Goal: Information Seeking & Learning: Learn about a topic

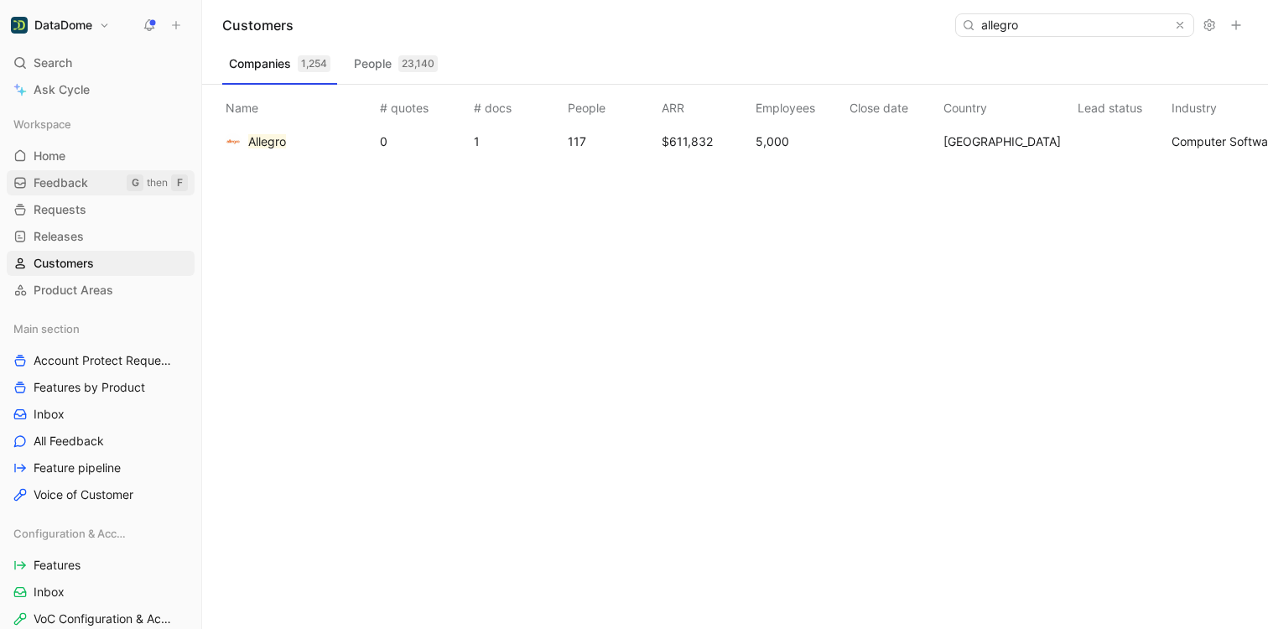
click at [75, 187] on span "Feedback" at bounding box center [61, 182] width 55 height 17
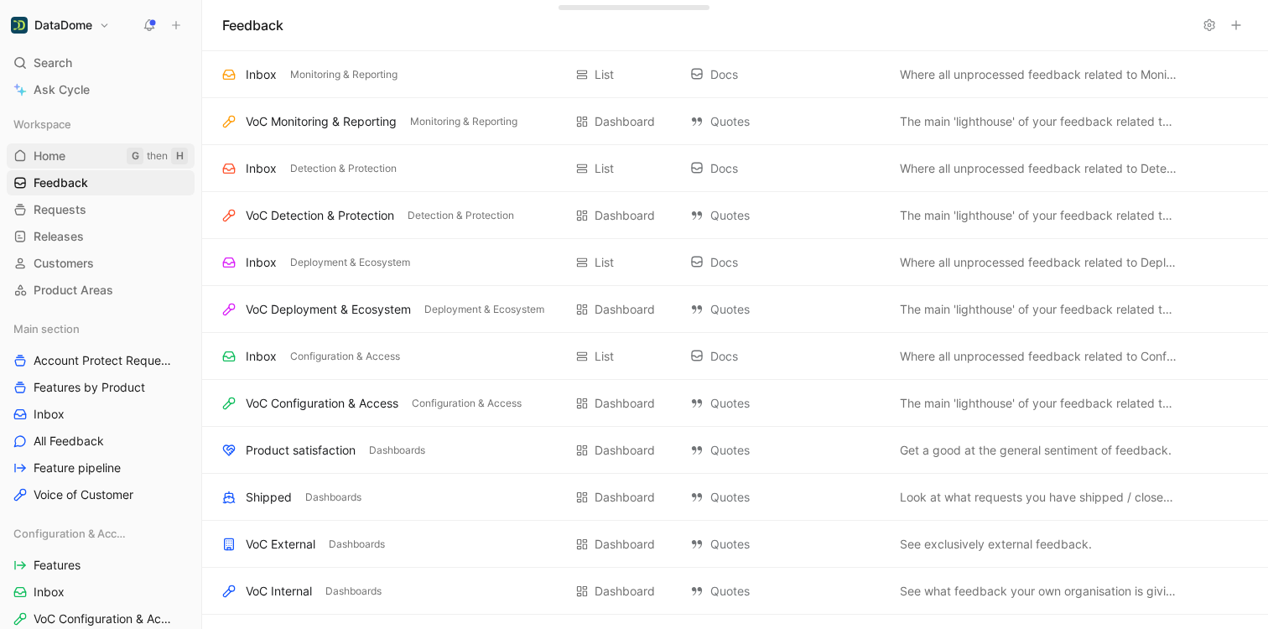
click at [65, 159] on span "Home" at bounding box center [50, 156] width 32 height 17
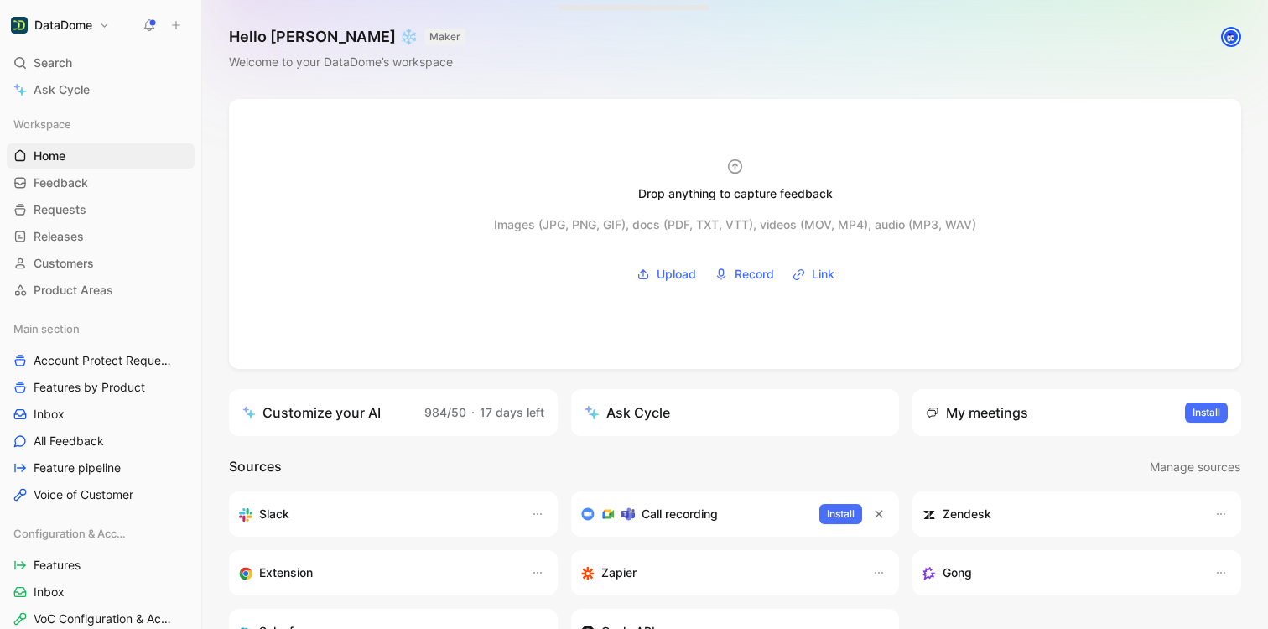
click at [211, 327] on div "Drop anything to capture feedback Images (JPG, PNG, GIF), docs (PDF, TXT, VTT),…" at bounding box center [735, 524] width 1066 height 850
click at [316, 413] on div "Customize your AI" at bounding box center [311, 413] width 138 height 20
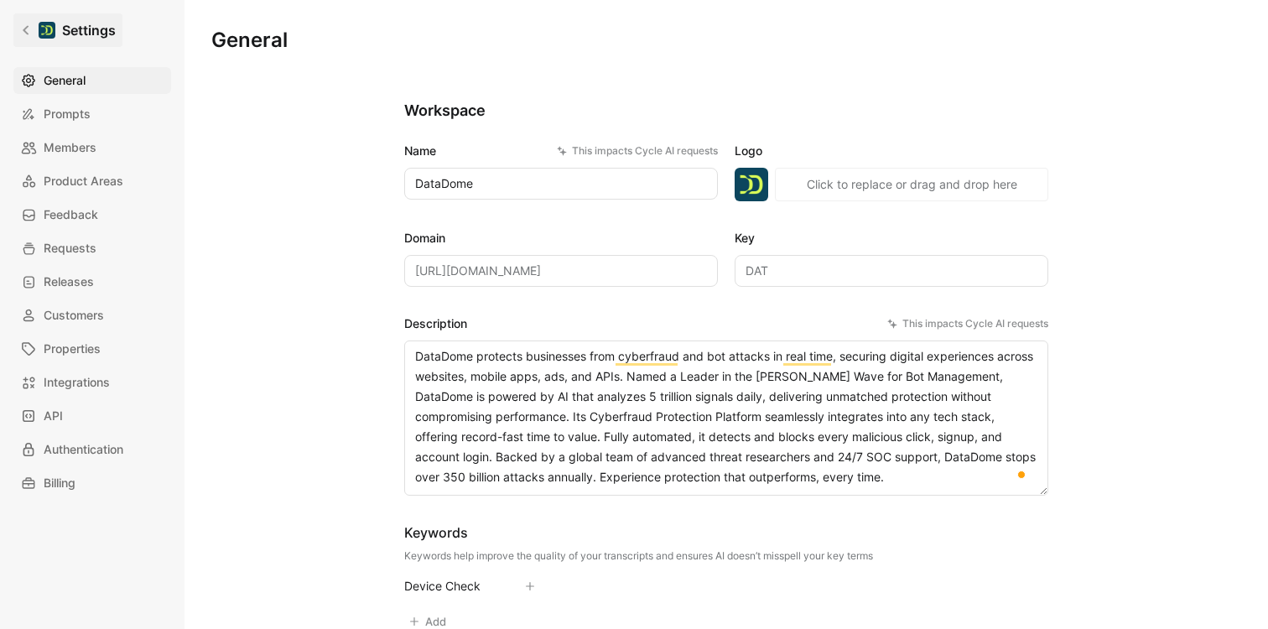
click at [34, 29] on link "Settings" at bounding box center [67, 30] width 109 height 34
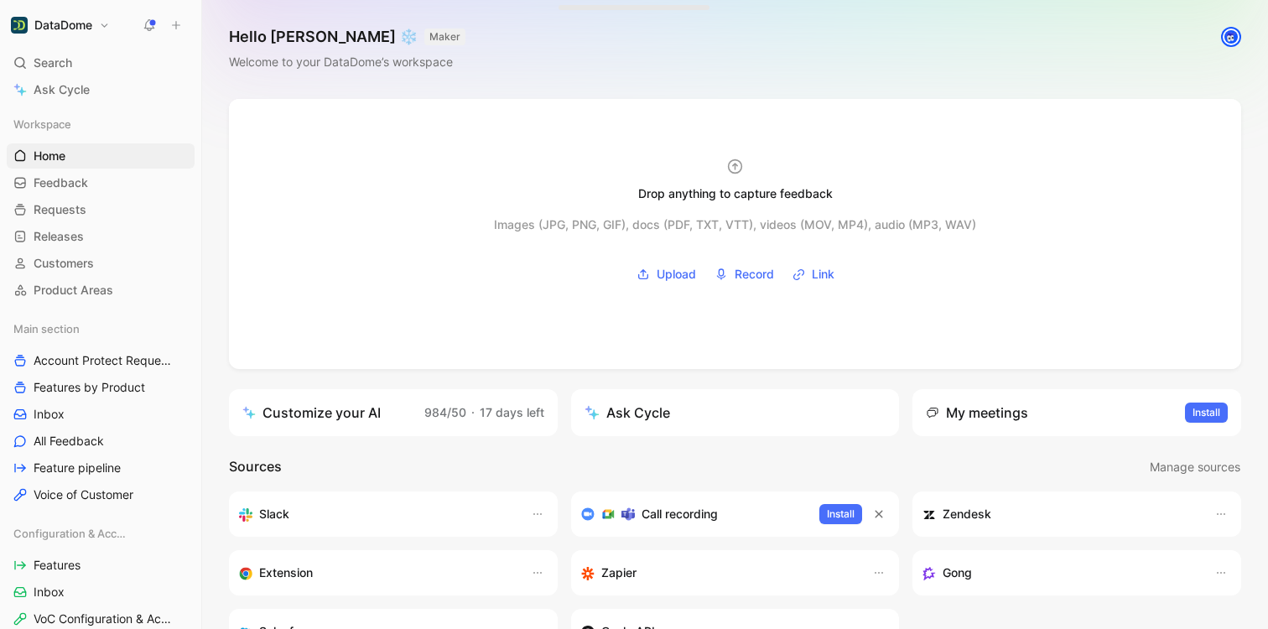
click at [219, 342] on div "Drop anything to capture feedback Images (JPG, PNG, GIF), docs (PDF, TXT, VTT),…" at bounding box center [735, 524] width 1066 height 850
click at [77, 190] on span "Feedback" at bounding box center [61, 182] width 55 height 17
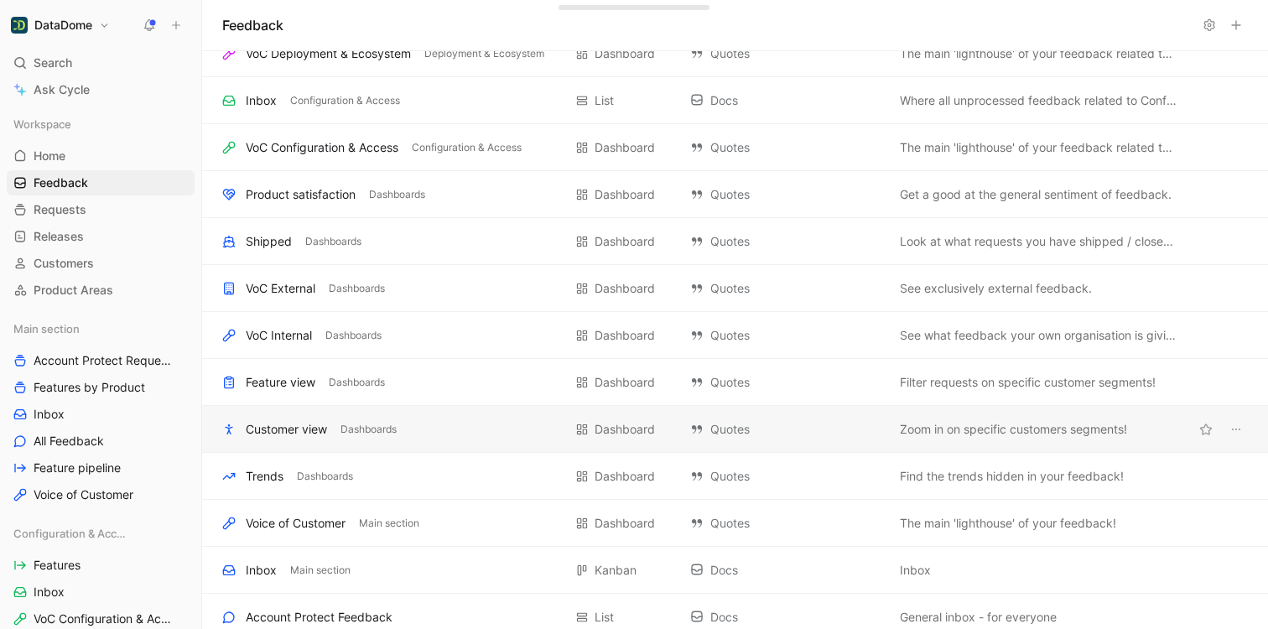
scroll to position [405, 0]
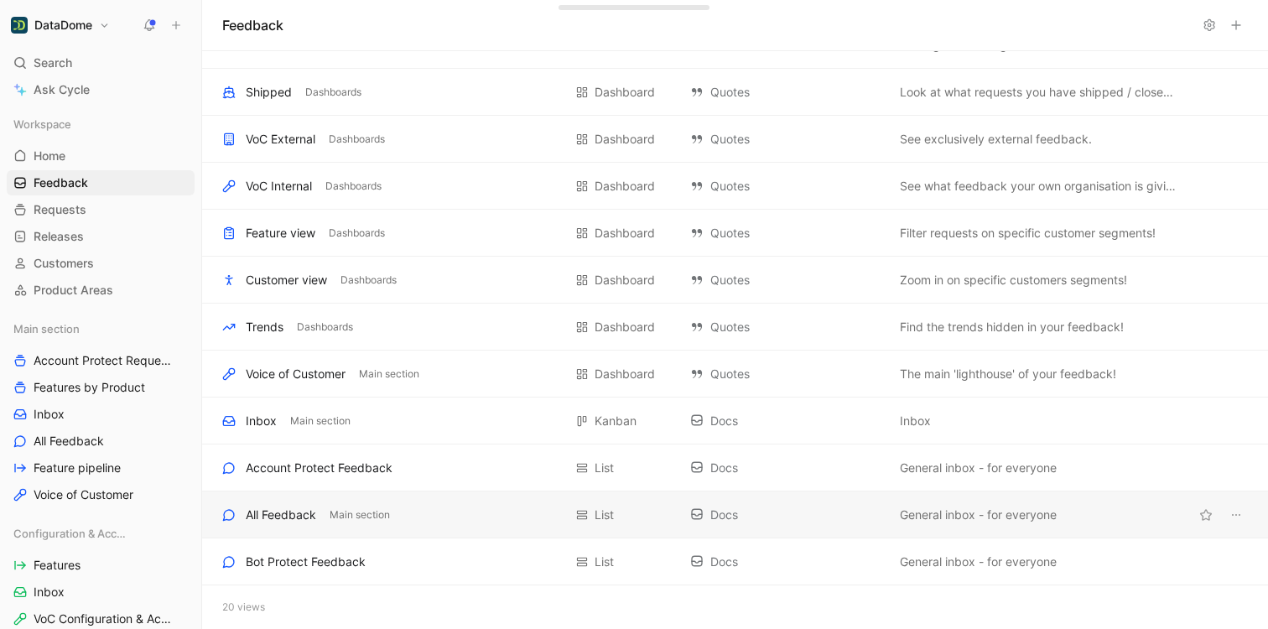
click at [289, 518] on div "All Feedback" at bounding box center [281, 515] width 70 height 20
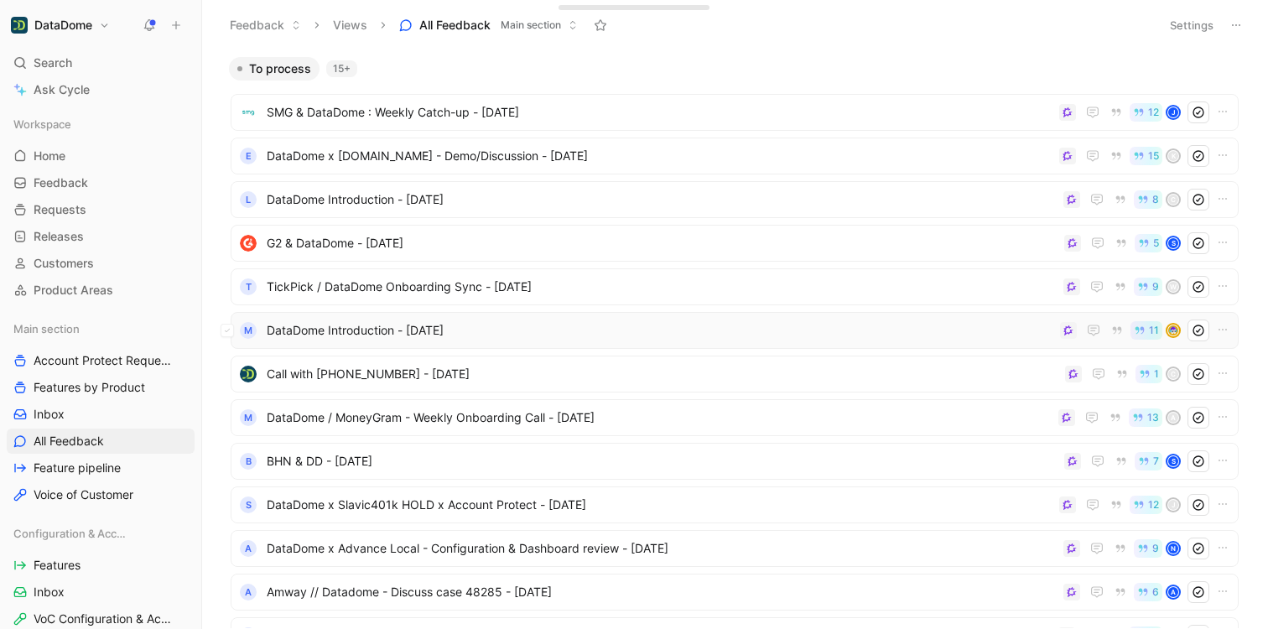
click at [398, 334] on span "DataDome Introduction - 8/26/2025" at bounding box center [660, 330] width 787 height 20
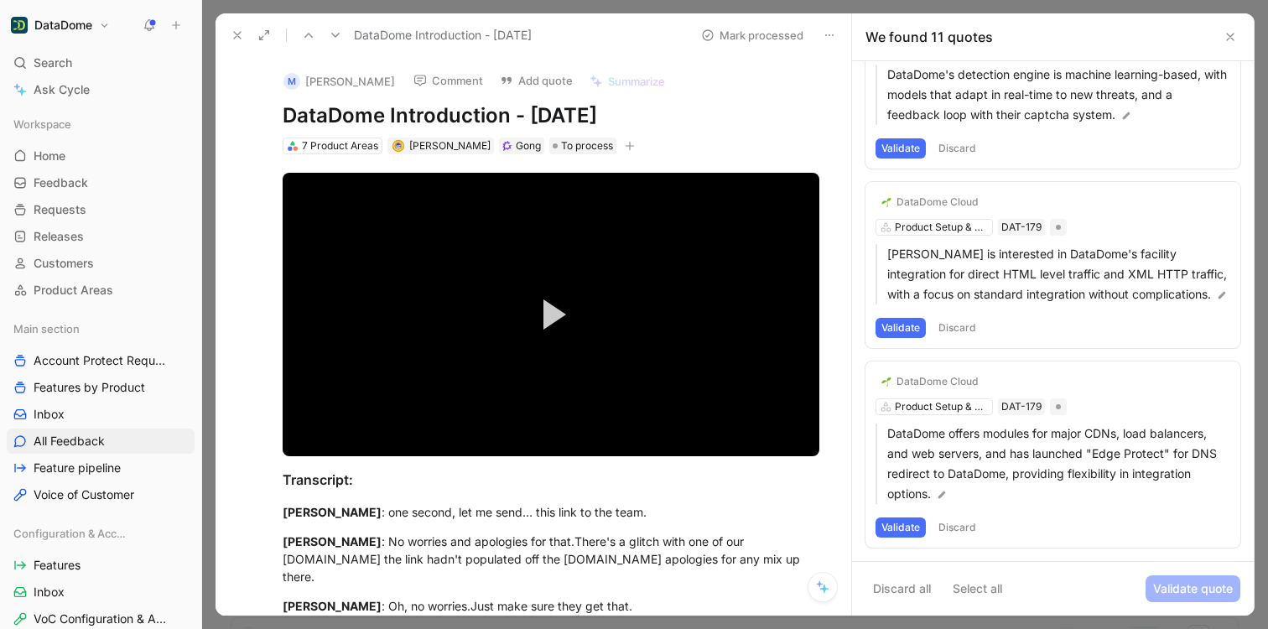
click at [1231, 33] on icon at bounding box center [1230, 36] width 13 height 13
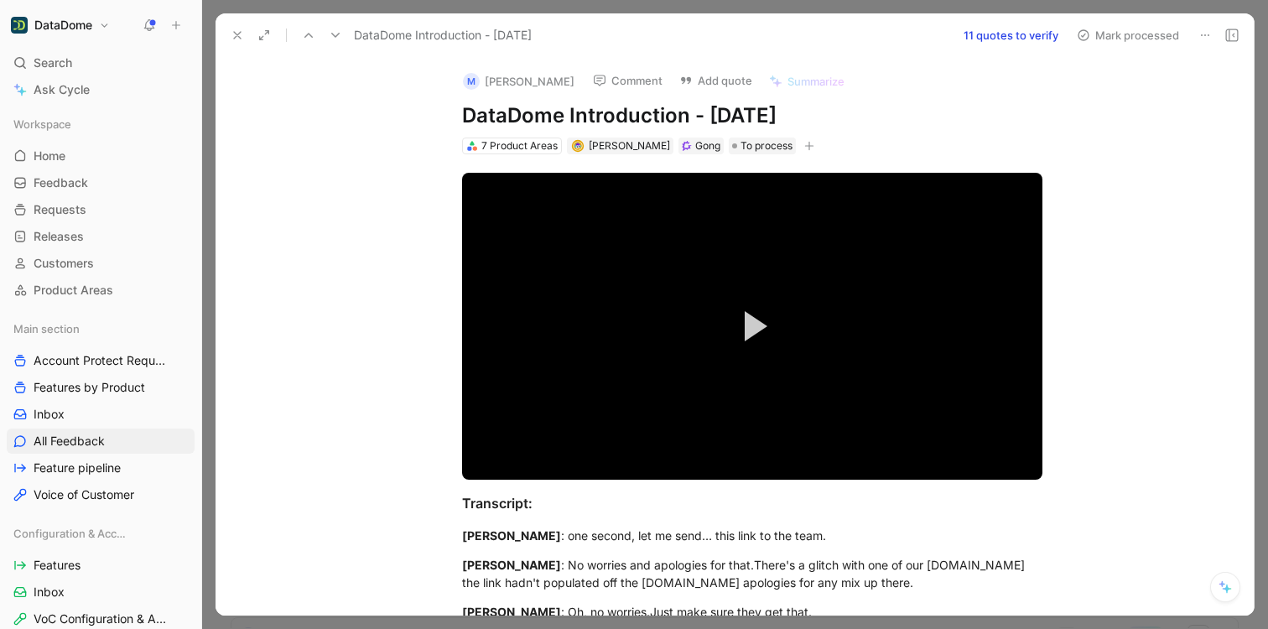
click at [1014, 33] on button "11 quotes to verify" at bounding box center [1011, 34] width 110 height 23
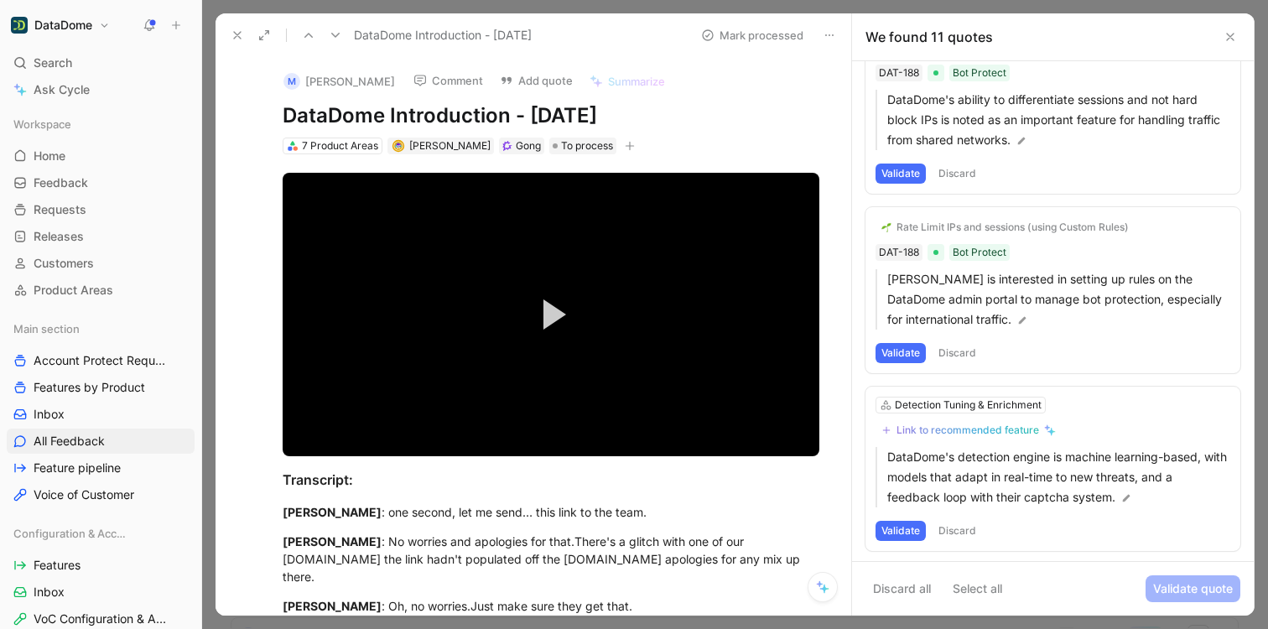
scroll to position [1483, 0]
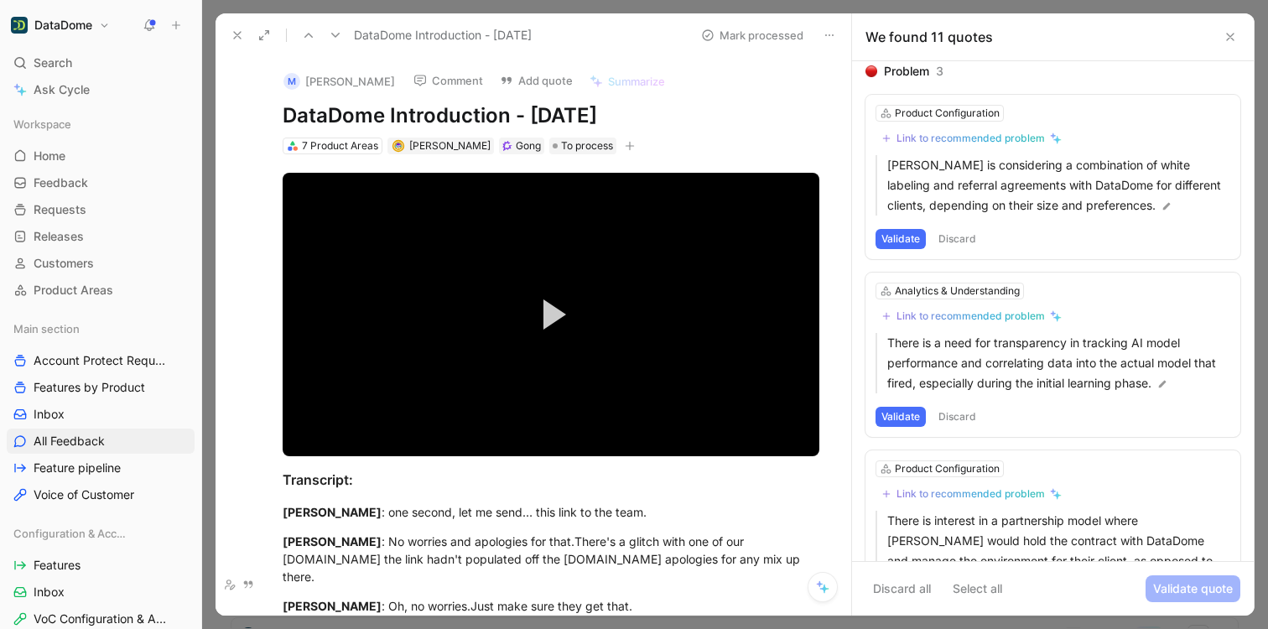
scroll to position [1483, 0]
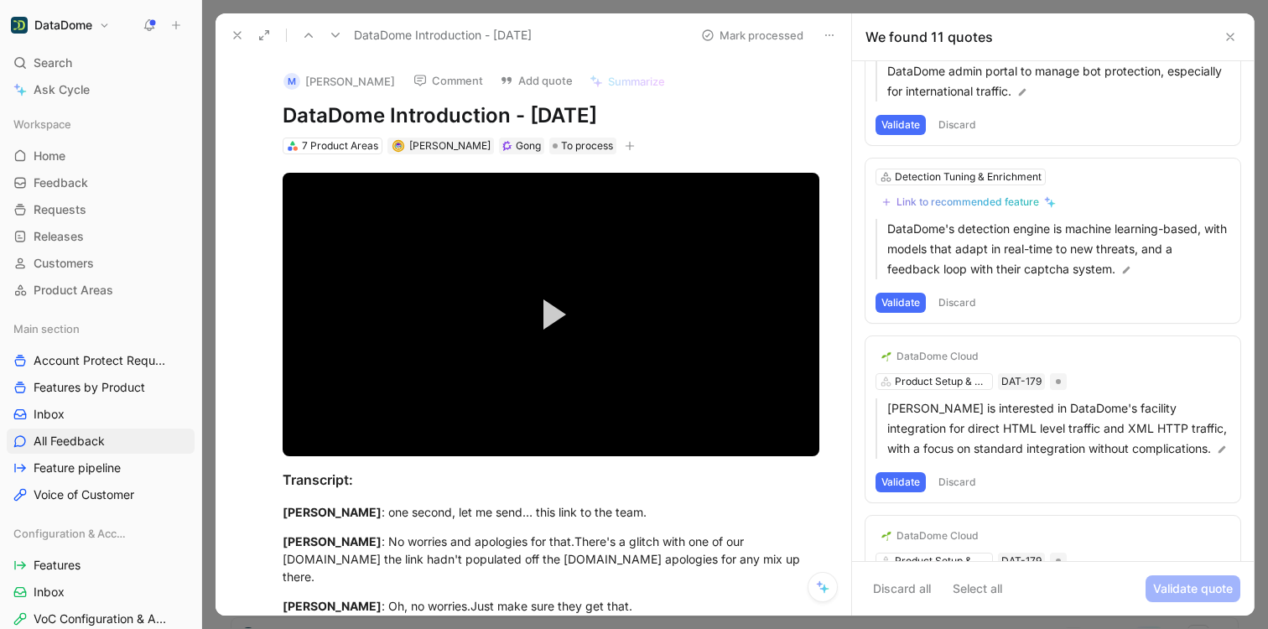
click at [55, 23] on h1 "DataDome" at bounding box center [63, 25] width 58 height 15
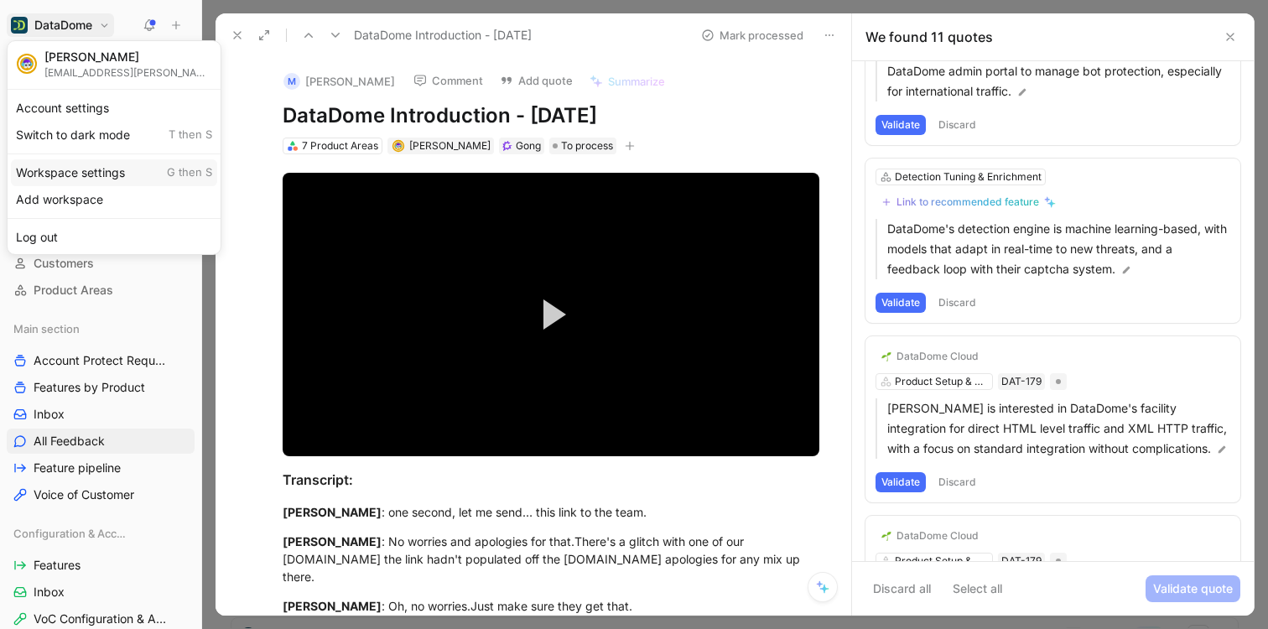
click at [79, 174] on div "Workspace settings G then S" at bounding box center [114, 172] width 206 height 27
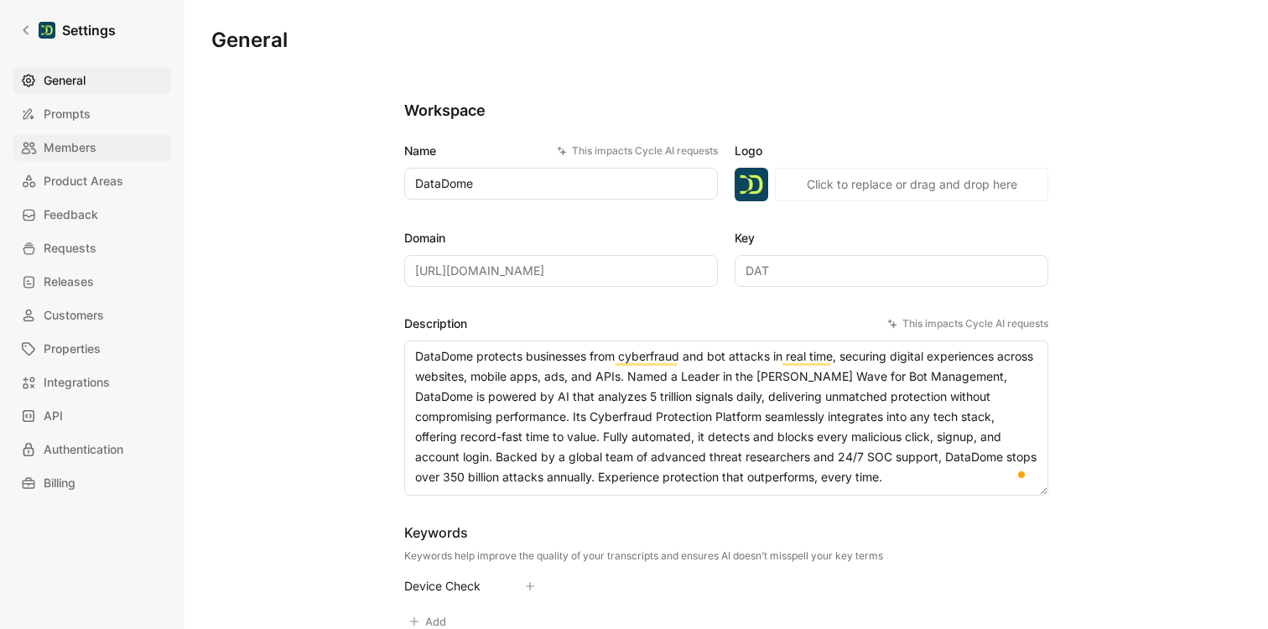
click at [89, 148] on span "Members" at bounding box center [70, 148] width 53 height 20
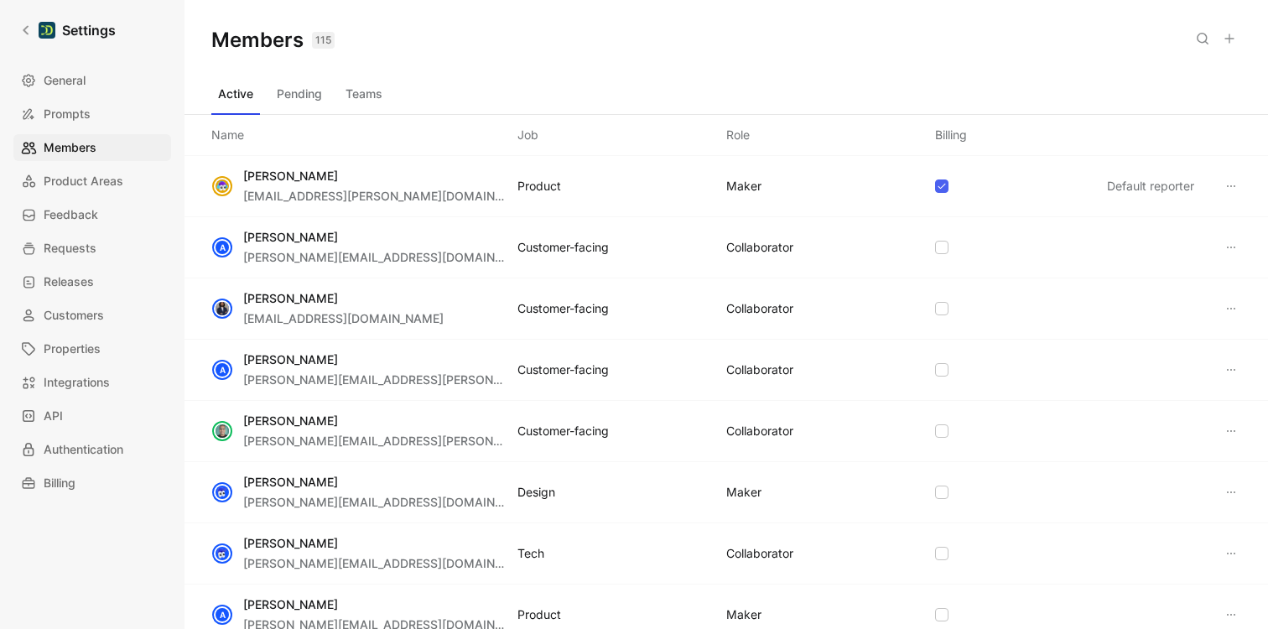
click at [295, 88] on button "Pending" at bounding box center [299, 94] width 59 height 27
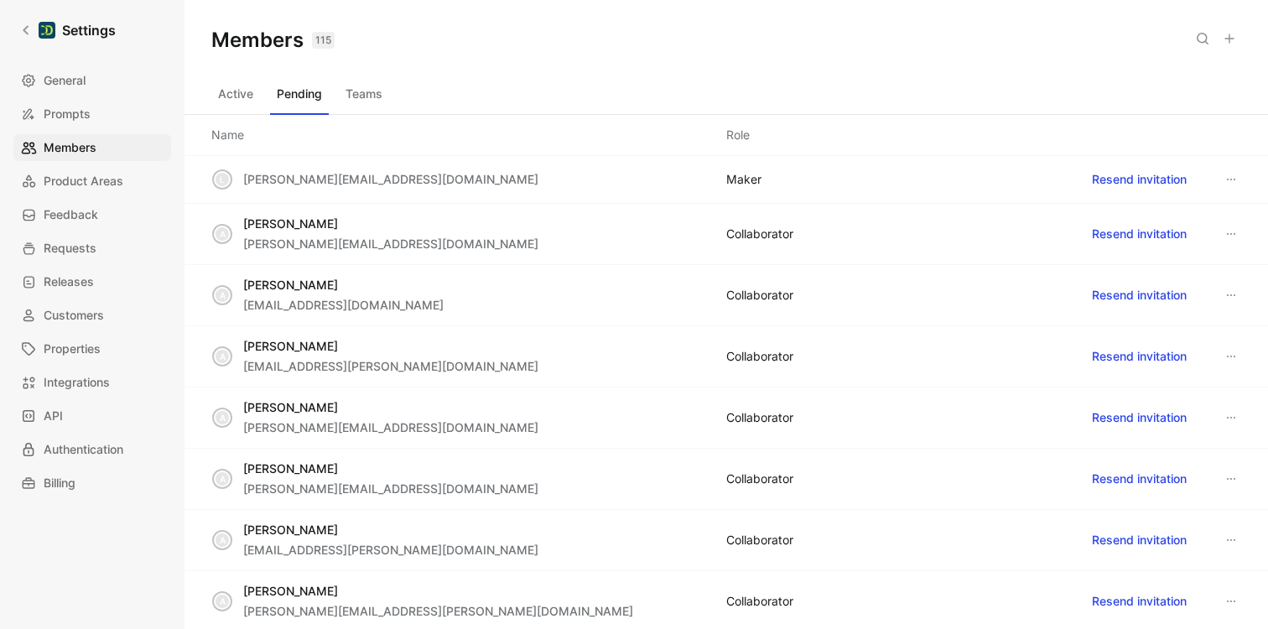
click at [1199, 45] on button at bounding box center [1202, 38] width 23 height 23
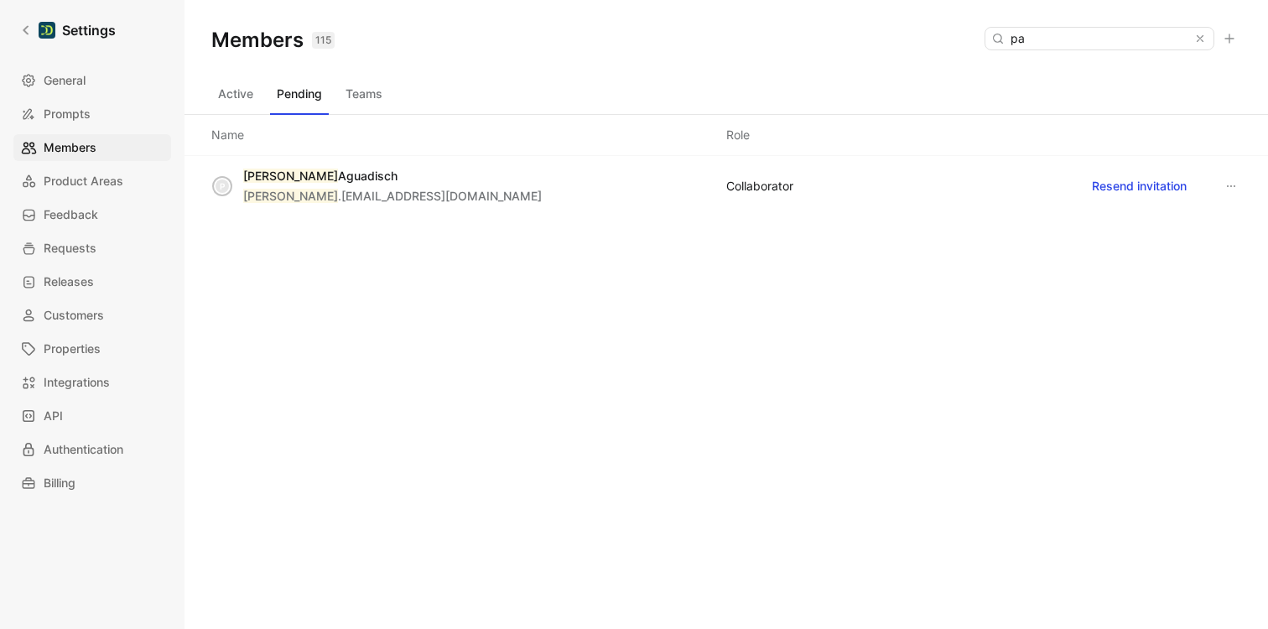
type input "p"
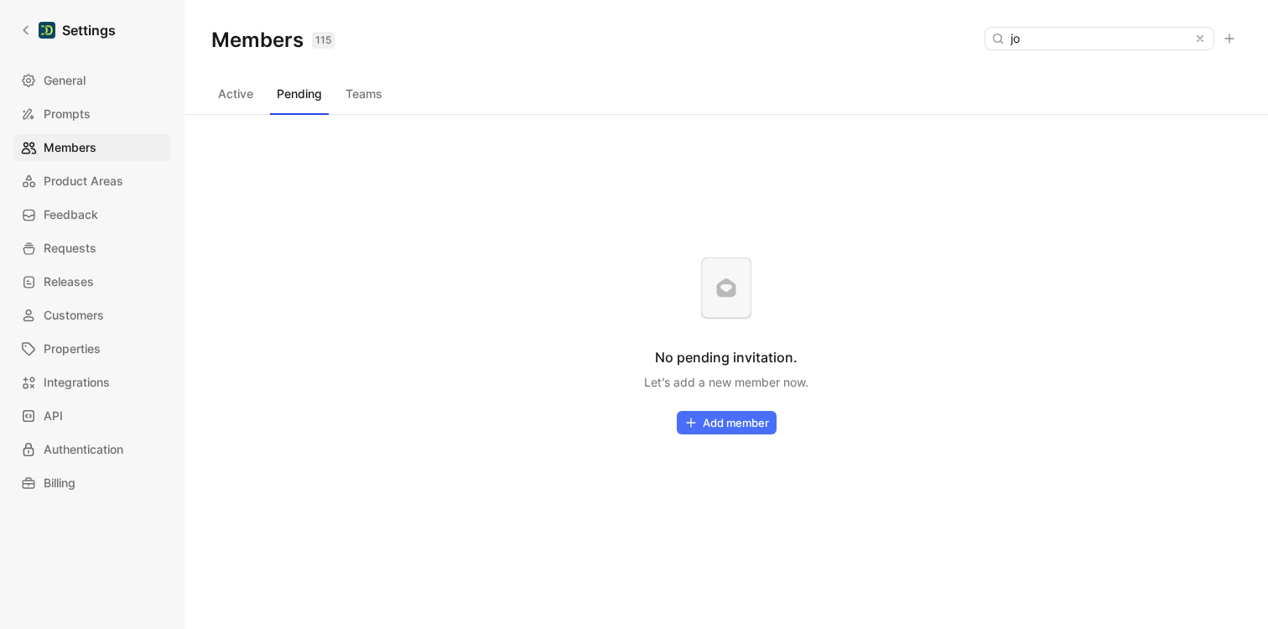
type input "j"
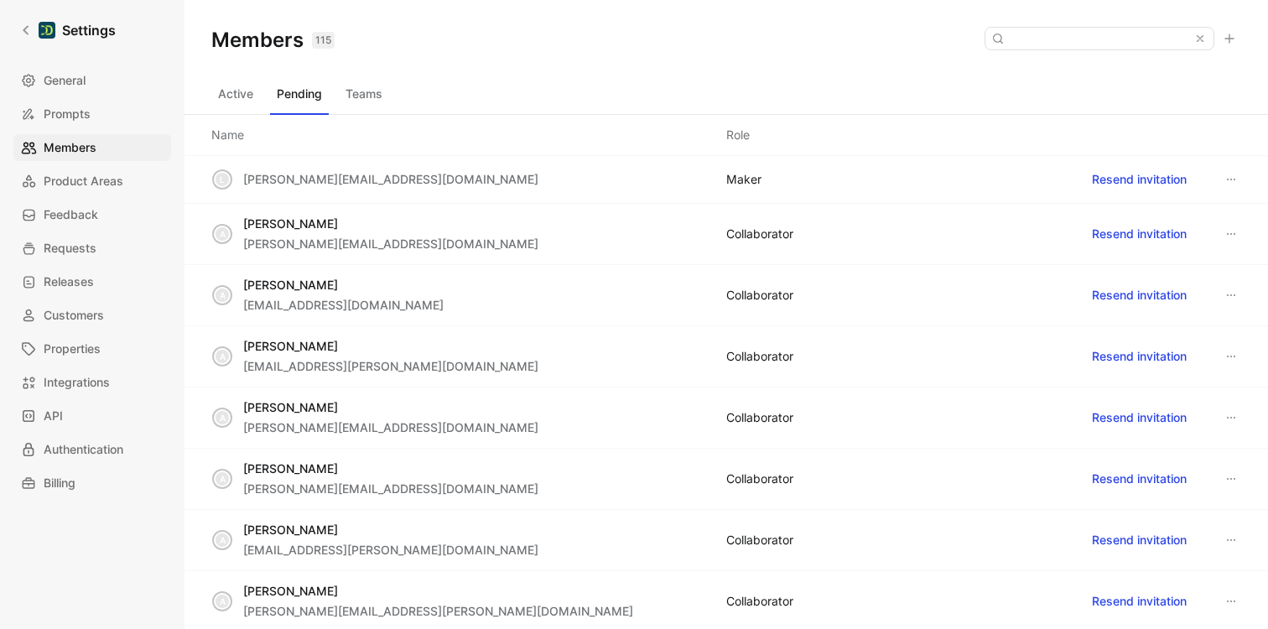
click at [240, 91] on button "Active" at bounding box center [235, 94] width 49 height 27
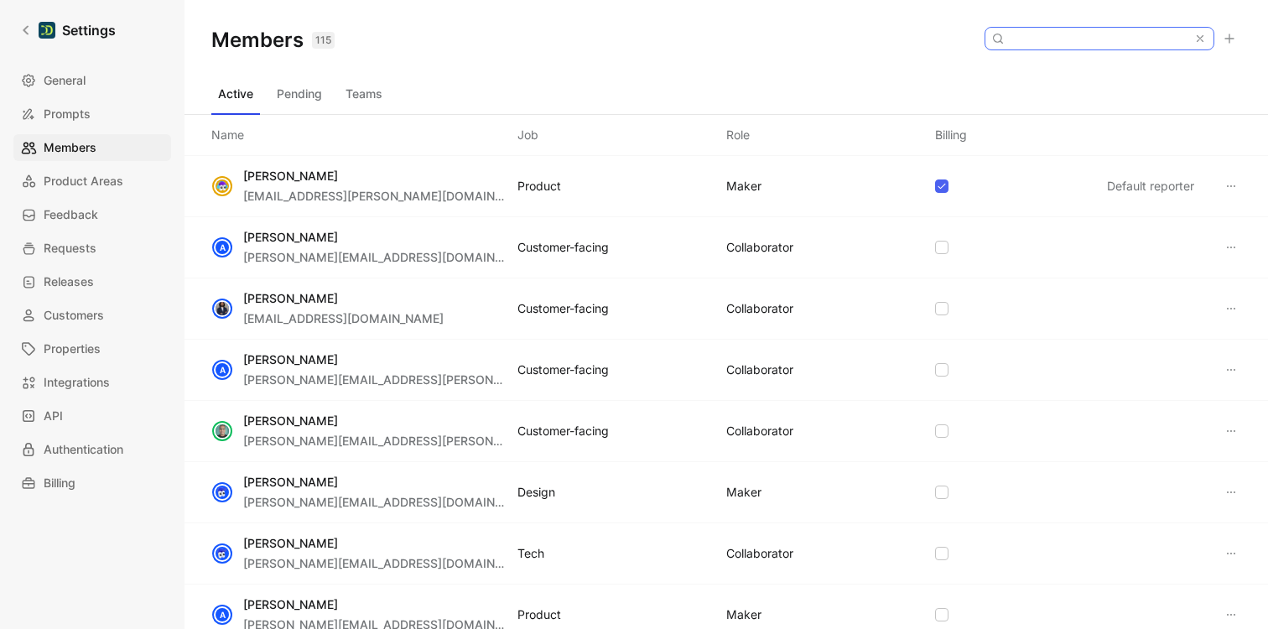
click at [1103, 36] on input at bounding box center [1099, 39] width 190 height 22
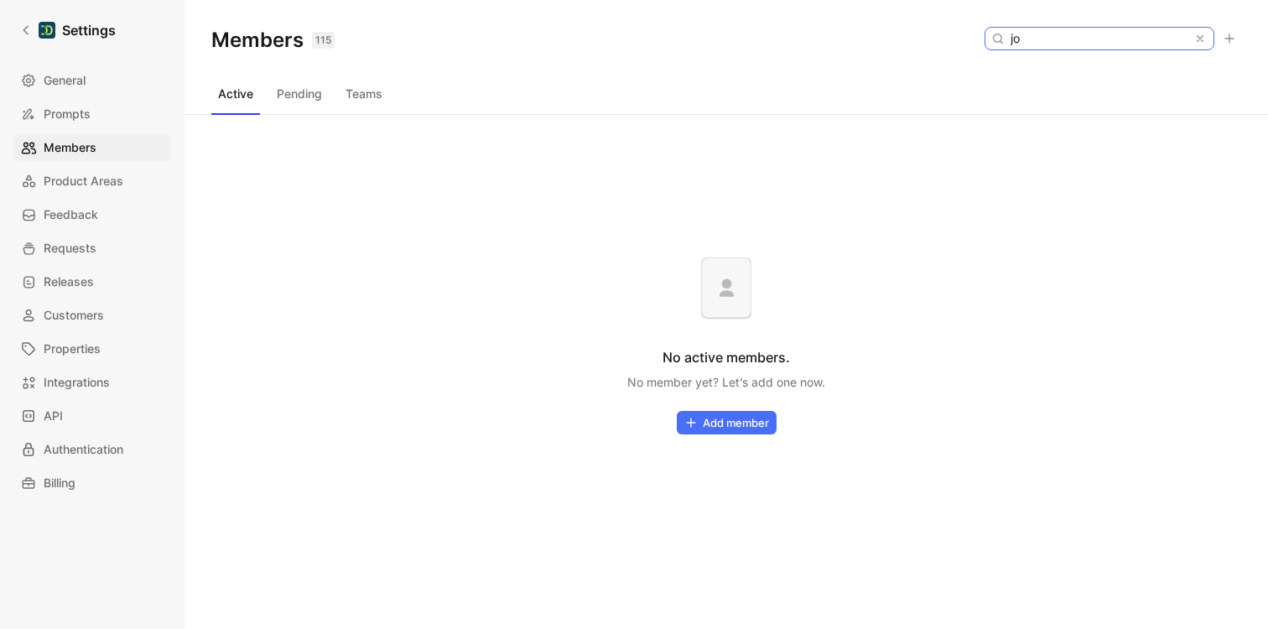
type input "j"
type input "p"
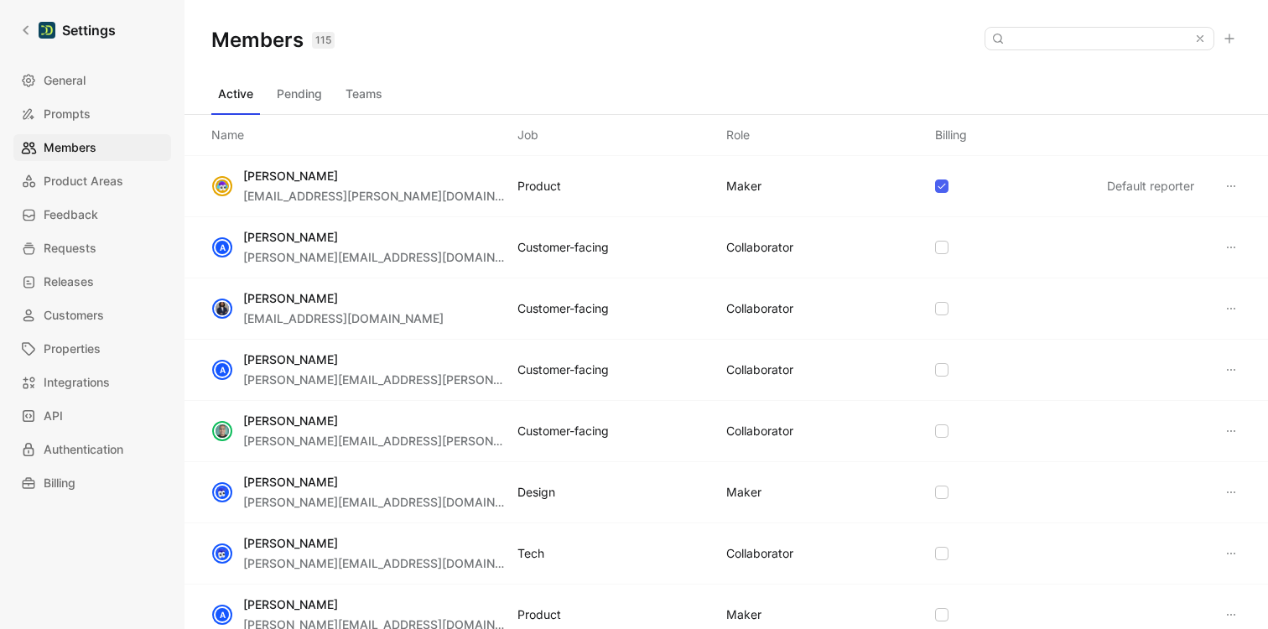
click at [157, 560] on div "Settings General Prompts Members Product Areas Feedback Requests Releases Custo…" at bounding box center [92, 314] width 185 height 629
click at [17, 27] on link "Settings" at bounding box center [67, 30] width 109 height 34
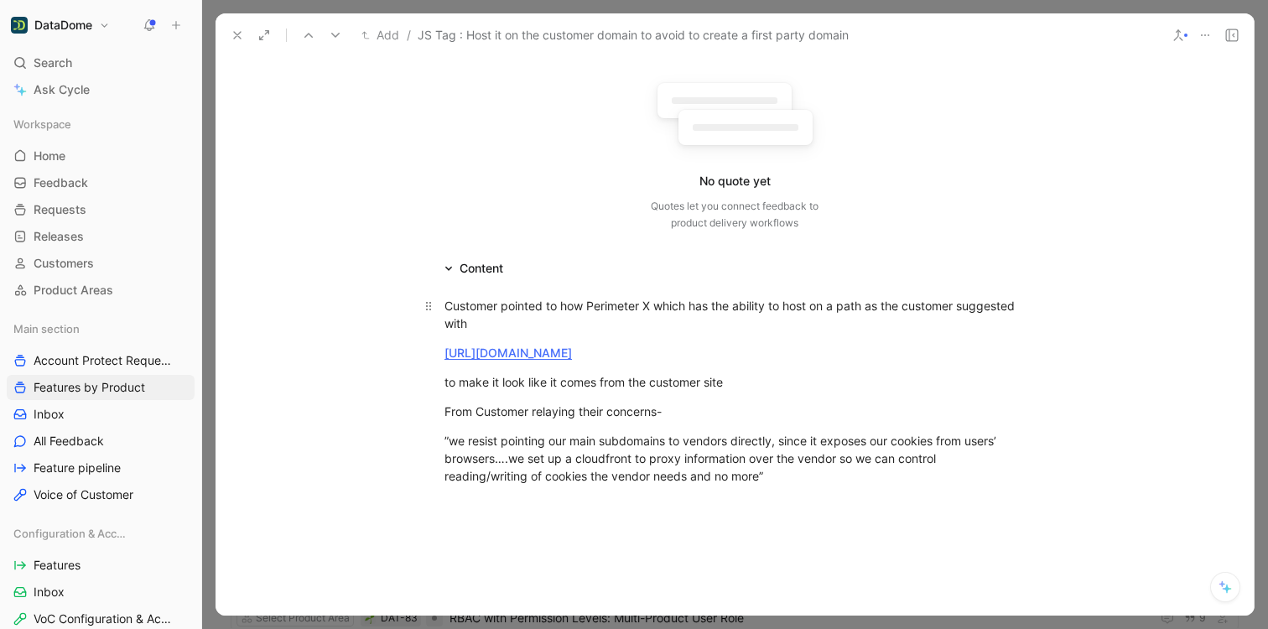
scroll to position [124, 0]
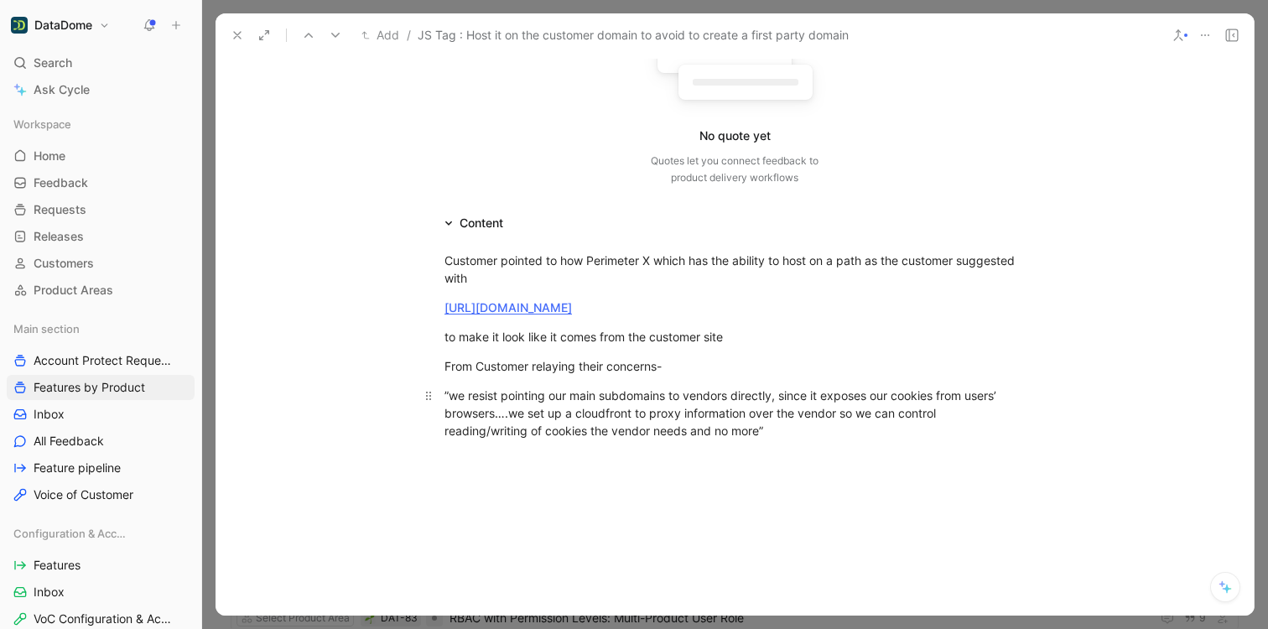
click at [814, 441] on p "”we resist pointing our main subdomains to vendors directly, since it exposes o…" at bounding box center [735, 413] width 644 height 63
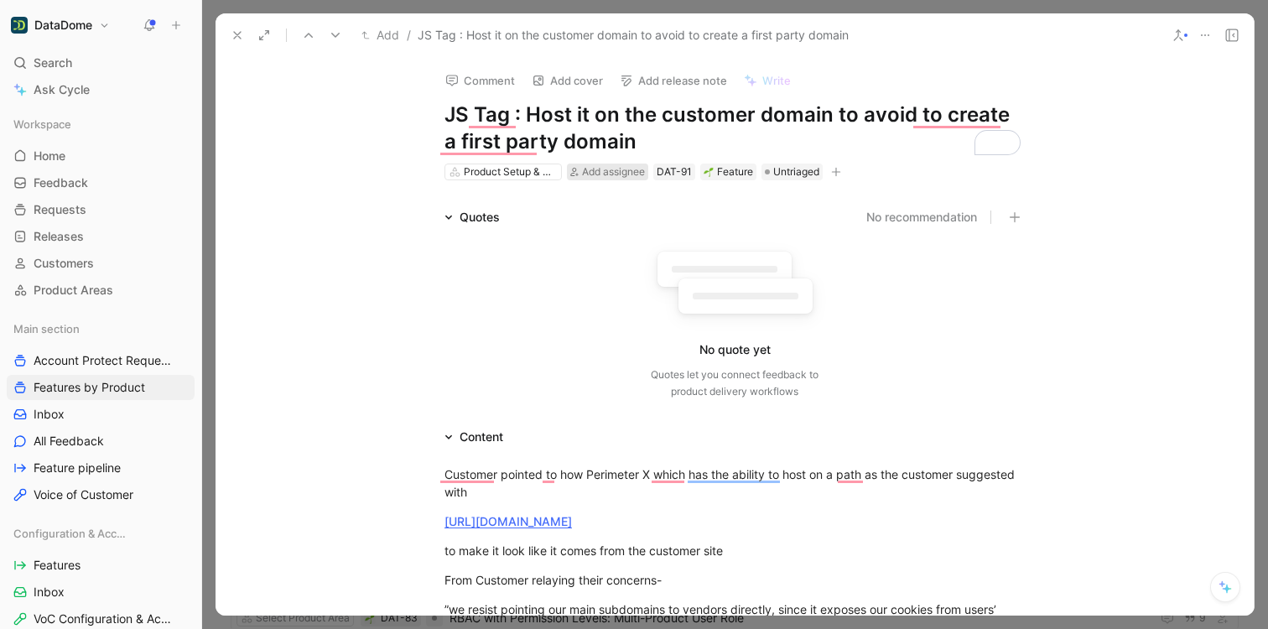
click at [586, 173] on span "Add assignee" at bounding box center [613, 171] width 63 height 13
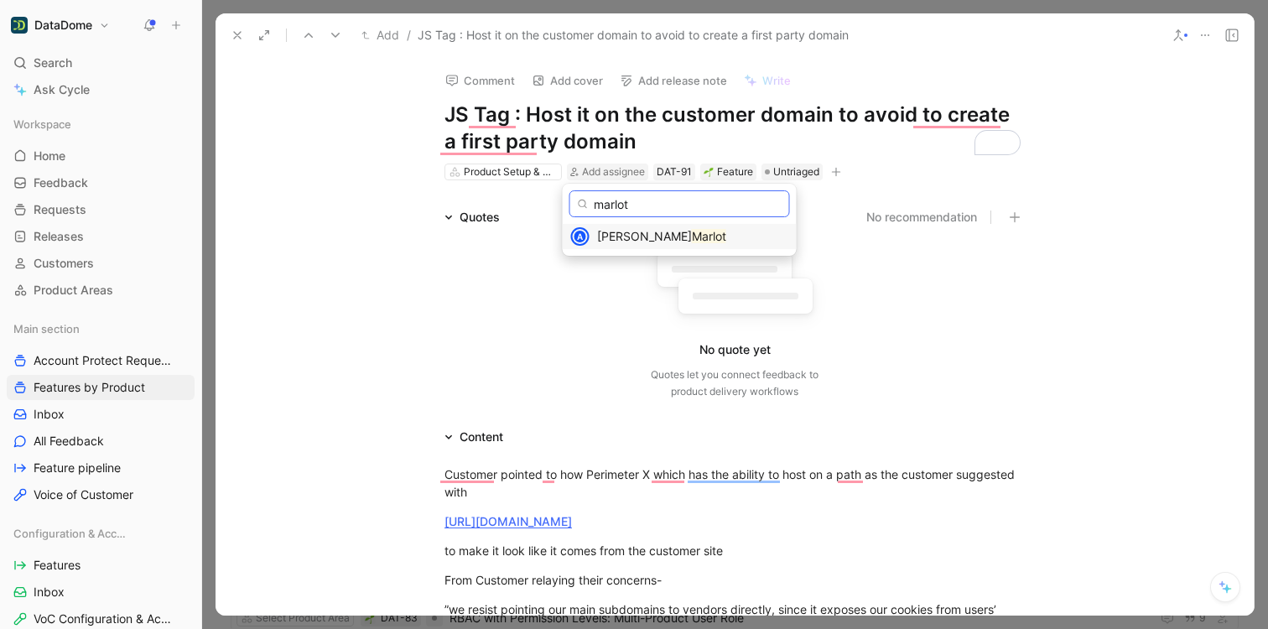
type input "marlot"
click at [623, 236] on span "Alexandre" at bounding box center [644, 236] width 95 height 14
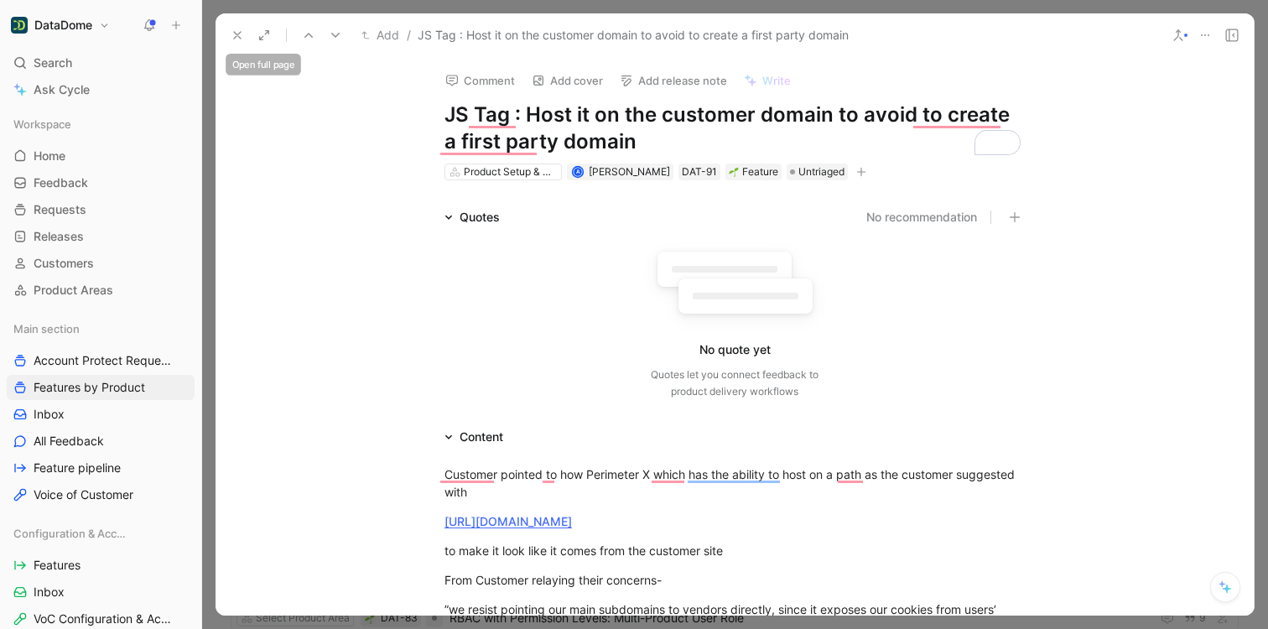
click at [244, 36] on button at bounding box center [237, 34] width 23 height 23
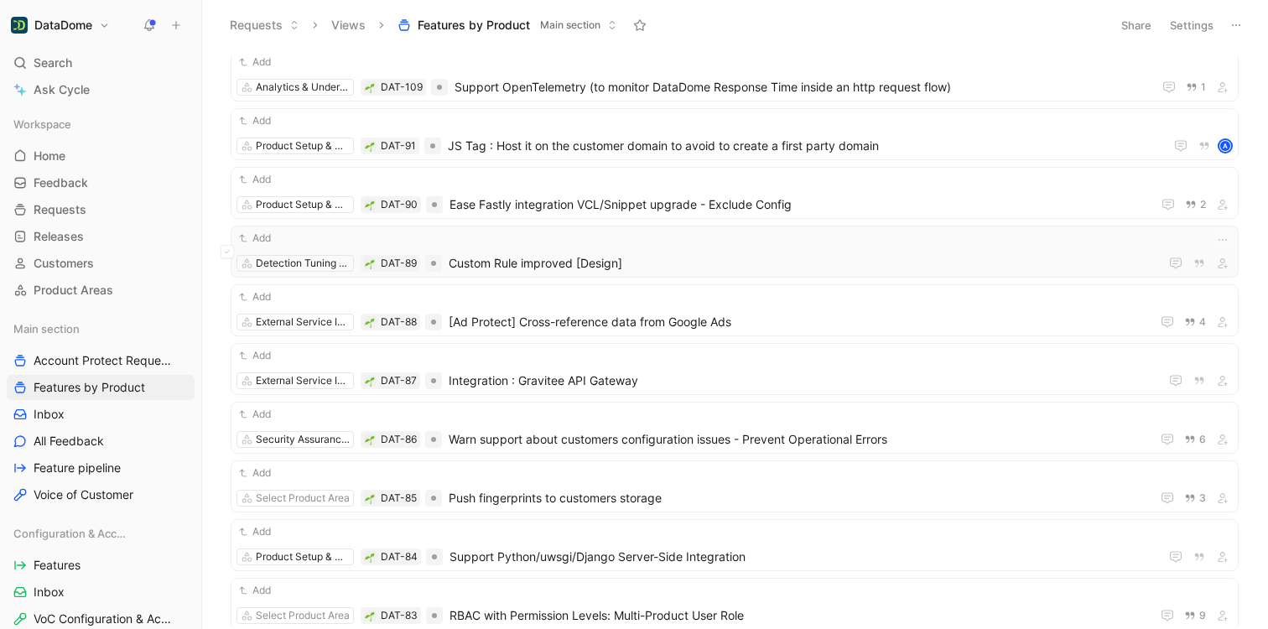
scroll to position [515, 0]
click at [686, 209] on span "Ease Fastly integration VCL/Snippet upgrade - Exclude Config" at bounding box center [797, 204] width 695 height 20
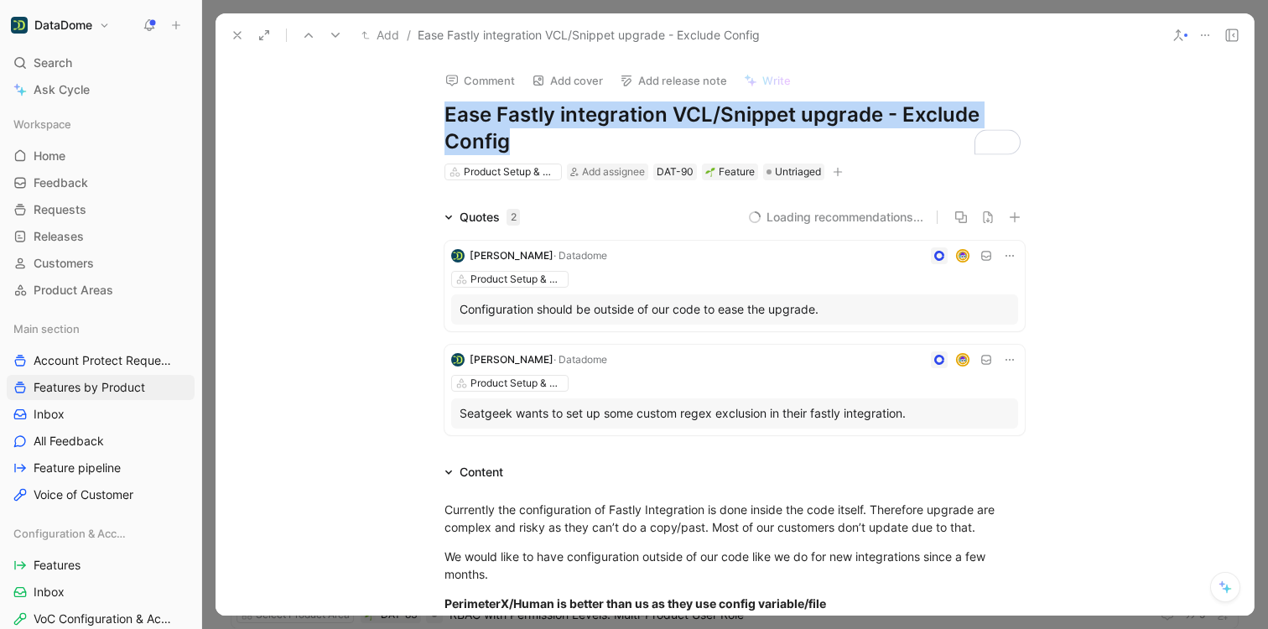
drag, startPoint x: 554, startPoint y: 137, endPoint x: 443, endPoint y: 115, distance: 113.7
click at [445, 115] on h1 "Ease Fastly integration VCL/Snippet upgrade - Exclude Config" at bounding box center [735, 128] width 580 height 54
copy h1 "Ease Fastly integration VCL/Snippet upgrade - Exclude Config"
click at [603, 172] on span "Add assignee" at bounding box center [613, 171] width 63 height 13
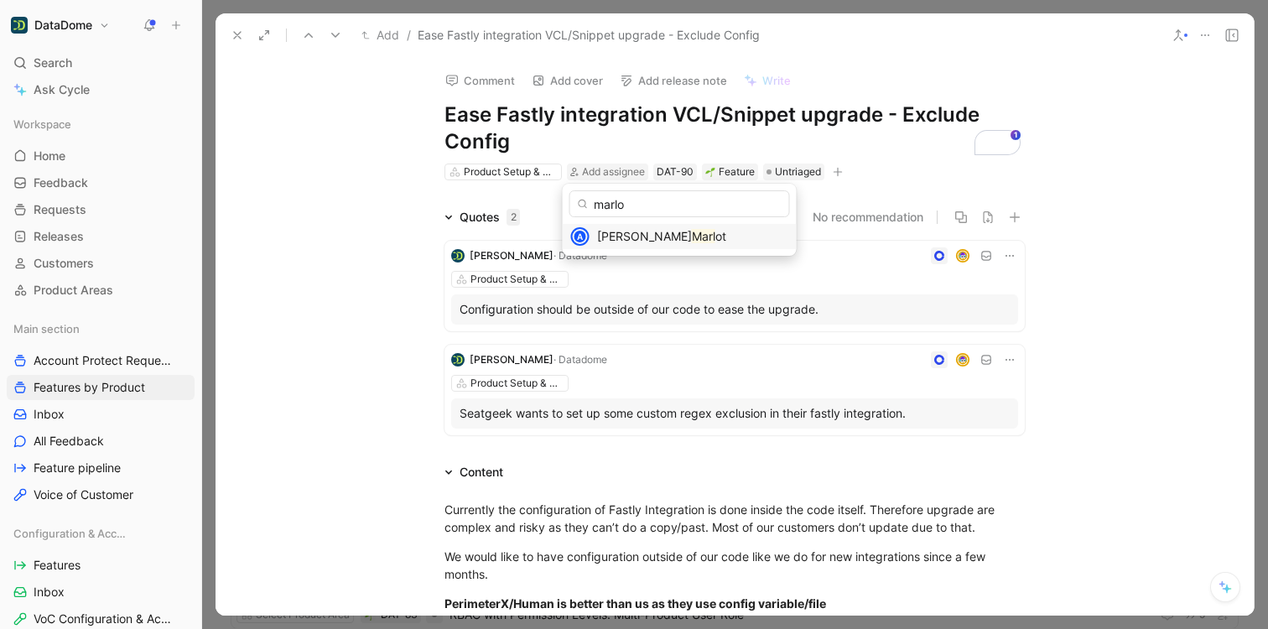
type input "marlot"
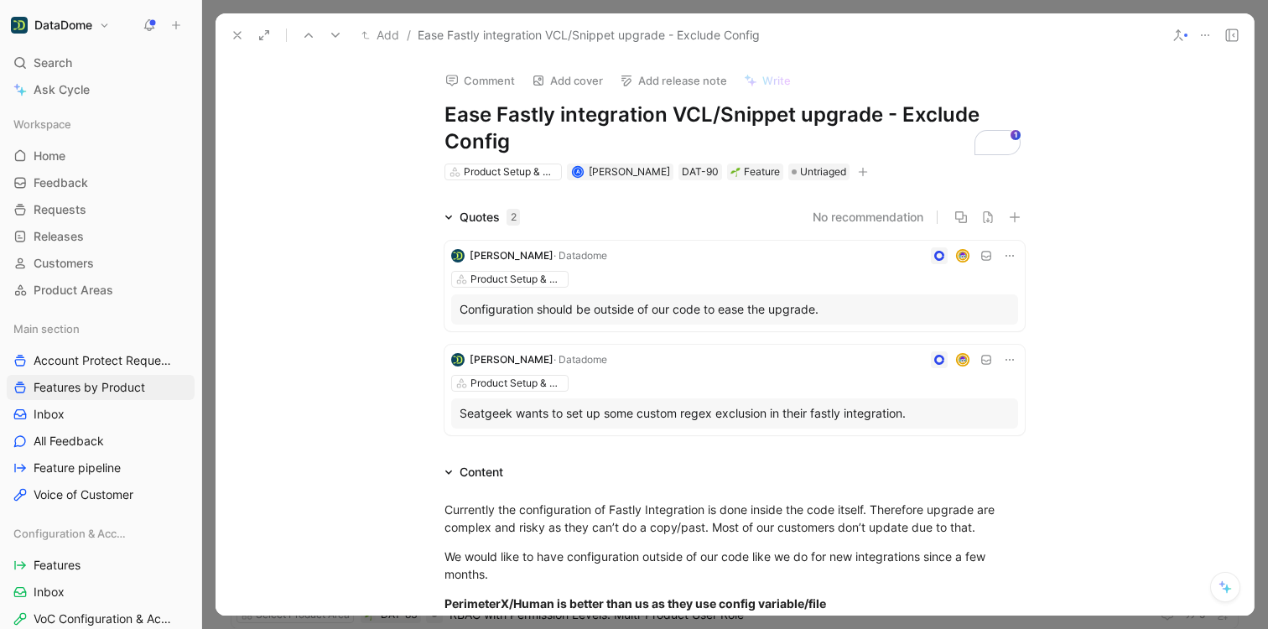
click at [856, 166] on button "button" at bounding box center [863, 172] width 17 height 17
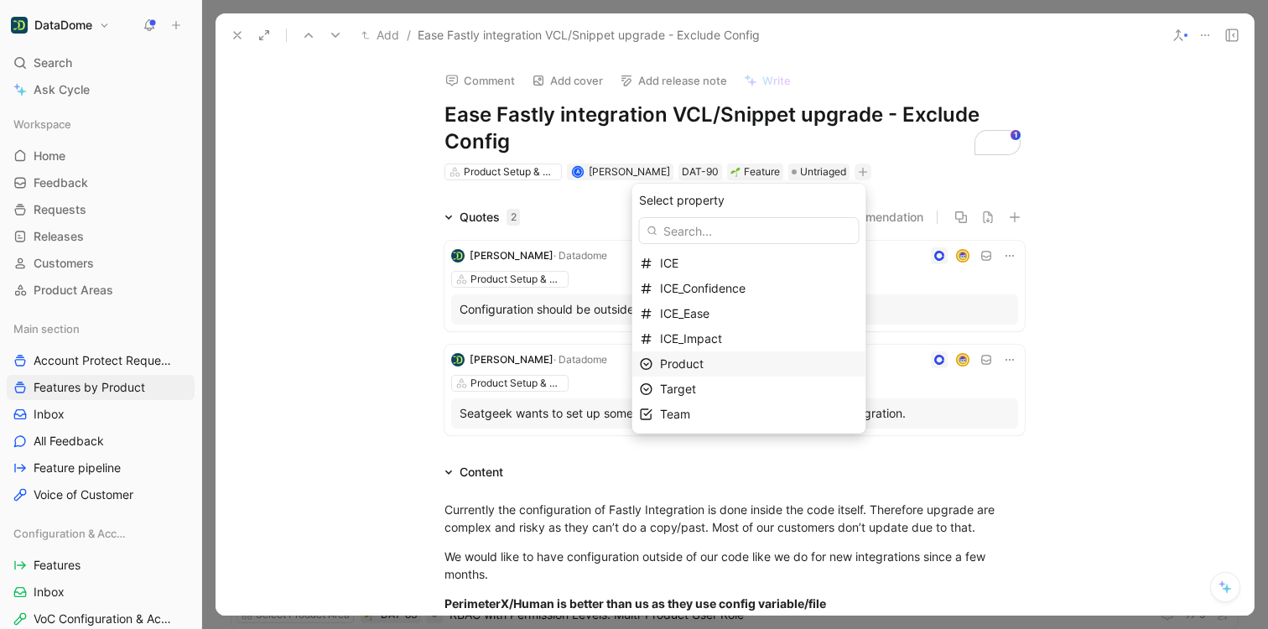
click at [714, 372] on div "Product" at bounding box center [759, 364] width 199 height 20
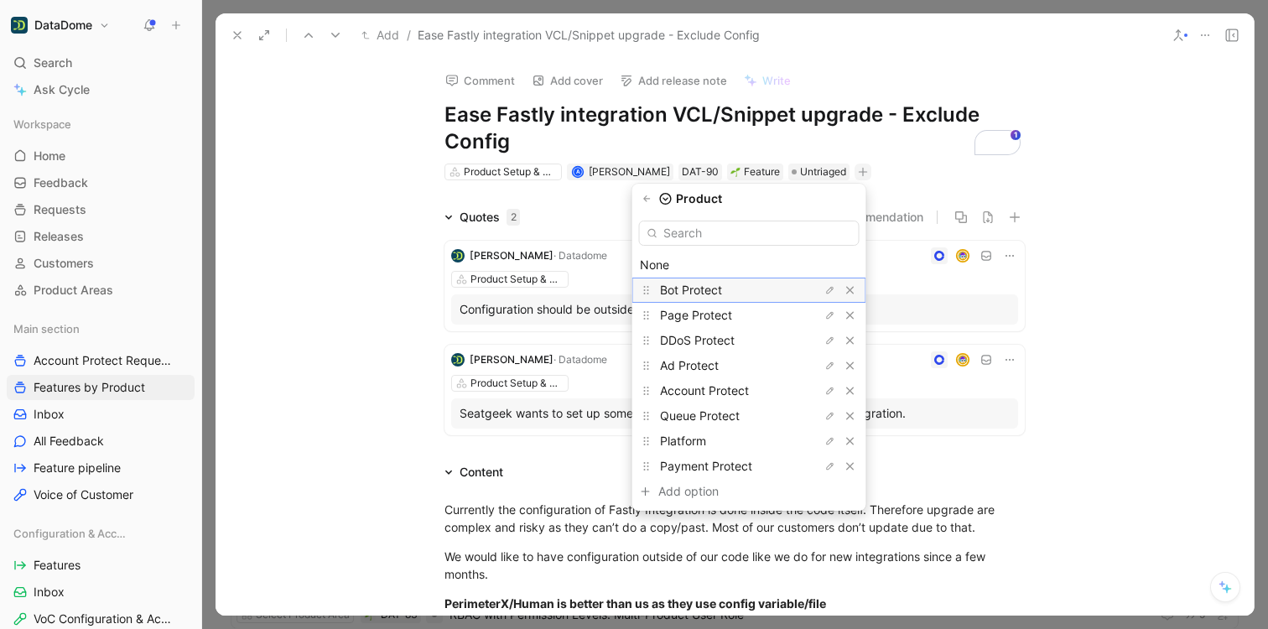
click at [710, 289] on span "Bot Protect" at bounding box center [691, 290] width 62 height 14
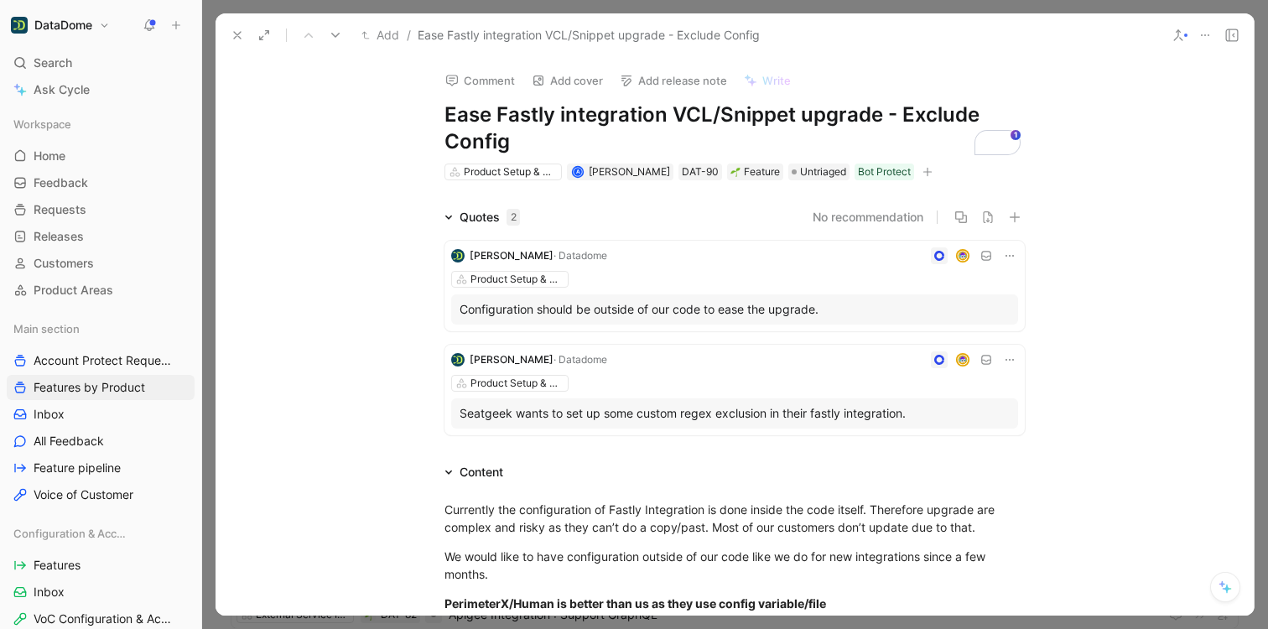
click at [242, 38] on icon at bounding box center [237, 35] width 13 height 13
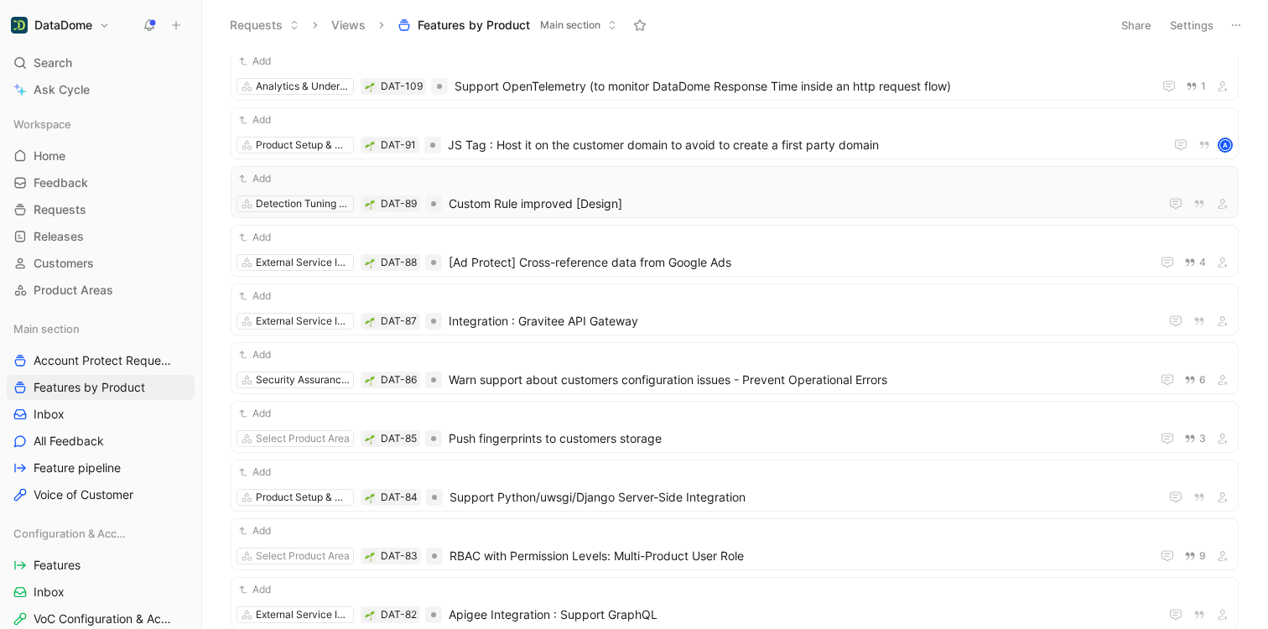
click at [563, 203] on span "Custom Rule improved [Design]" at bounding box center [801, 204] width 704 height 20
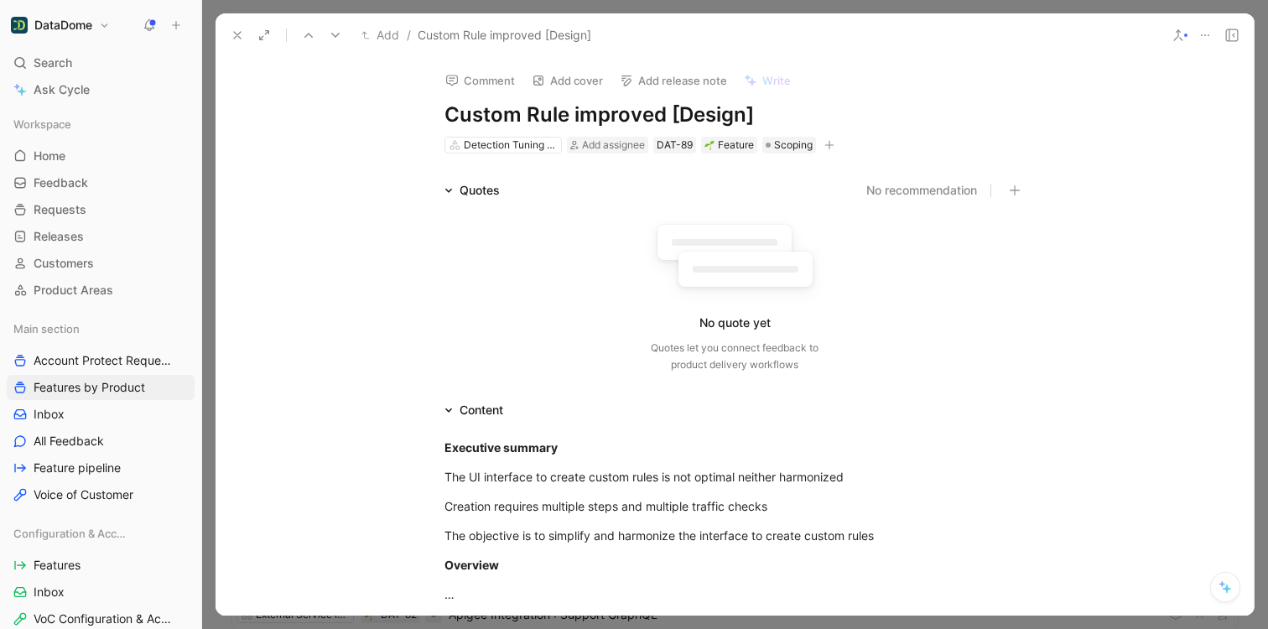
click at [821, 141] on button "button" at bounding box center [829, 145] width 17 height 17
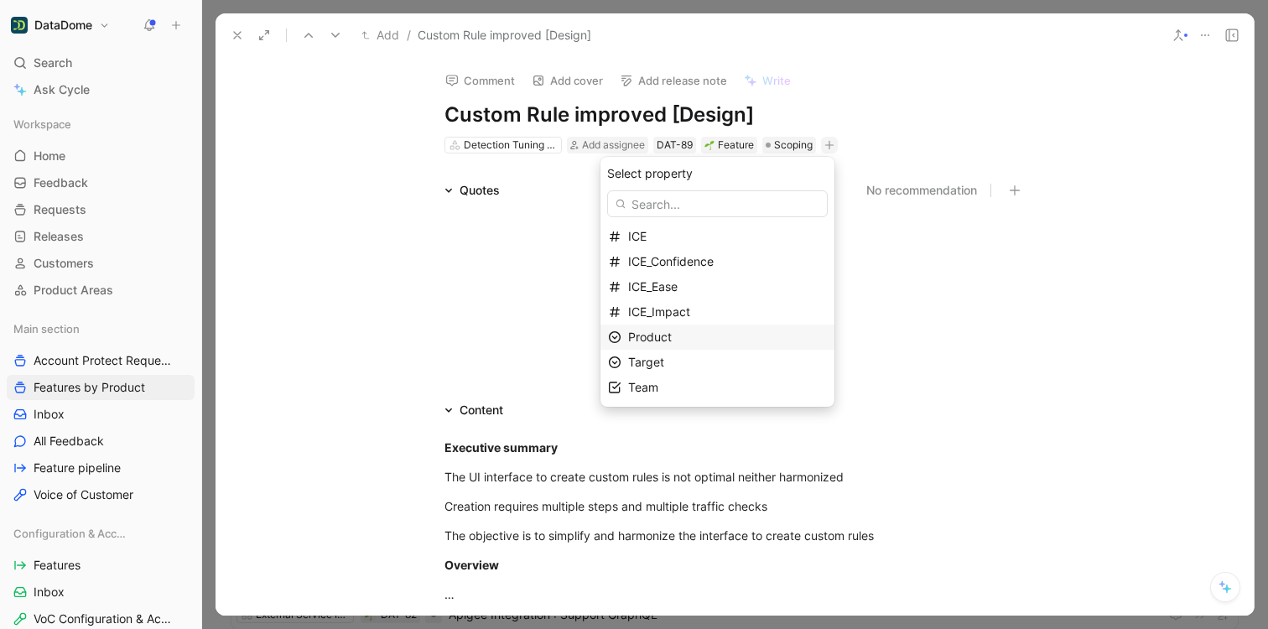
click at [663, 346] on div "Product" at bounding box center [727, 337] width 199 height 20
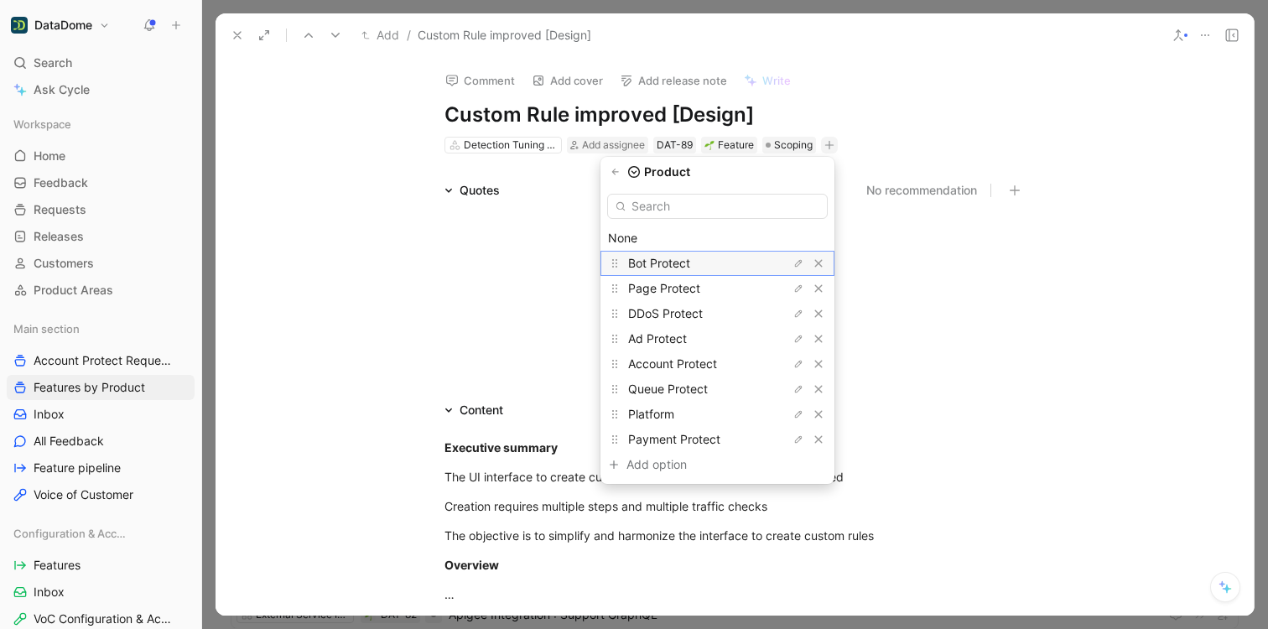
click at [672, 265] on span "Bot Protect" at bounding box center [659, 263] width 62 height 14
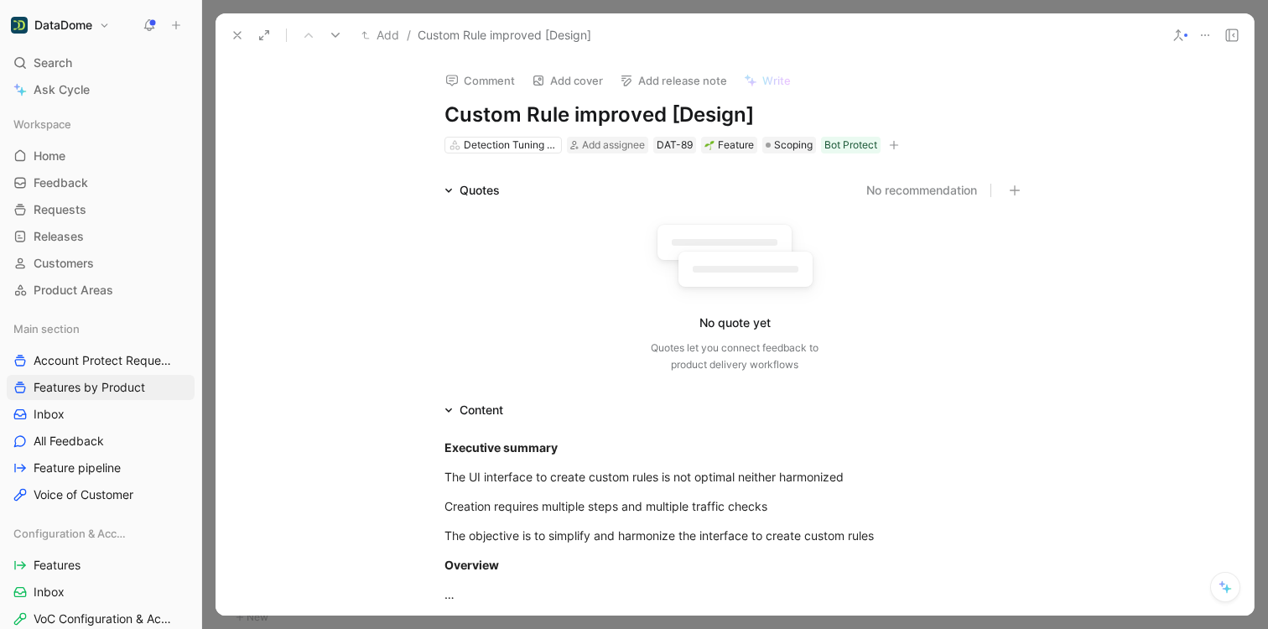
click at [234, 36] on icon at bounding box center [237, 35] width 13 height 13
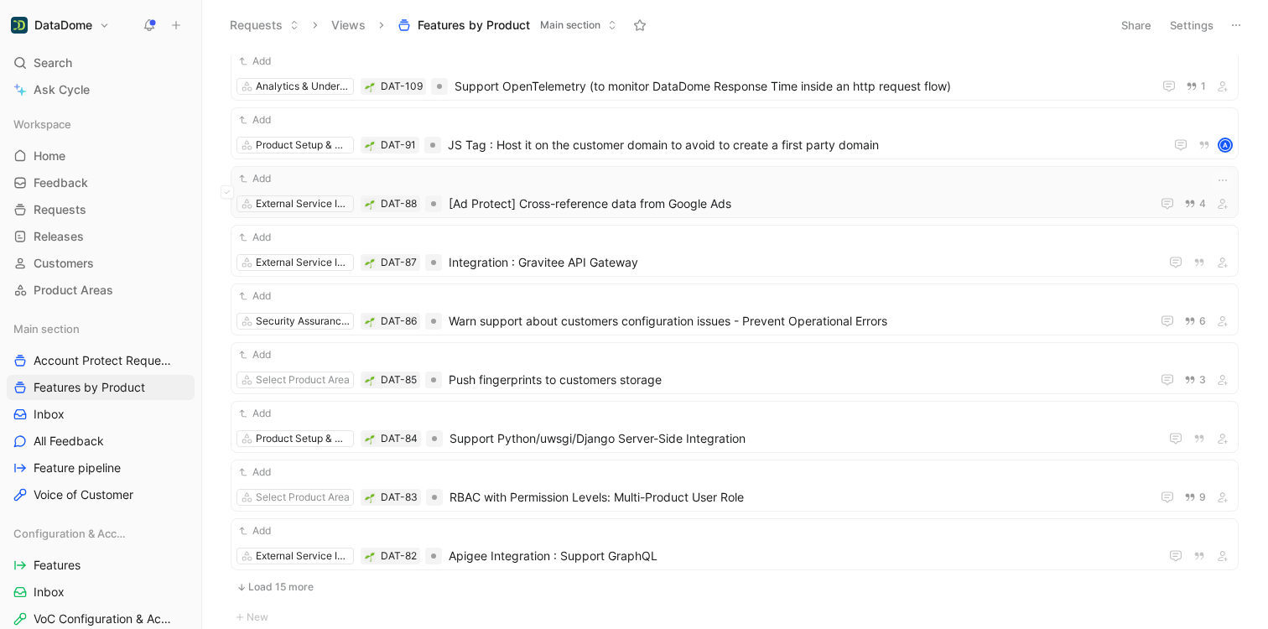
click at [691, 209] on span "[Ad Protect] Cross-reference data from Google Ads" at bounding box center [796, 204] width 695 height 20
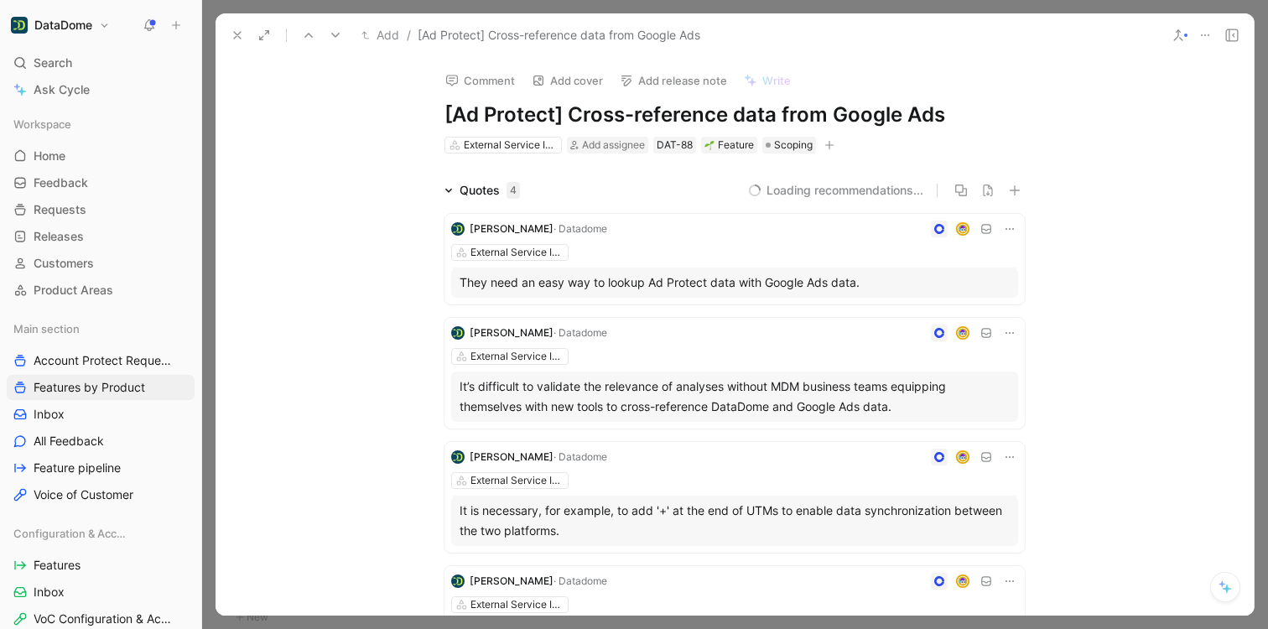
click at [825, 145] on icon "button" at bounding box center [829, 144] width 9 height 1
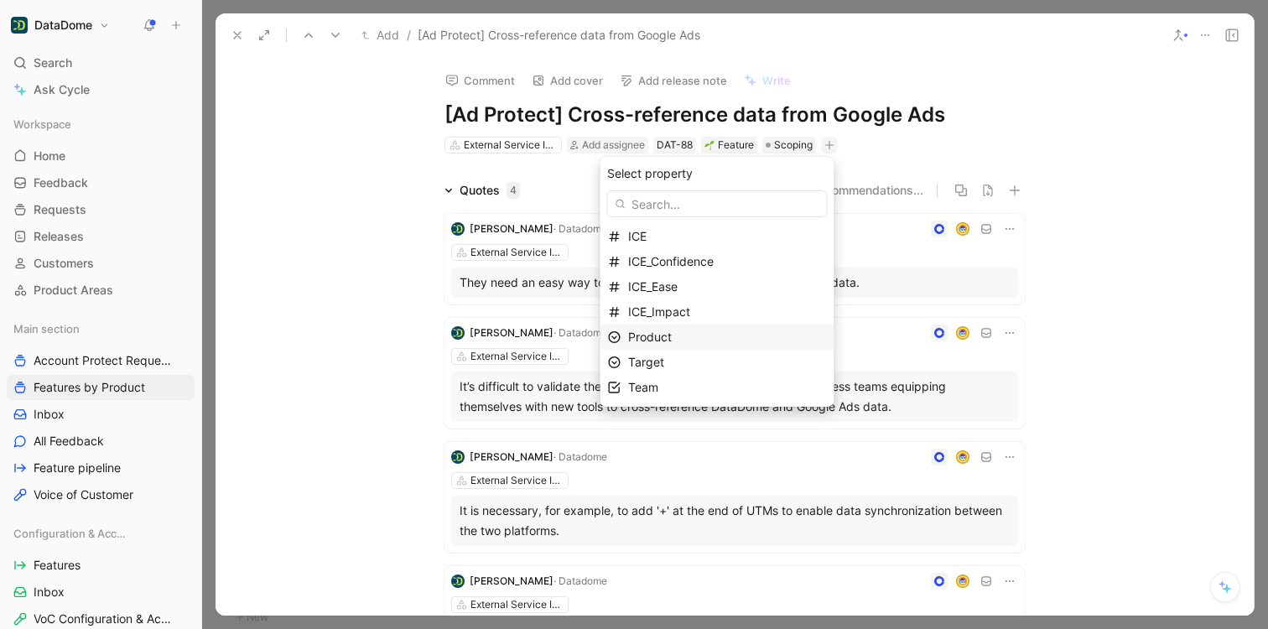
click at [672, 342] on span "Product" at bounding box center [650, 337] width 44 height 14
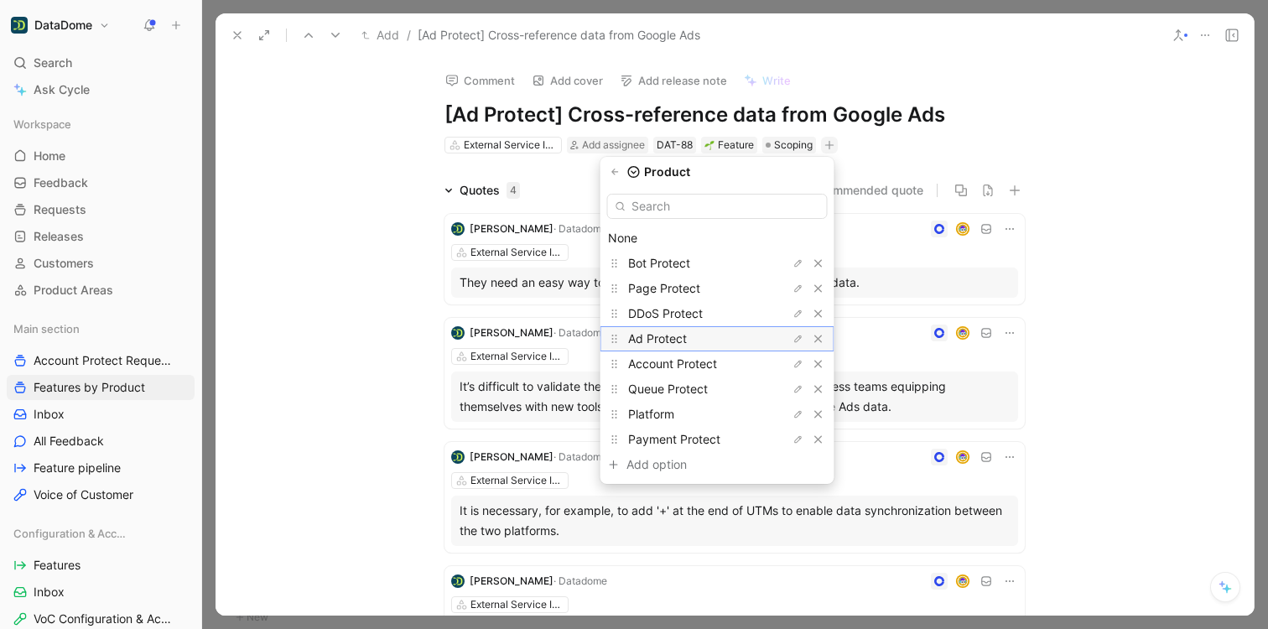
click at [672, 341] on span "Ad Protect" at bounding box center [657, 338] width 59 height 14
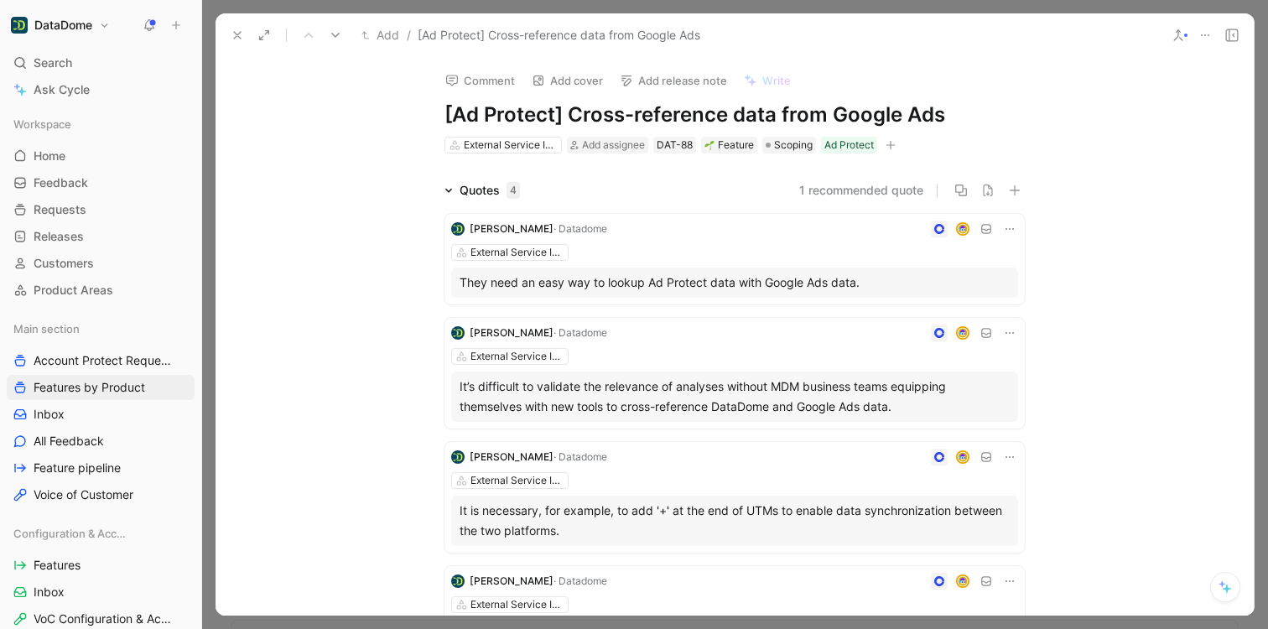
click at [239, 33] on use at bounding box center [237, 35] width 7 height 7
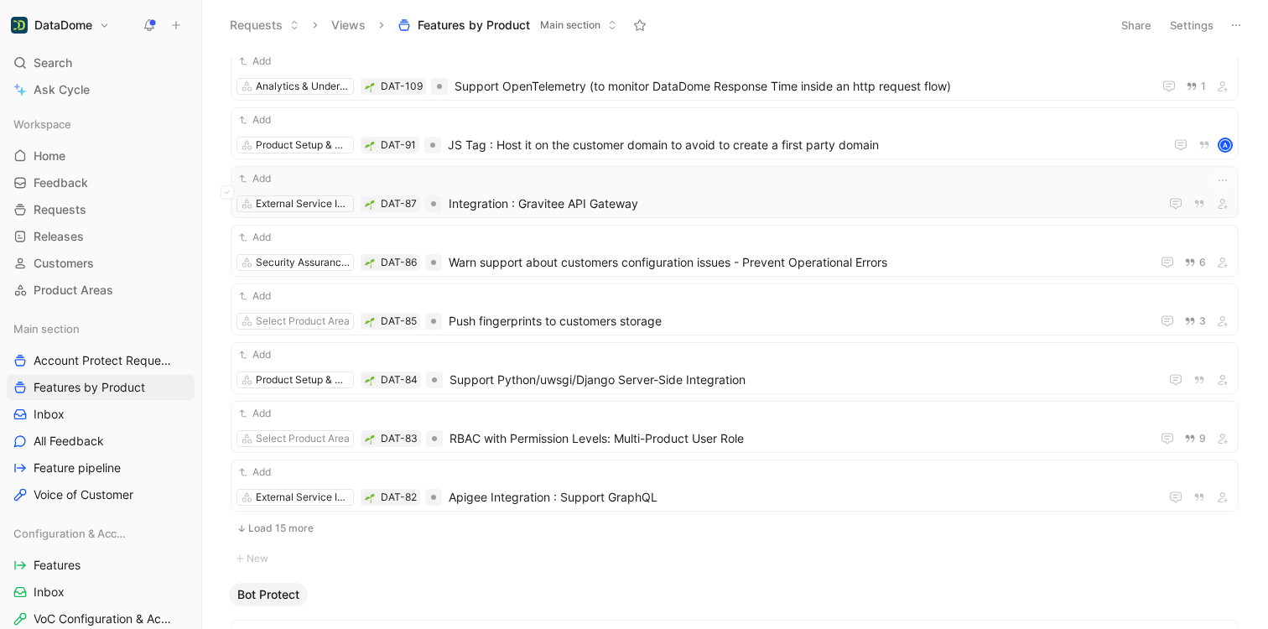
click at [503, 206] on span "Integration : Gravitee API Gateway" at bounding box center [801, 204] width 704 height 20
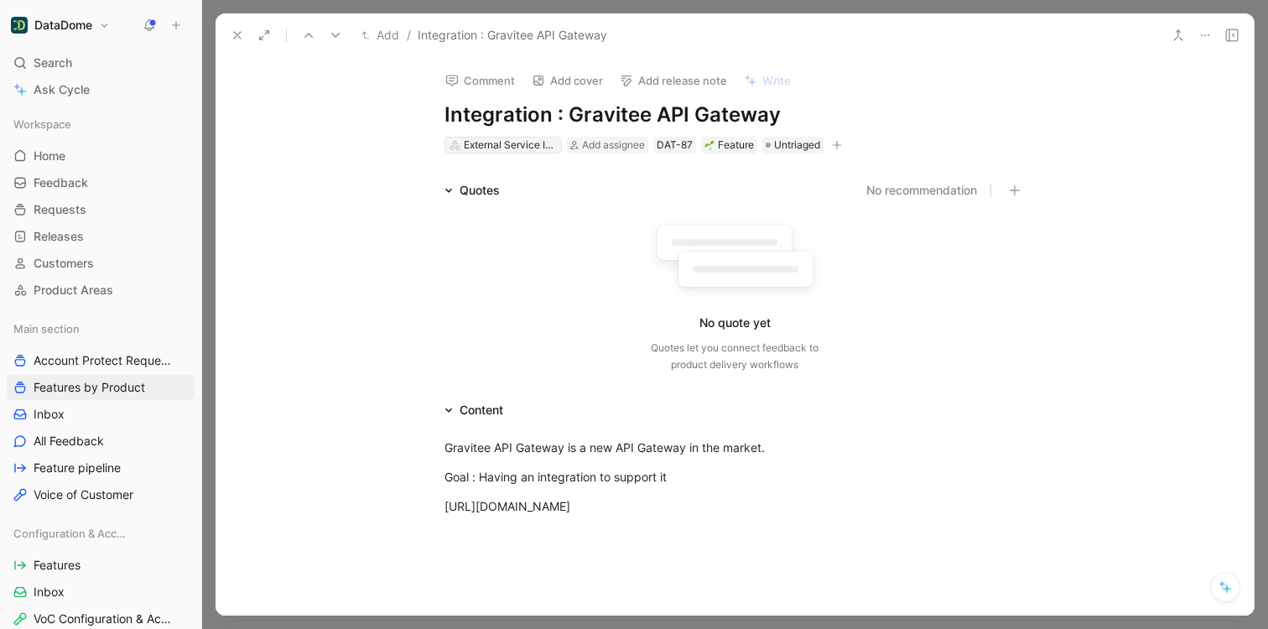
click at [525, 148] on div "External Service Integration" at bounding box center [511, 145] width 94 height 17
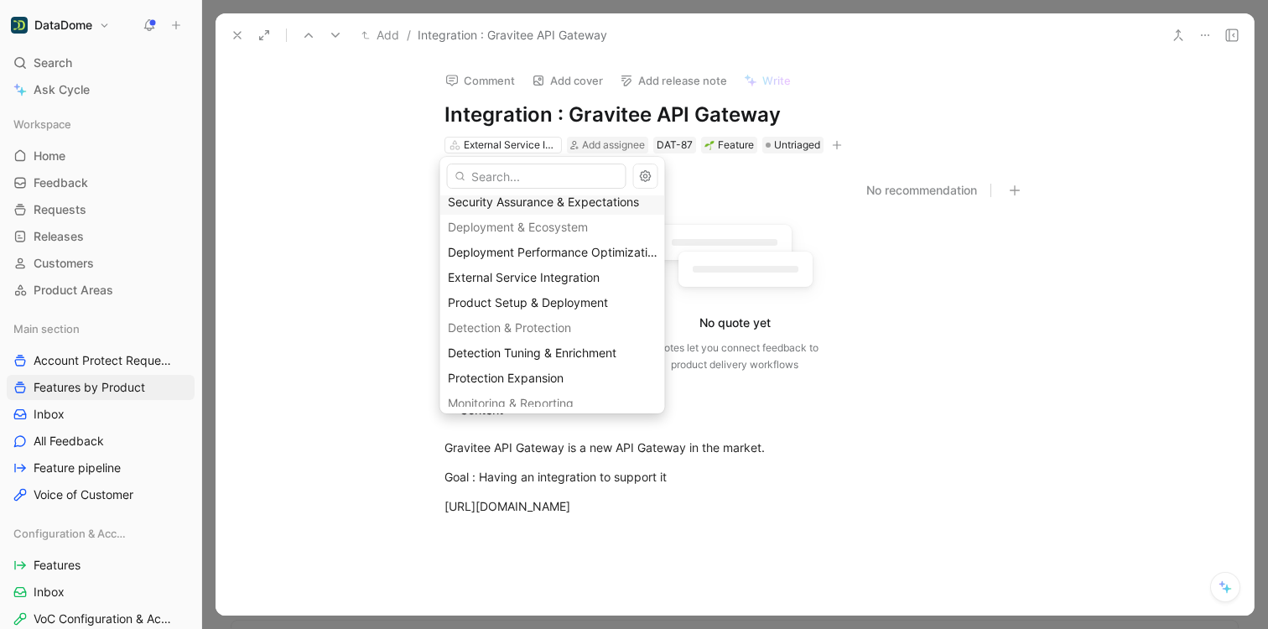
scroll to position [139, 0]
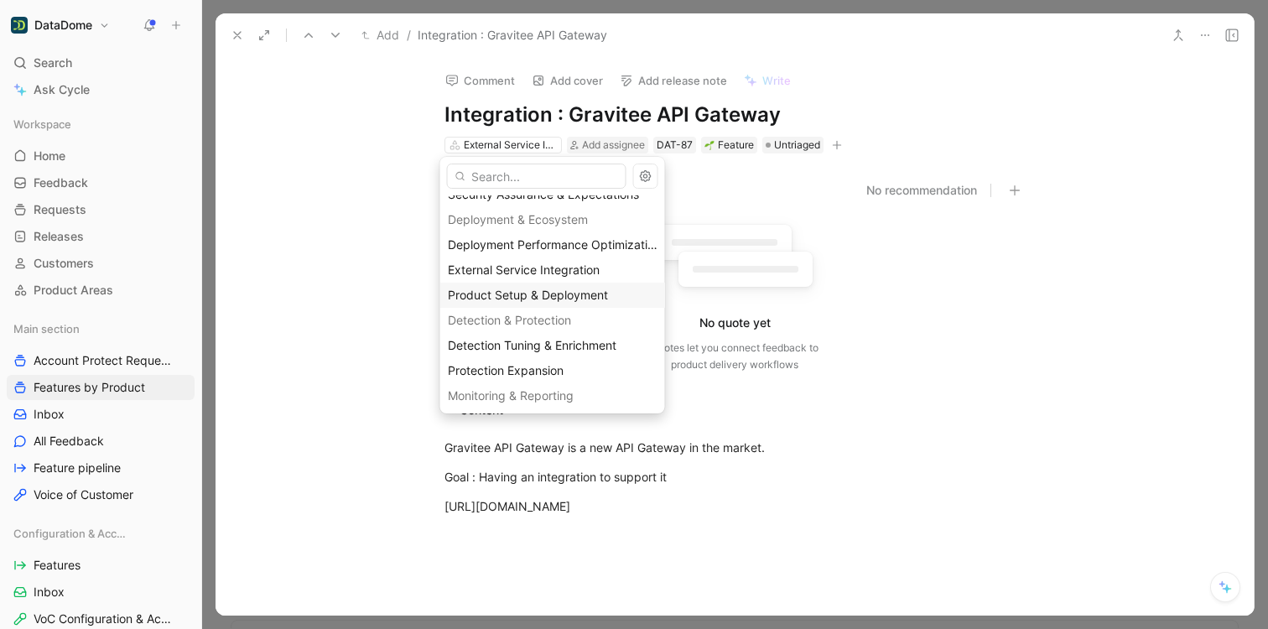
click at [576, 294] on span "Product Setup & Deployment" at bounding box center [528, 295] width 160 height 14
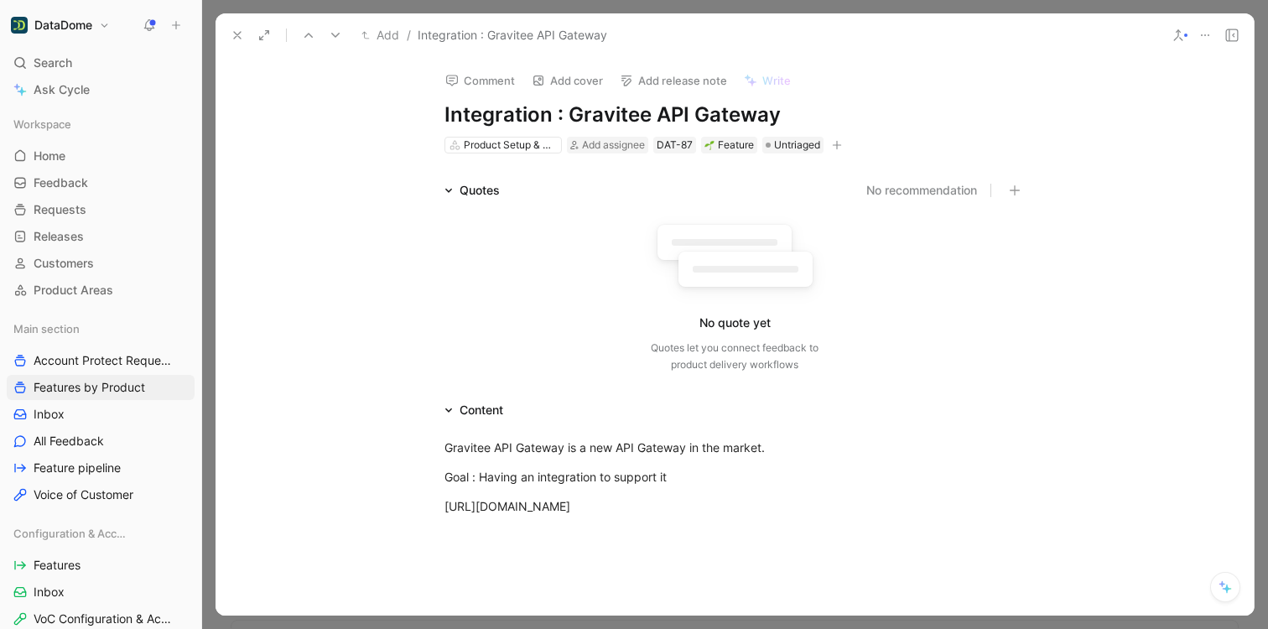
click at [832, 145] on icon "button" at bounding box center [837, 145] width 10 height 10
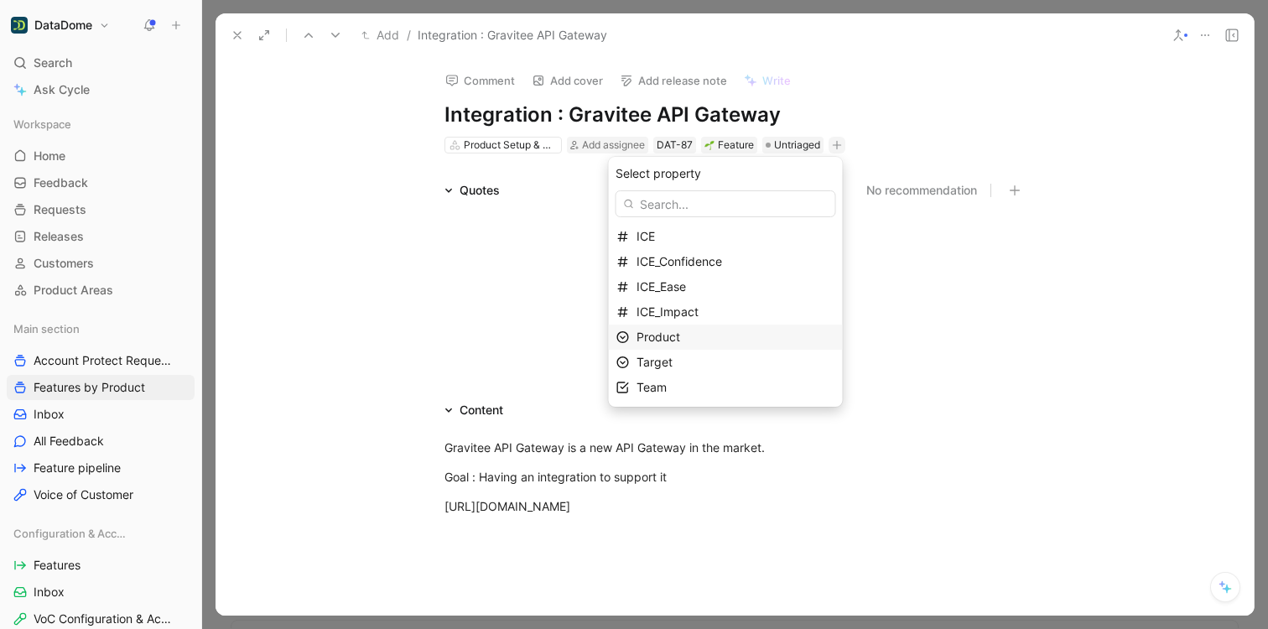
click at [680, 339] on span "Product" at bounding box center [659, 337] width 44 height 14
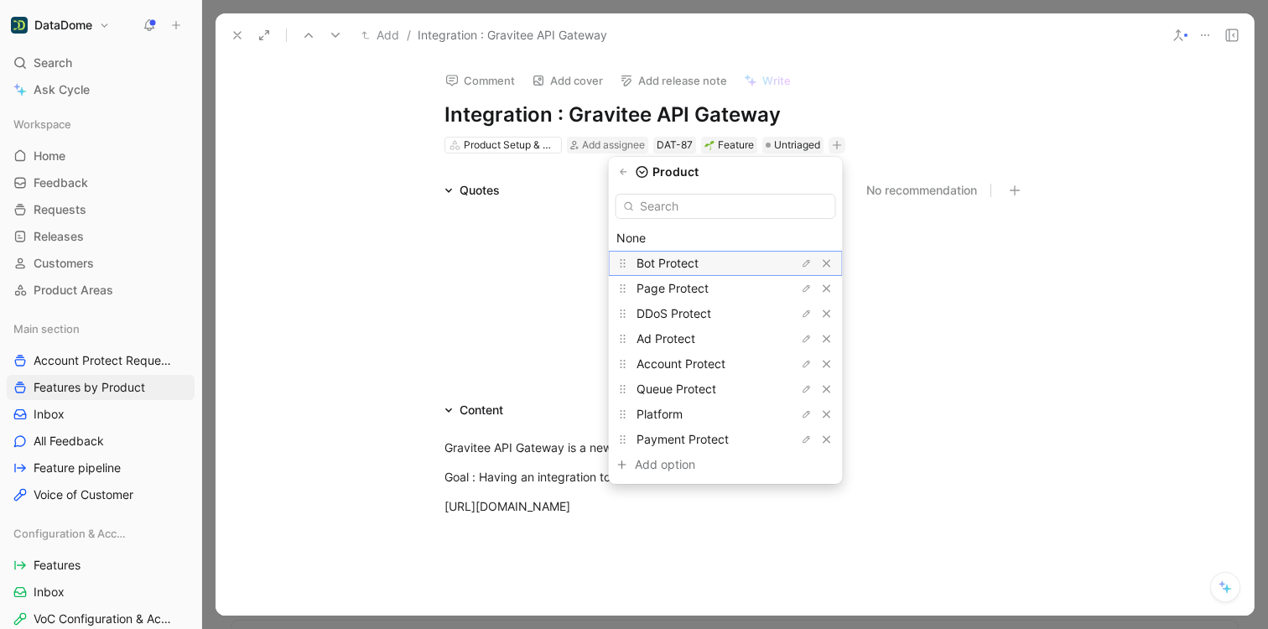
click at [692, 262] on span "Bot Protect" at bounding box center [668, 263] width 62 height 14
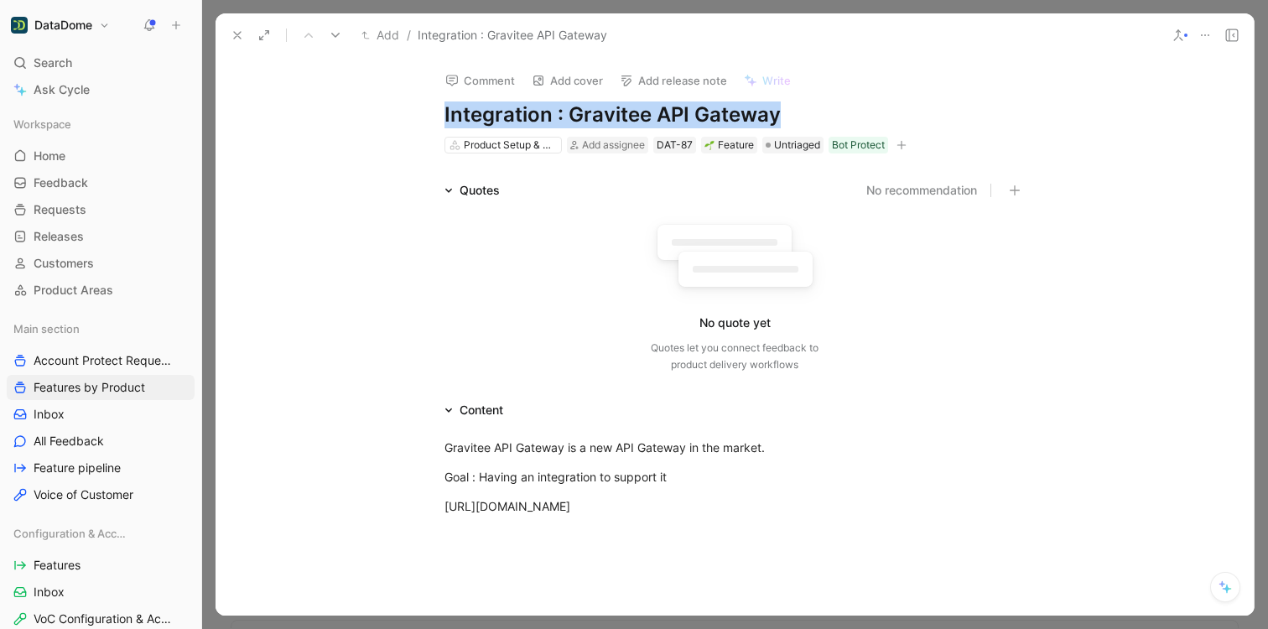
drag, startPoint x: 792, startPoint y: 112, endPoint x: 432, endPoint y: 112, distance: 359.8
click at [432, 112] on div "Comment Add cover Add release note Write Integration : Gravitee API Gateway Pro…" at bounding box center [735, 106] width 644 height 98
copy h1 "Integration : Gravitee API Gateway"
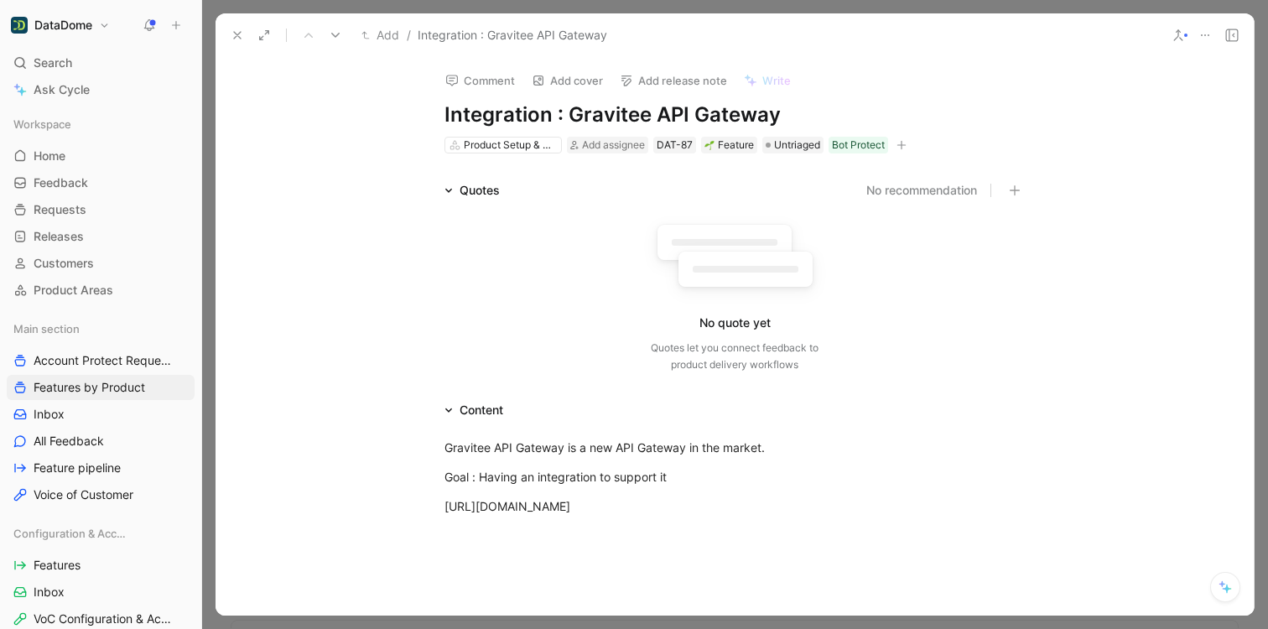
click at [333, 247] on div "Quotes No recommendation No quote yet Quotes let you connect feedback to produc…" at bounding box center [735, 280] width 1038 height 200
click at [231, 39] on icon at bounding box center [237, 35] width 13 height 13
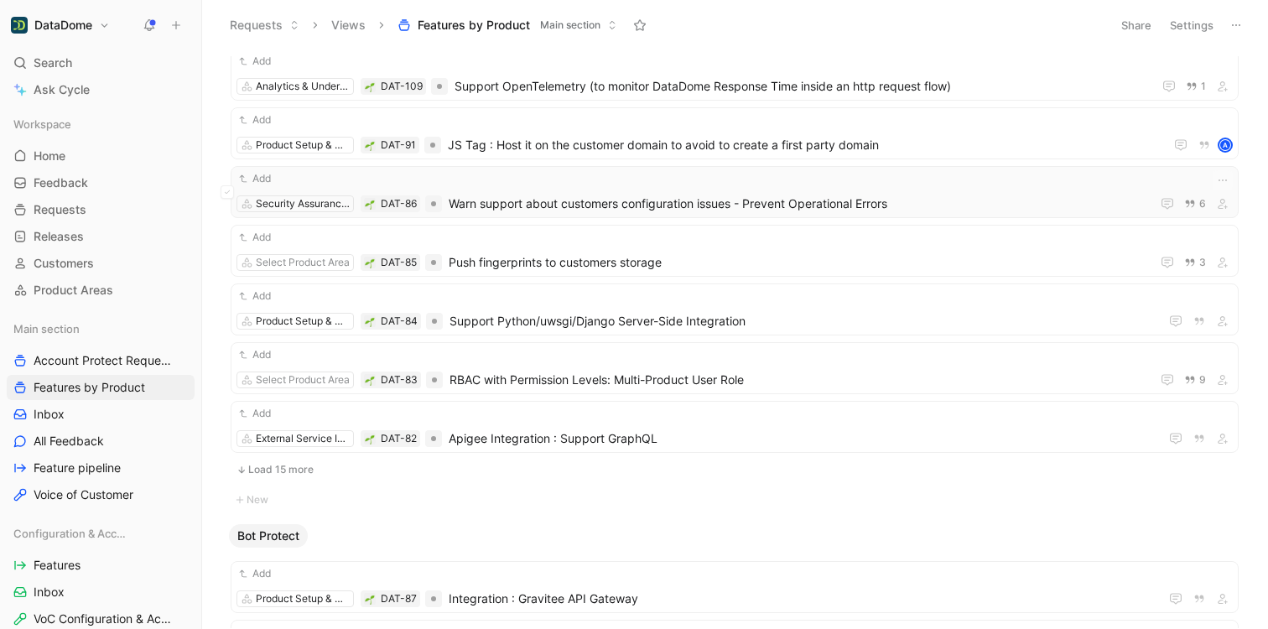
click at [549, 200] on span "Warn support about customers configuration issues - Prevent Operational Errors" at bounding box center [796, 204] width 695 height 20
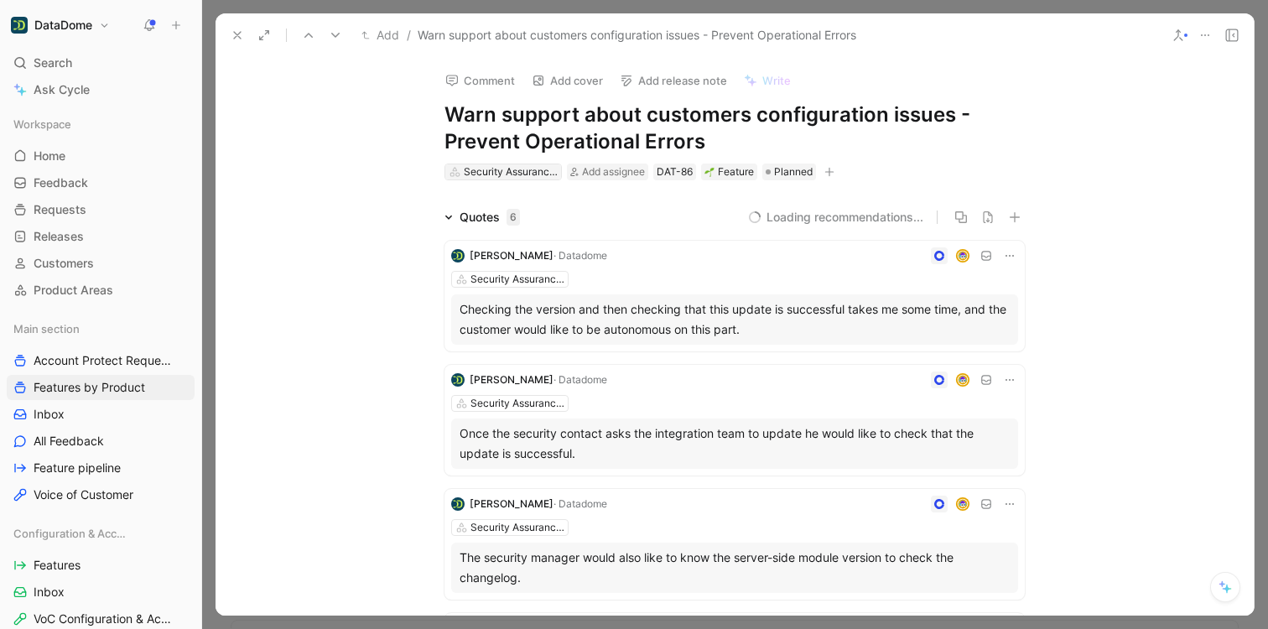
click at [516, 167] on div "Security Assurance & Expectations" at bounding box center [511, 172] width 94 height 17
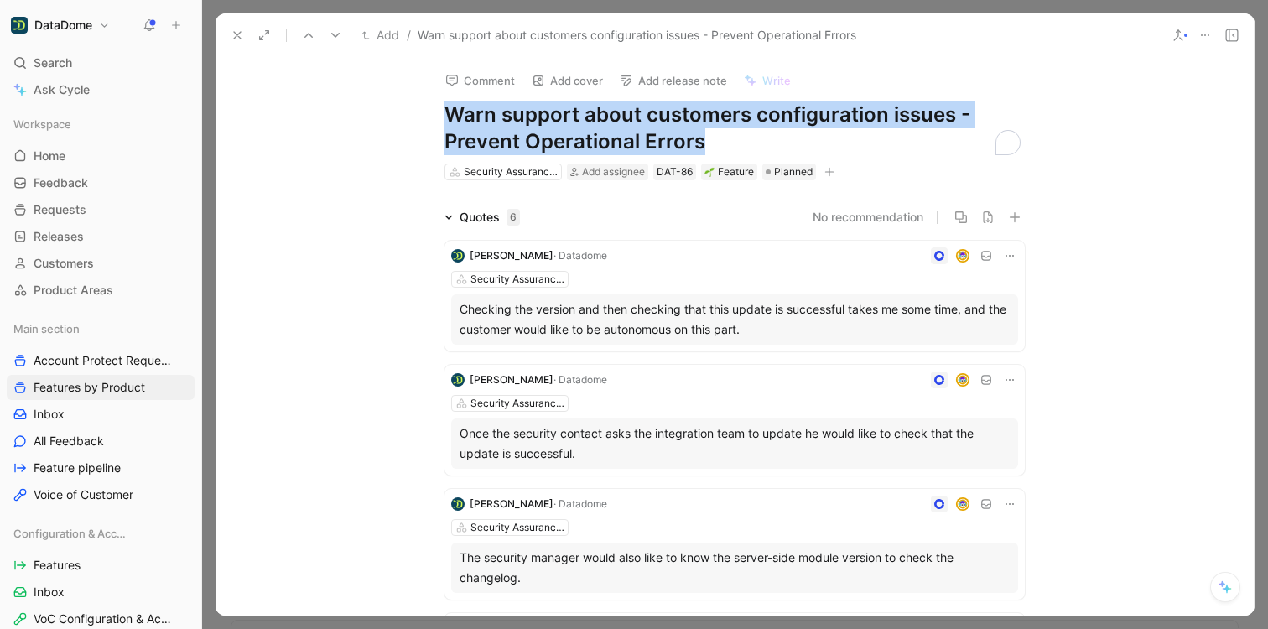
drag, startPoint x: 610, startPoint y: 133, endPoint x: 445, endPoint y: 106, distance: 167.5
click at [445, 106] on h1 "Warn support about customers configuration issues - Prevent Operational Errors" at bounding box center [735, 128] width 580 height 54
copy h1 "Warn support about customers configuration issues - Prevent Operational Errors"
click at [830, 172] on icon "button" at bounding box center [829, 172] width 10 height 10
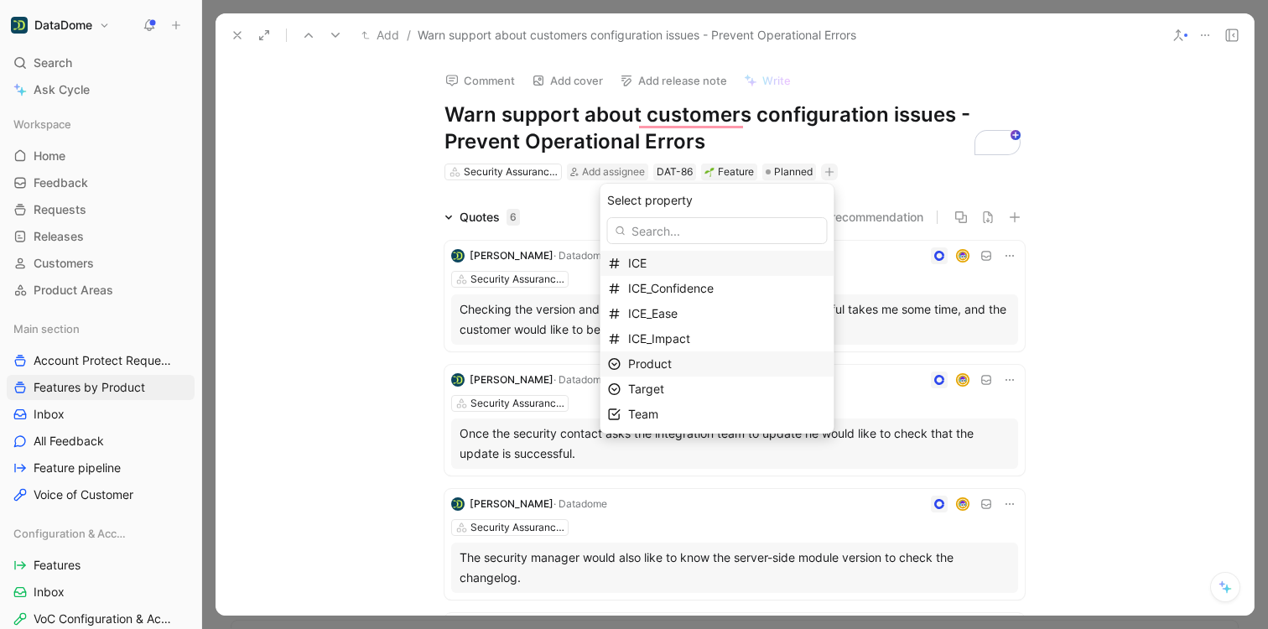
click at [672, 364] on span "Product" at bounding box center [650, 363] width 44 height 14
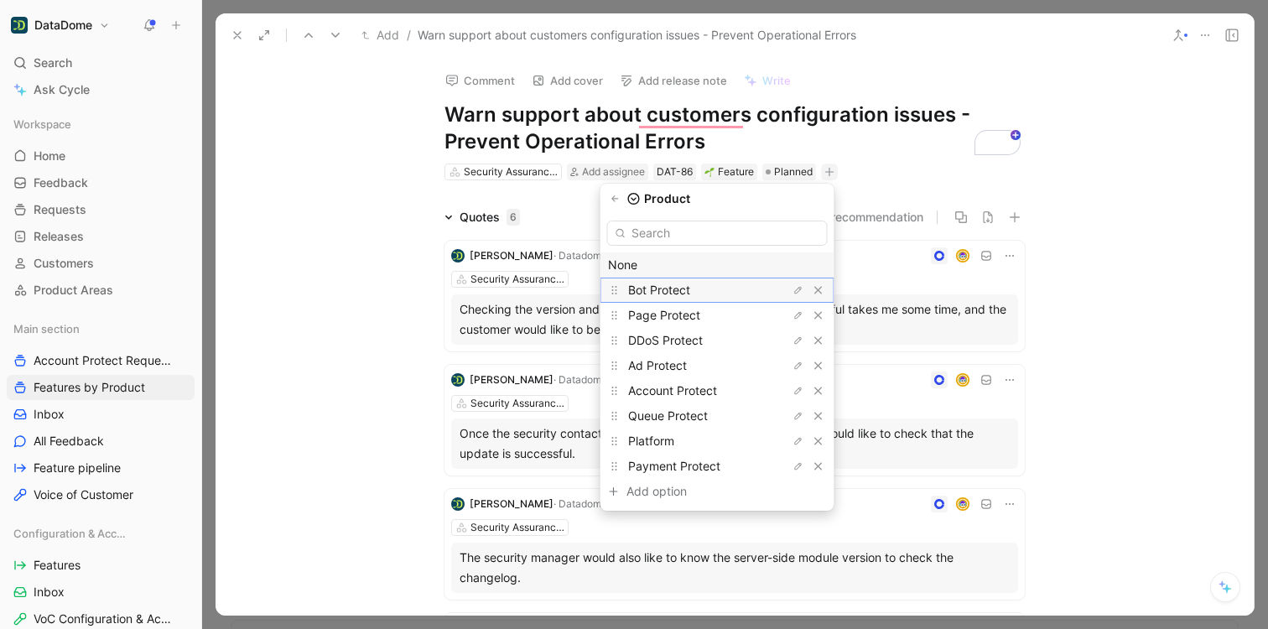
click at [679, 299] on div "Bot Protect" at bounding box center [691, 290] width 126 height 20
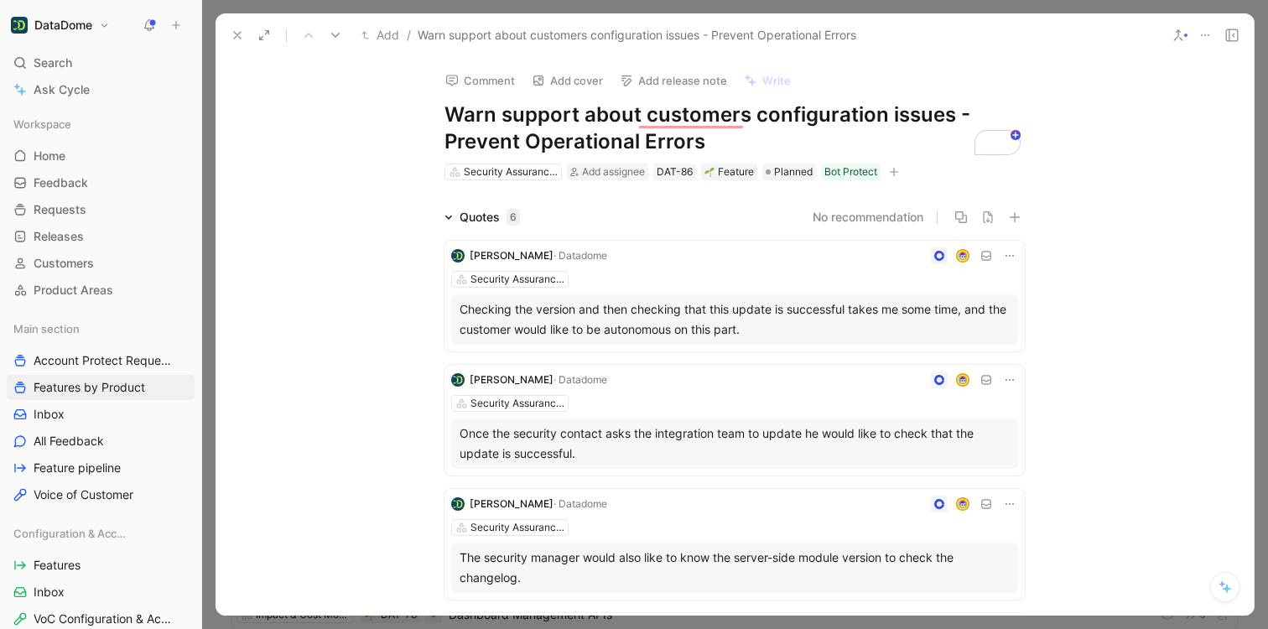
click at [889, 172] on icon "button" at bounding box center [894, 172] width 10 height 10
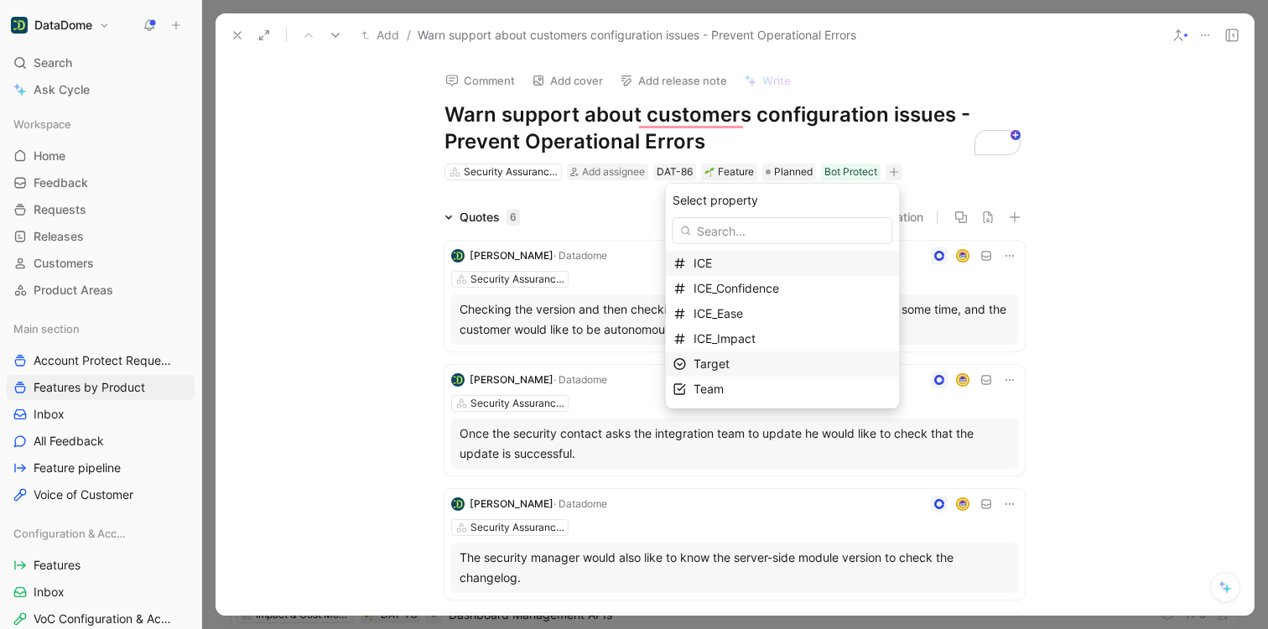
click at [730, 362] on span "Target" at bounding box center [712, 363] width 36 height 14
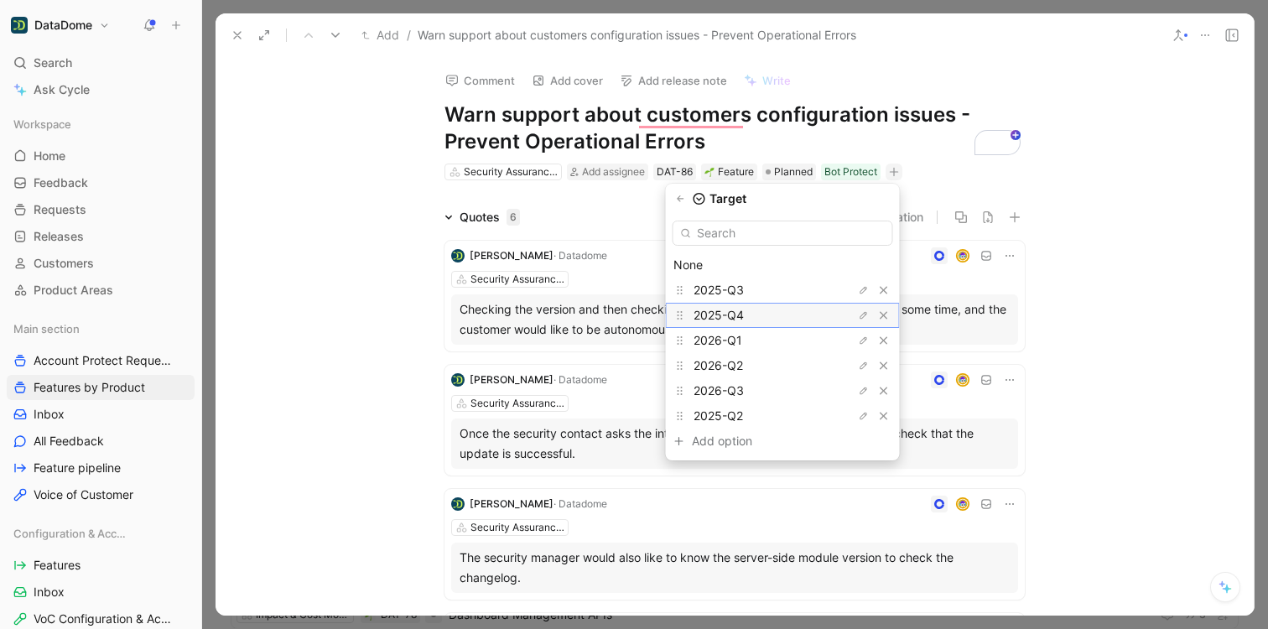
click at [766, 317] on div "2025-Q4" at bounding box center [757, 315] width 126 height 20
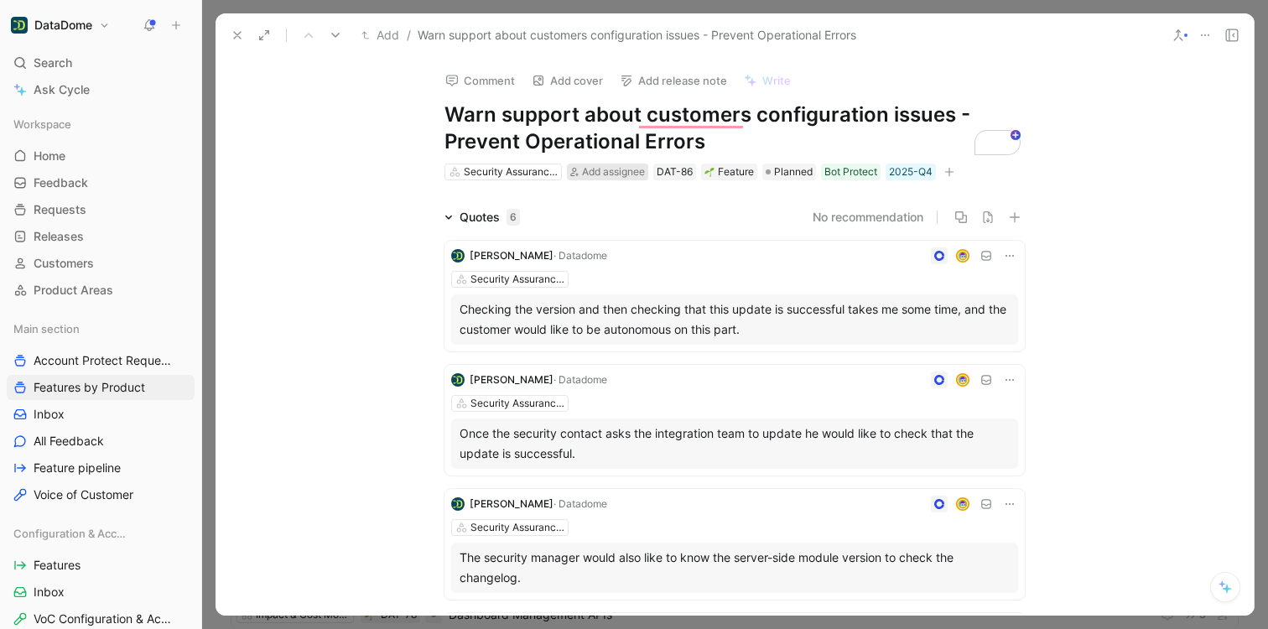
click at [608, 172] on span "Add assignee" at bounding box center [613, 171] width 63 height 13
type input "l"
click at [234, 39] on use at bounding box center [237, 35] width 7 height 7
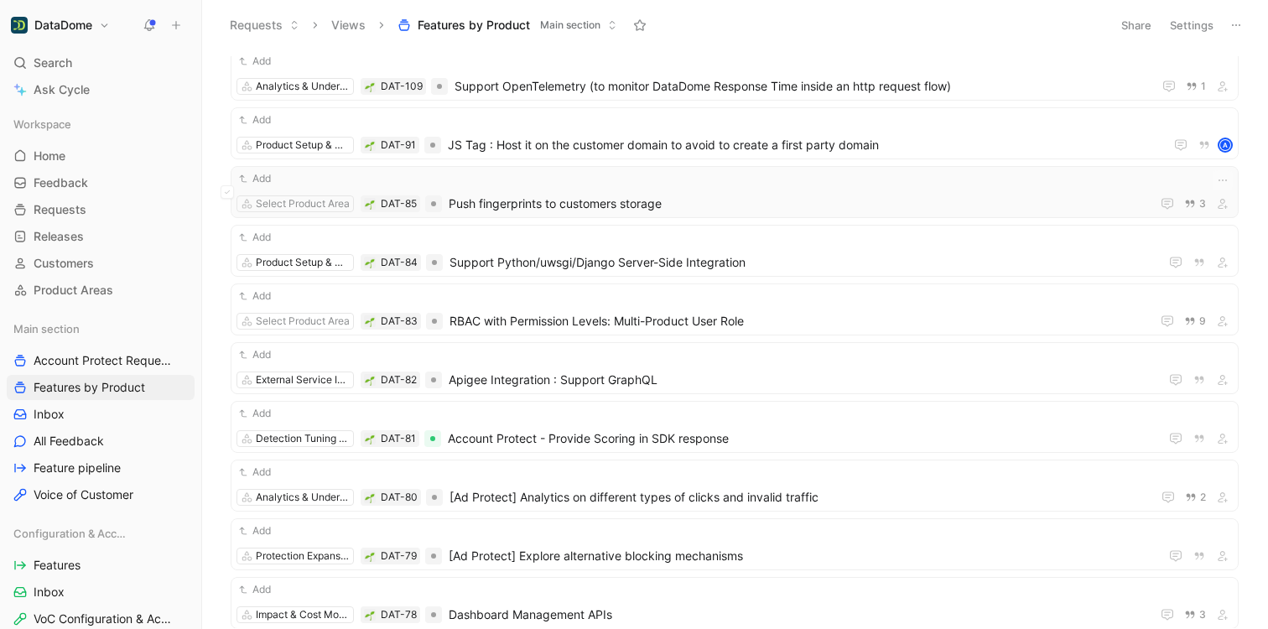
click at [490, 200] on span "Push fingerprints to customers storage" at bounding box center [796, 204] width 695 height 20
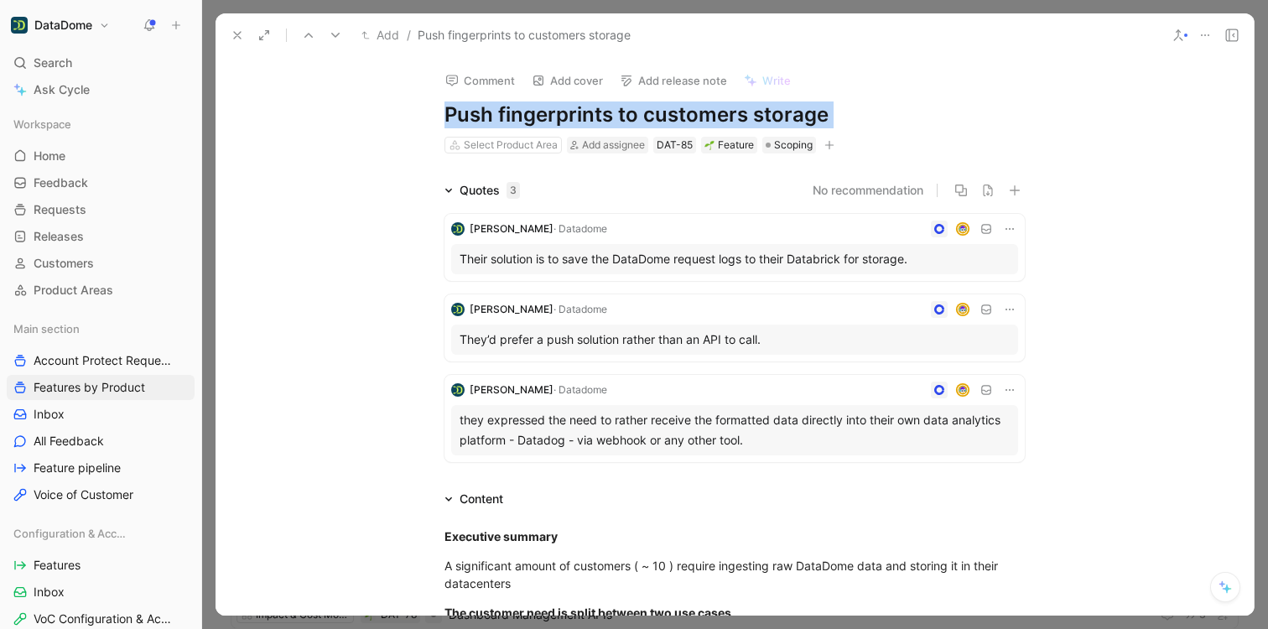
drag, startPoint x: 884, startPoint y: 97, endPoint x: 666, endPoint y: 96, distance: 218.1
click at [666, 96] on div "Comment Add cover Add release note Write Push fingerprints to customers storage…" at bounding box center [735, 106] width 644 height 98
copy div "Push fingerprints to customers storage"
click at [824, 143] on icon "button" at bounding box center [829, 145] width 10 height 10
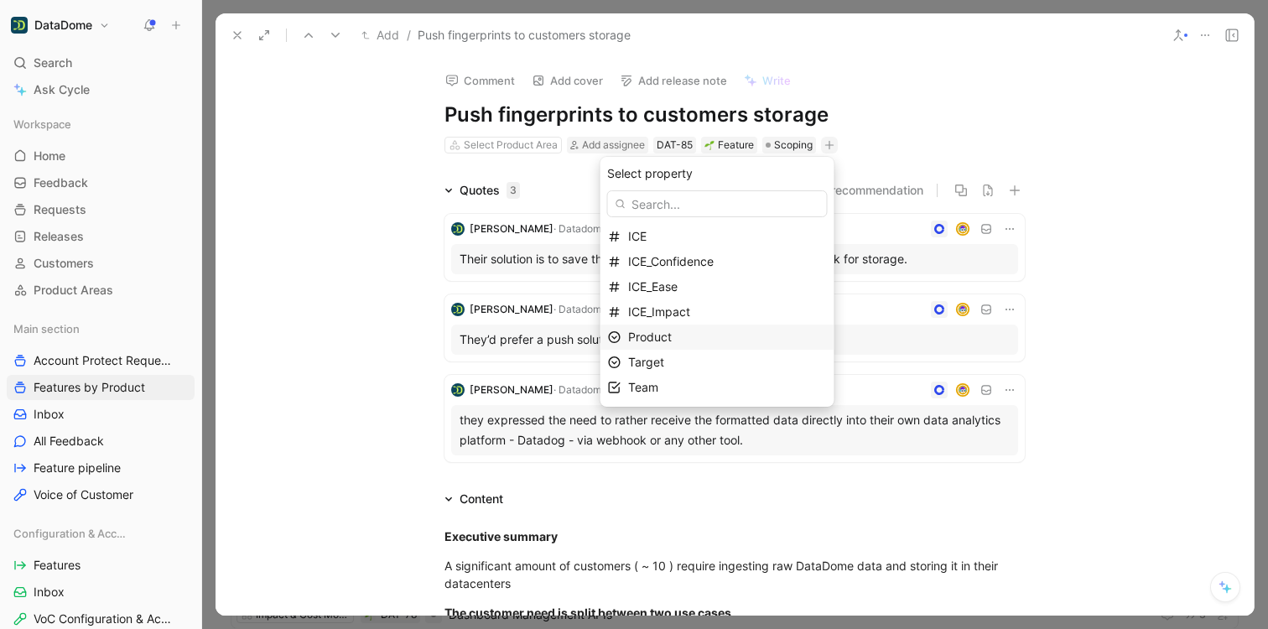
click at [672, 341] on span "Product" at bounding box center [650, 337] width 44 height 14
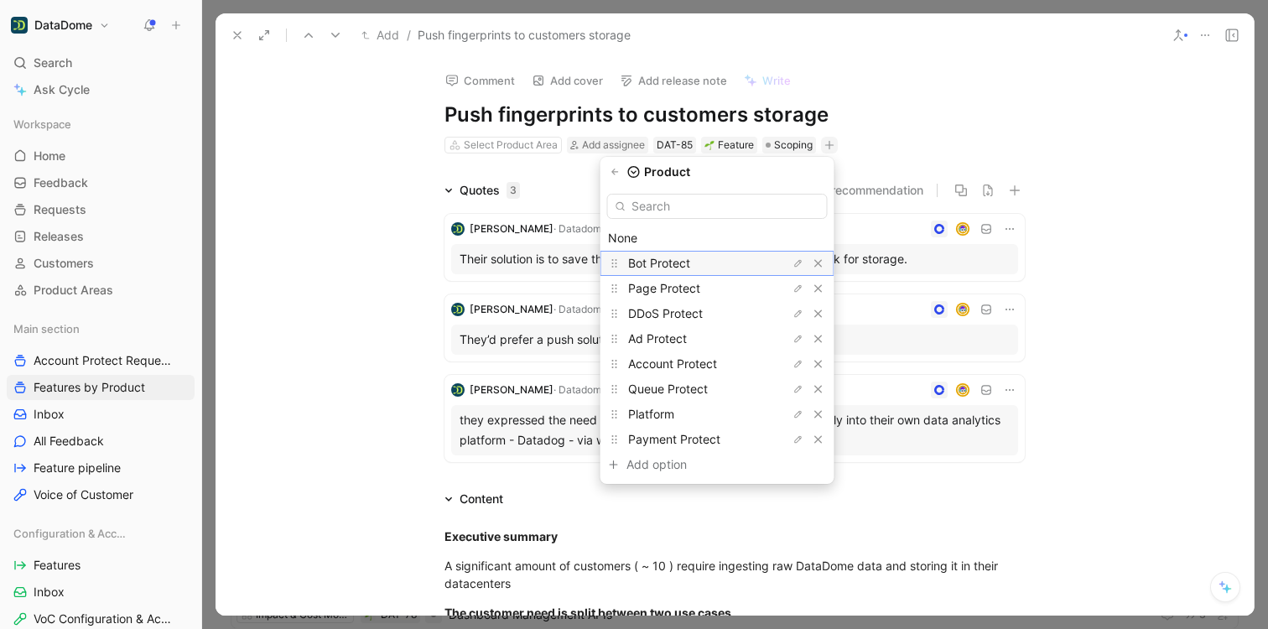
click at [673, 265] on span "Bot Protect" at bounding box center [659, 263] width 62 height 14
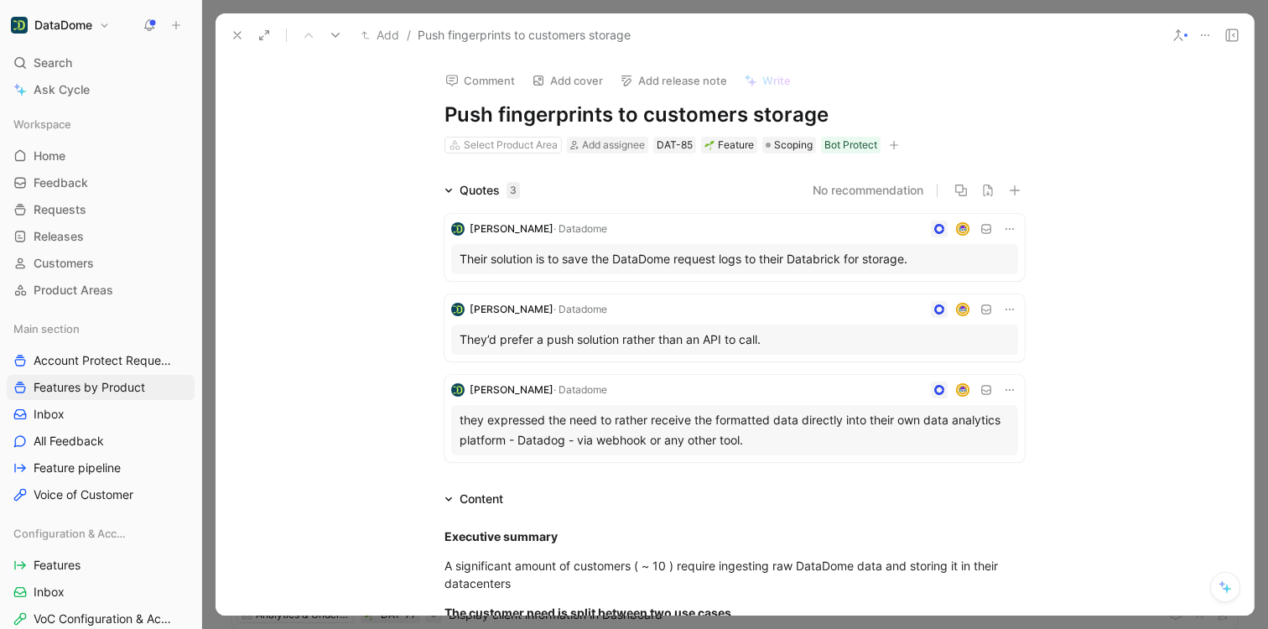
click at [231, 33] on icon at bounding box center [237, 35] width 13 height 13
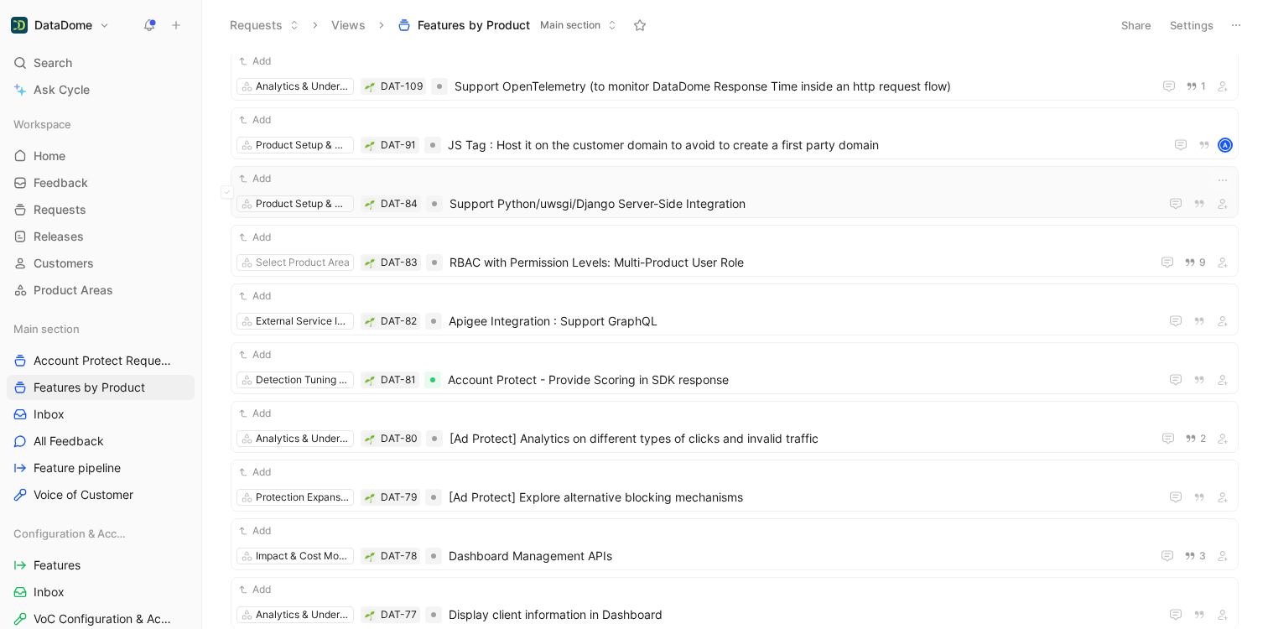
click at [616, 205] on span "Support Python/uwsgi/Django Server-Side Integration" at bounding box center [801, 204] width 703 height 20
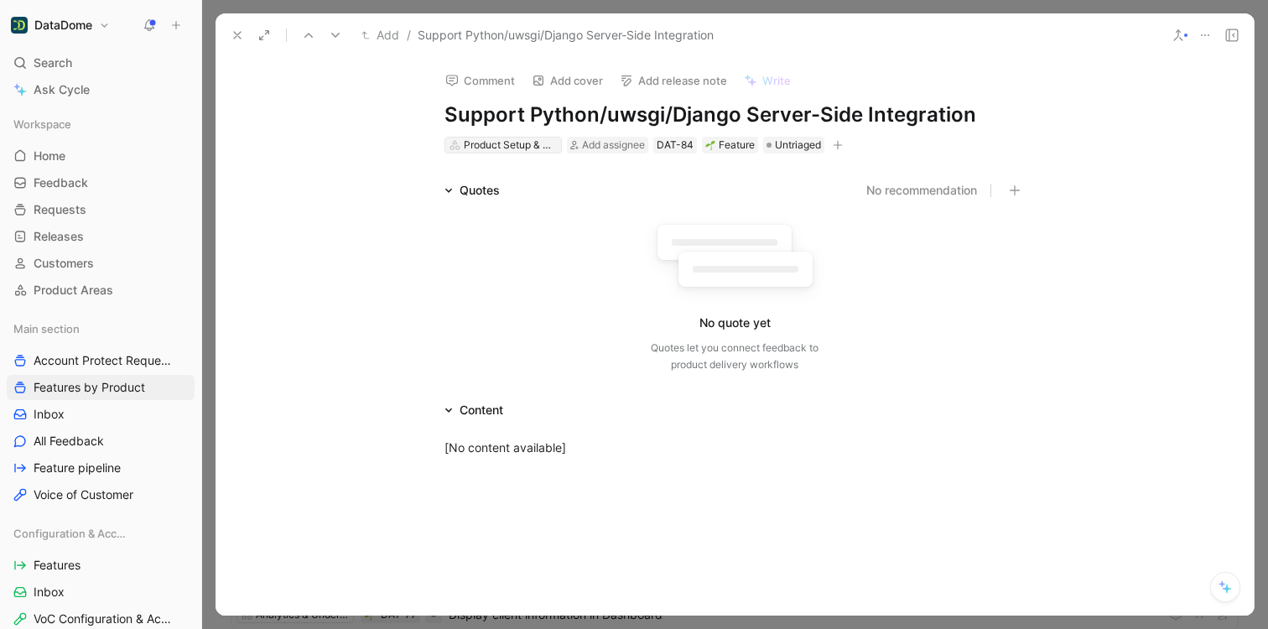
click at [527, 144] on div "Product Setup & Deployment" at bounding box center [511, 145] width 94 height 17
click at [839, 143] on icon "button" at bounding box center [838, 145] width 10 height 10
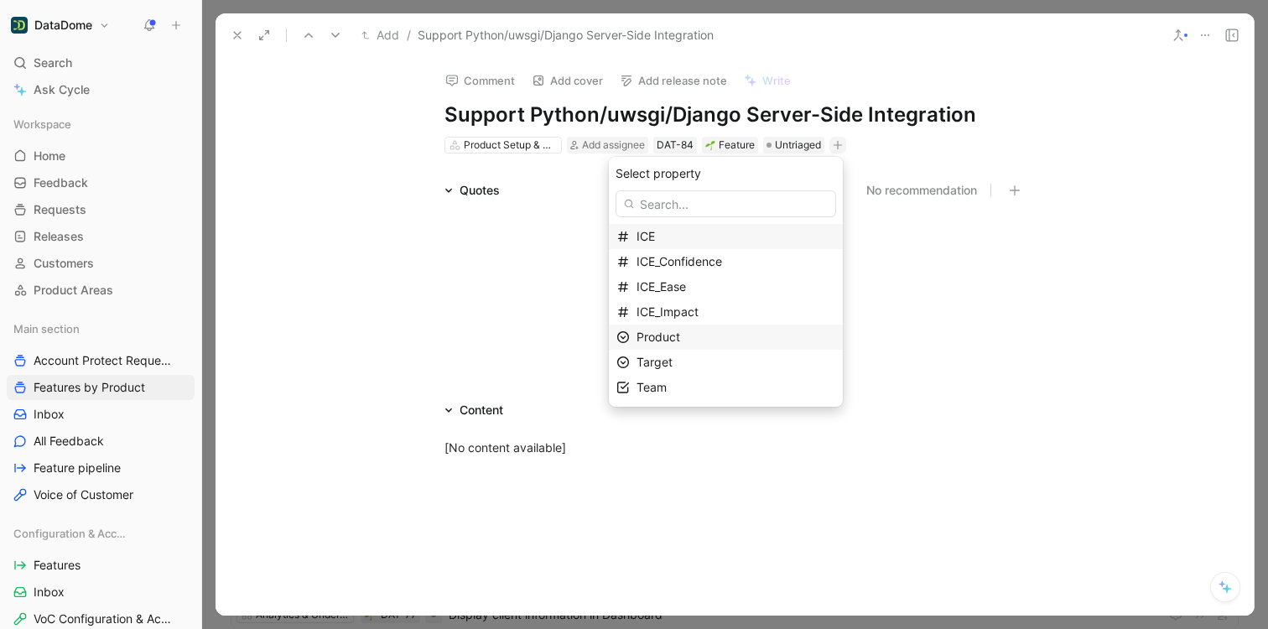
click at [699, 336] on div "Product" at bounding box center [736, 337] width 199 height 20
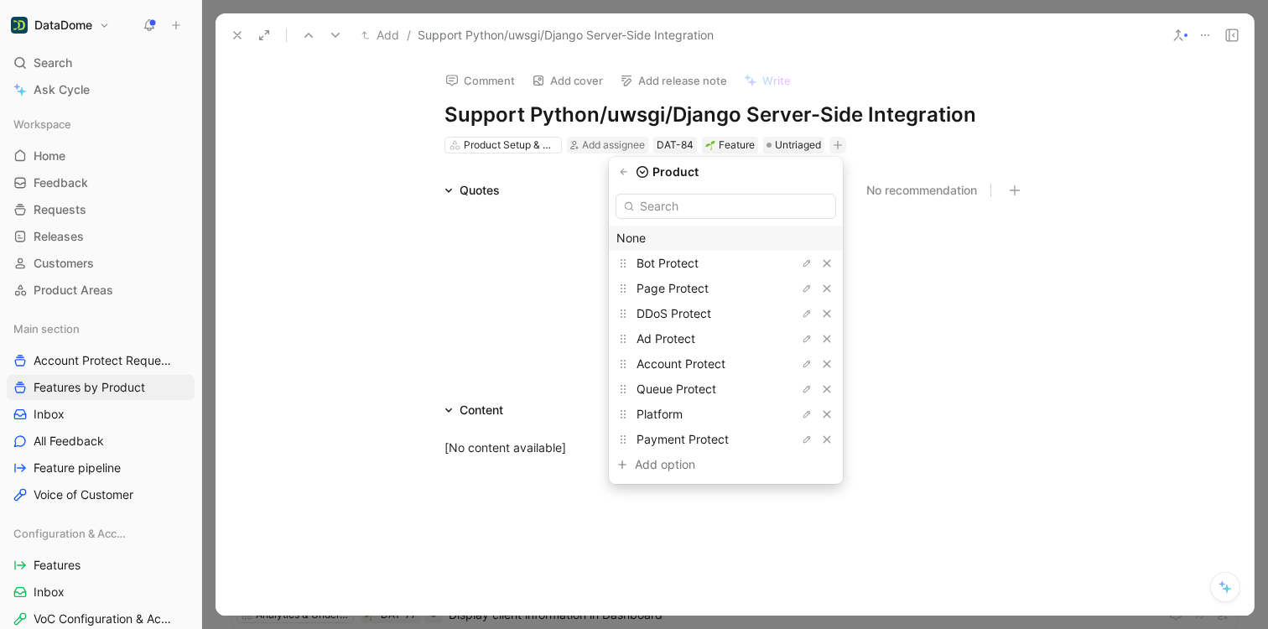
click at [684, 250] on div "None" at bounding box center [726, 238] width 234 height 25
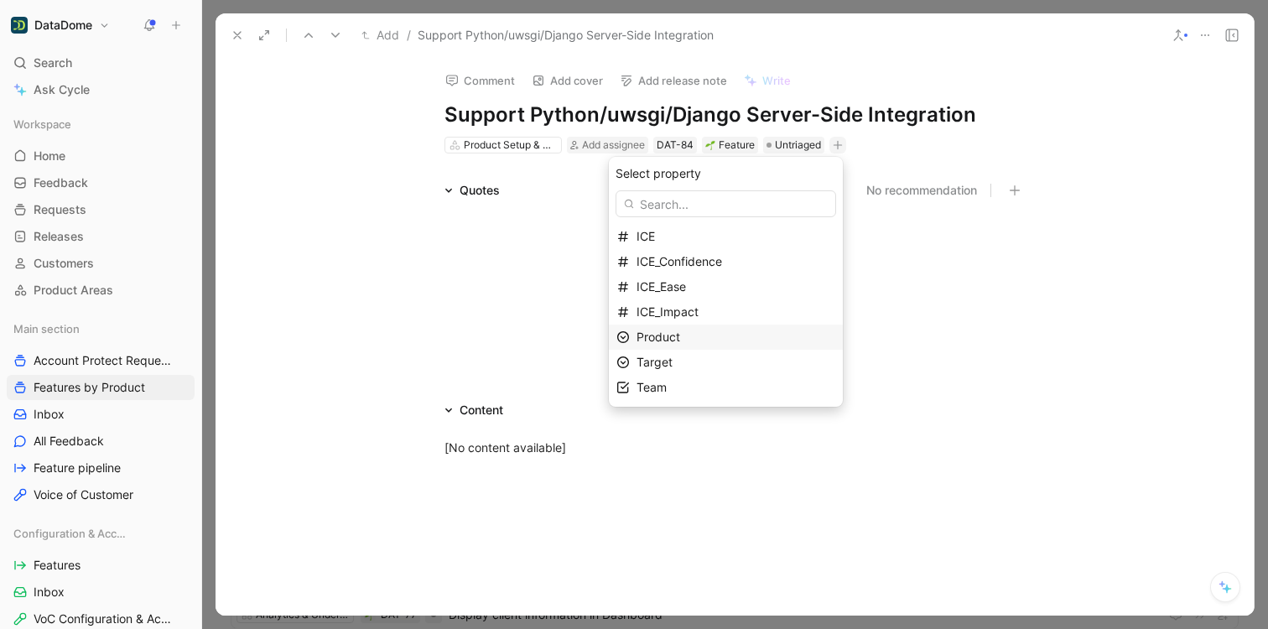
click at [675, 341] on span "Product" at bounding box center [659, 337] width 44 height 14
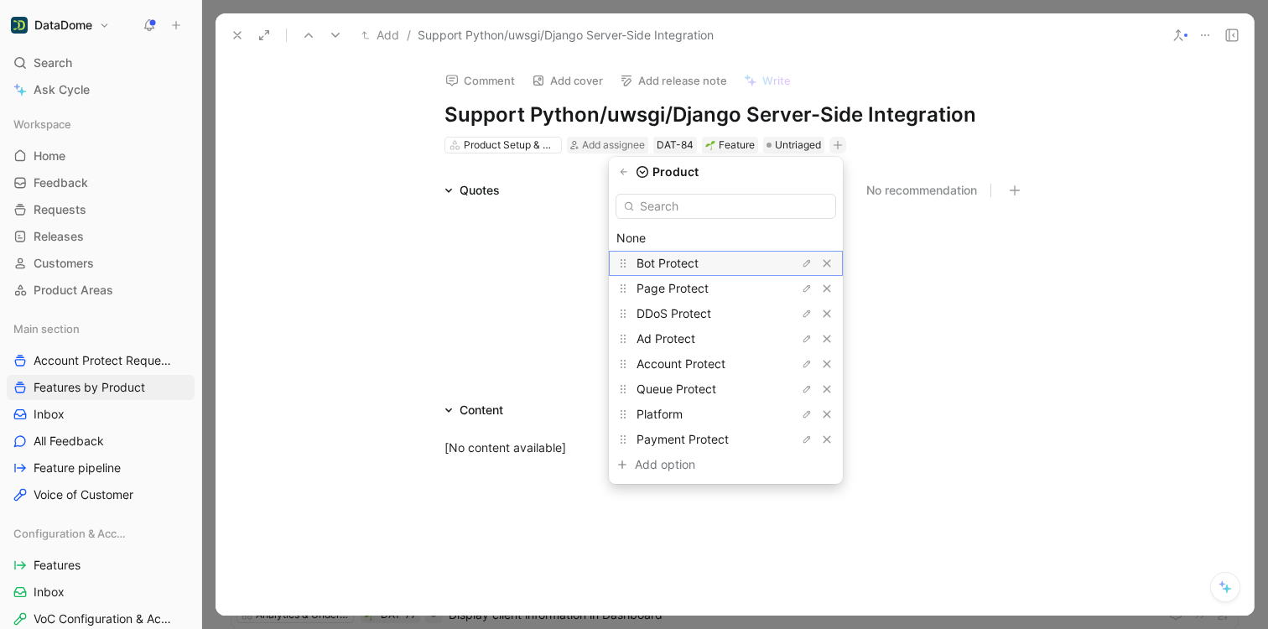
click at [674, 265] on span "Bot Protect" at bounding box center [668, 263] width 62 height 14
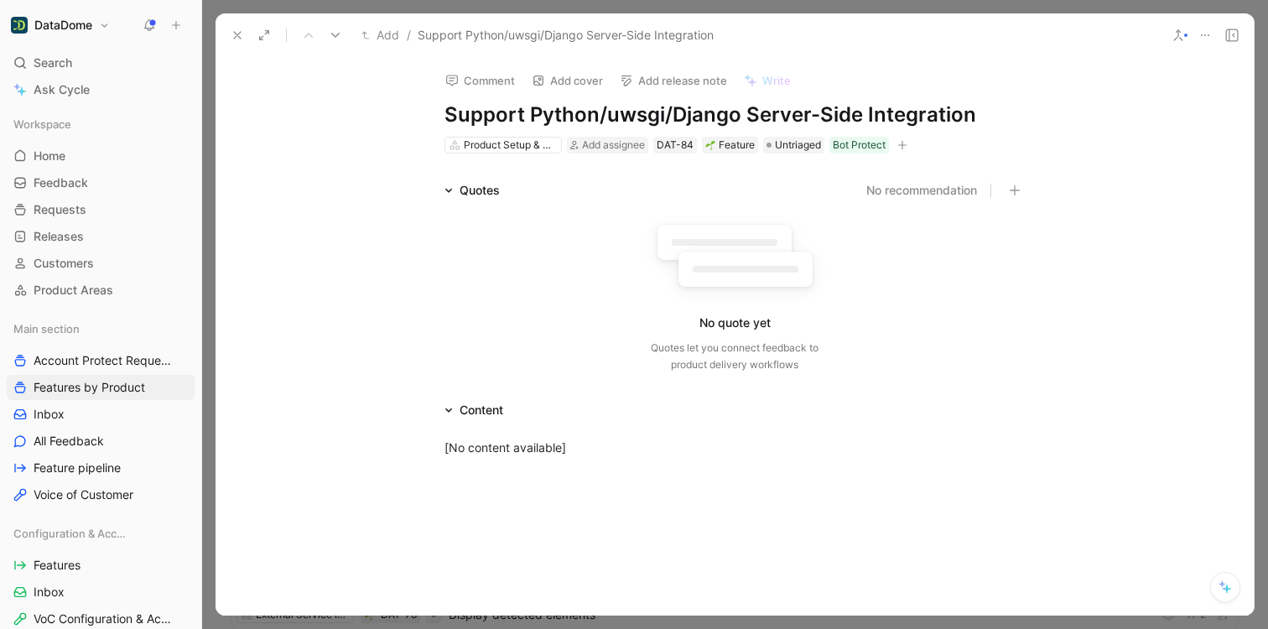
click at [229, 32] on button at bounding box center [237, 34] width 23 height 23
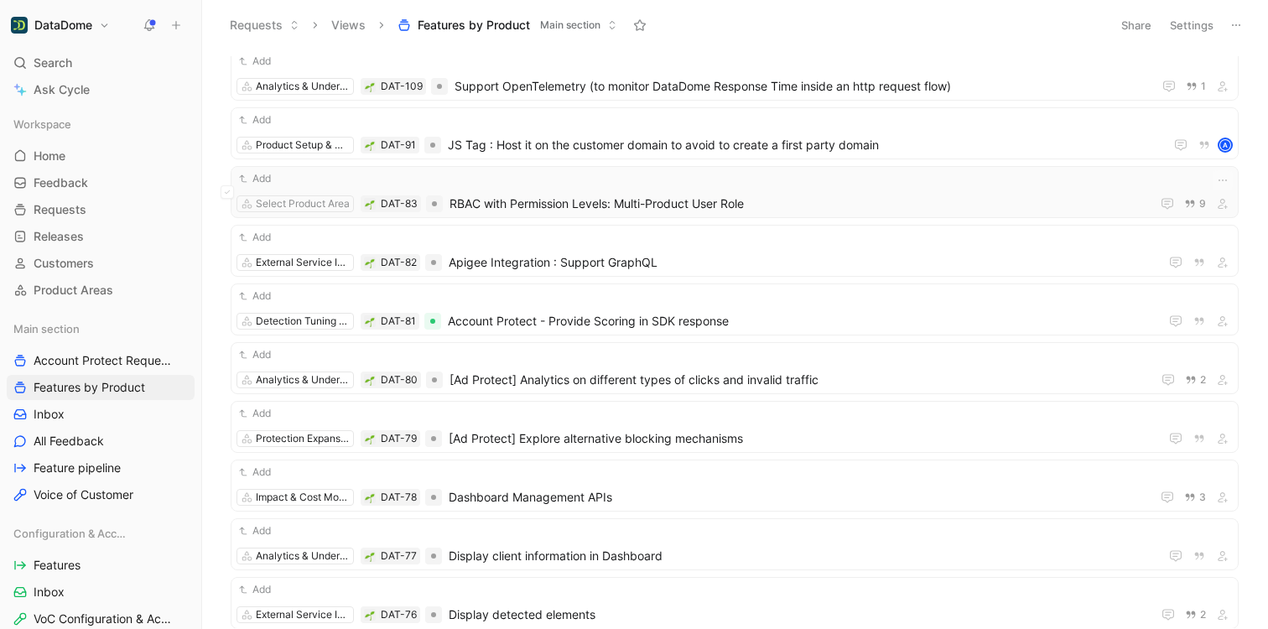
click at [763, 198] on span "RBAC with Permission Levels: Multi-Product User Role" at bounding box center [797, 204] width 694 height 20
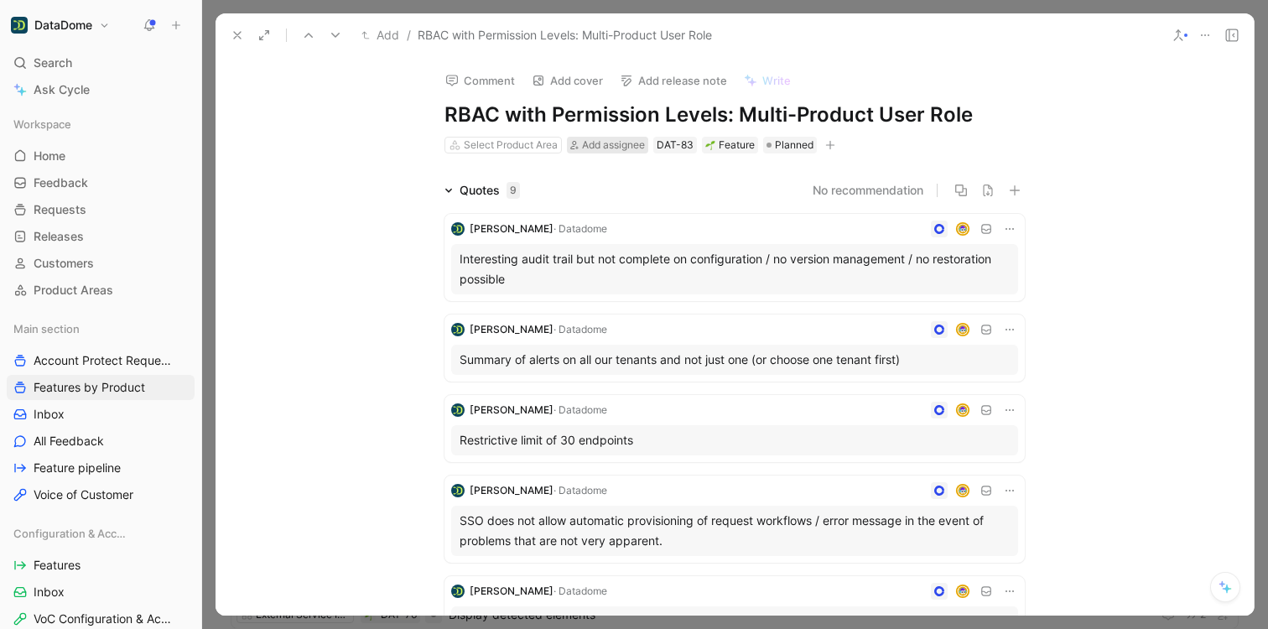
click at [592, 141] on span "Add assignee" at bounding box center [613, 144] width 63 height 13
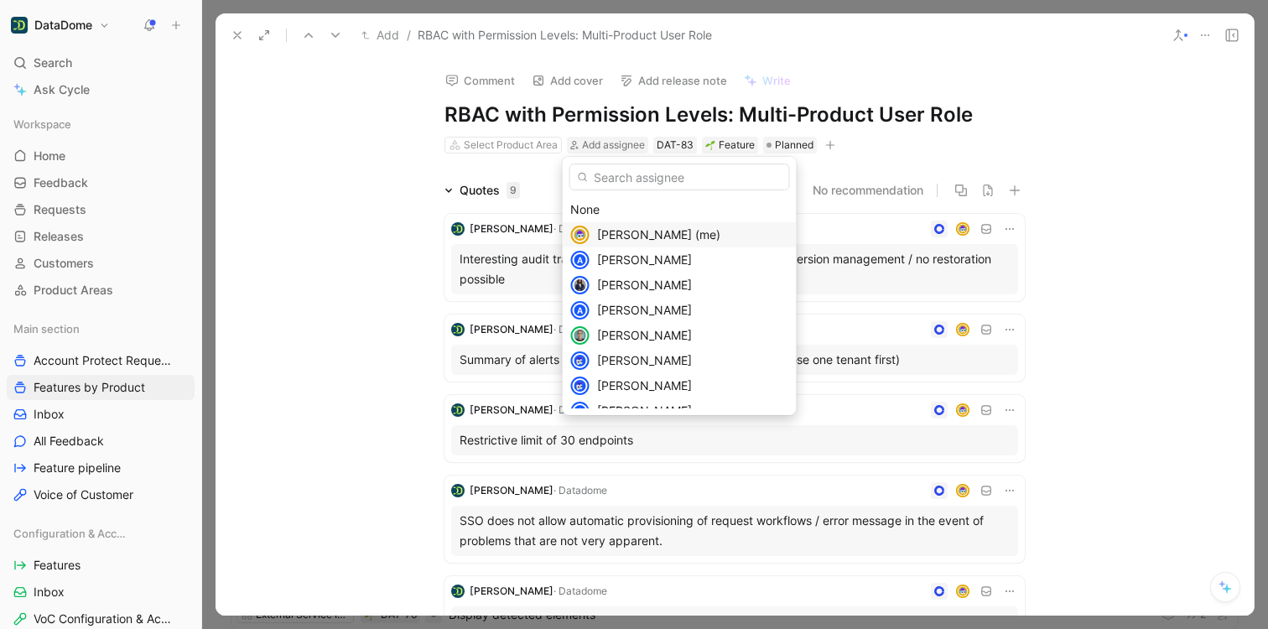
click at [640, 232] on span "[PERSON_NAME] (me)" at bounding box center [658, 234] width 123 height 14
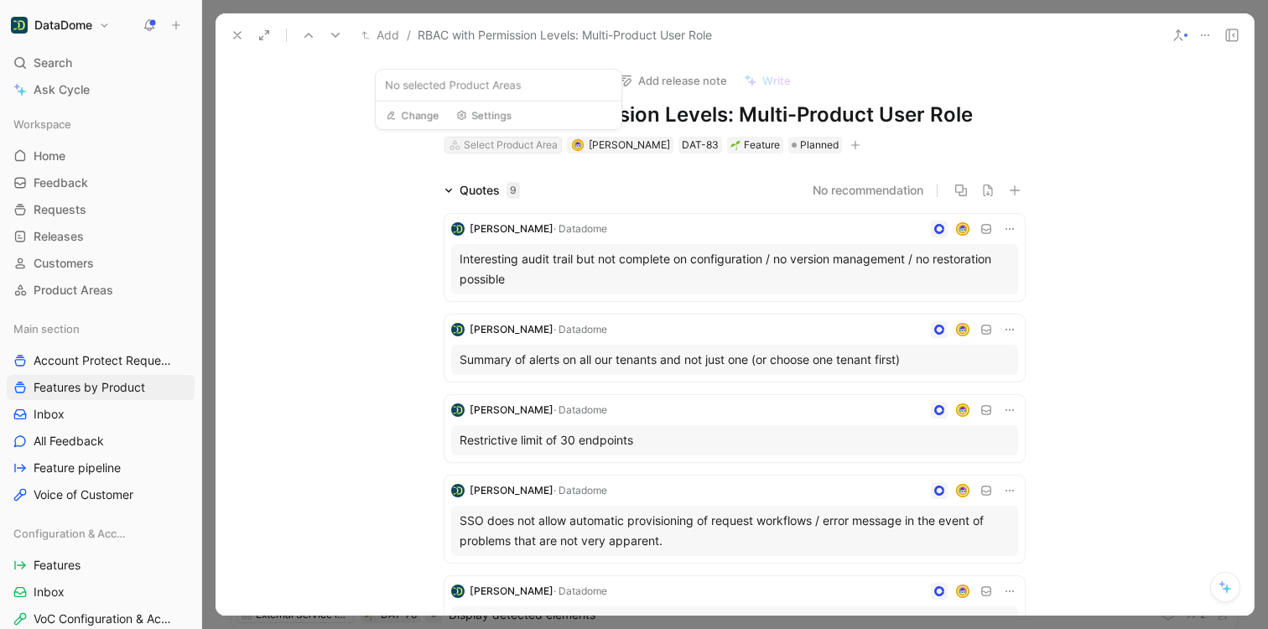
click at [523, 143] on div "Select Product Area" at bounding box center [511, 145] width 94 height 17
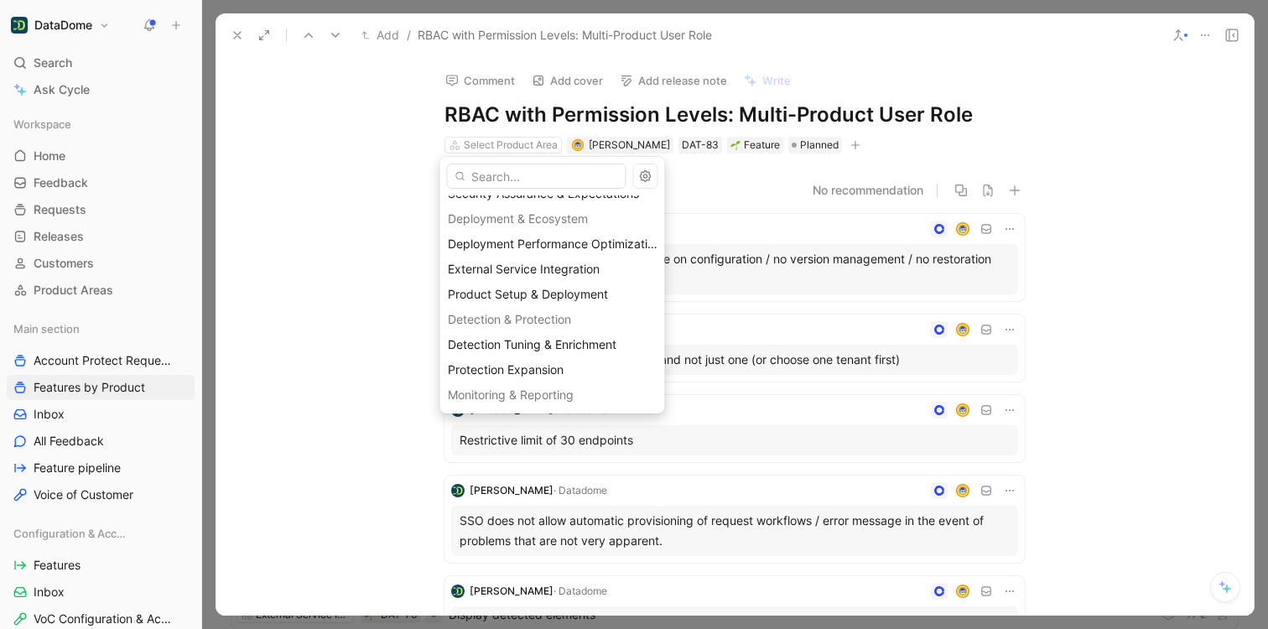
scroll to position [81, 0]
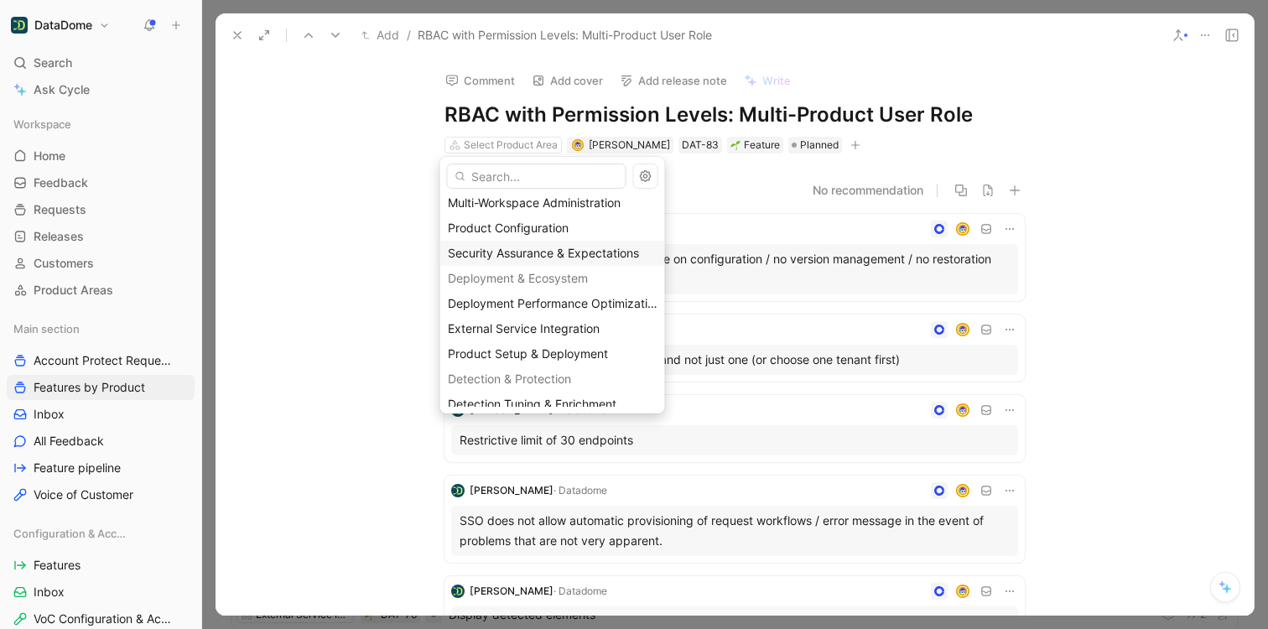
click at [547, 255] on span "Security Assurance & Expectations" at bounding box center [543, 253] width 191 height 14
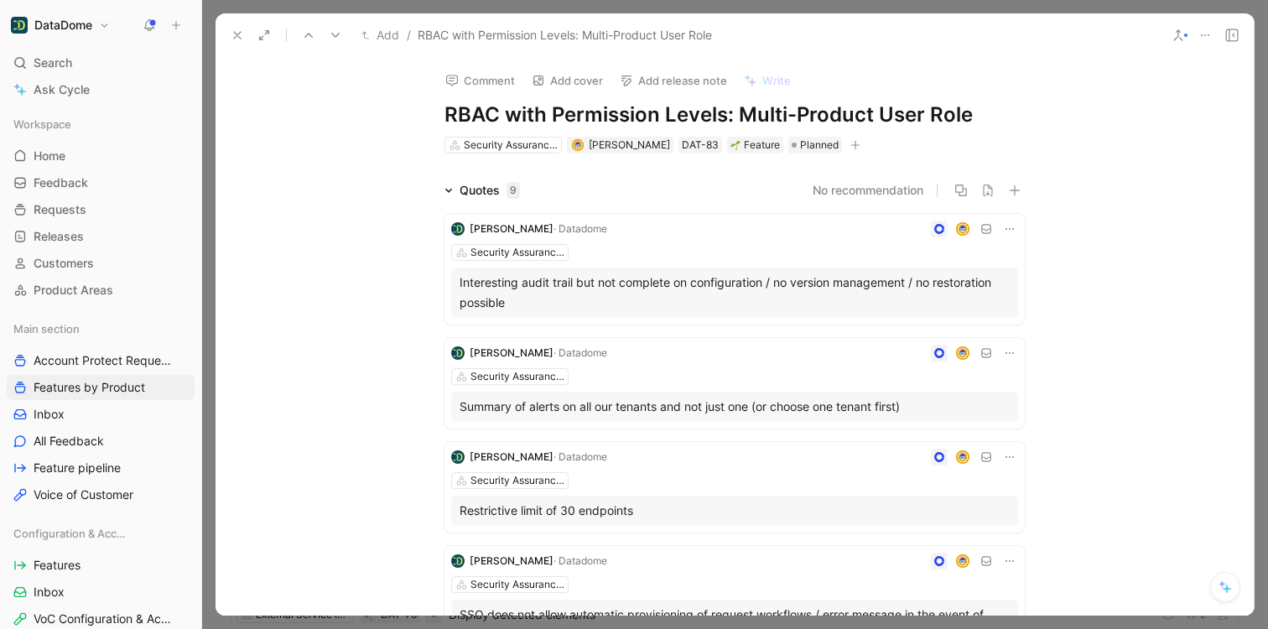
click at [847, 142] on button "button" at bounding box center [855, 145] width 17 height 17
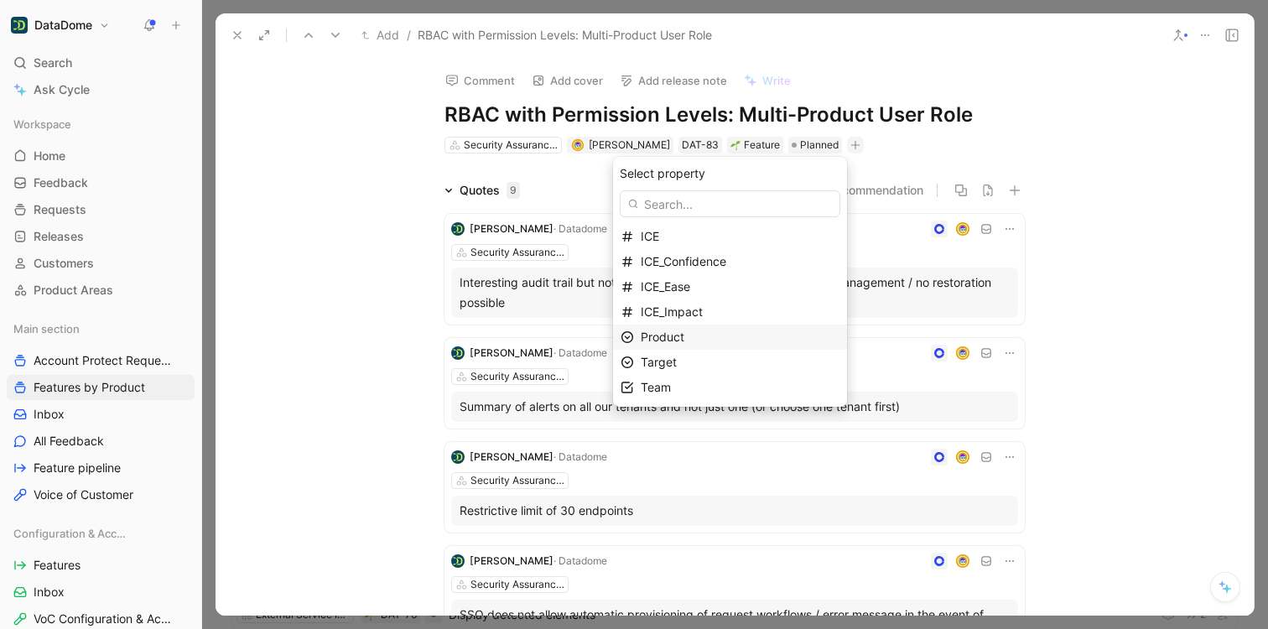
click at [700, 343] on div "Product" at bounding box center [740, 337] width 199 height 20
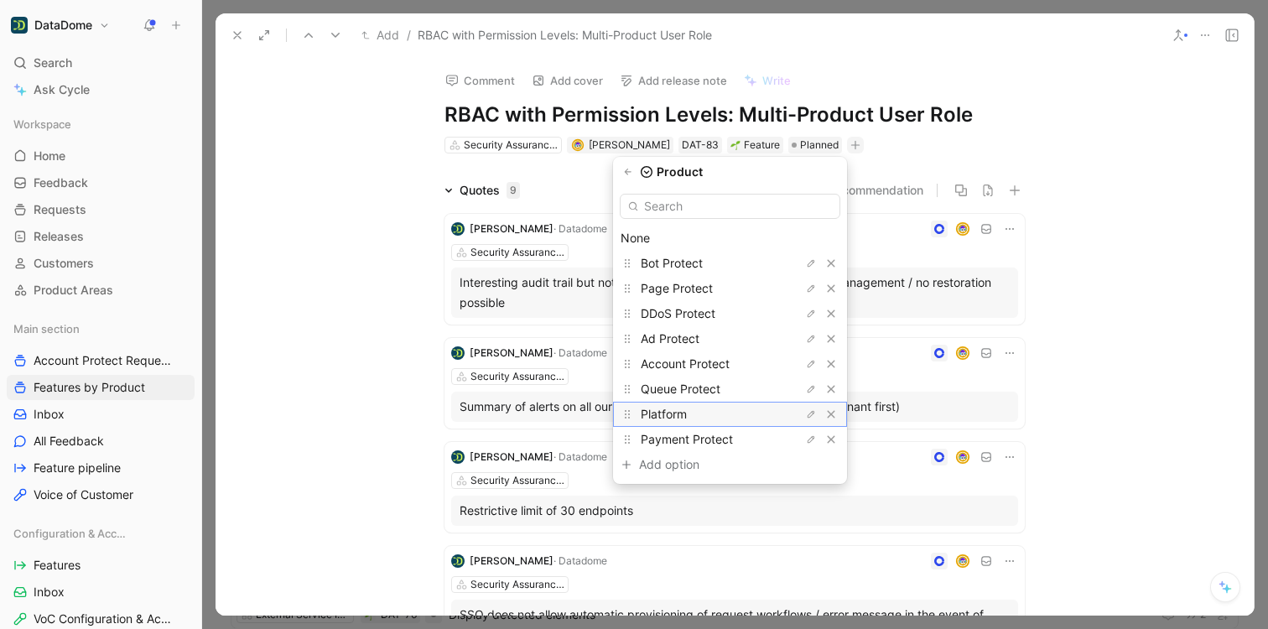
click at [683, 412] on span "Platform" at bounding box center [664, 414] width 46 height 14
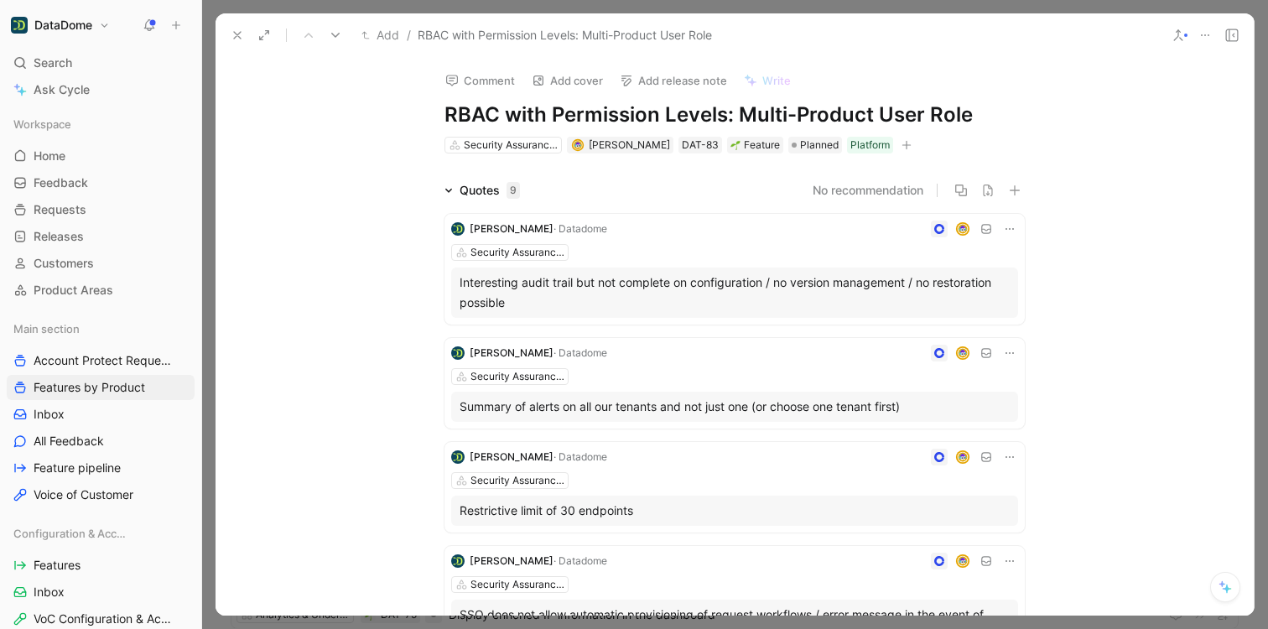
click at [516, 110] on h1 "RBAC with Permission Levels: Multi-Product User Role" at bounding box center [735, 114] width 580 height 27
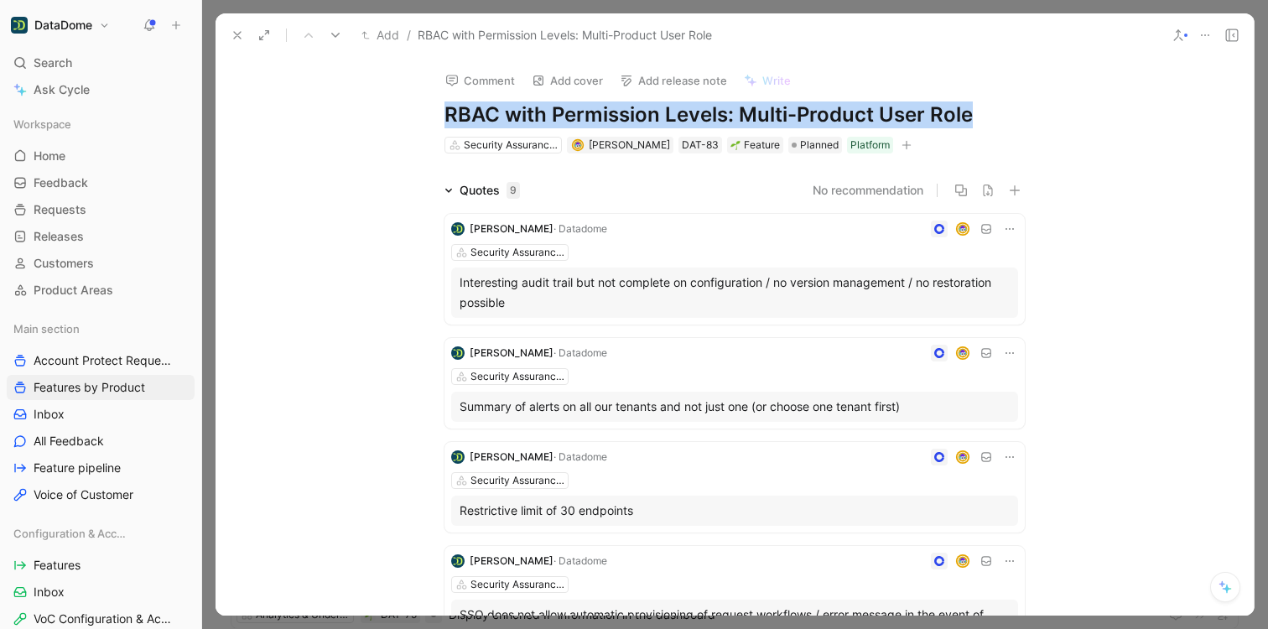
drag, startPoint x: 442, startPoint y: 116, endPoint x: 975, endPoint y: 115, distance: 532.6
click at [975, 115] on h1 "RBAC with Permission Levels: Multi-Product User Role" at bounding box center [735, 114] width 580 height 27
copy h1 "RBAC with Permission Levels: Multi-Product User Role"
click at [902, 147] on icon "button" at bounding box center [907, 145] width 10 height 10
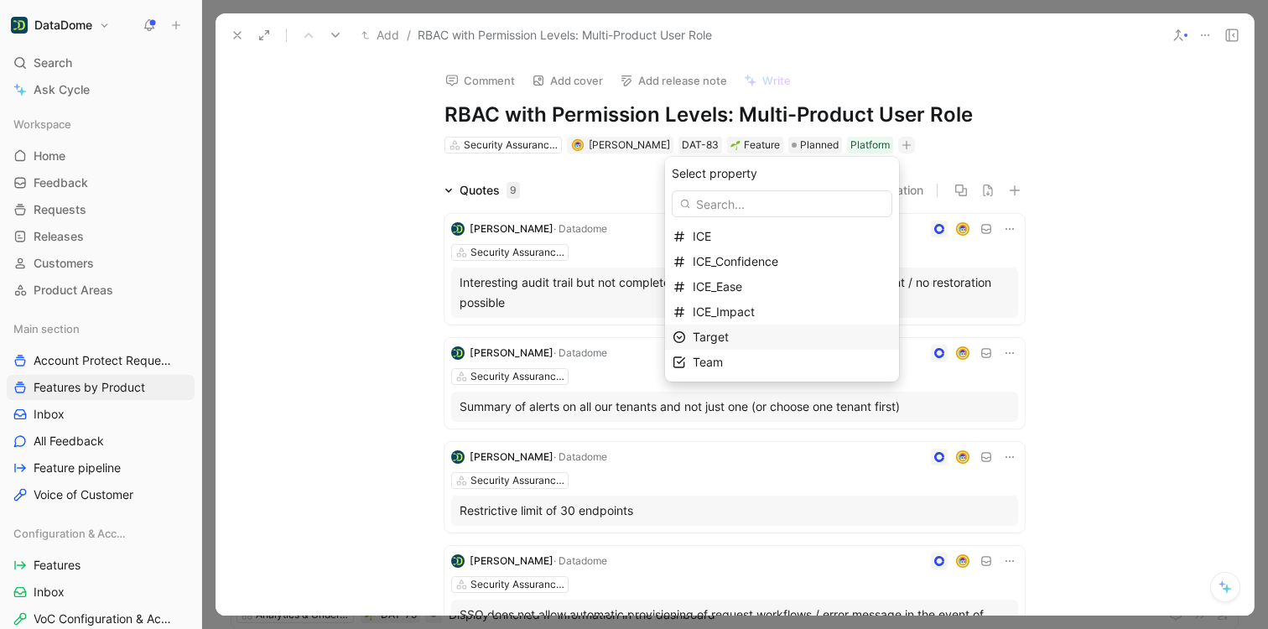
click at [729, 341] on span "Target" at bounding box center [711, 337] width 36 height 14
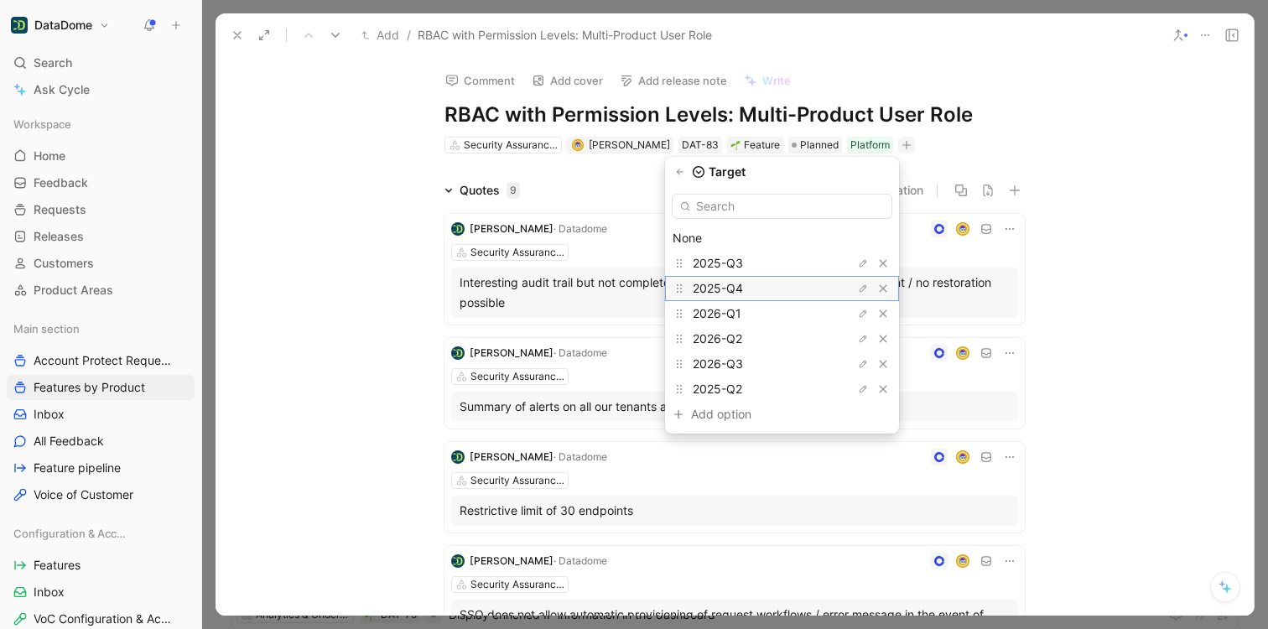
click at [743, 287] on span "2025-Q4" at bounding box center [718, 288] width 50 height 14
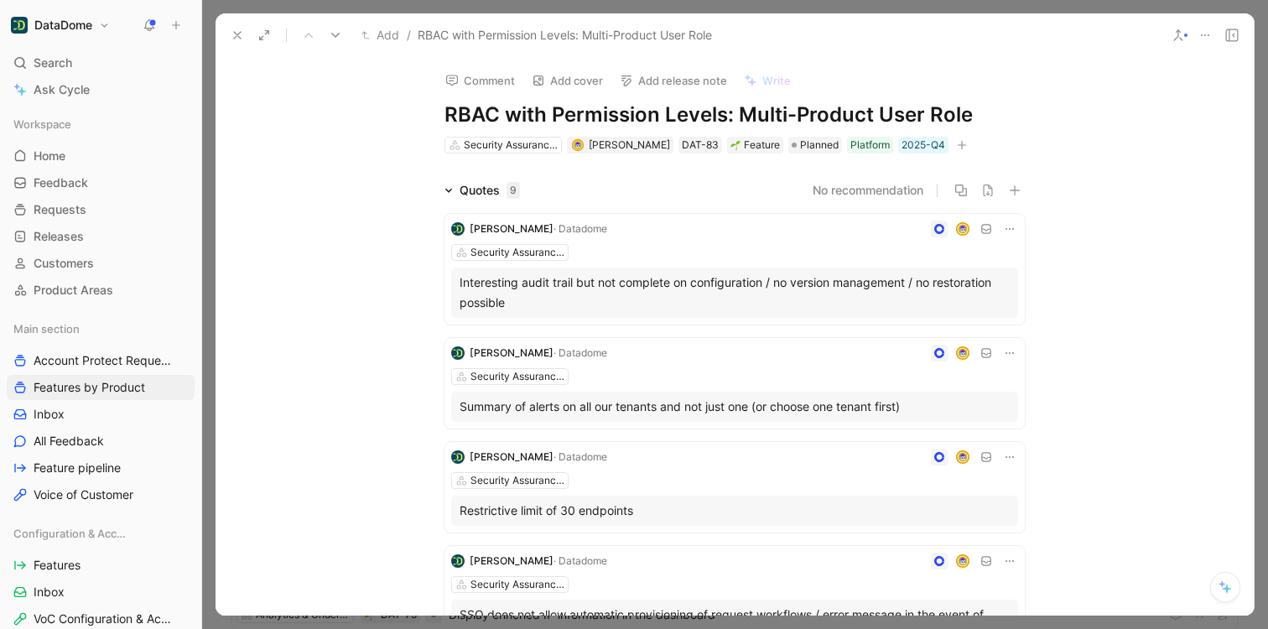
click at [238, 35] on icon at bounding box center [237, 35] width 13 height 13
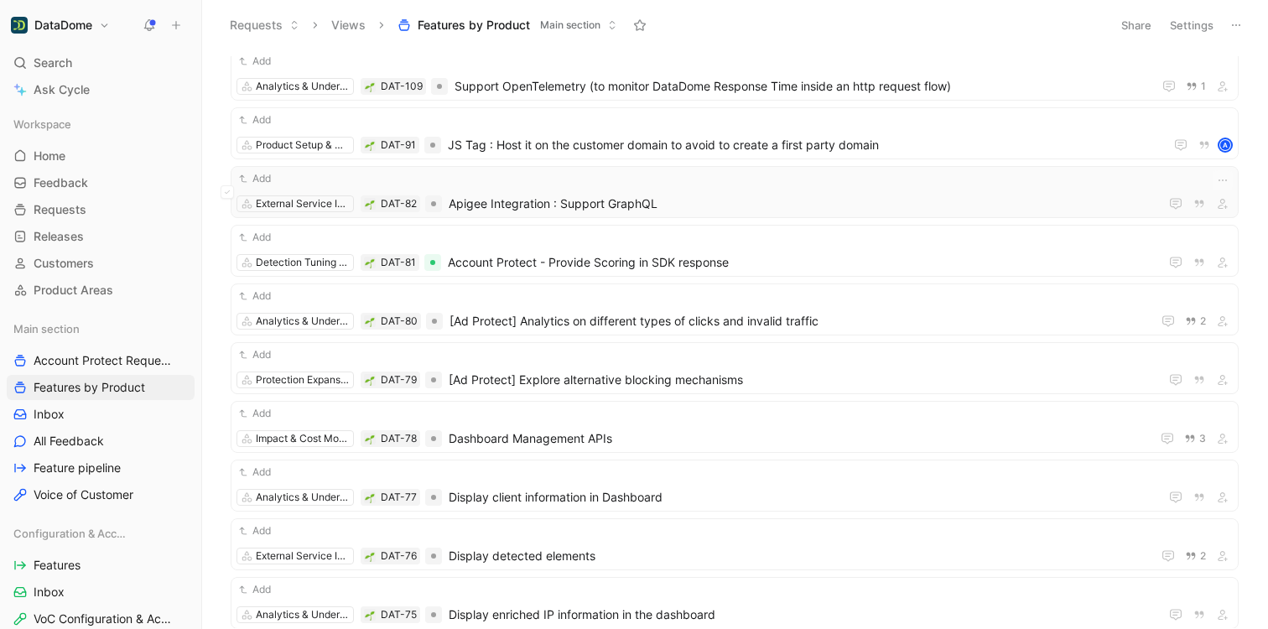
click at [496, 198] on span "Apigee Integration : Support GraphQL" at bounding box center [801, 204] width 704 height 20
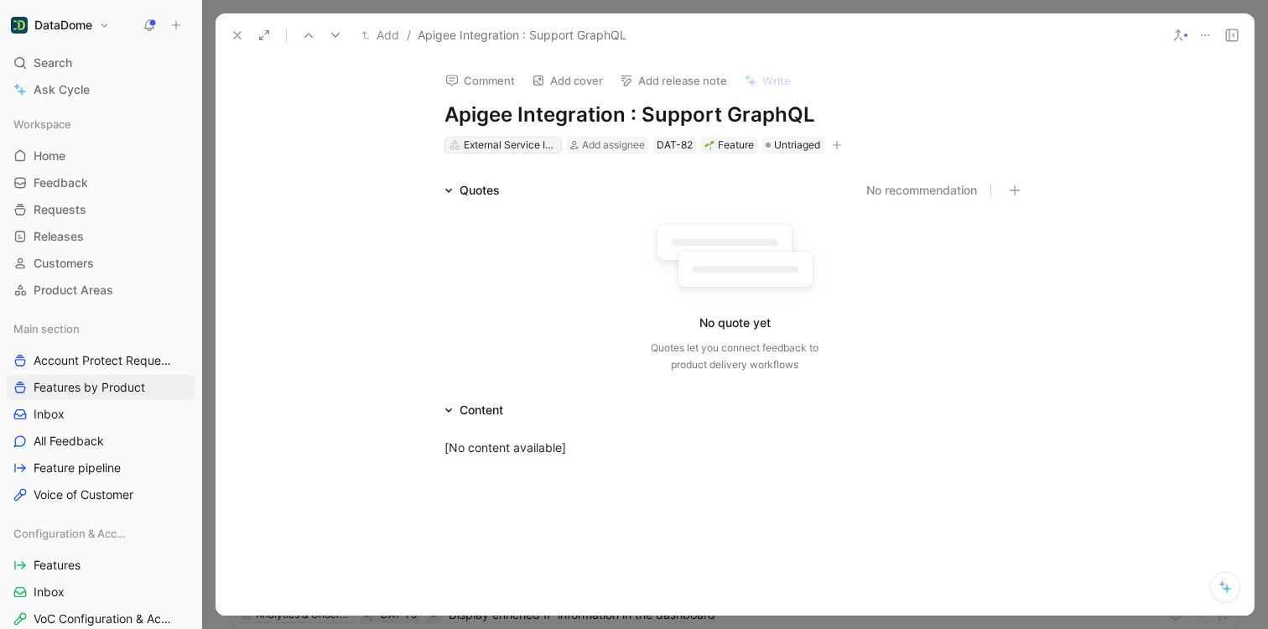
click at [507, 143] on div "External Service Integration" at bounding box center [511, 145] width 94 height 17
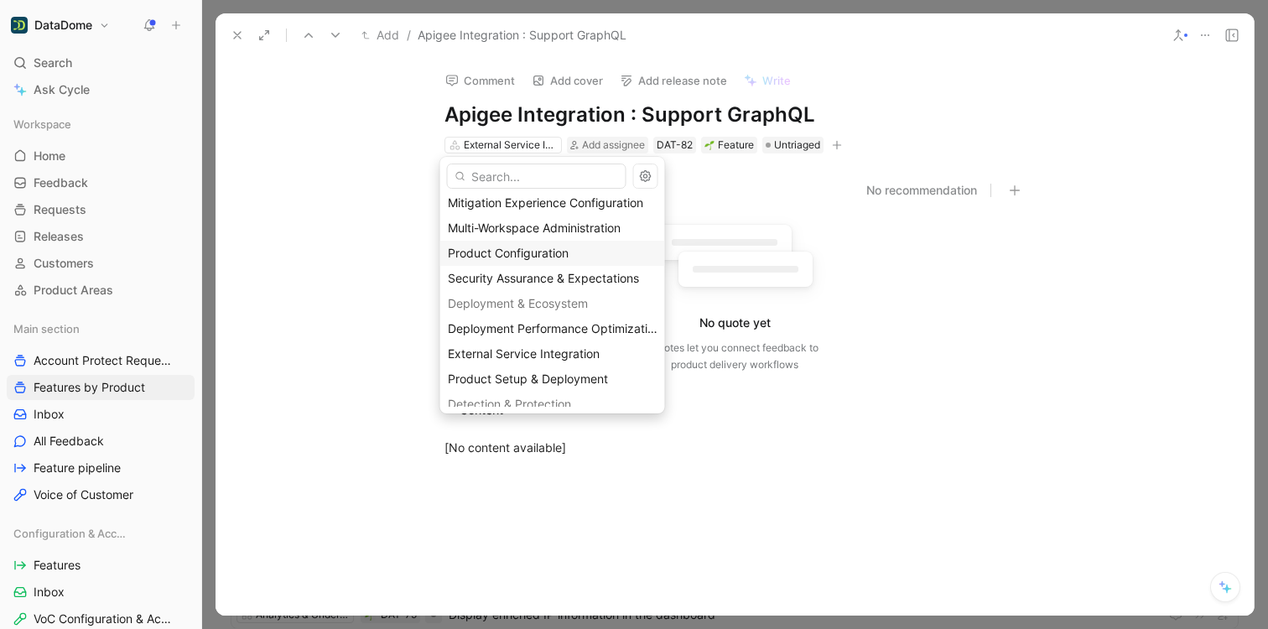
scroll to position [95, 0]
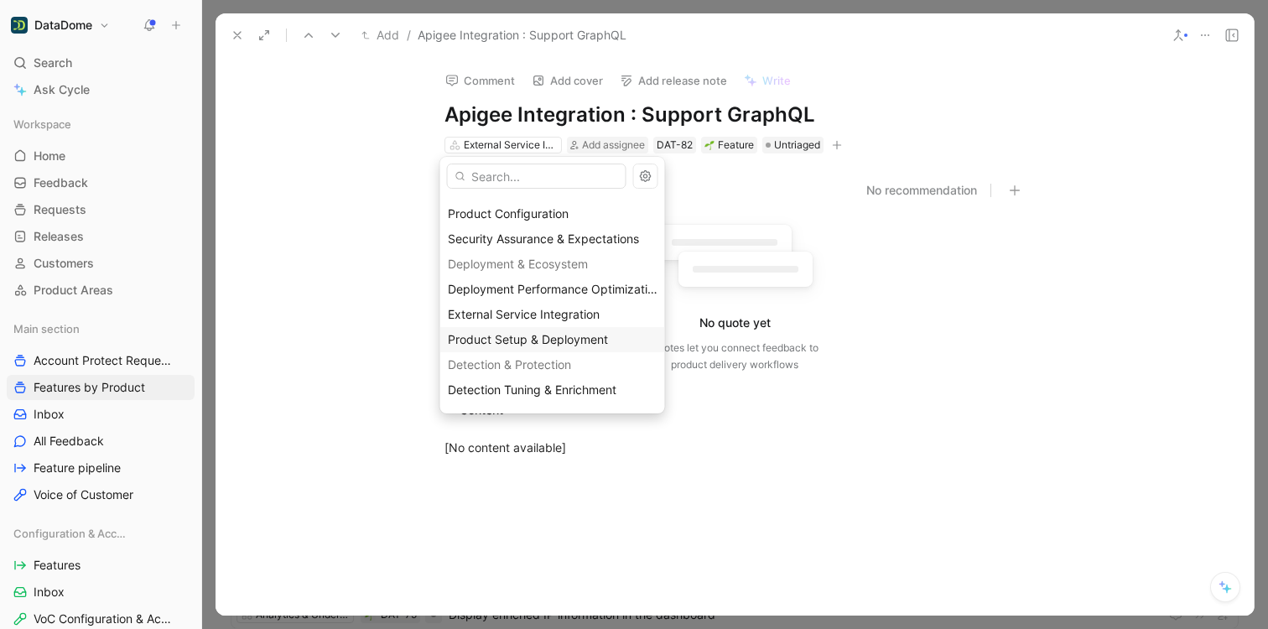
click at [569, 346] on span "Product Setup & Deployment" at bounding box center [528, 339] width 160 height 14
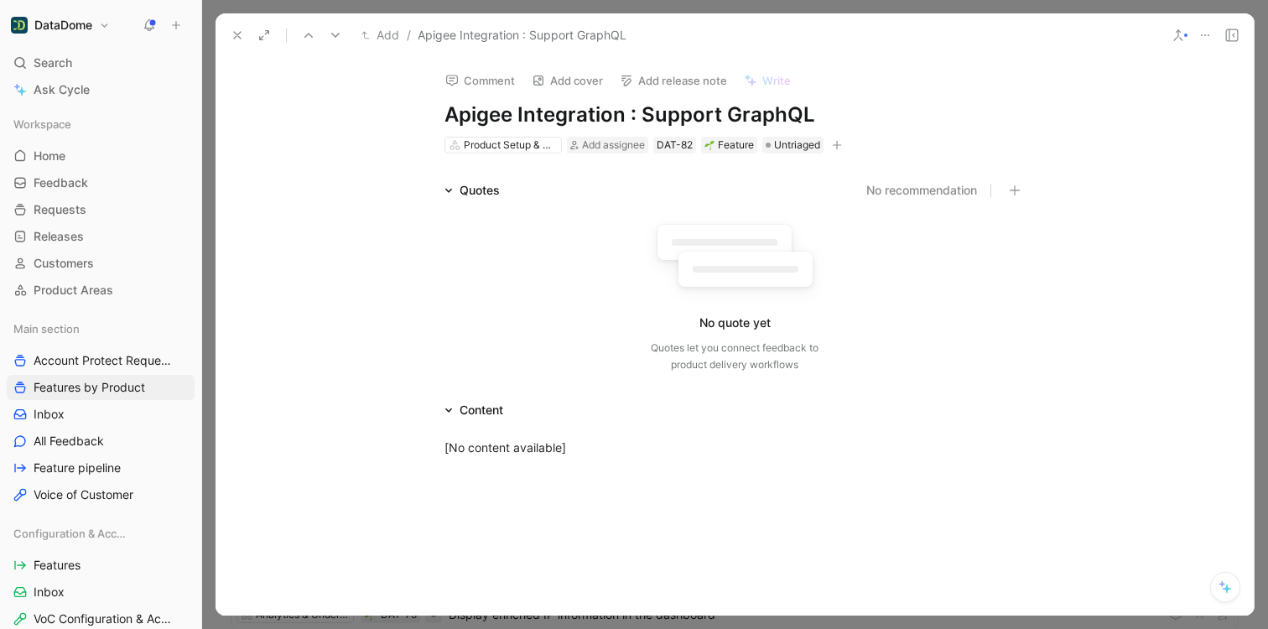
click at [309, 152] on div "Comment Add cover Add release note Write Apigee Integration : Support GraphQL P…" at bounding box center [735, 336] width 1038 height 559
click at [834, 144] on icon "button" at bounding box center [837, 144] width 9 height 1
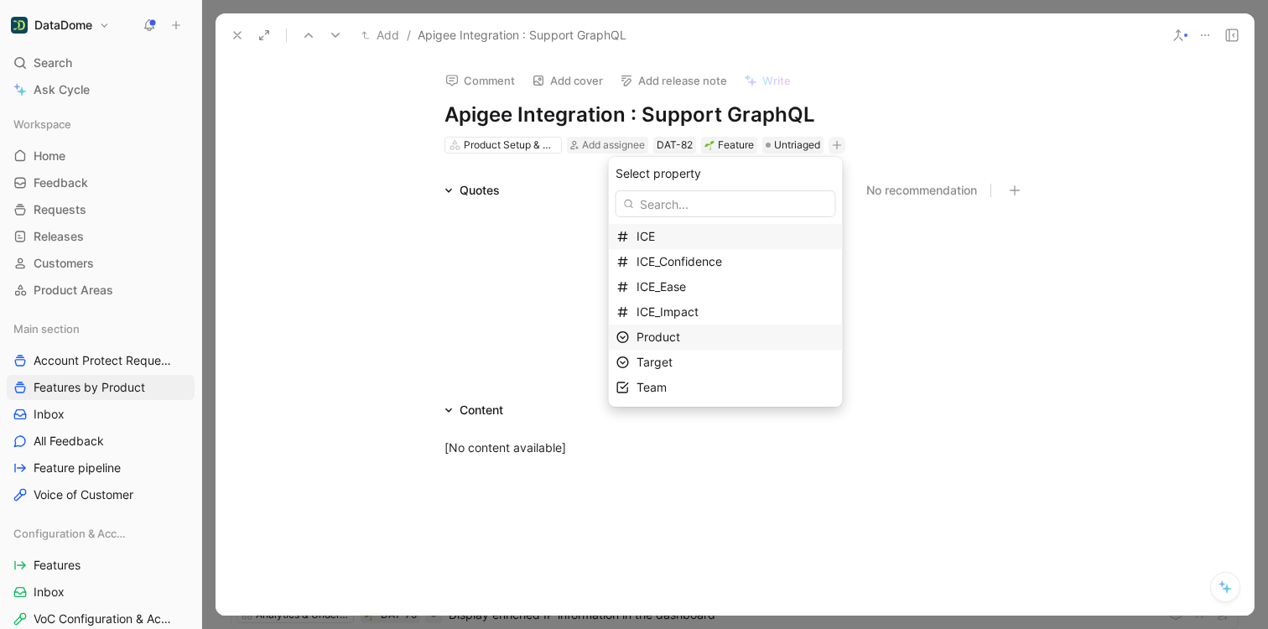
click at [680, 340] on span "Product" at bounding box center [659, 337] width 44 height 14
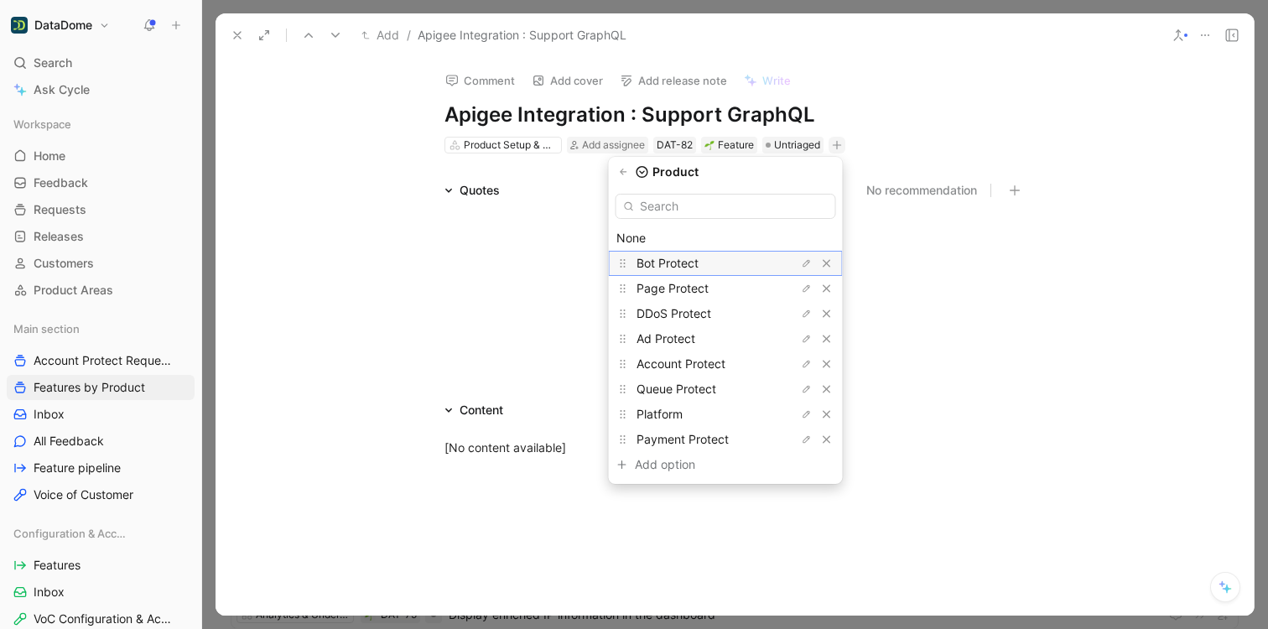
click at [678, 264] on span "Bot Protect" at bounding box center [668, 263] width 62 height 14
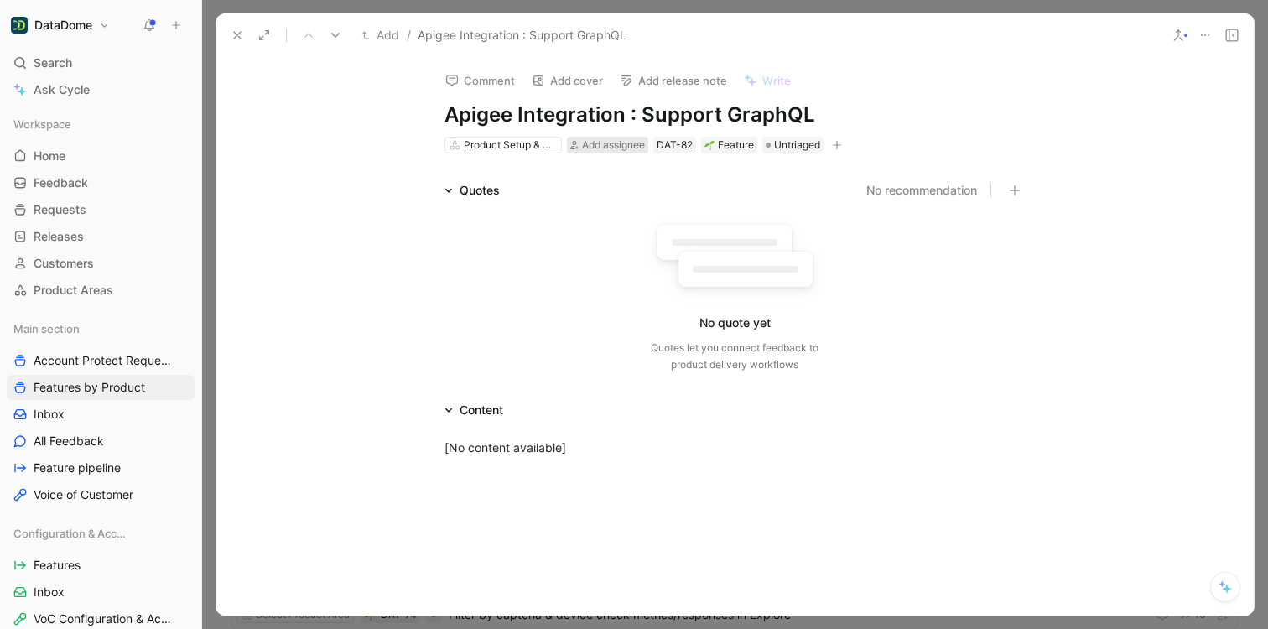
click at [587, 148] on span "Add assignee" at bounding box center [613, 144] width 63 height 13
type input "marlot"
click at [618, 210] on span "Alexandre" at bounding box center [644, 209] width 95 height 14
click at [320, 155] on div "Comment Add cover Add release note Write Apigee Integration : Support GraphQL P…" at bounding box center [735, 336] width 1038 height 559
click at [236, 39] on icon at bounding box center [237, 35] width 13 height 13
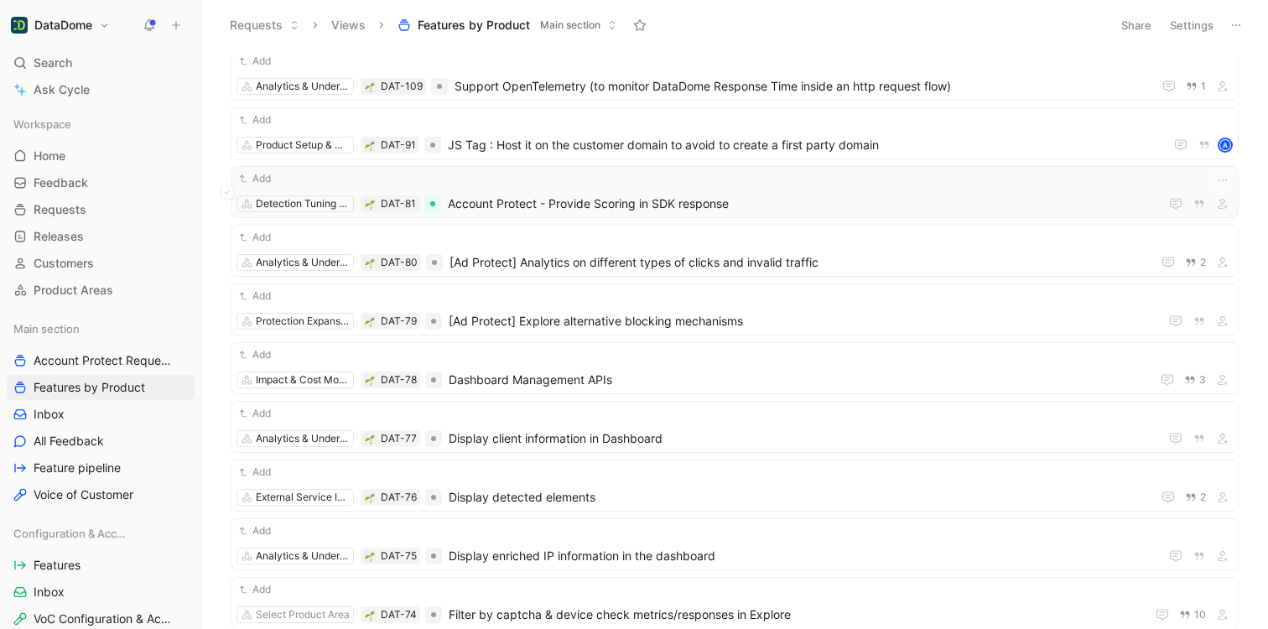
click at [632, 200] on span "Account Protect - Provide Scoring in SDK response" at bounding box center [800, 204] width 705 height 20
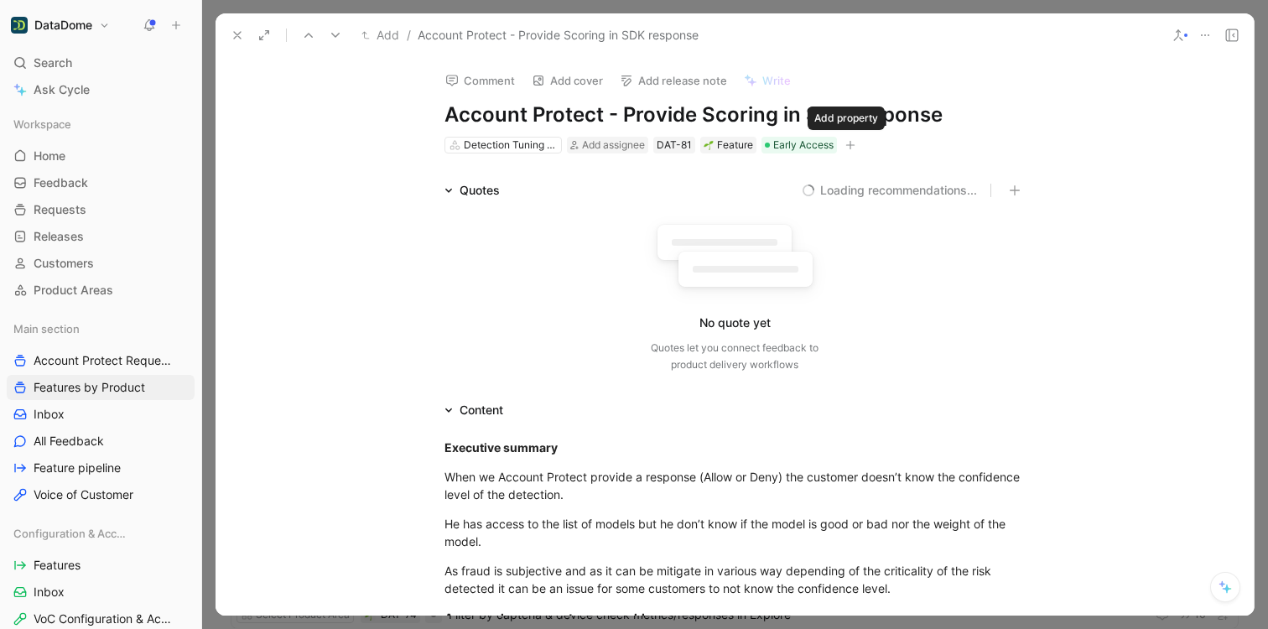
click at [850, 145] on icon "button" at bounding box center [850, 145] width 1 height 9
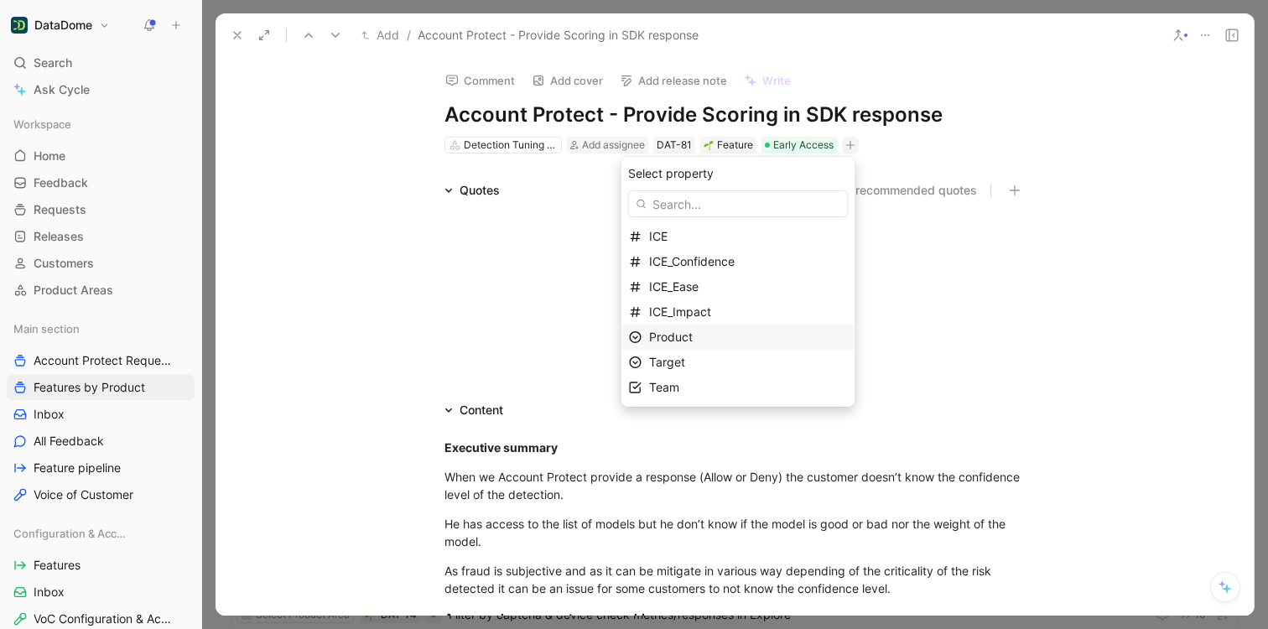
click at [688, 336] on span "Product" at bounding box center [671, 337] width 44 height 14
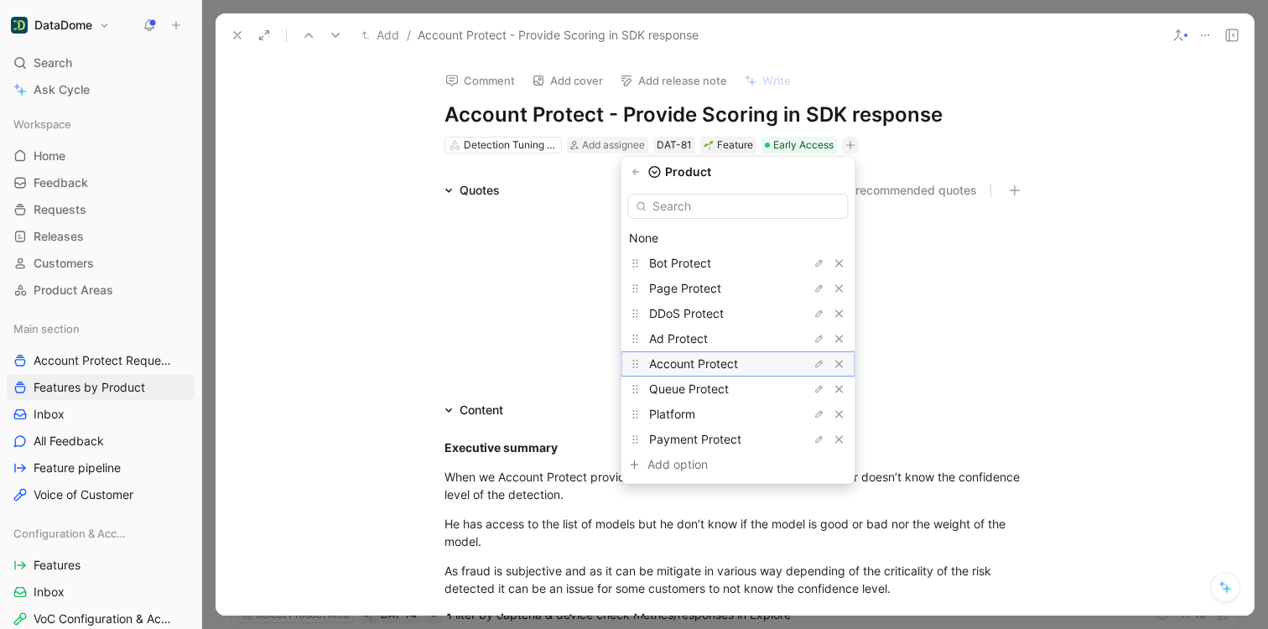
click at [700, 367] on span "Account Protect" at bounding box center [693, 363] width 89 height 14
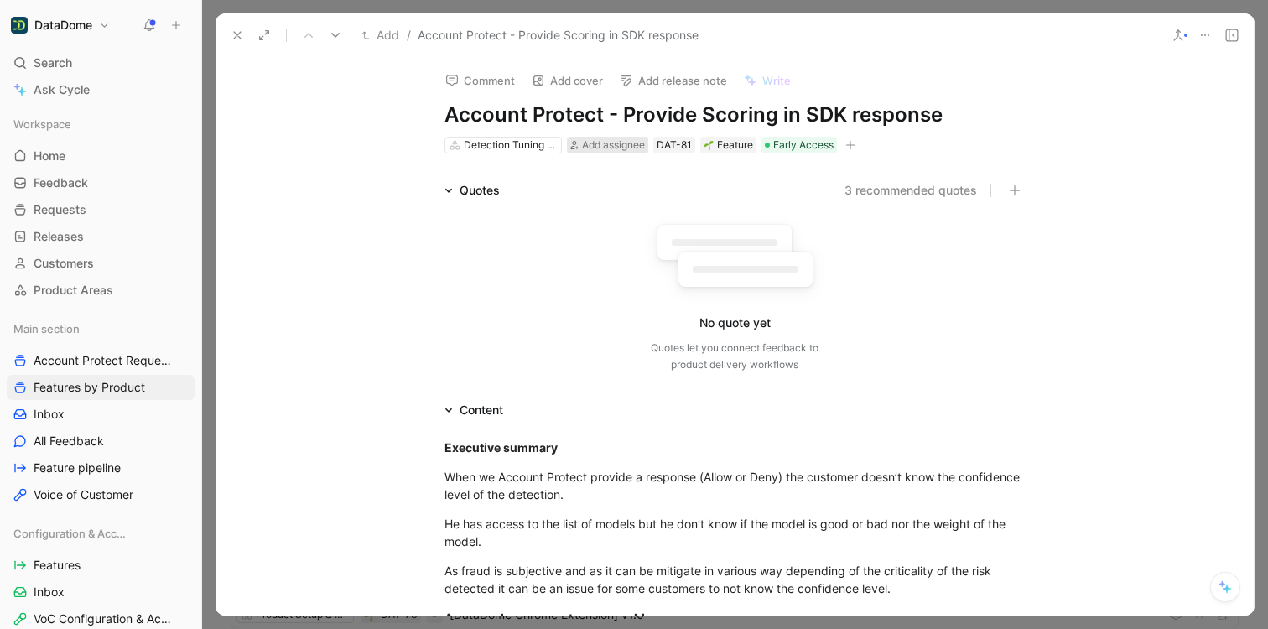
click at [576, 148] on div "Add assignee" at bounding box center [607, 145] width 81 height 17
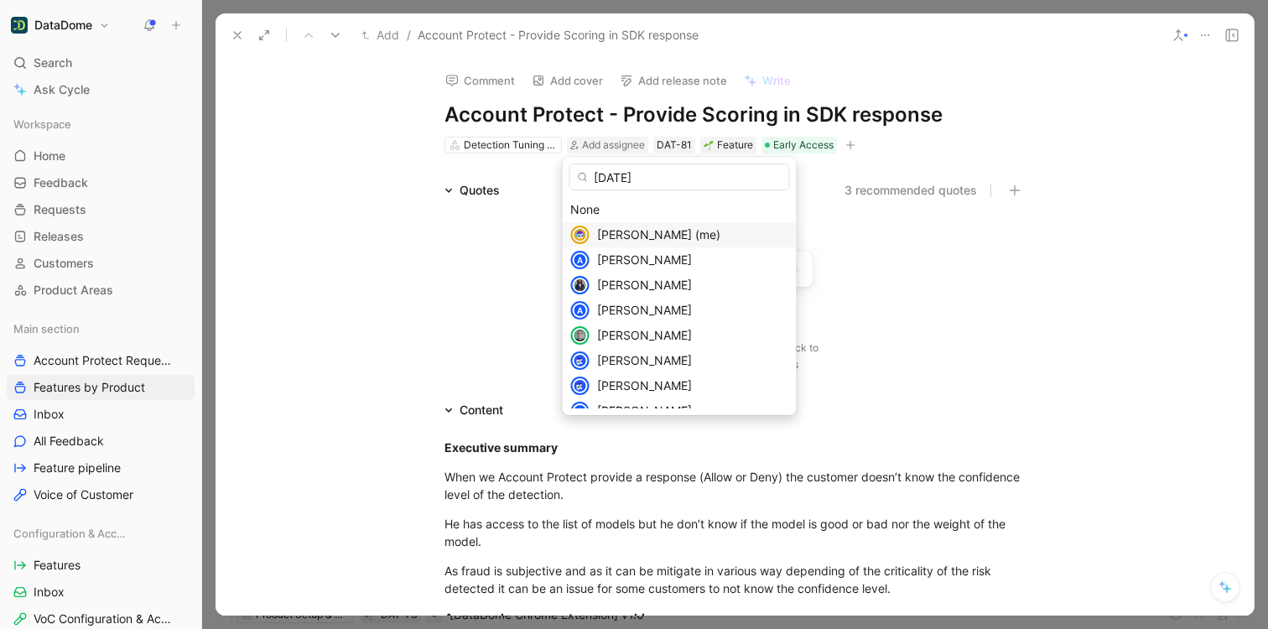
type input "juli"
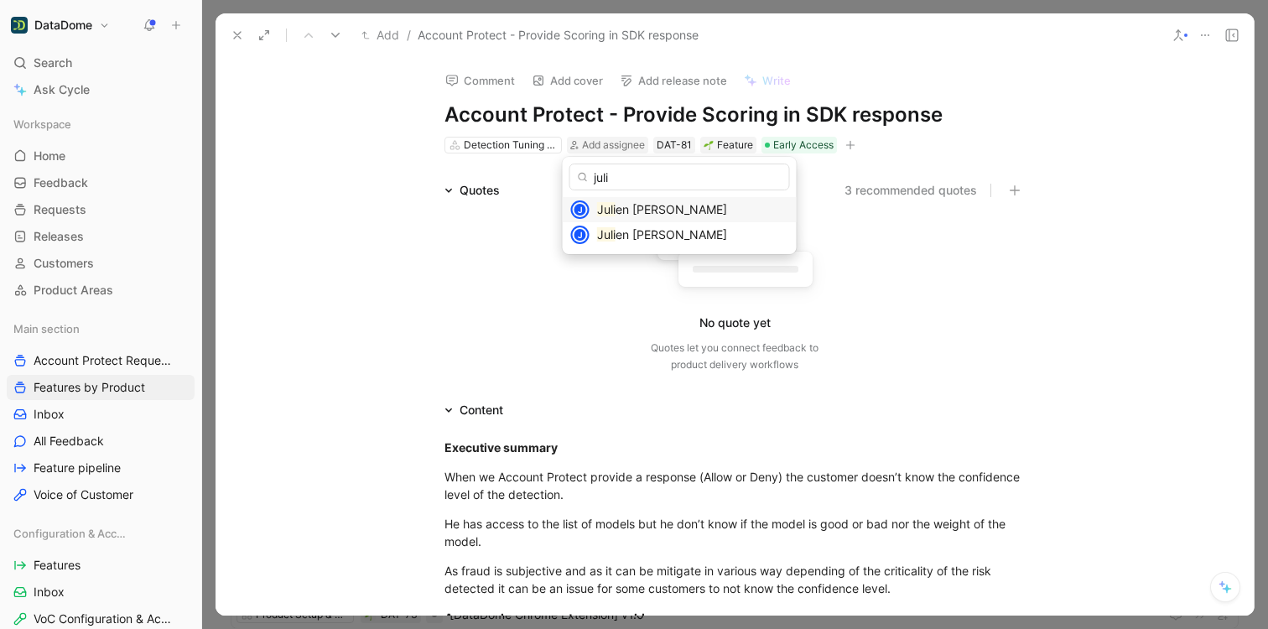
click at [617, 211] on span "en Magri" at bounding box center [672, 209] width 112 height 14
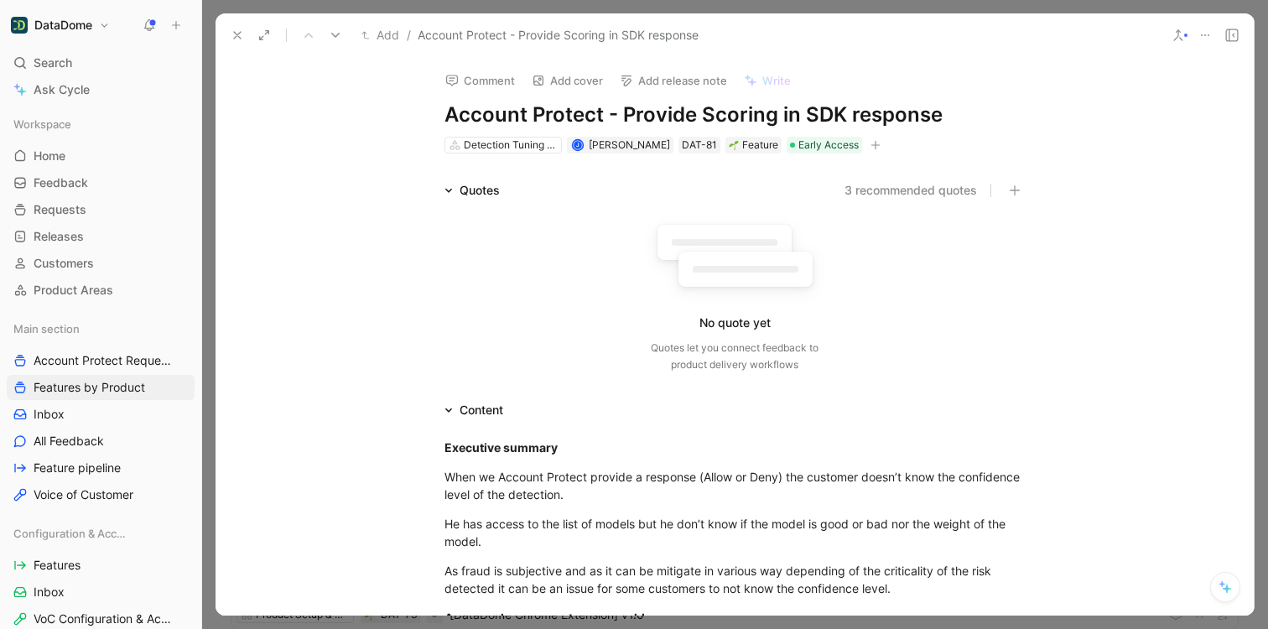
click at [368, 163] on div "Comment Add cover Add release note Write Account Protect - Provide Scoring in S…" at bounding box center [735, 336] width 1038 height 559
click at [867, 146] on button "button" at bounding box center [875, 145] width 17 height 17
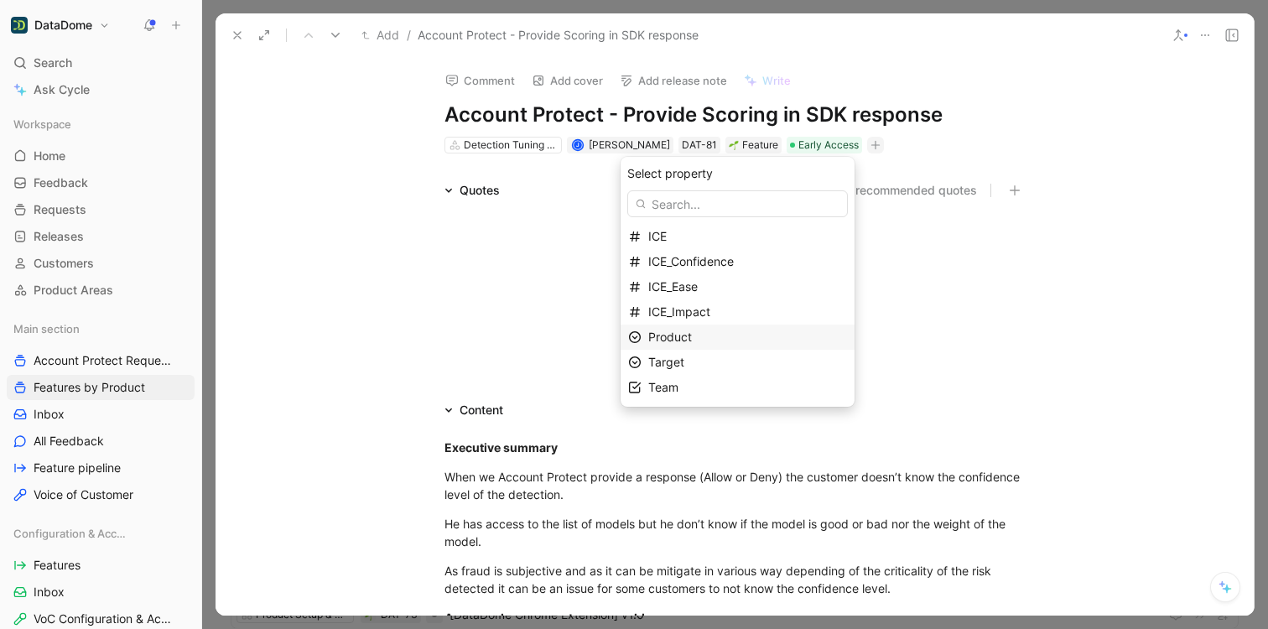
click at [692, 335] on span "Product" at bounding box center [670, 337] width 44 height 14
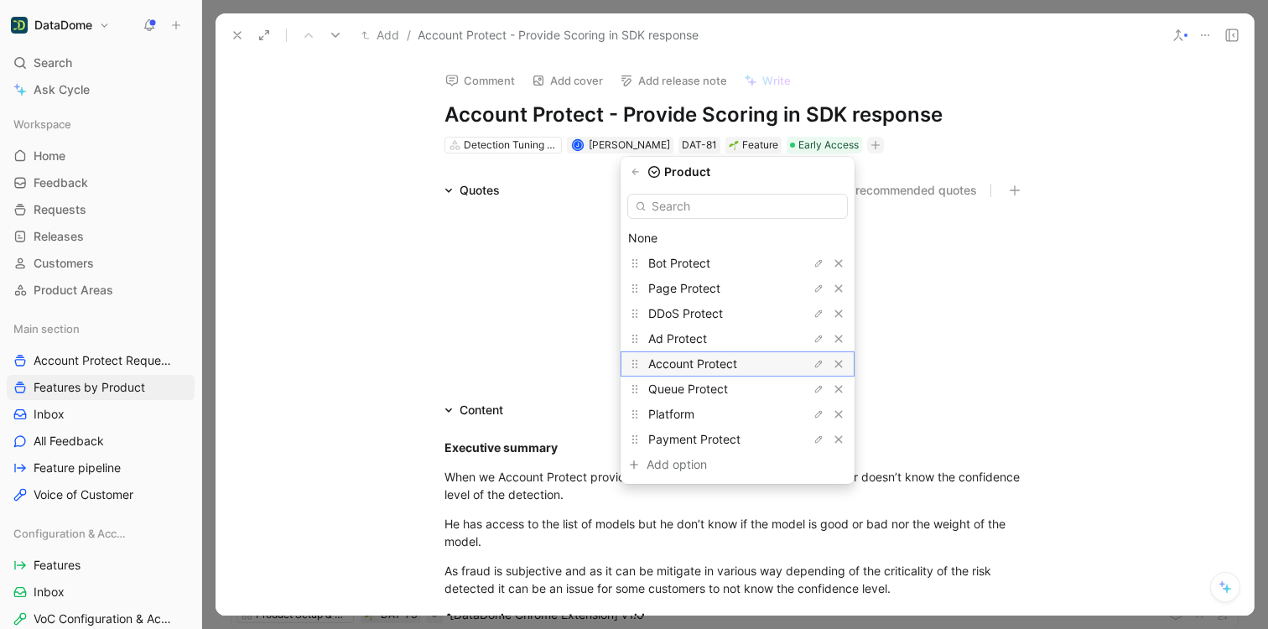
click at [704, 364] on span "Account Protect" at bounding box center [692, 363] width 89 height 14
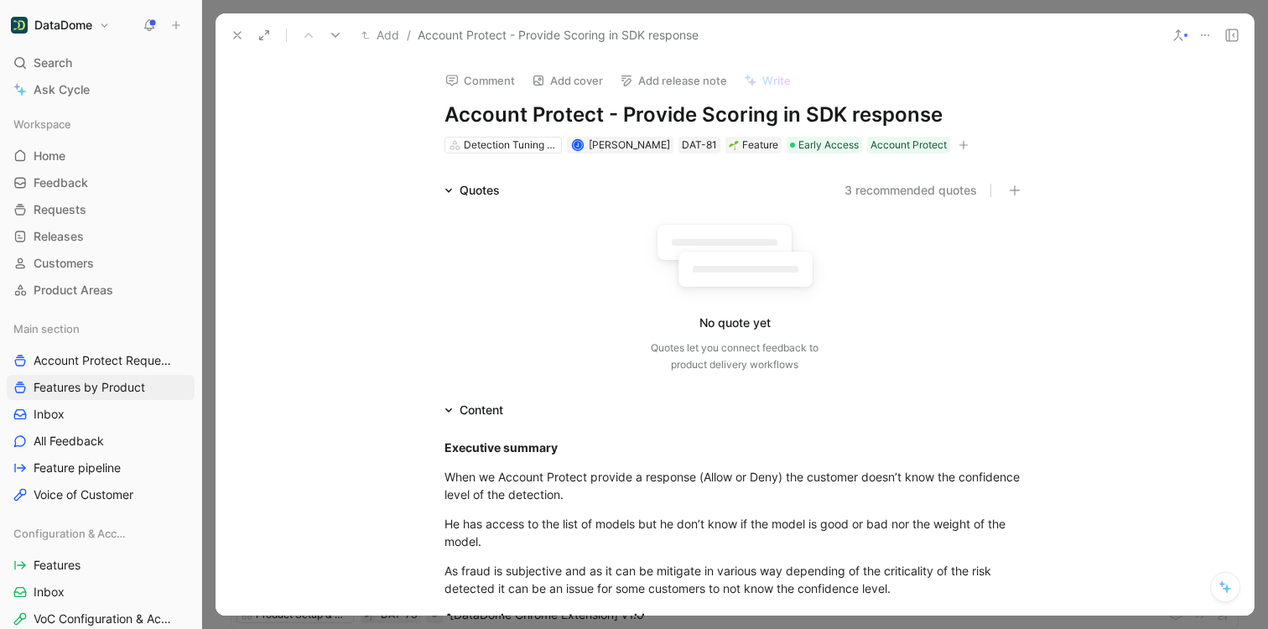
drag, startPoint x: 440, startPoint y: 114, endPoint x: 933, endPoint y: 112, distance: 492.4
click at [933, 112] on h1 "Account Protect - Provide Scoring in SDK response" at bounding box center [735, 114] width 580 height 27
copy h1 "Account Protect - Provide Scoring in SDK response"
click at [959, 146] on icon "button" at bounding box center [964, 145] width 10 height 10
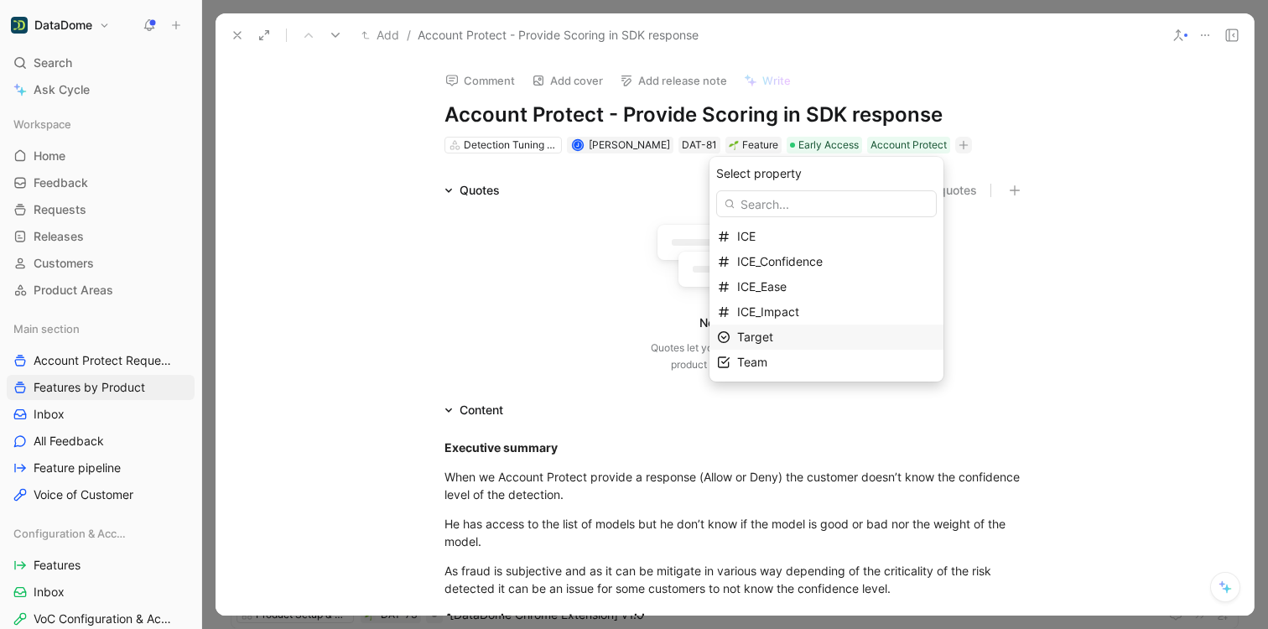
click at [773, 332] on span "Target" at bounding box center [755, 337] width 36 height 14
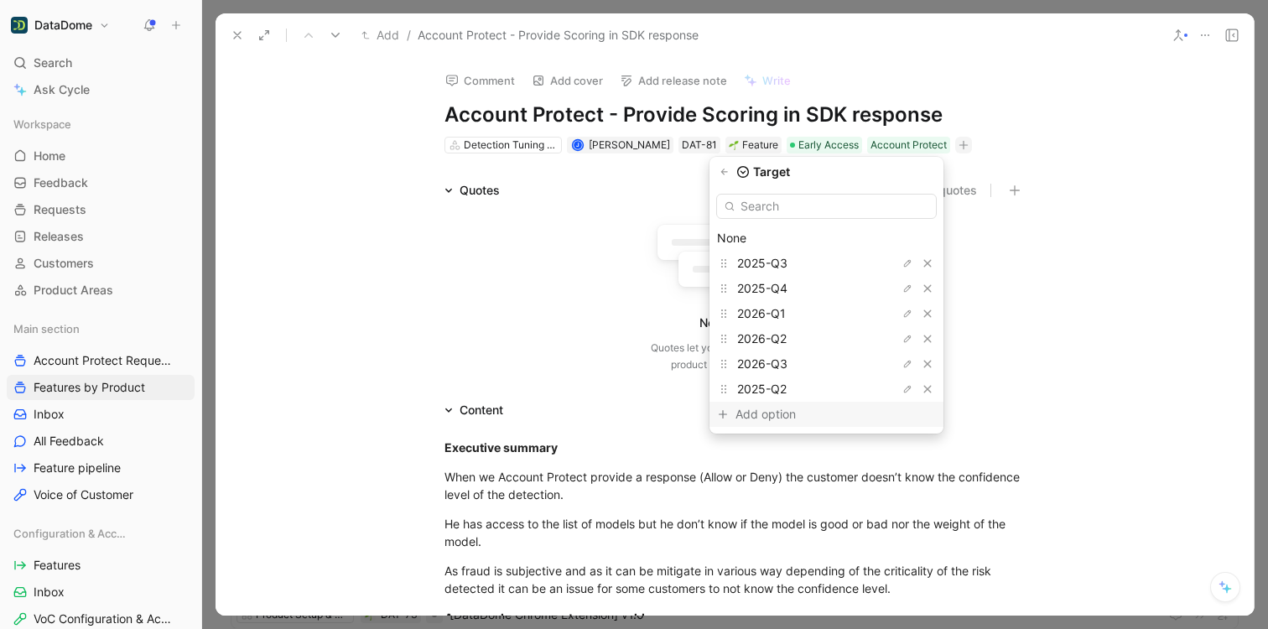
click at [783, 421] on div "Add option" at bounding box center [799, 414] width 126 height 20
type input "2024-Q3"
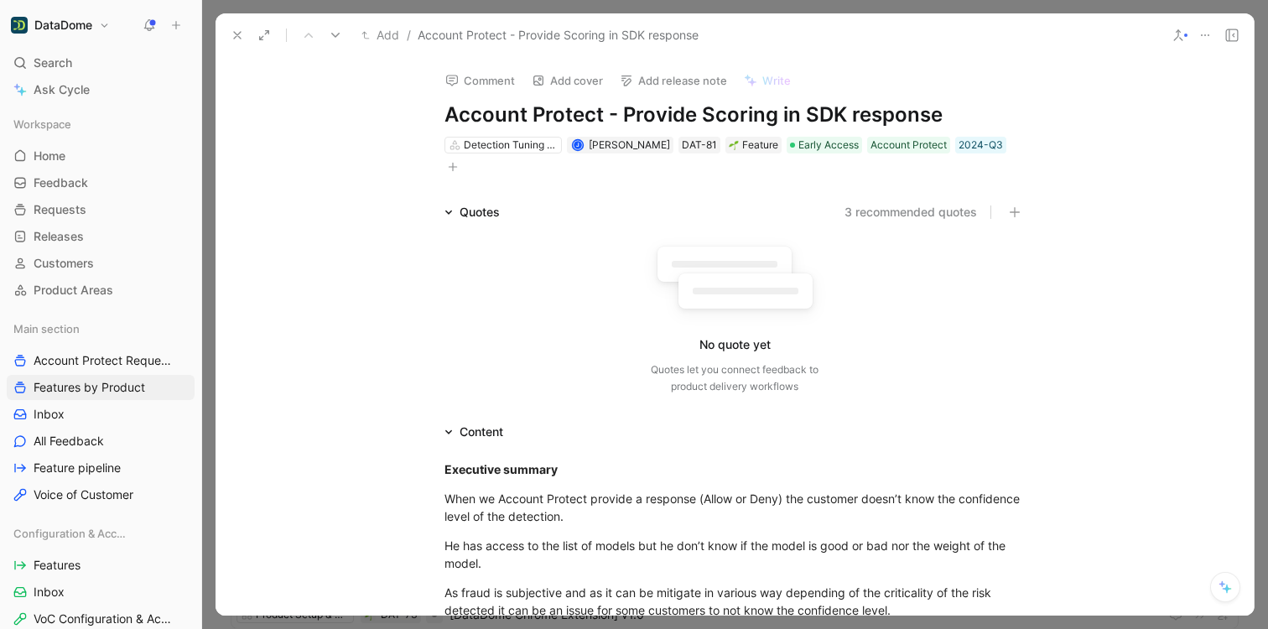
click at [229, 38] on button at bounding box center [237, 34] width 23 height 23
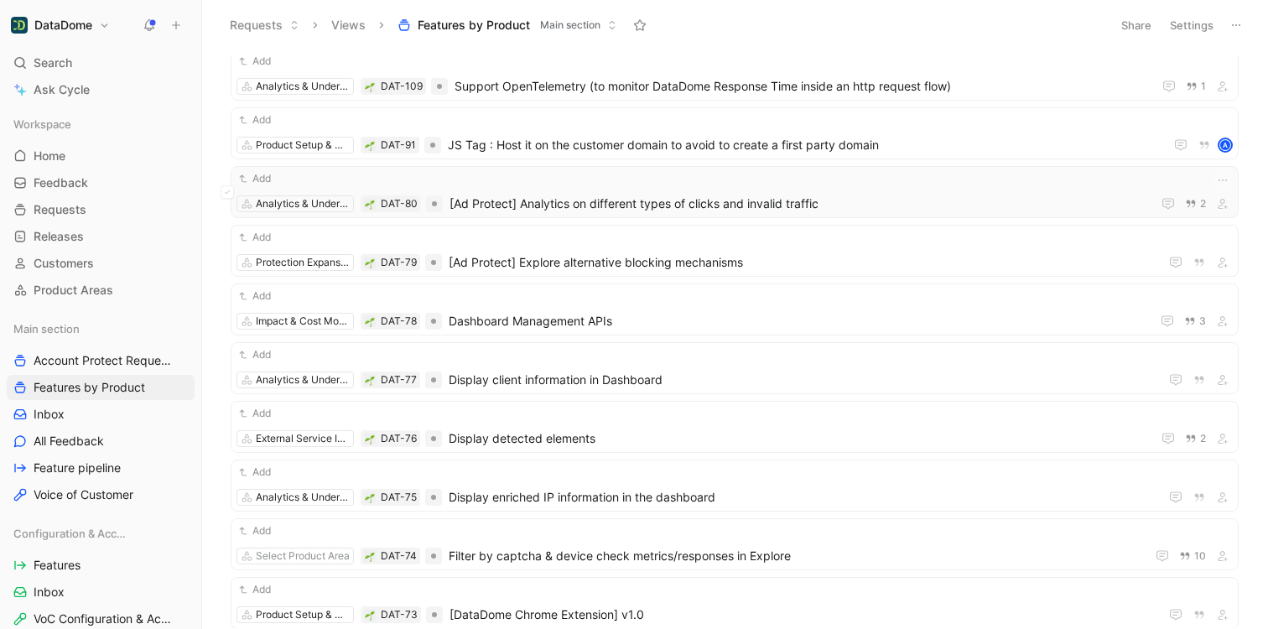
click at [559, 192] on div "Add Analytics & Understanding DAT-80 [Ad Protect] Analytics on different types …" at bounding box center [735, 192] width 996 height 44
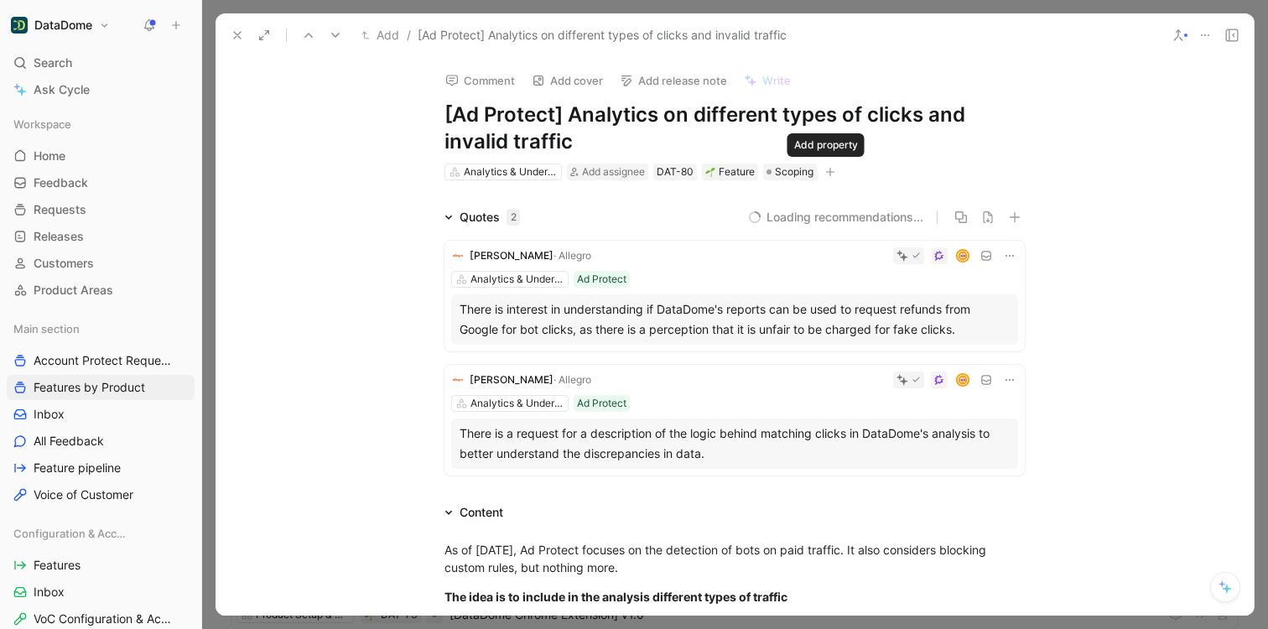
click at [826, 168] on icon "button" at bounding box center [830, 172] width 10 height 10
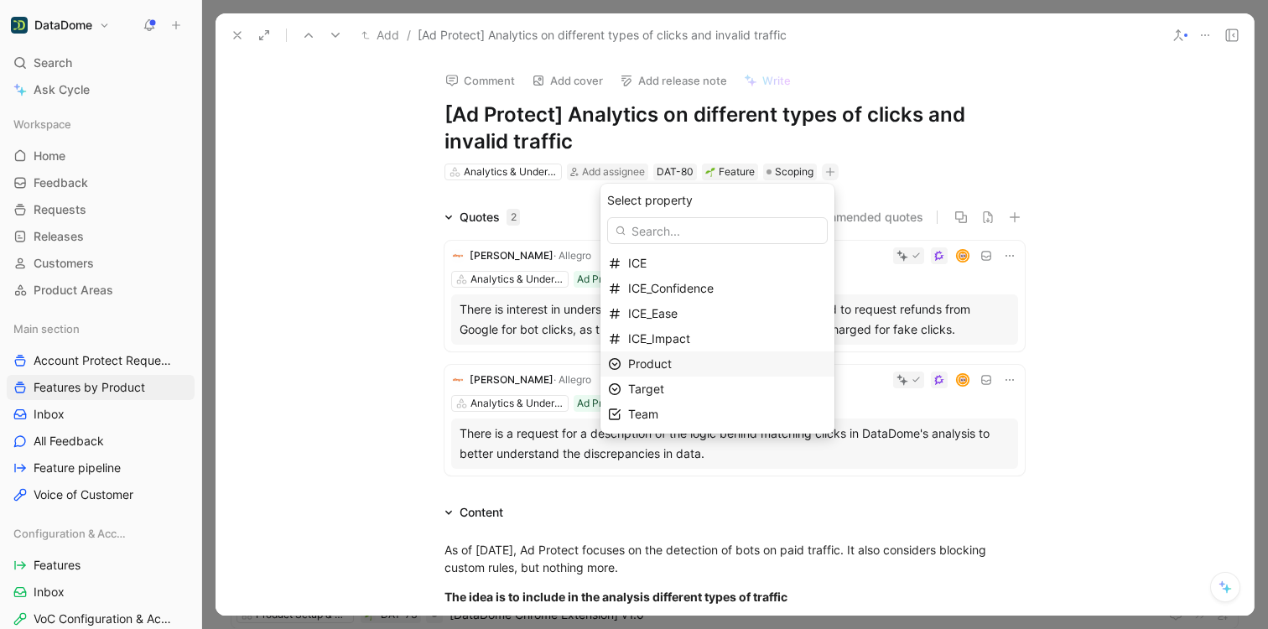
click at [663, 360] on span "Product" at bounding box center [650, 363] width 44 height 14
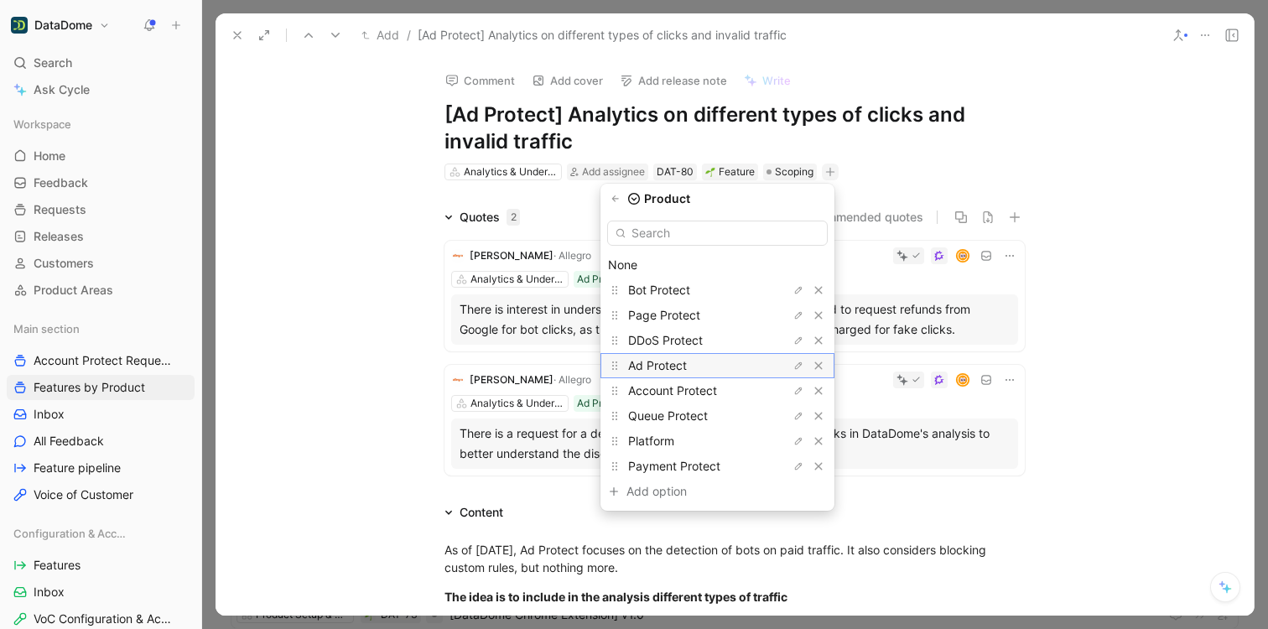
click at [684, 367] on span "Ad Protect" at bounding box center [657, 365] width 59 height 14
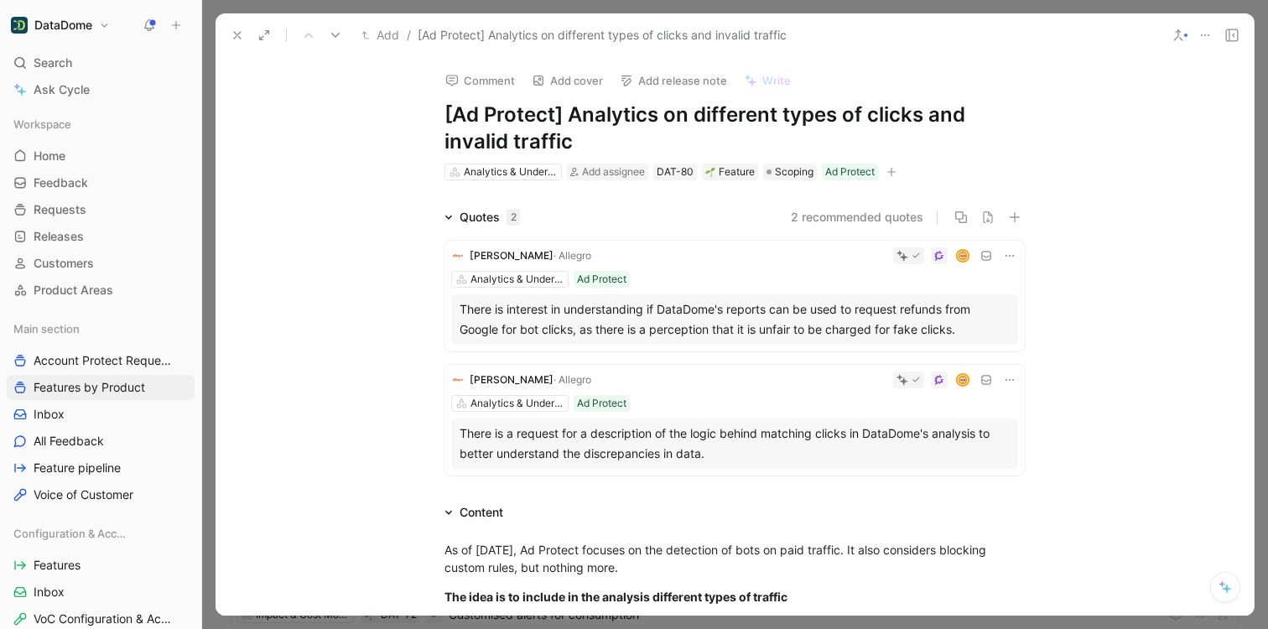
click at [241, 37] on icon at bounding box center [237, 35] width 13 height 13
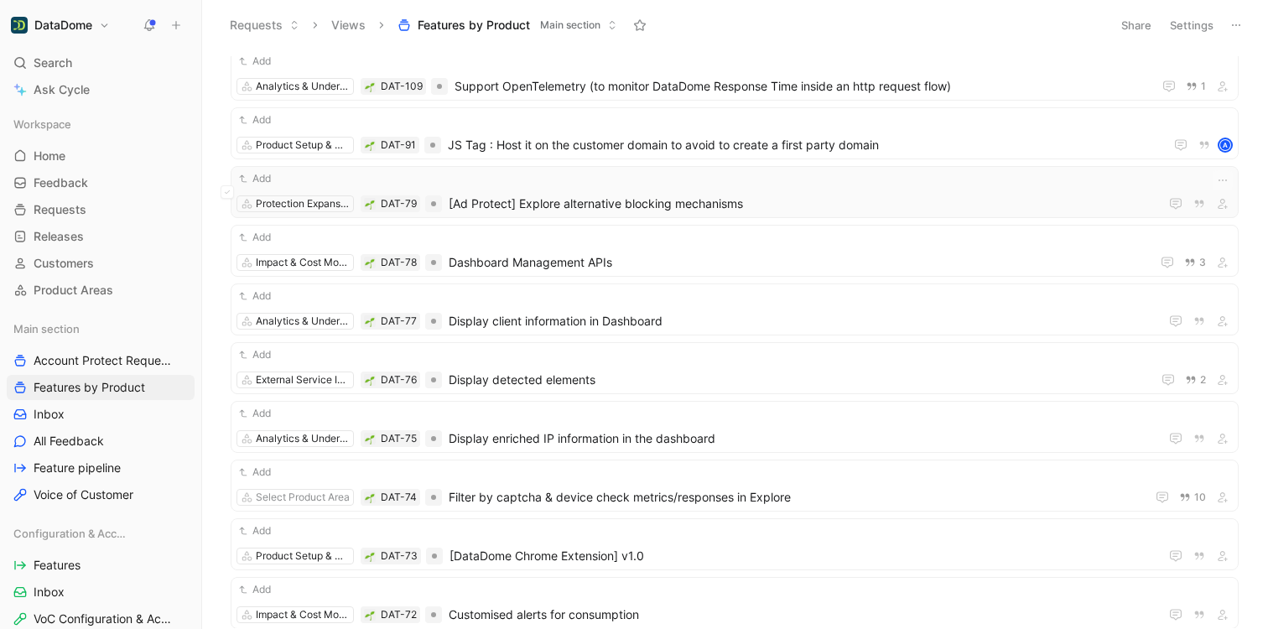
click at [640, 200] on span "[Ad Protect] Explore alternative blocking mechanisms" at bounding box center [801, 204] width 704 height 20
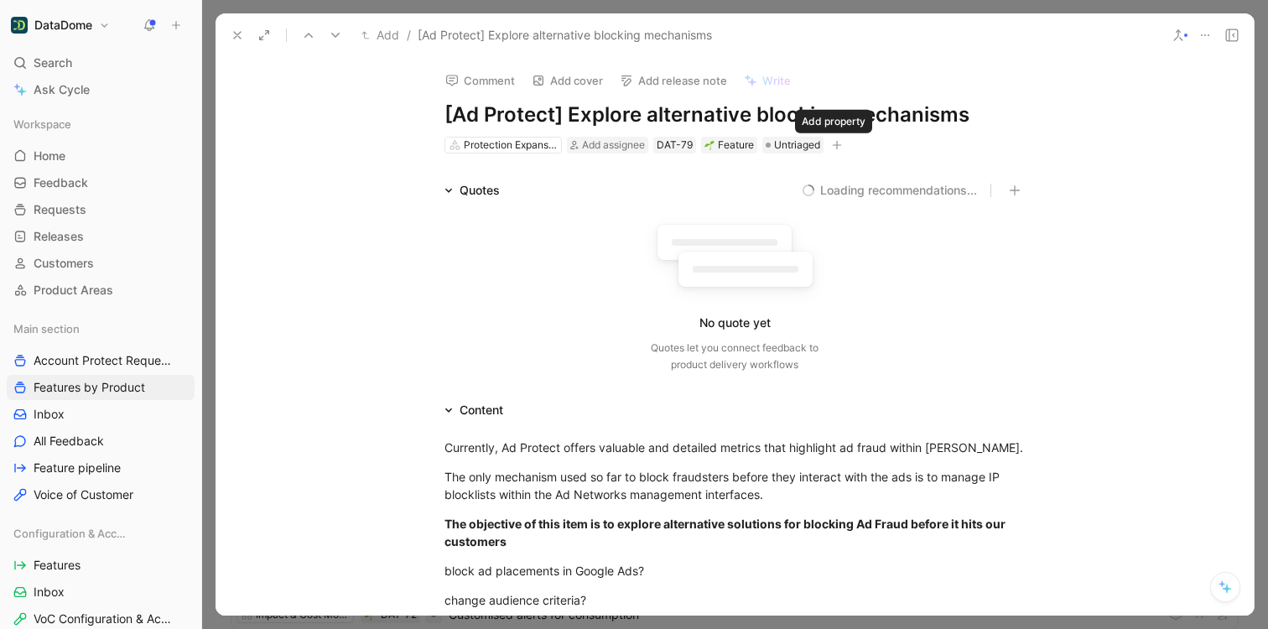
click at [840, 148] on button "button" at bounding box center [837, 145] width 17 height 17
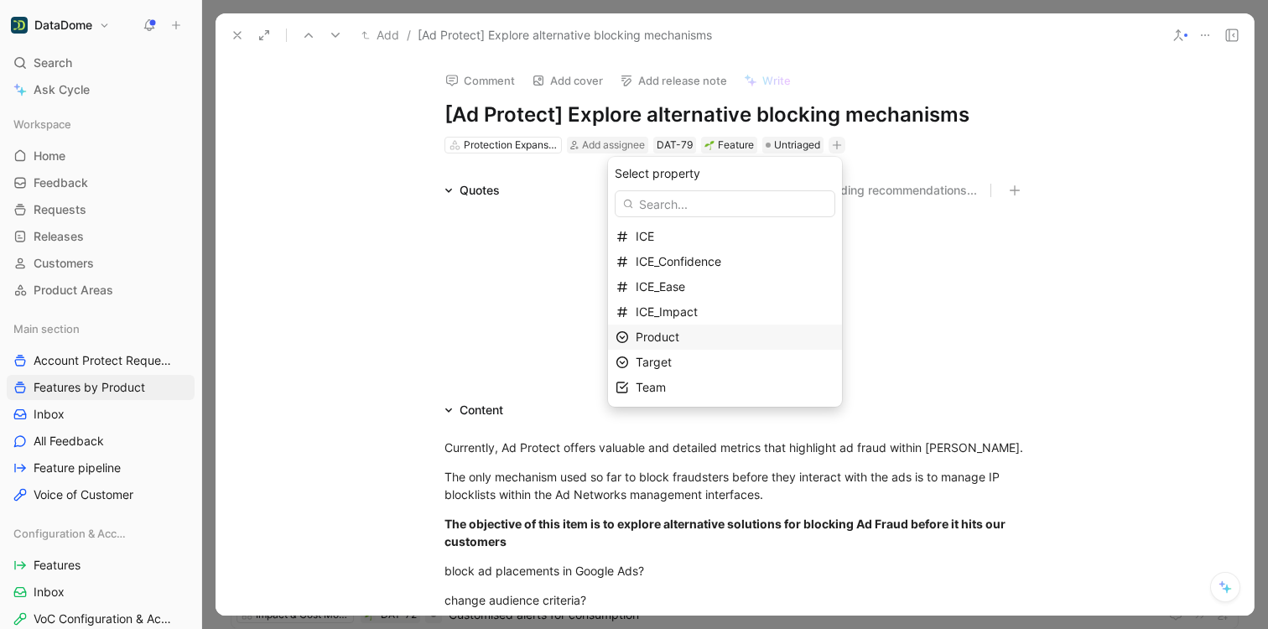
click at [679, 344] on span "Product" at bounding box center [658, 337] width 44 height 14
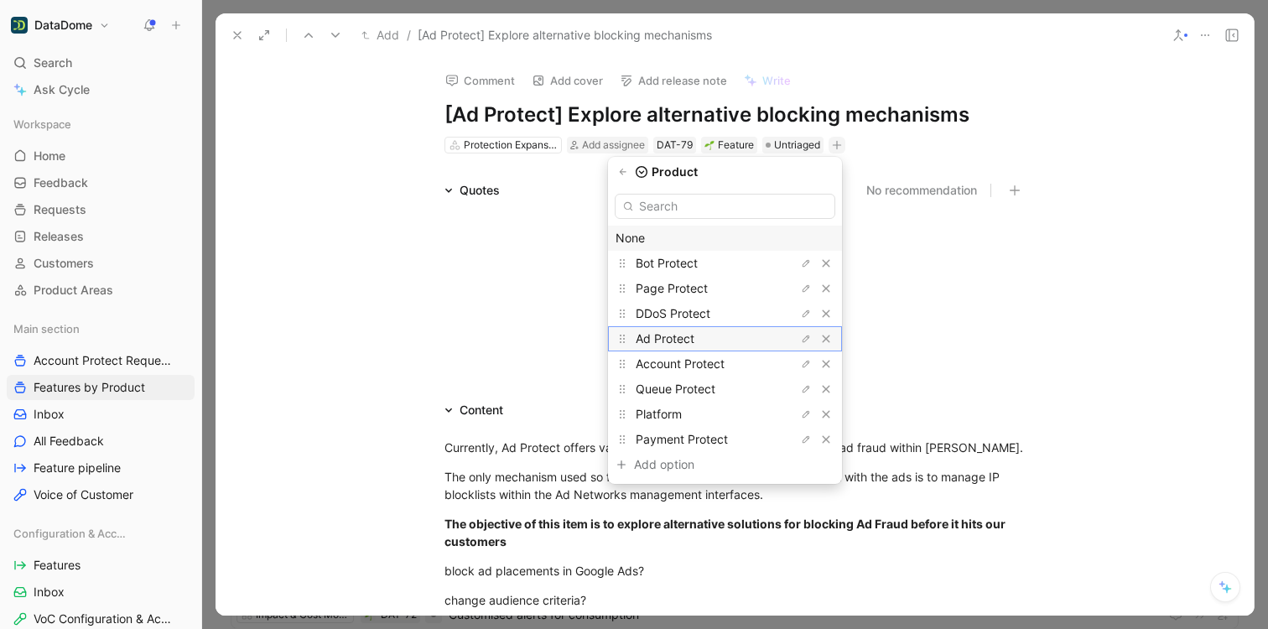
click at [694, 341] on span "Ad Protect" at bounding box center [665, 338] width 59 height 14
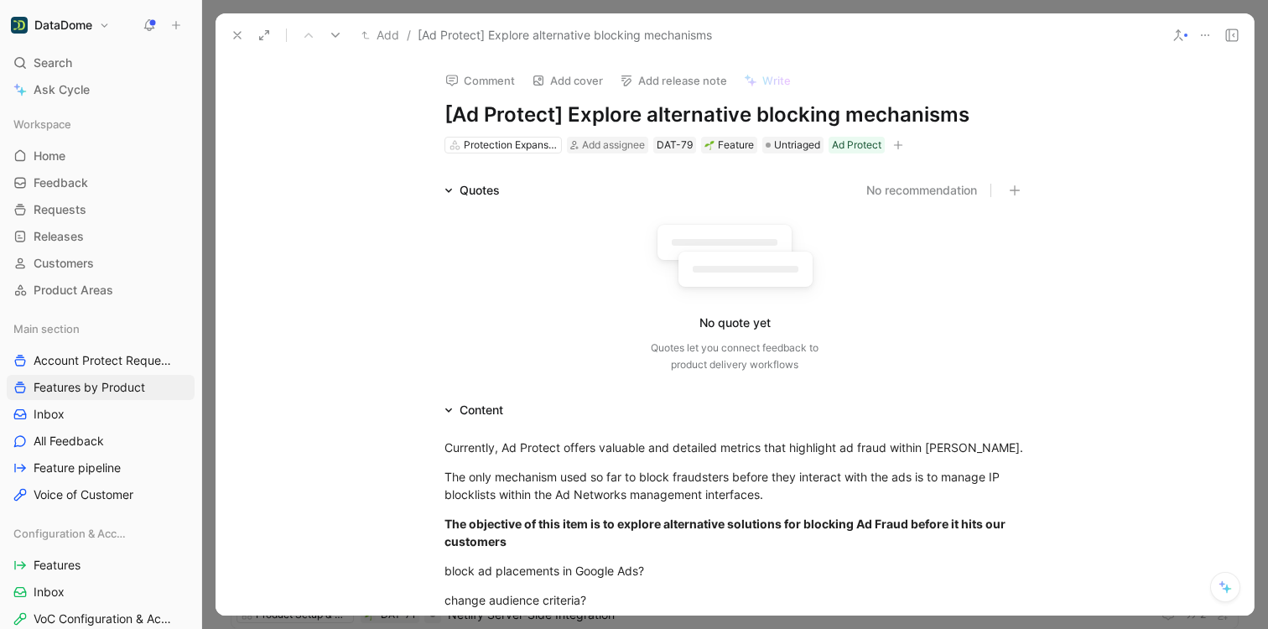
click at [241, 38] on icon at bounding box center [237, 35] width 13 height 13
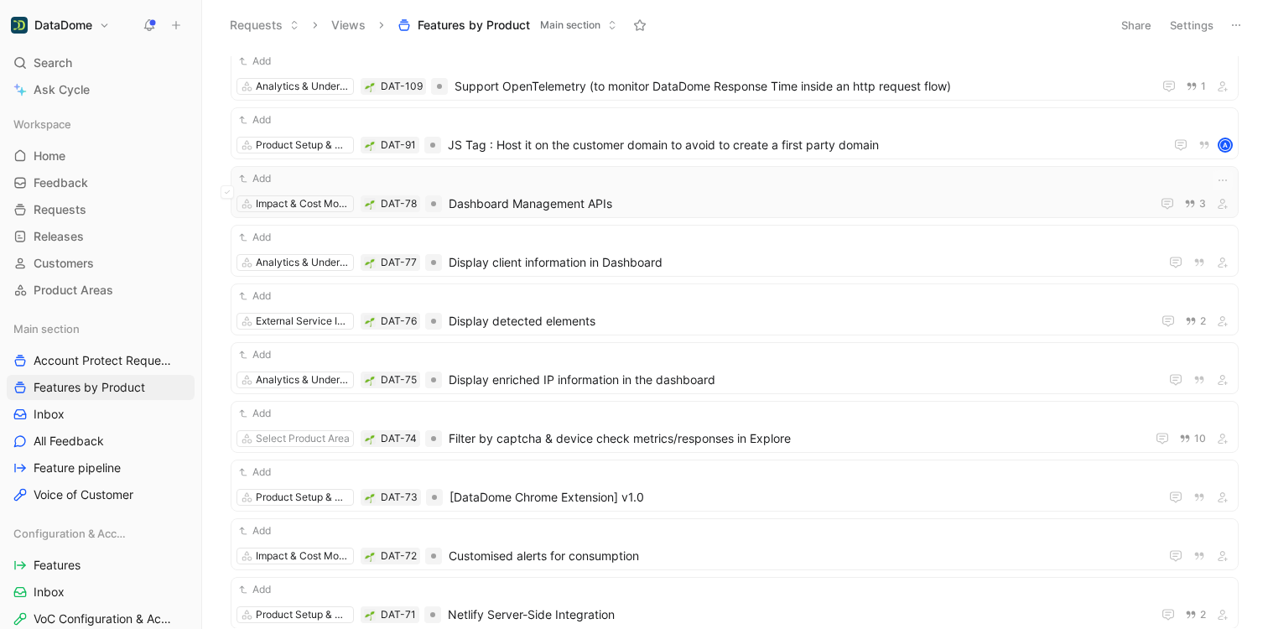
click at [525, 200] on span "Dashboard Management APIs" at bounding box center [796, 204] width 695 height 20
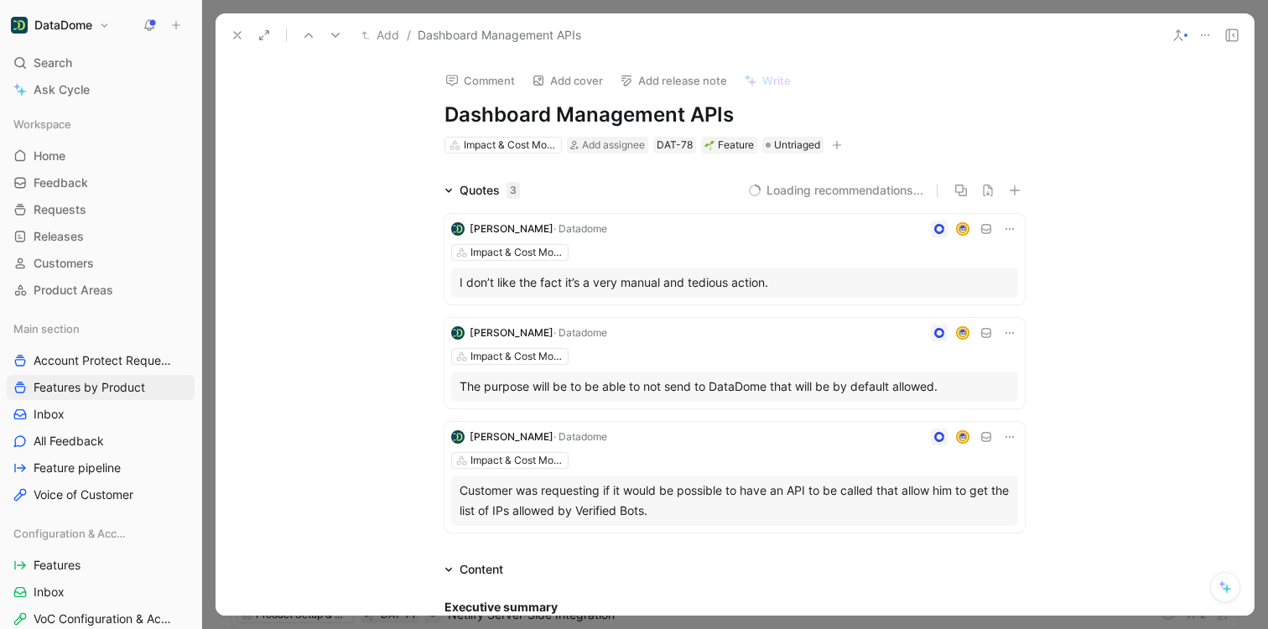
drag, startPoint x: 734, startPoint y: 117, endPoint x: 437, endPoint y: 114, distance: 296.9
click at [437, 114] on div "Comment Add cover Add release note Write Dashboard Management APIs Impact & Cos…" at bounding box center [735, 106] width 644 height 98
copy h1 "Dashboard Management APIs"
click at [232, 35] on icon at bounding box center [237, 35] width 13 height 13
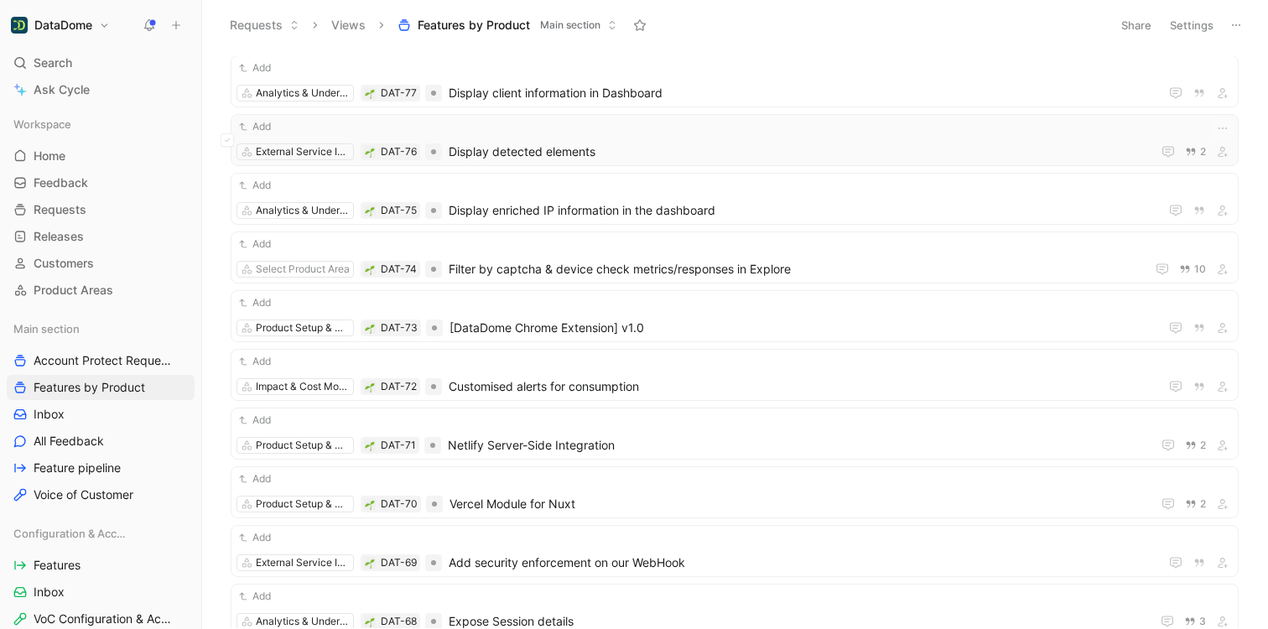
scroll to position [685, 0]
click at [637, 98] on span "Display client information in Dashboard" at bounding box center [801, 92] width 704 height 20
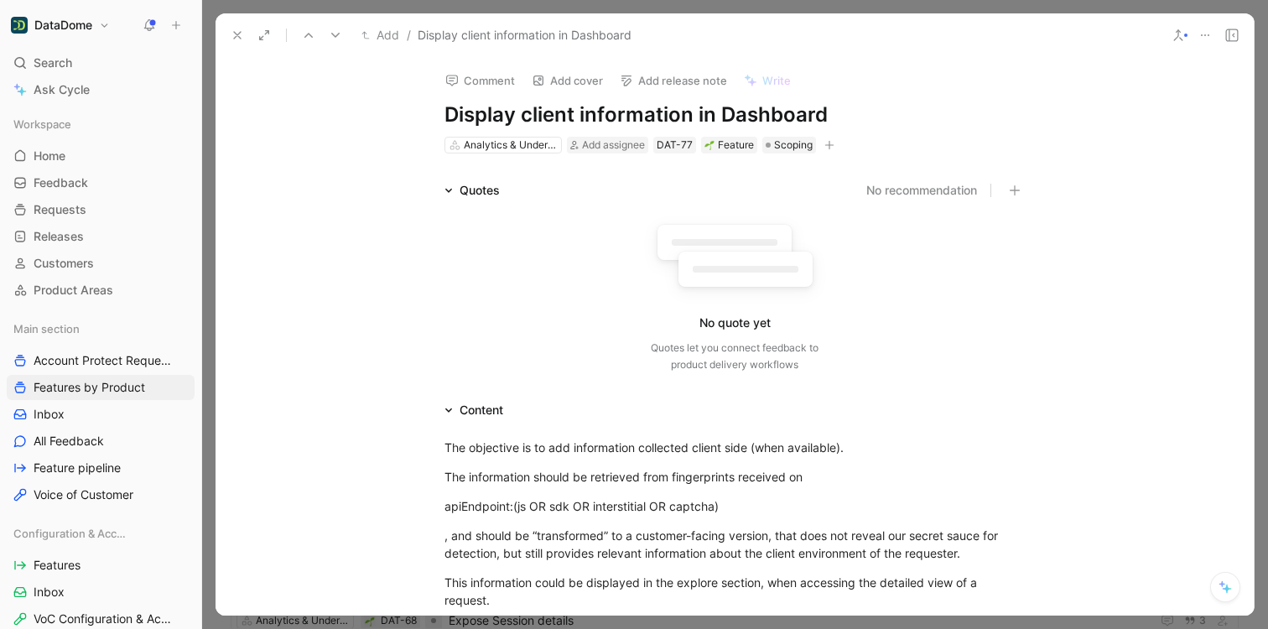
drag, startPoint x: 841, startPoint y: 119, endPoint x: 436, endPoint y: 113, distance: 405.2
click at [436, 113] on div "Comment Add cover Add release note Write Display client information in Dashboar…" at bounding box center [735, 106] width 644 height 98
copy h1 "Display client information in Dashboard"
click at [576, 105] on h1 "Display client information in Dashboard" at bounding box center [735, 114] width 580 height 27
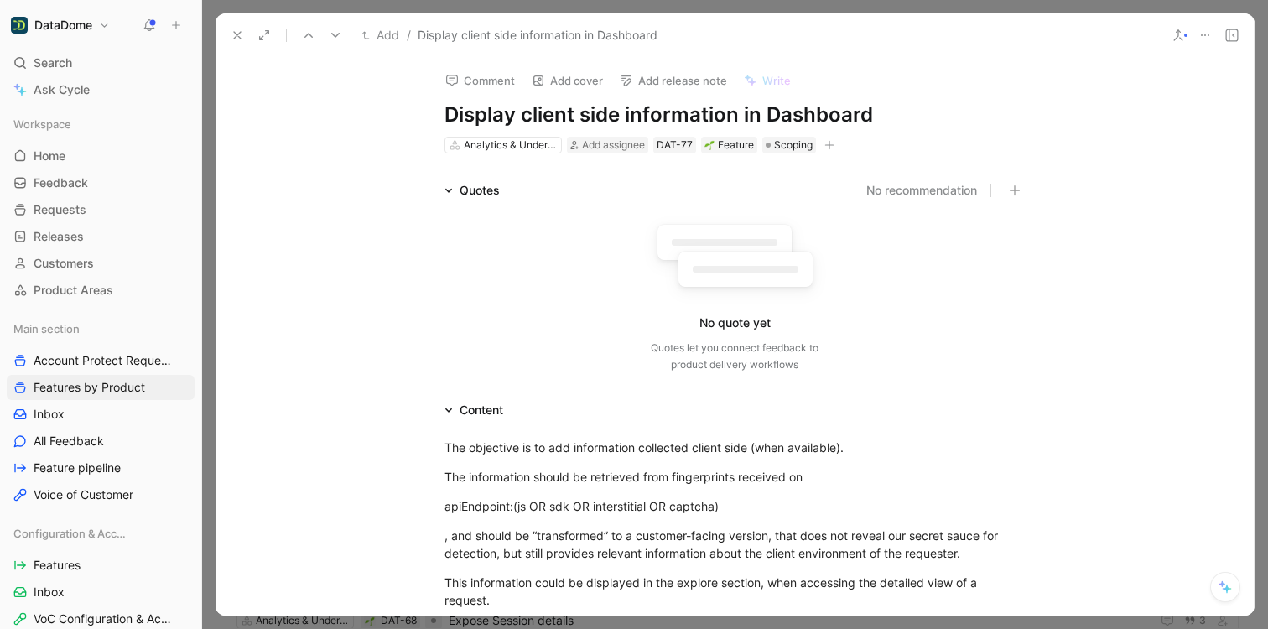
click at [830, 145] on icon "button" at bounding box center [829, 145] width 10 height 10
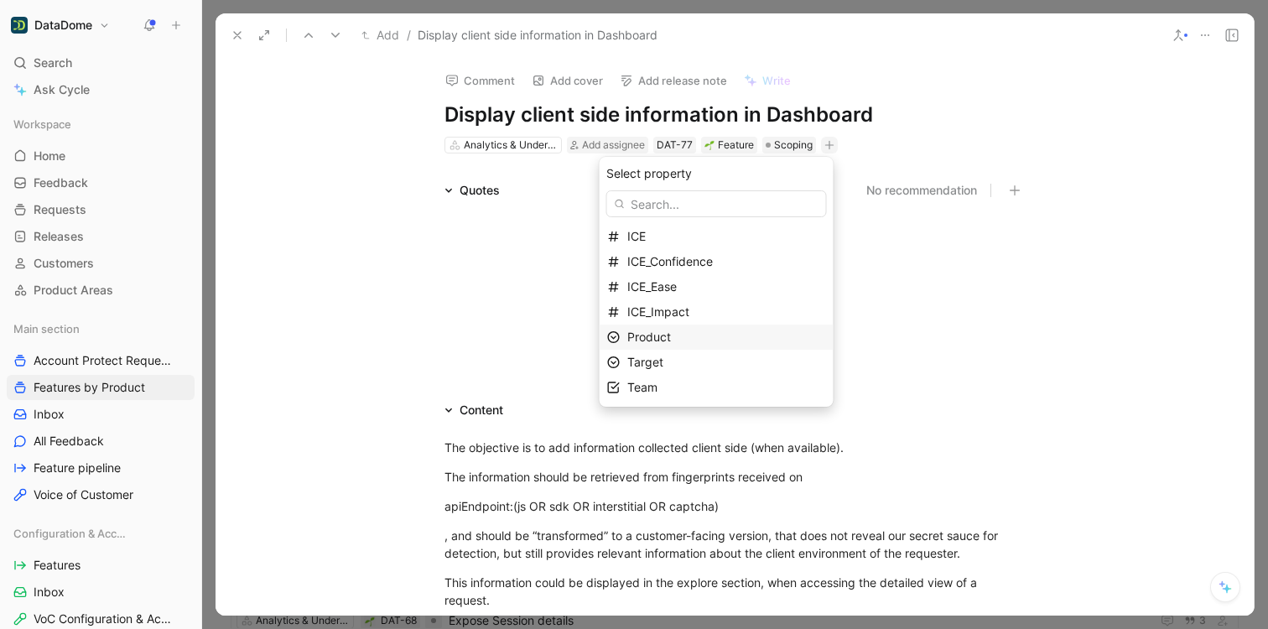
click at [671, 341] on span "Product" at bounding box center [649, 337] width 44 height 14
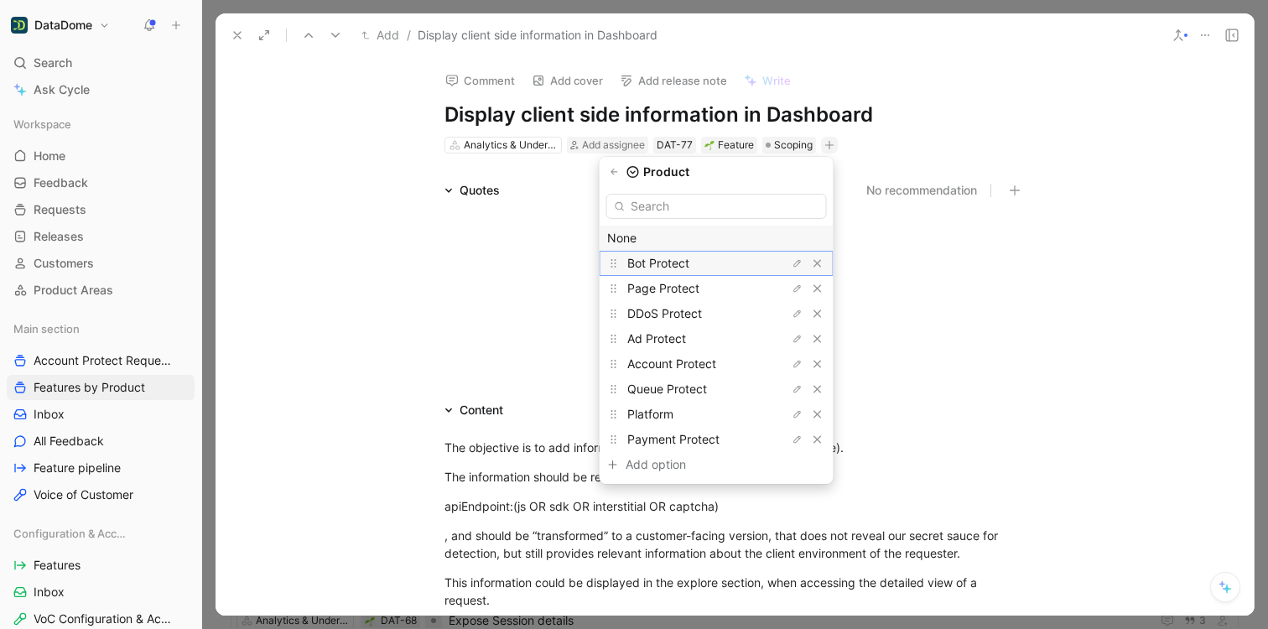
click at [677, 263] on span "Bot Protect" at bounding box center [658, 263] width 62 height 14
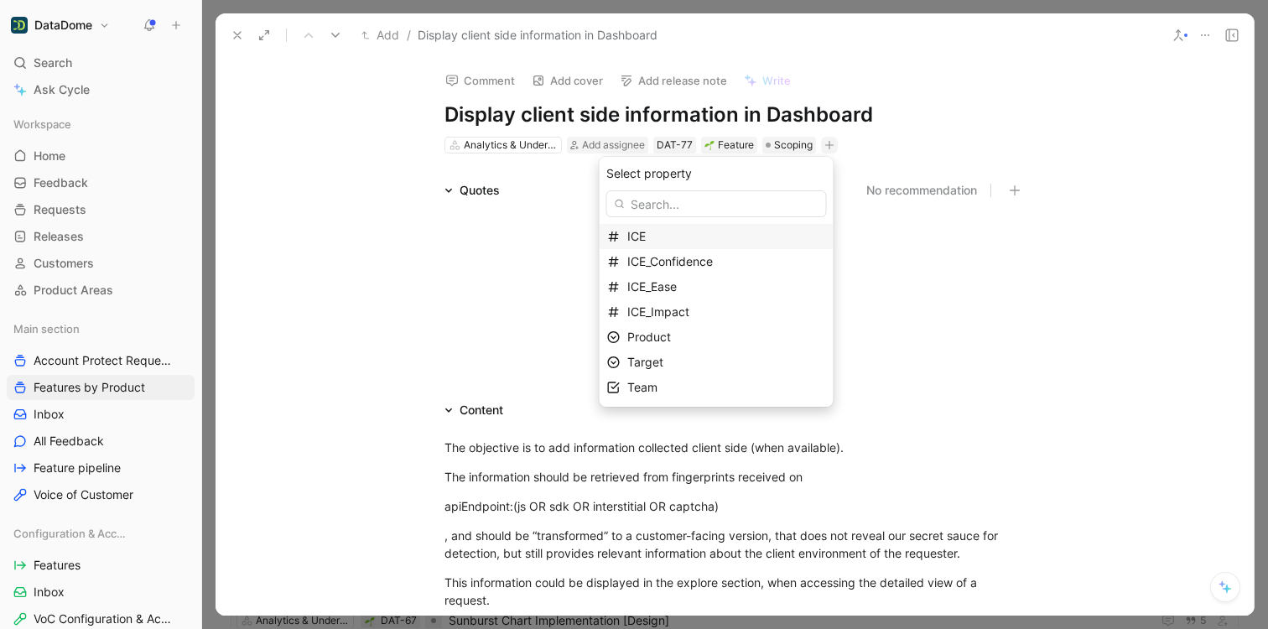
scroll to position [627, 0]
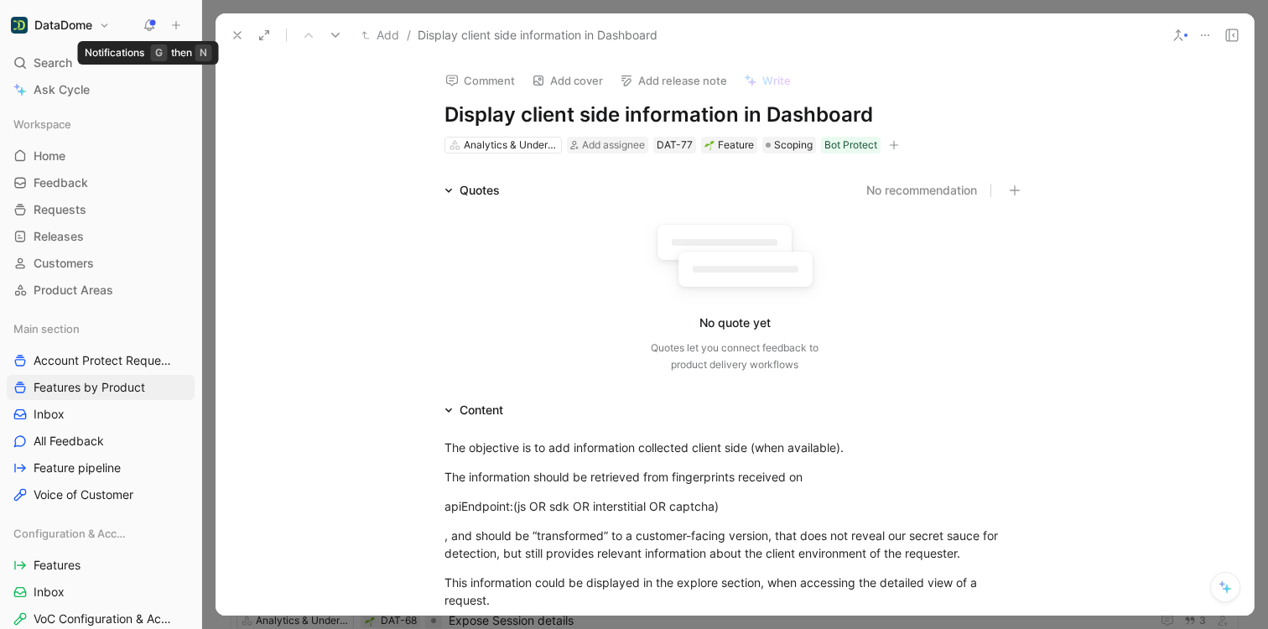
click at [151, 27] on icon at bounding box center [149, 24] width 13 height 13
click at [240, 64] on div "Comment Add cover Add release note Write Display client side information in Das…" at bounding box center [735, 336] width 1038 height 559
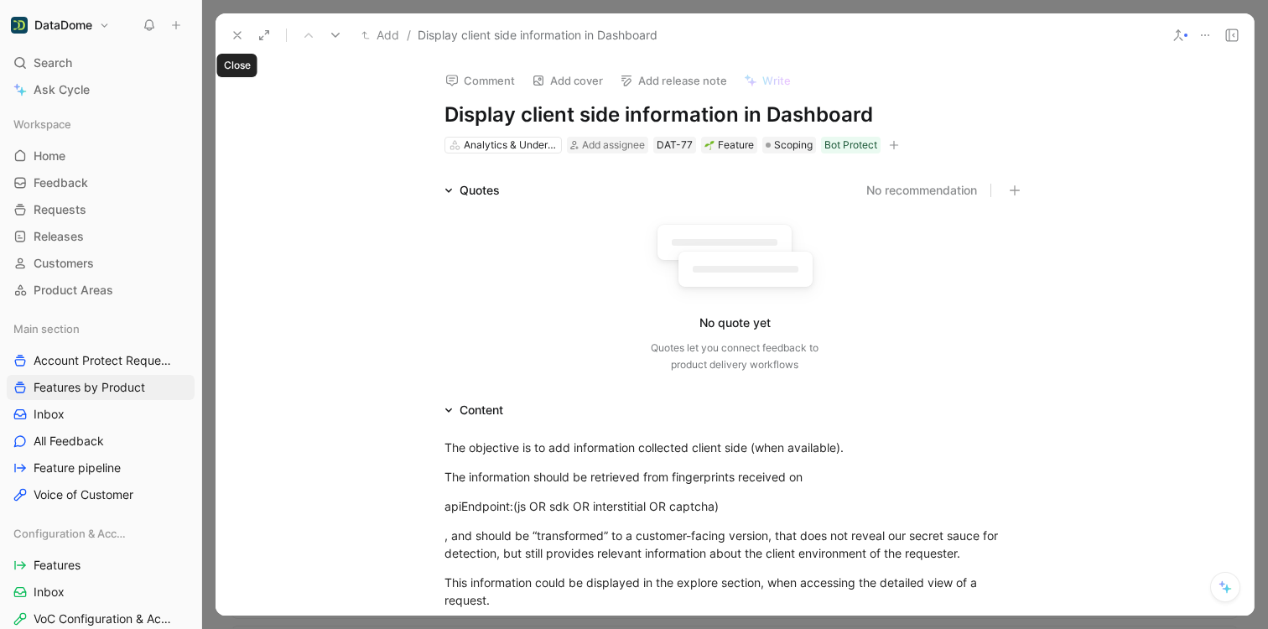
click at [240, 35] on icon at bounding box center [237, 35] width 13 height 13
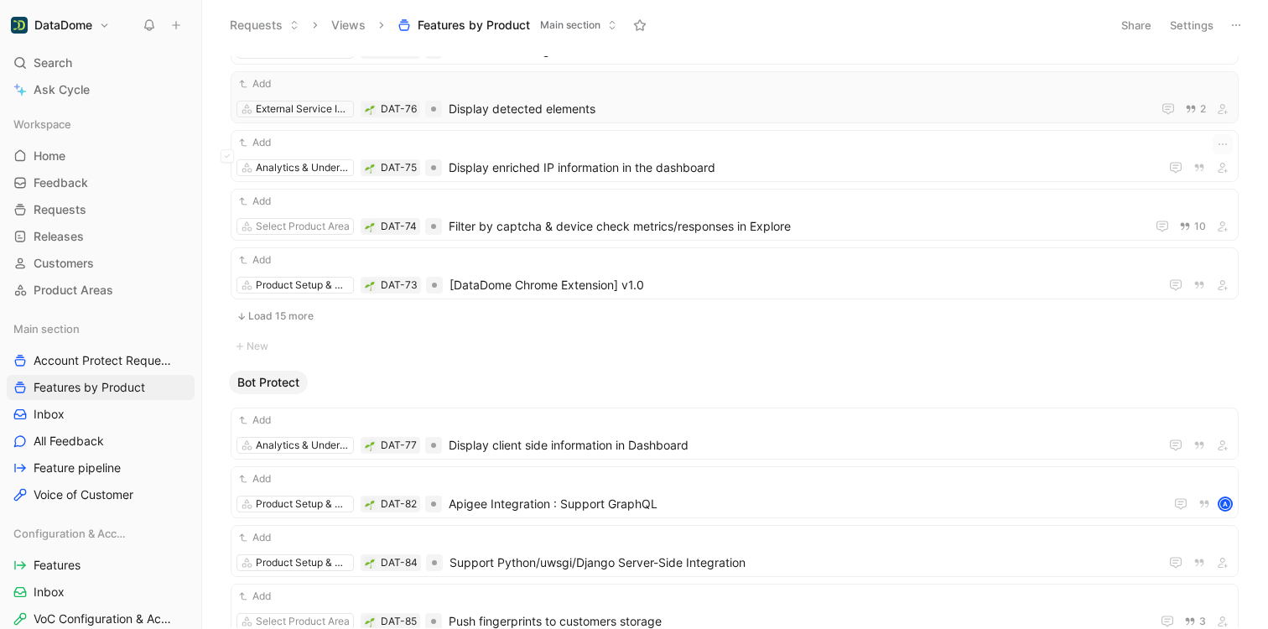
scroll to position [671, 0]
click at [545, 111] on span "Display detected elements" at bounding box center [797, 106] width 696 height 20
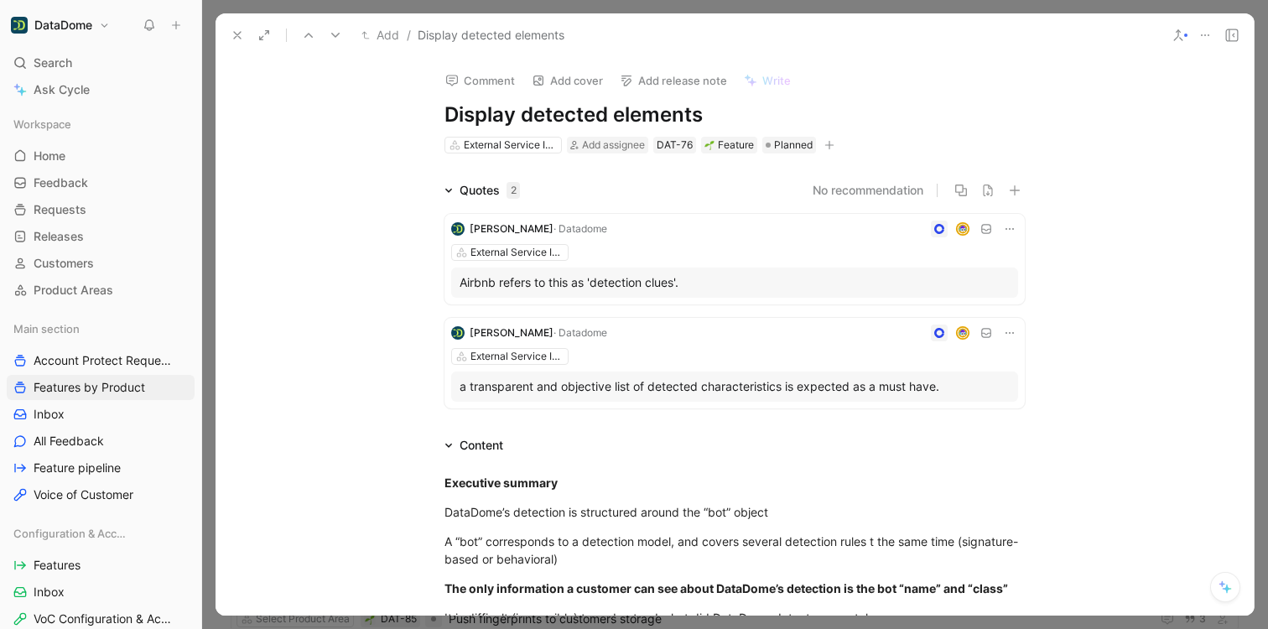
drag, startPoint x: 441, startPoint y: 112, endPoint x: 701, endPoint y: 122, distance: 260.2
click at [701, 122] on h1 "Display detected elements" at bounding box center [735, 114] width 580 height 27
click at [829, 147] on icon "button" at bounding box center [829, 145] width 1 height 9
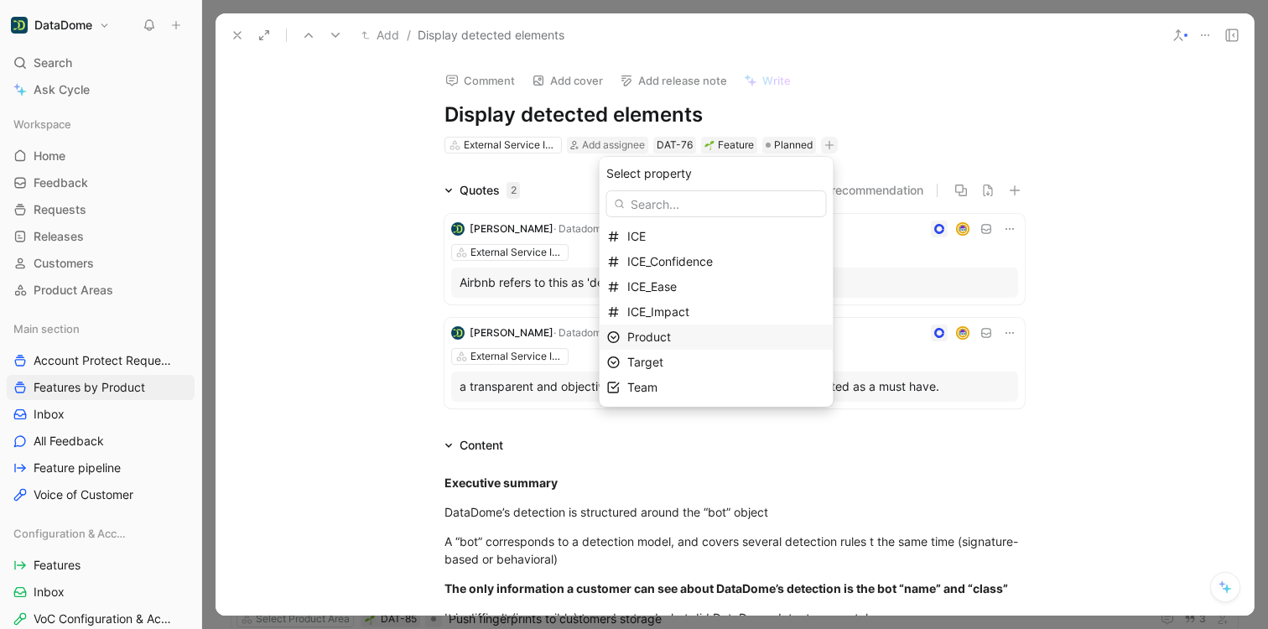
click at [671, 347] on div "Product" at bounding box center [717, 337] width 234 height 25
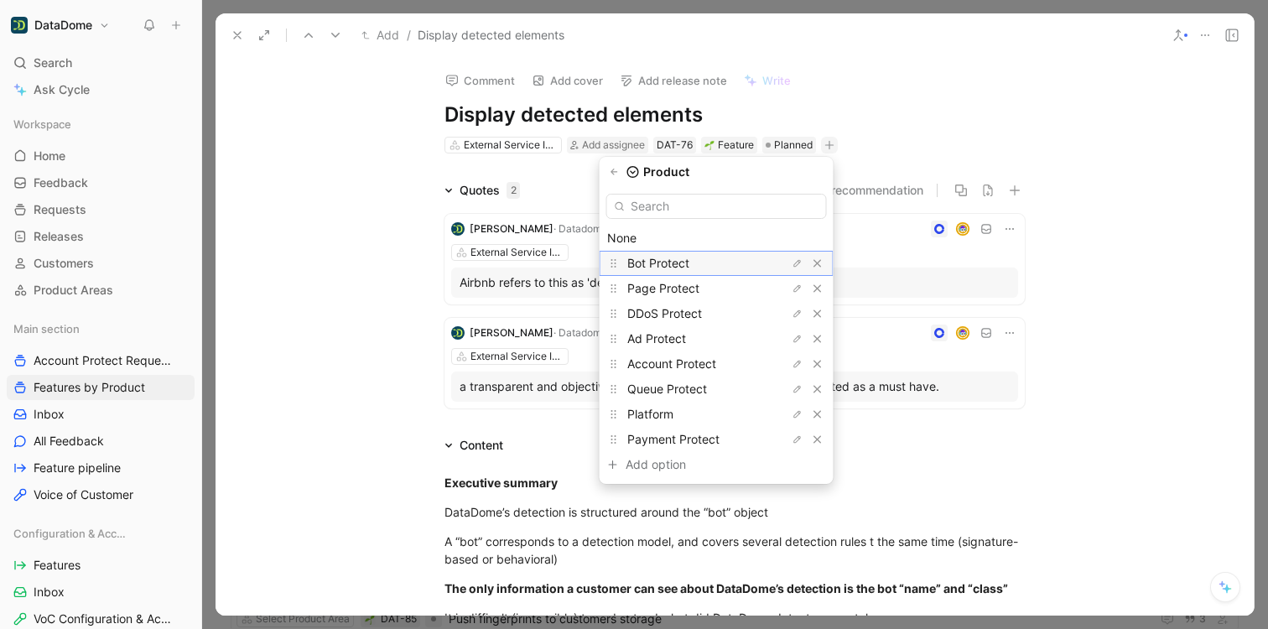
click at [660, 257] on span "Bot Protect" at bounding box center [658, 263] width 62 height 14
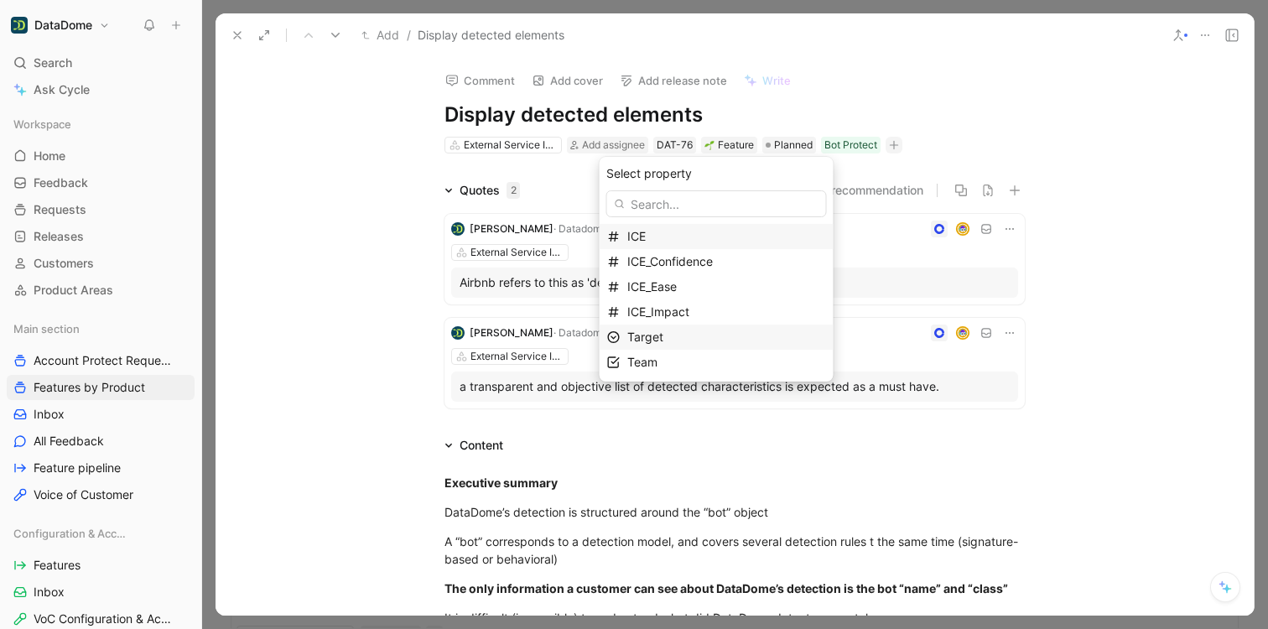
click at [663, 340] on span "Target" at bounding box center [645, 337] width 36 height 14
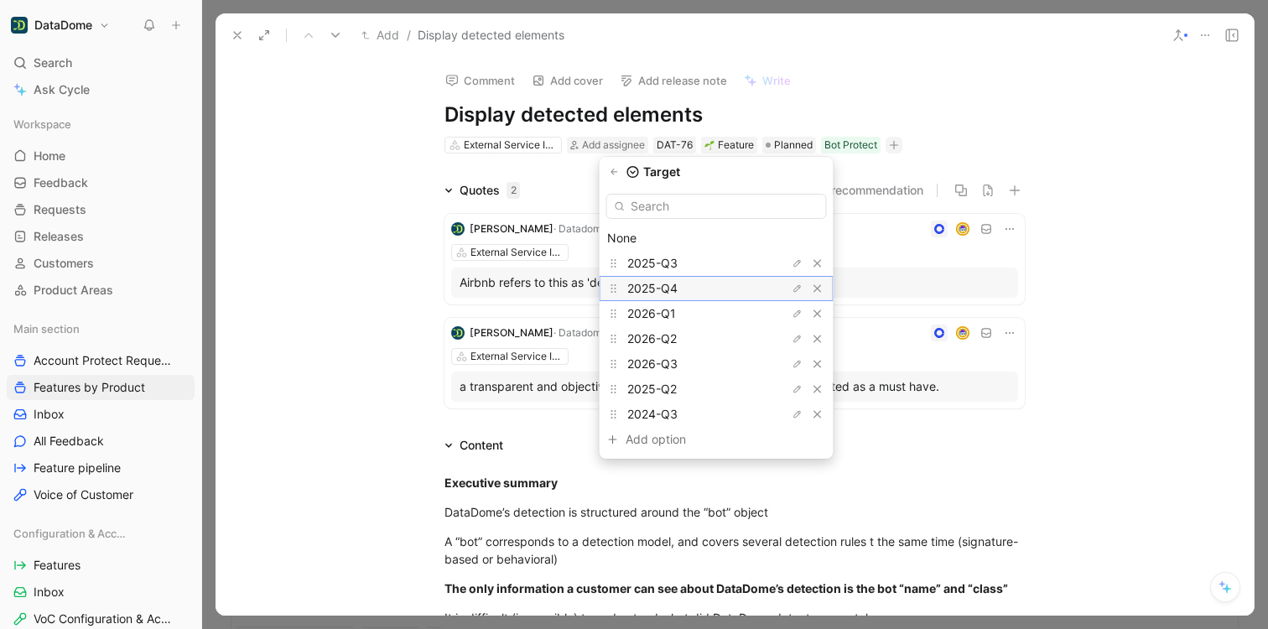
click at [672, 283] on span "2025-Q4" at bounding box center [652, 288] width 50 height 14
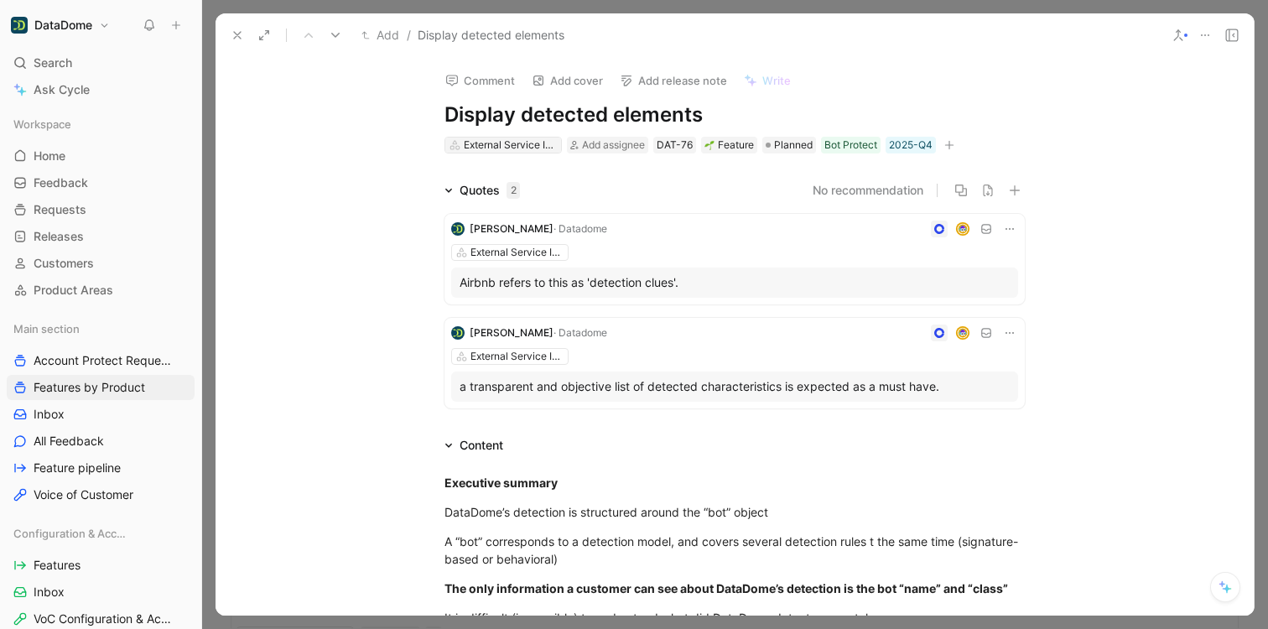
click at [493, 145] on div "External Service Integration" at bounding box center [511, 145] width 94 height 17
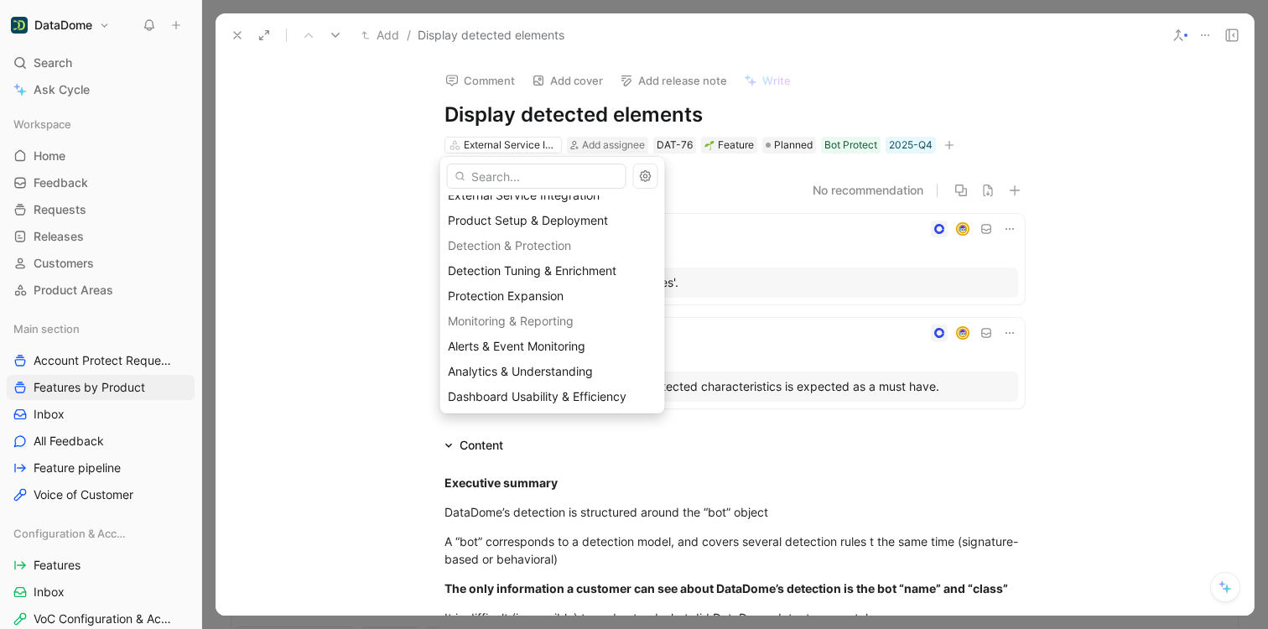
scroll to position [267, 0]
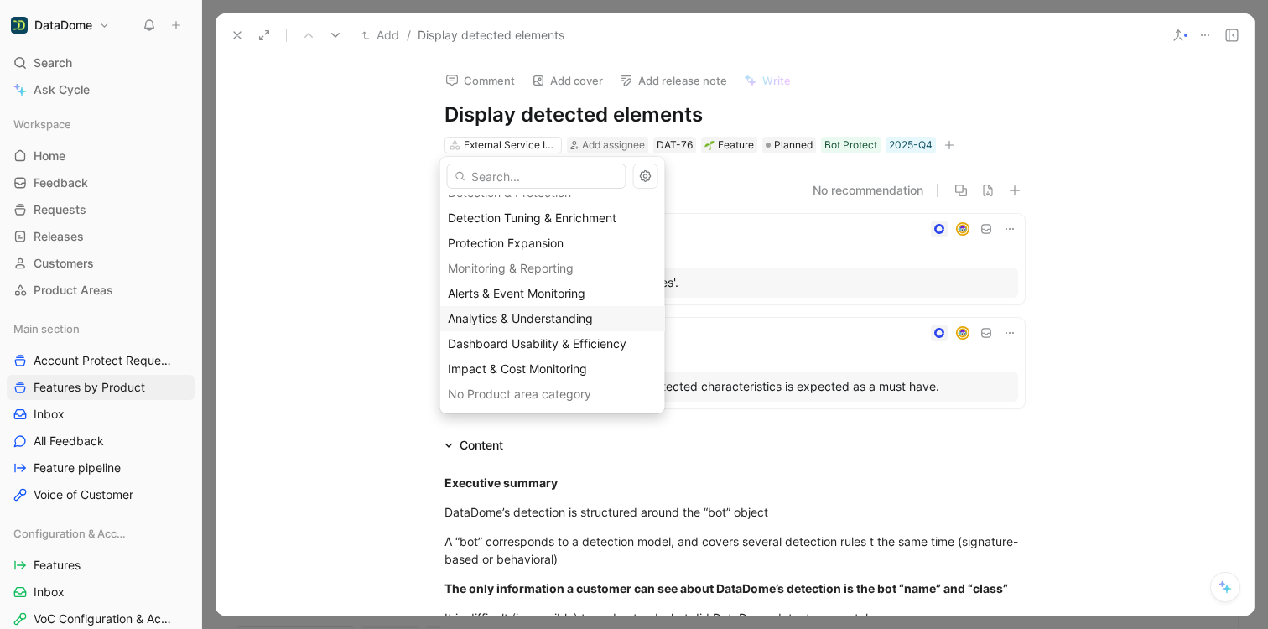
click at [549, 313] on span "Analytics & Understanding" at bounding box center [520, 318] width 145 height 14
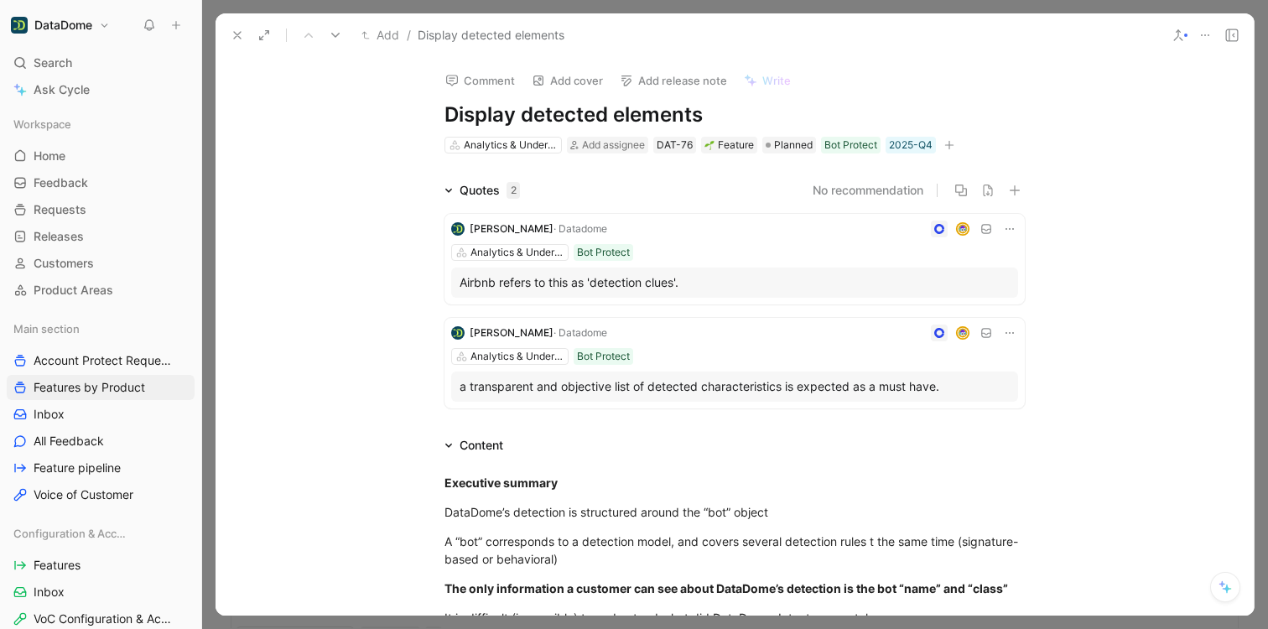
click at [239, 34] on icon at bounding box center [237, 35] width 13 height 13
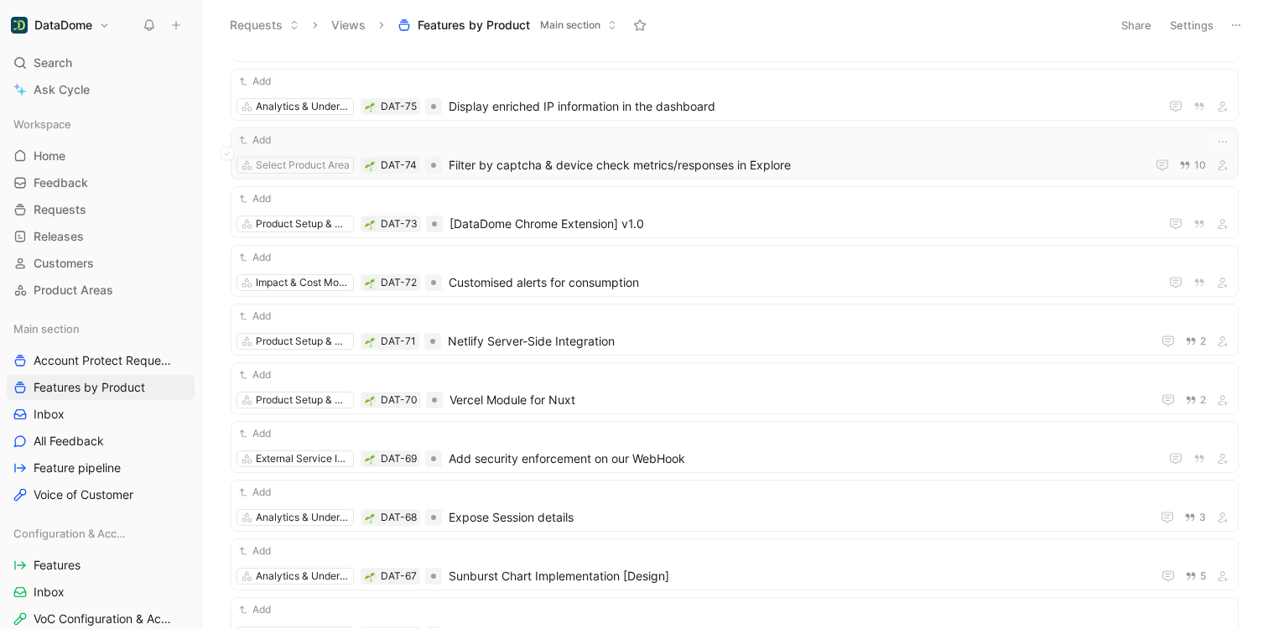
click at [580, 159] on span "Filter by captcha & device check metrics/responses in Explore" at bounding box center [794, 165] width 690 height 20
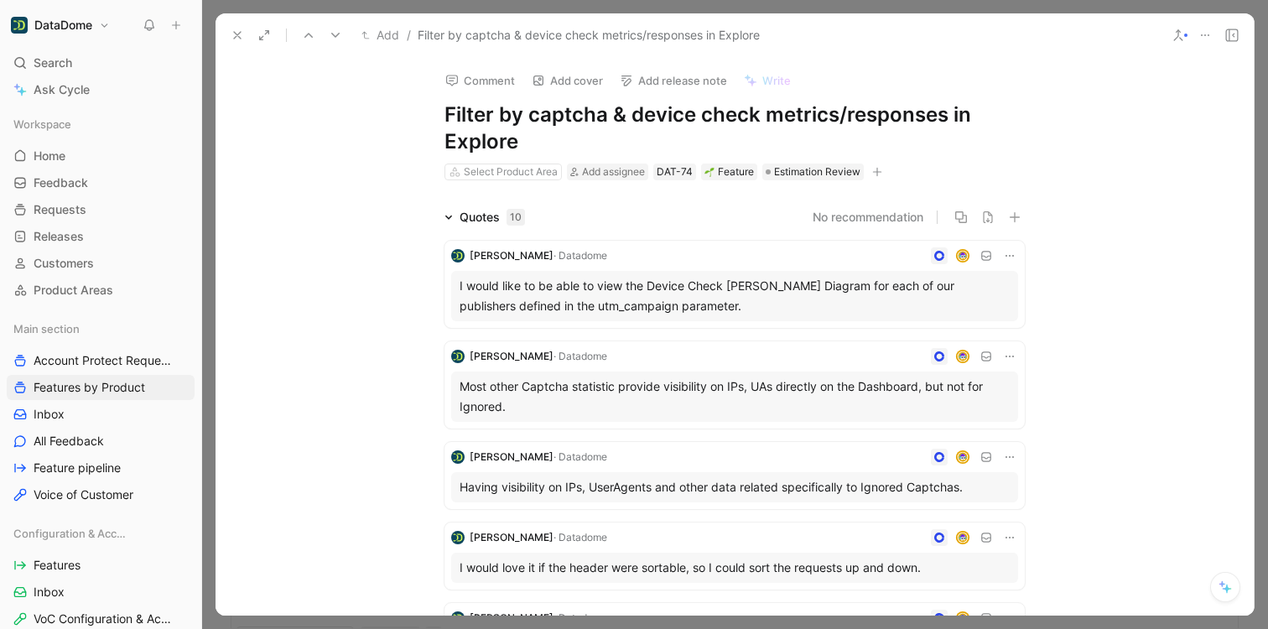
click at [875, 172] on icon "button" at bounding box center [877, 171] width 9 height 1
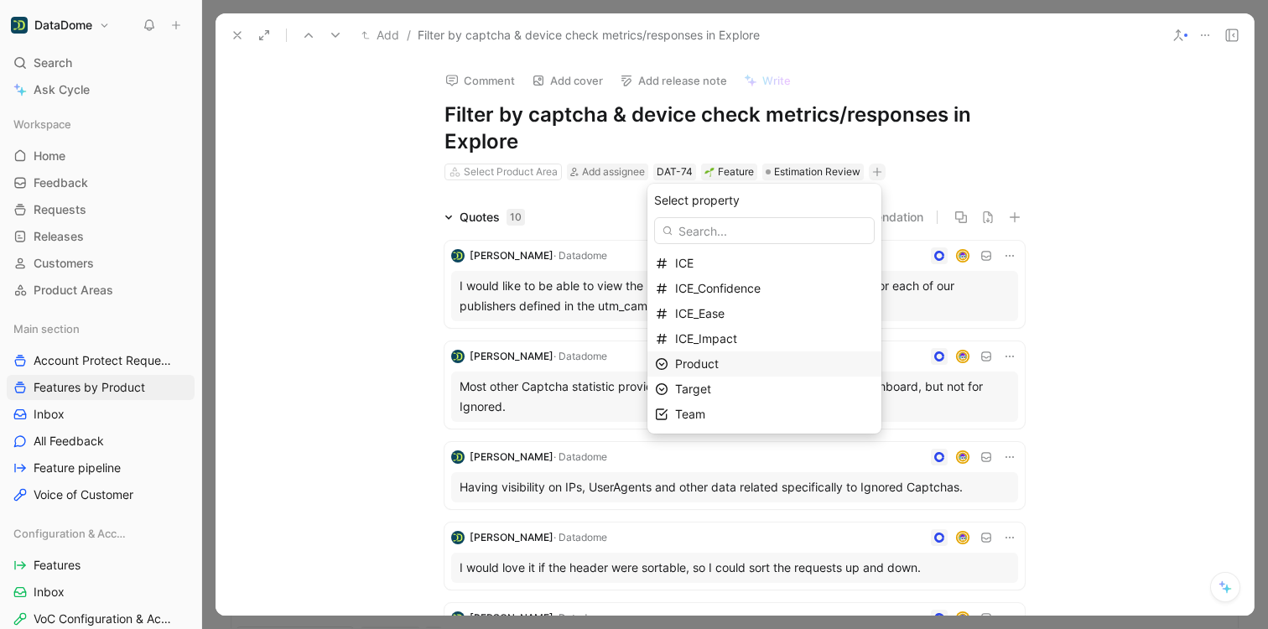
click at [747, 359] on div "Product" at bounding box center [774, 364] width 199 height 20
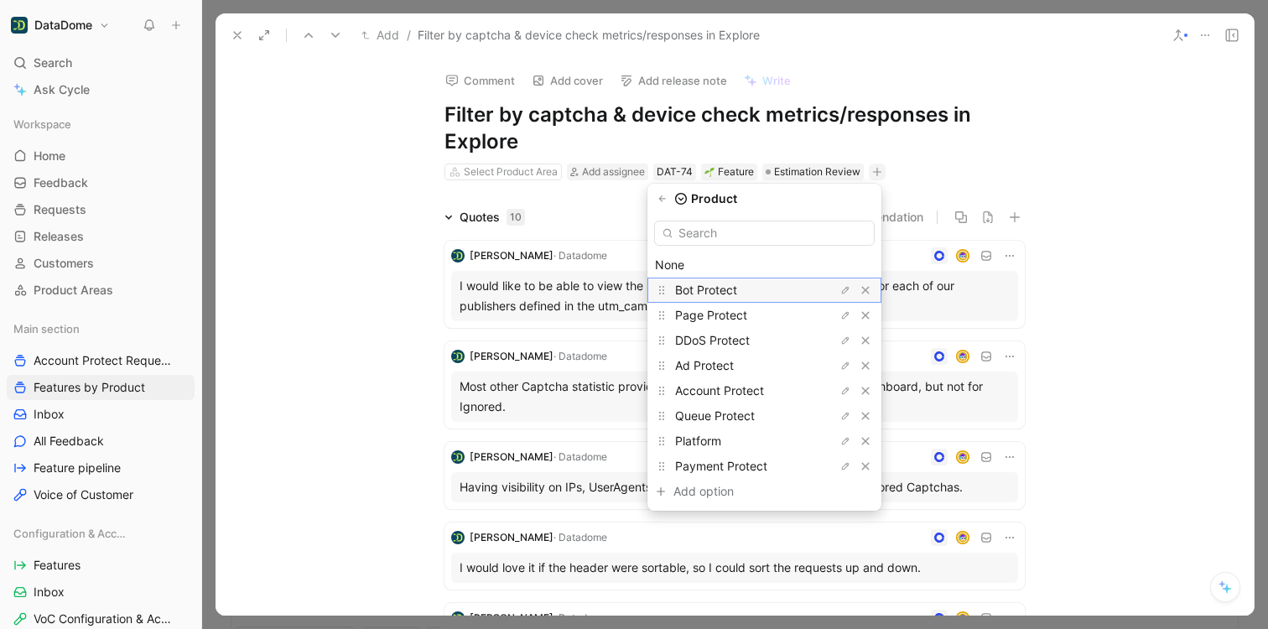
click at [734, 287] on span "Bot Protect" at bounding box center [706, 290] width 62 height 14
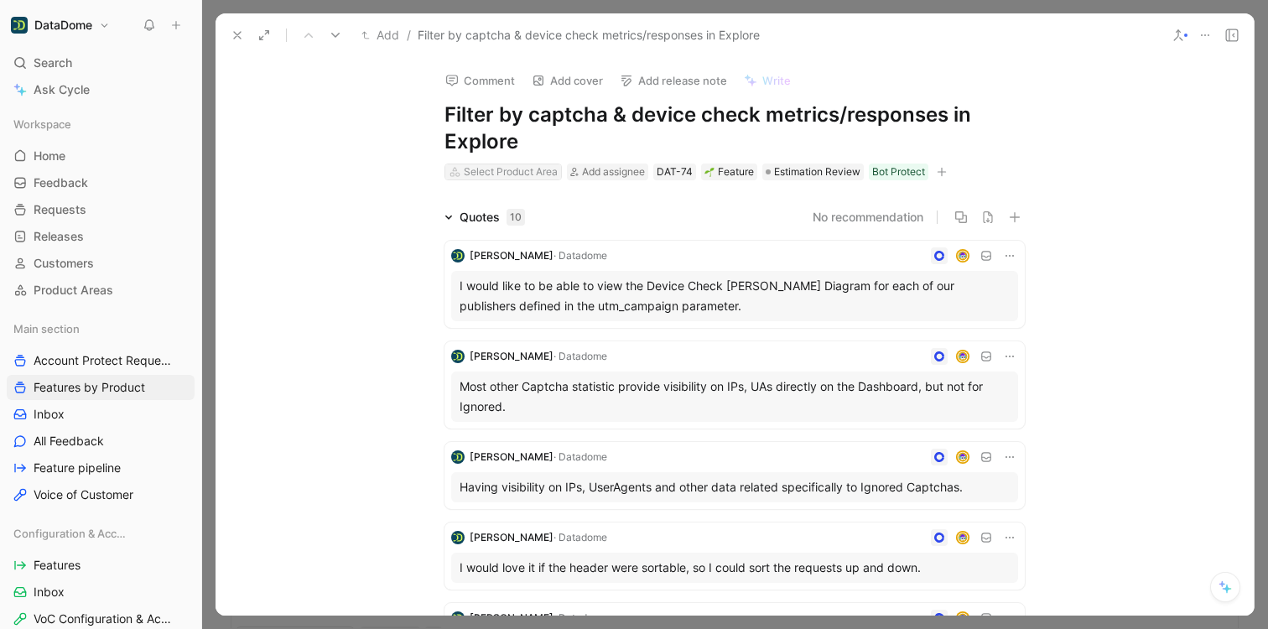
click at [473, 173] on div "Select Product Area" at bounding box center [511, 172] width 94 height 17
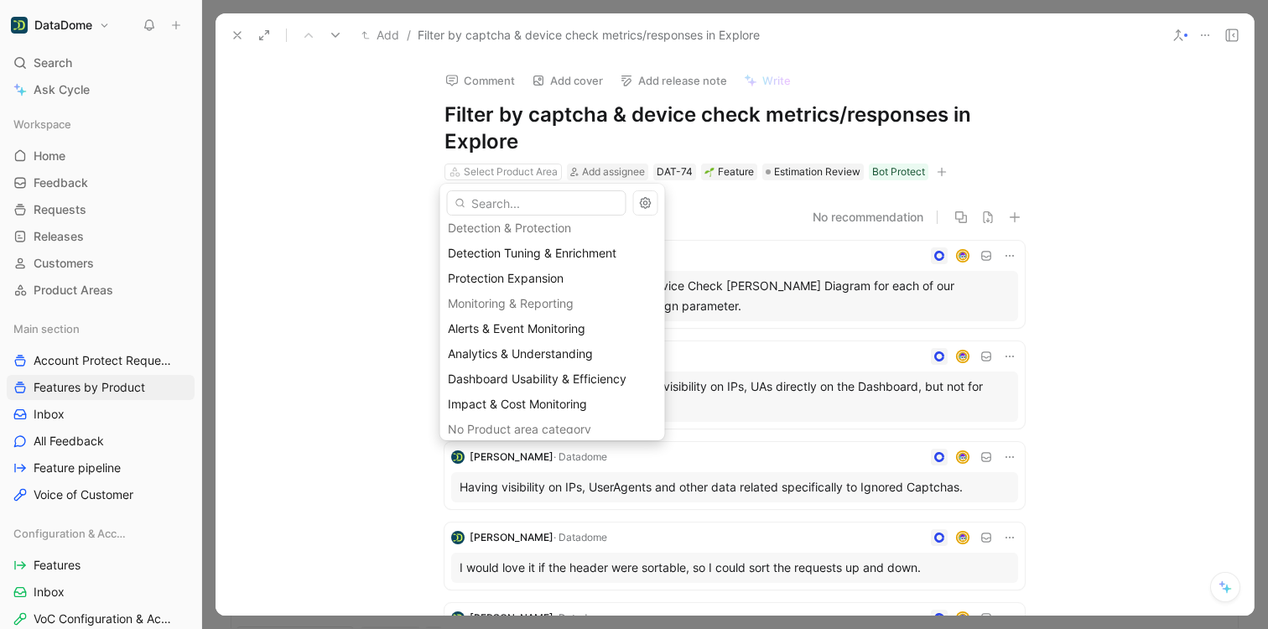
scroll to position [267, 0]
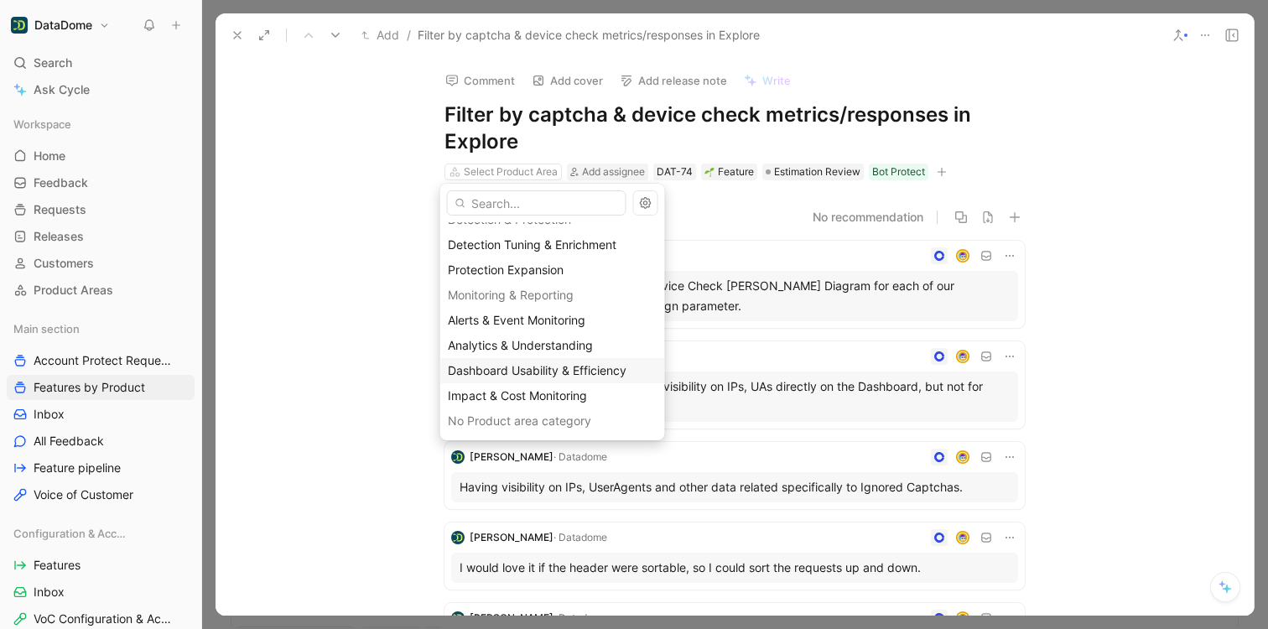
click at [538, 364] on span "Dashboard Usability & Efficiency" at bounding box center [537, 370] width 179 height 14
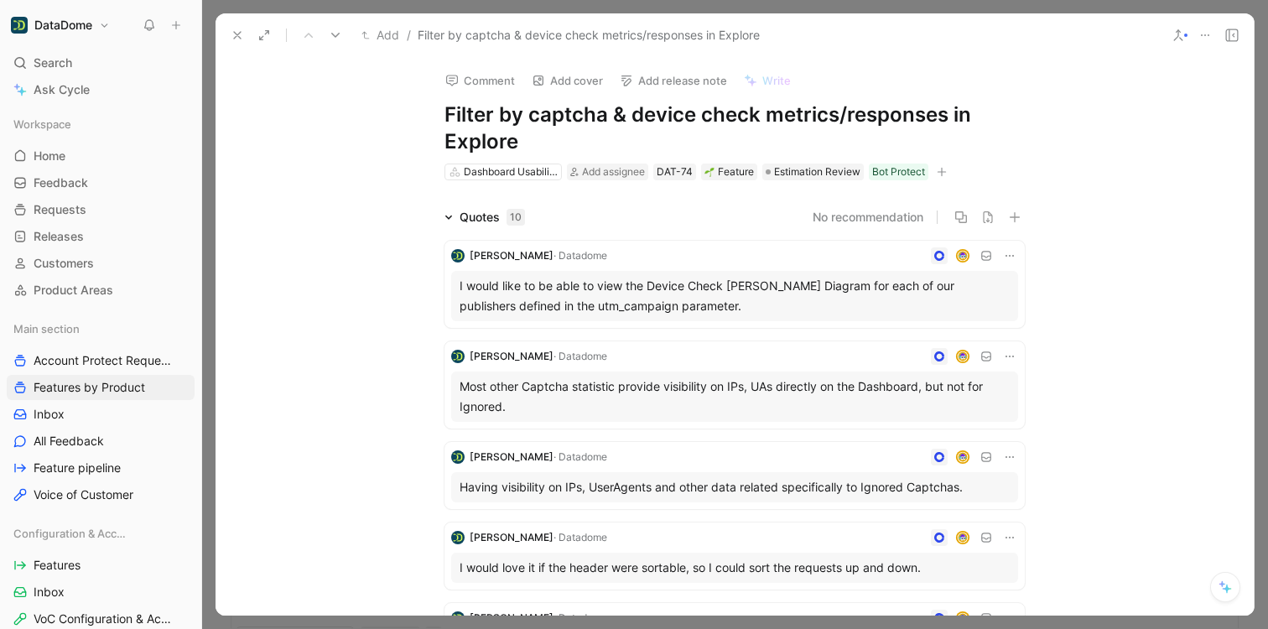
drag, startPoint x: 460, startPoint y: 133, endPoint x: 444, endPoint y: 117, distance: 22.5
click at [445, 117] on h1 "Filter by captcha & device check metrics/responses in Explore" at bounding box center [735, 128] width 580 height 54
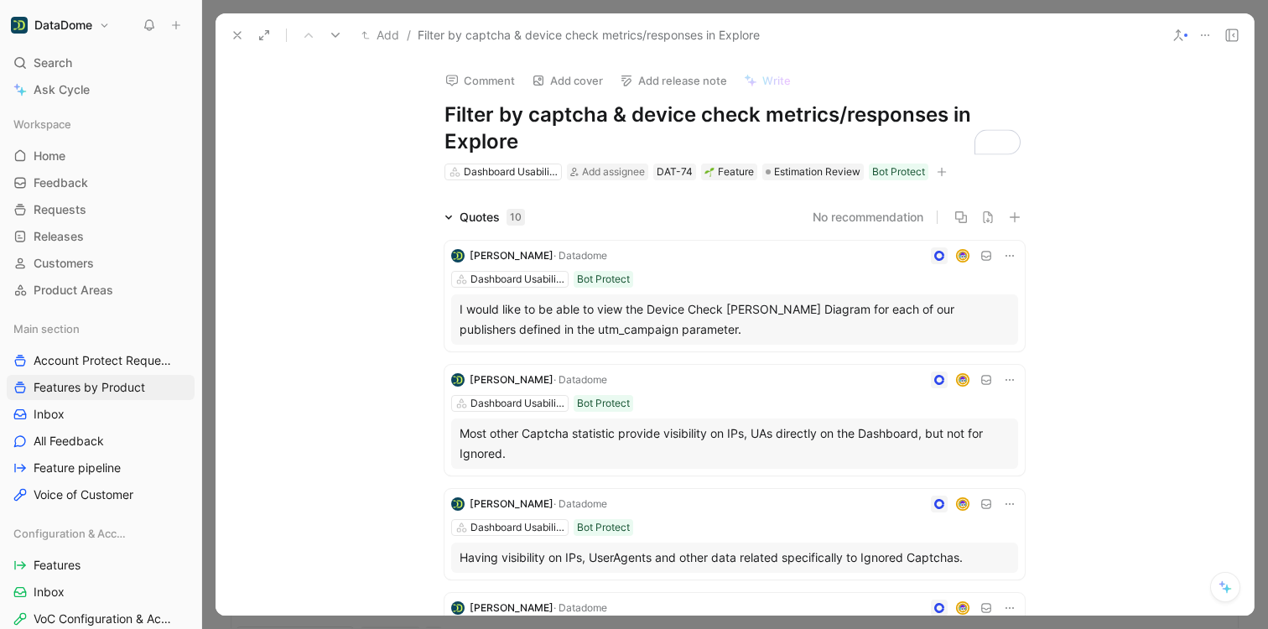
copy h1 "Filter by captcha & device check metrics/responses in Explore"
click at [941, 170] on icon "button" at bounding box center [941, 172] width 1 height 9
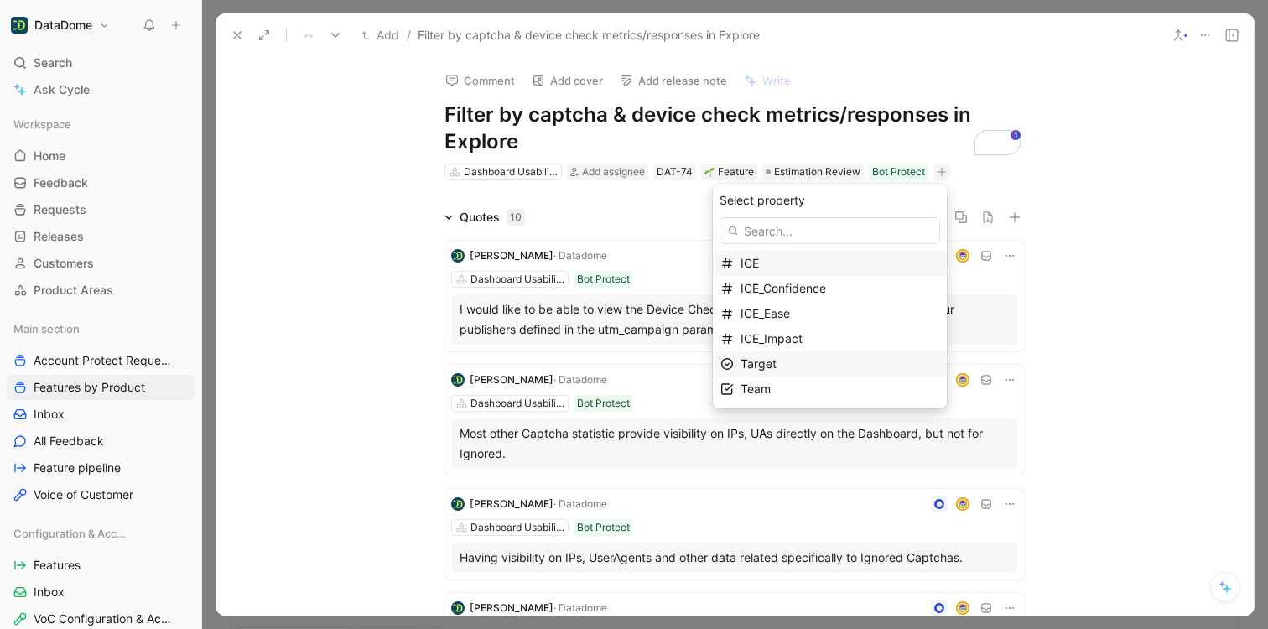
click at [777, 370] on span "Target" at bounding box center [759, 363] width 36 height 14
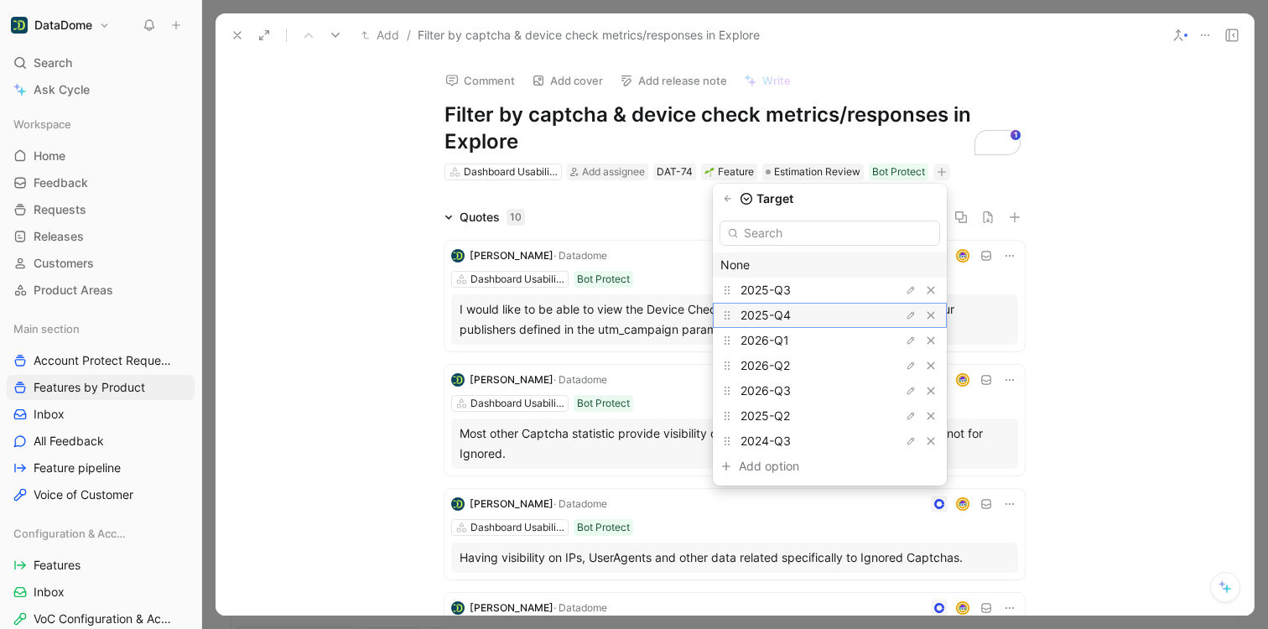
click at [785, 313] on span "2025-Q4" at bounding box center [766, 315] width 50 height 14
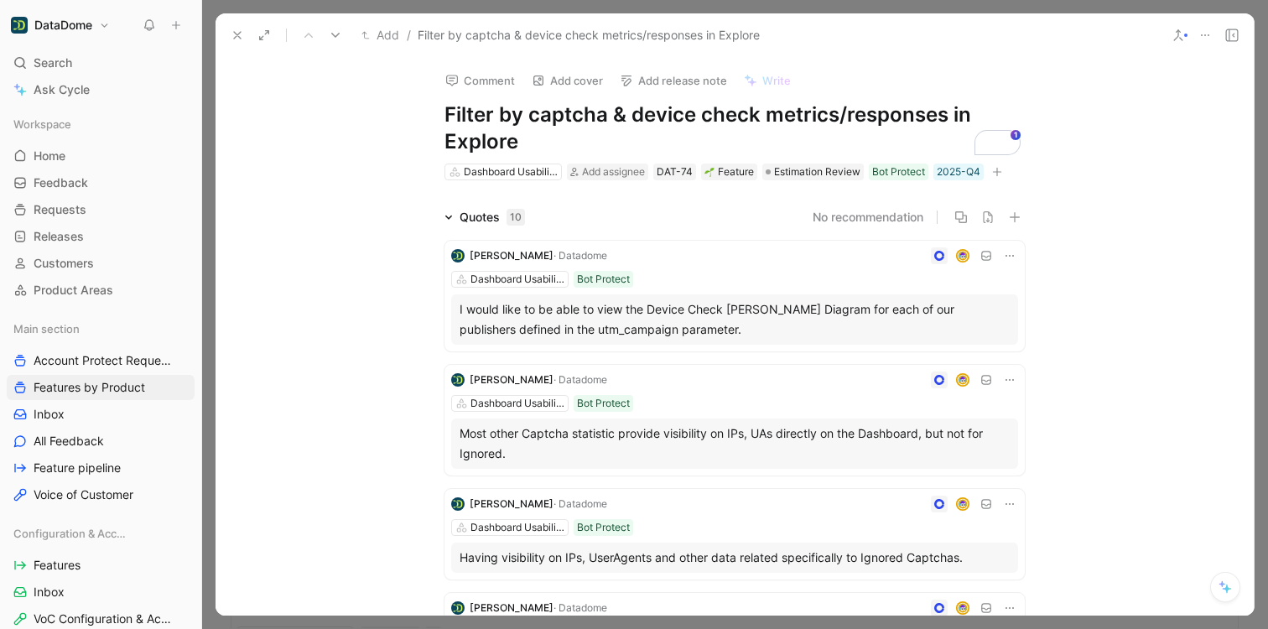
drag, startPoint x: 527, startPoint y: 138, endPoint x: 447, endPoint y: 115, distance: 83.1
click at [447, 115] on h1 "Filter by captcha & device check metrics/responses in Explore" at bounding box center [735, 128] width 580 height 54
click at [503, 124] on h1 "Filter by captcha & device check metrics/responses in Explore" at bounding box center [735, 128] width 580 height 54
drag, startPoint x: 526, startPoint y: 148, endPoint x: 427, endPoint y: 116, distance: 104.2
click at [427, 116] on section "Comment Add cover Add release note Write Filter by captcha & device check metri…" at bounding box center [735, 336] width 1038 height 559
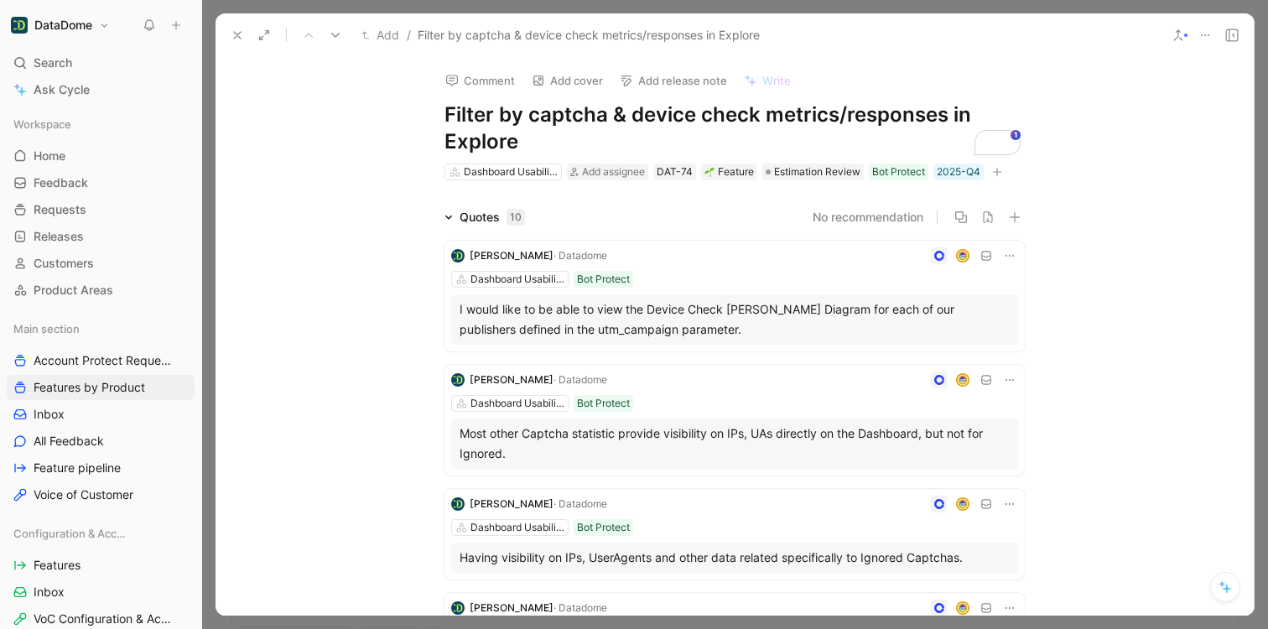
click at [235, 27] on button at bounding box center [237, 34] width 23 height 23
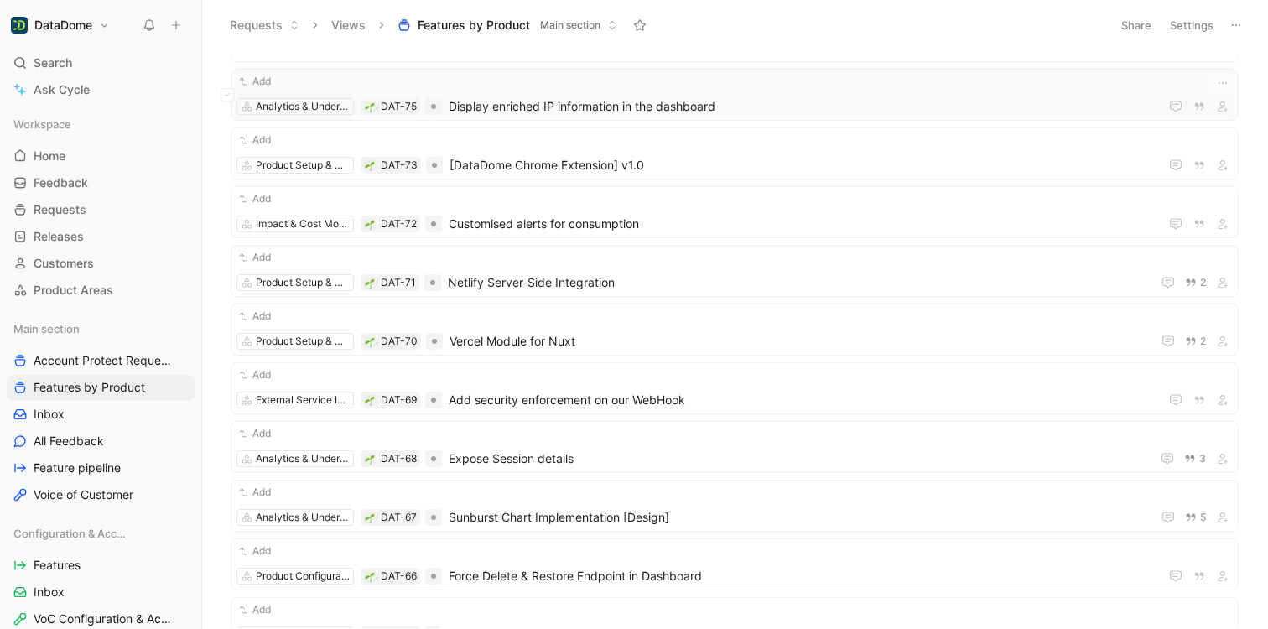
click at [541, 116] on span "Display enriched IP information in the dashboard" at bounding box center [801, 106] width 704 height 20
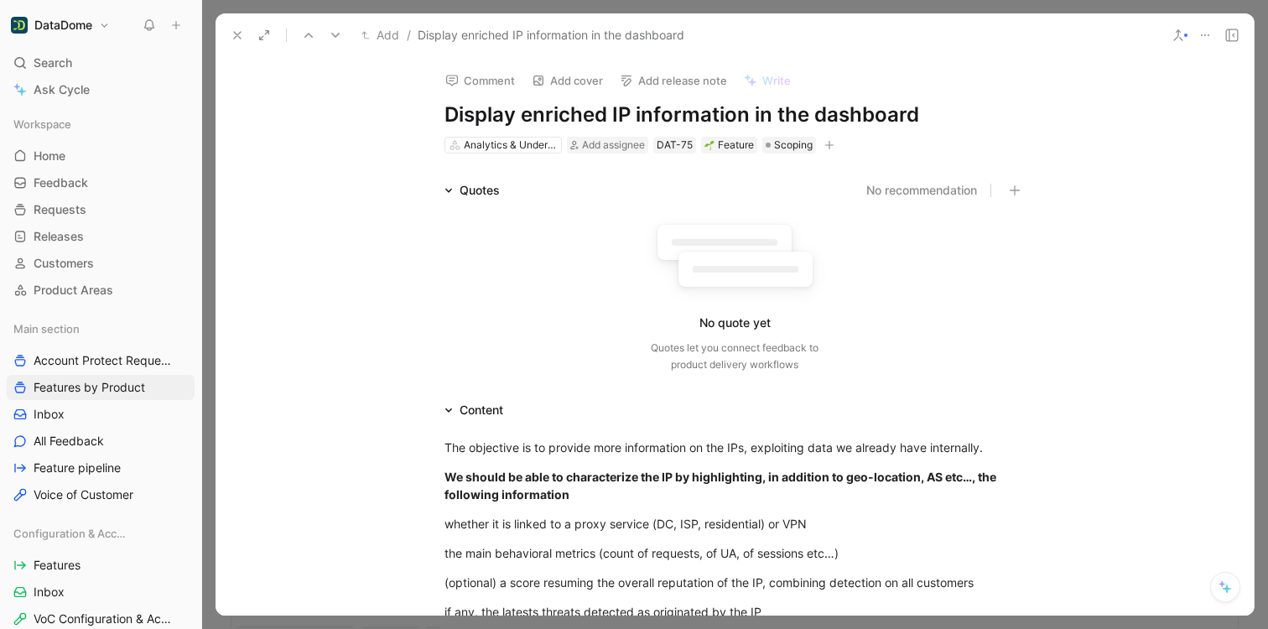
drag, startPoint x: 926, startPoint y: 112, endPoint x: 463, endPoint y: 100, distance: 463.1
click at [463, 100] on div "Comment Add cover Add release note Write Display enriched IP information in the…" at bounding box center [735, 106] width 644 height 98
click at [827, 147] on icon "button" at bounding box center [829, 145] width 10 height 10
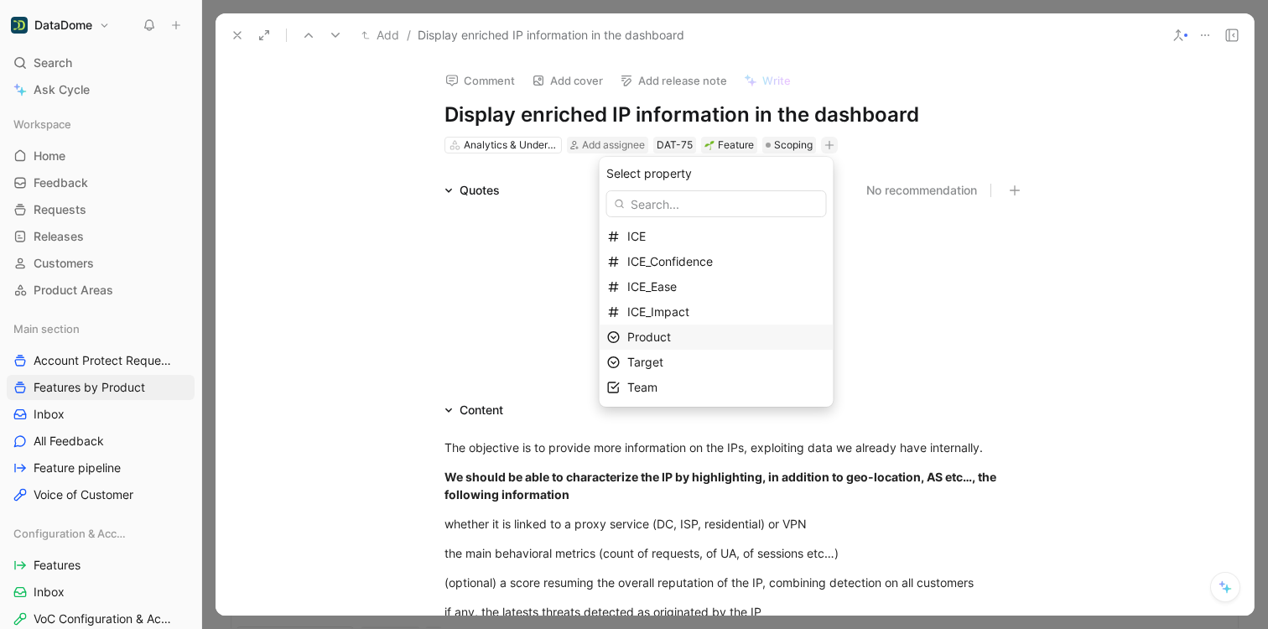
click at [671, 343] on span "Product" at bounding box center [649, 337] width 44 height 14
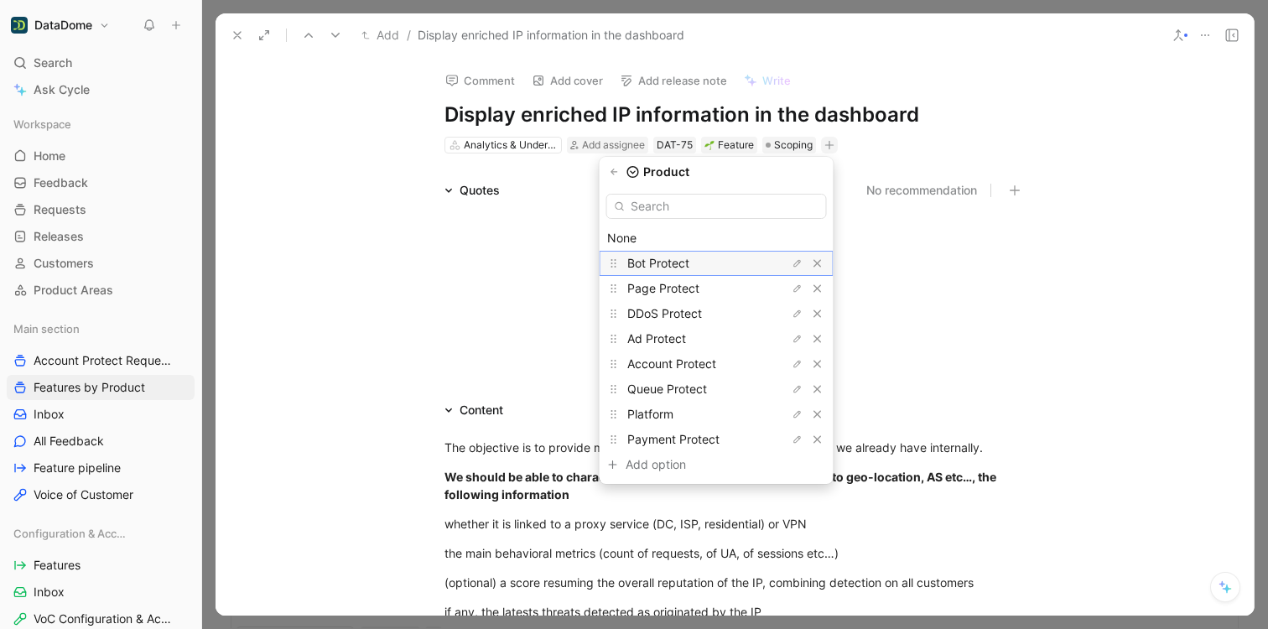
click at [678, 259] on span "Bot Protect" at bounding box center [658, 263] width 62 height 14
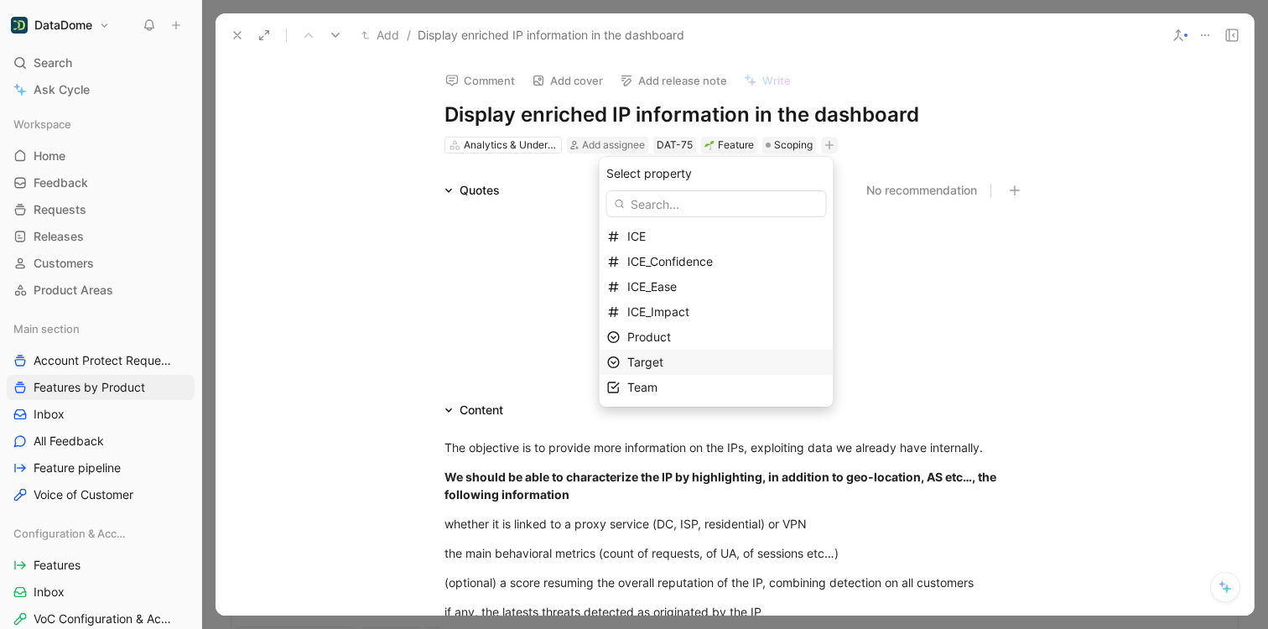
click at [666, 371] on div "Target" at bounding box center [726, 362] width 199 height 20
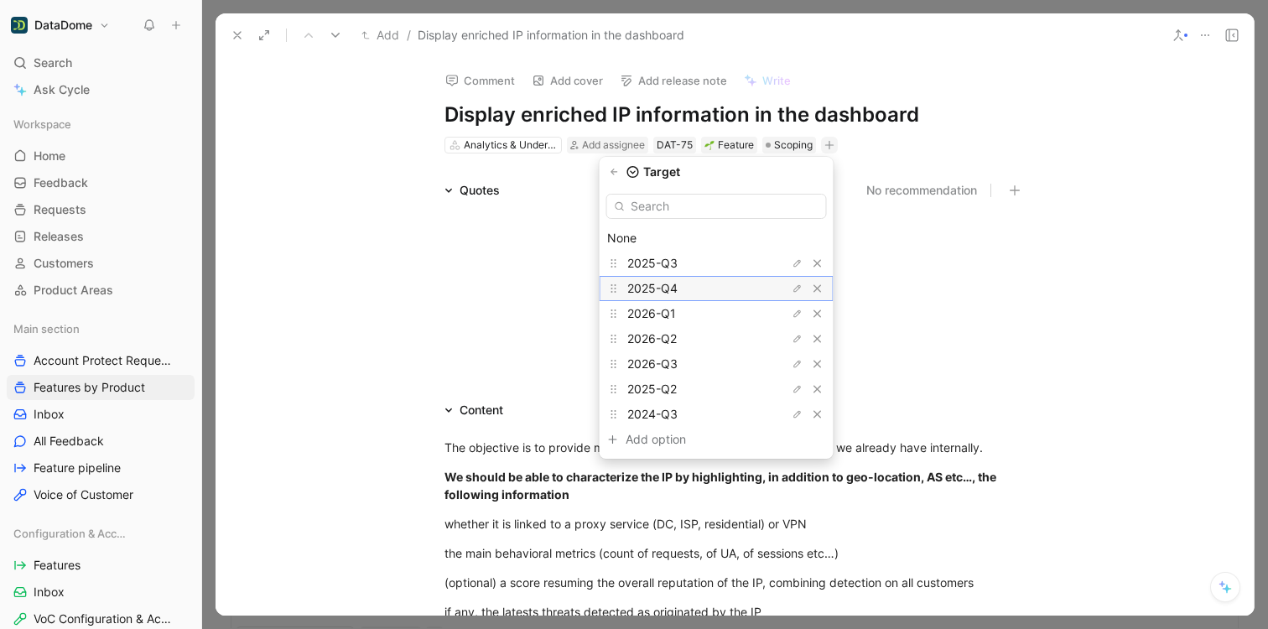
click at [678, 289] on span "2025-Q4" at bounding box center [652, 288] width 50 height 14
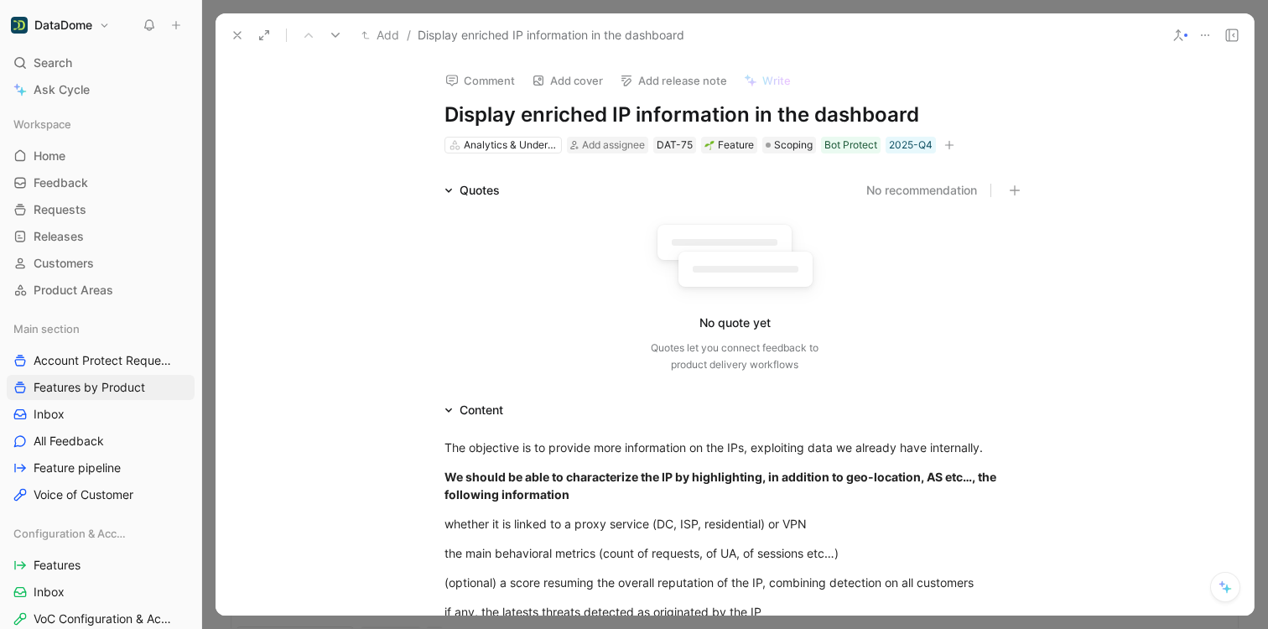
click at [242, 35] on icon at bounding box center [237, 35] width 13 height 13
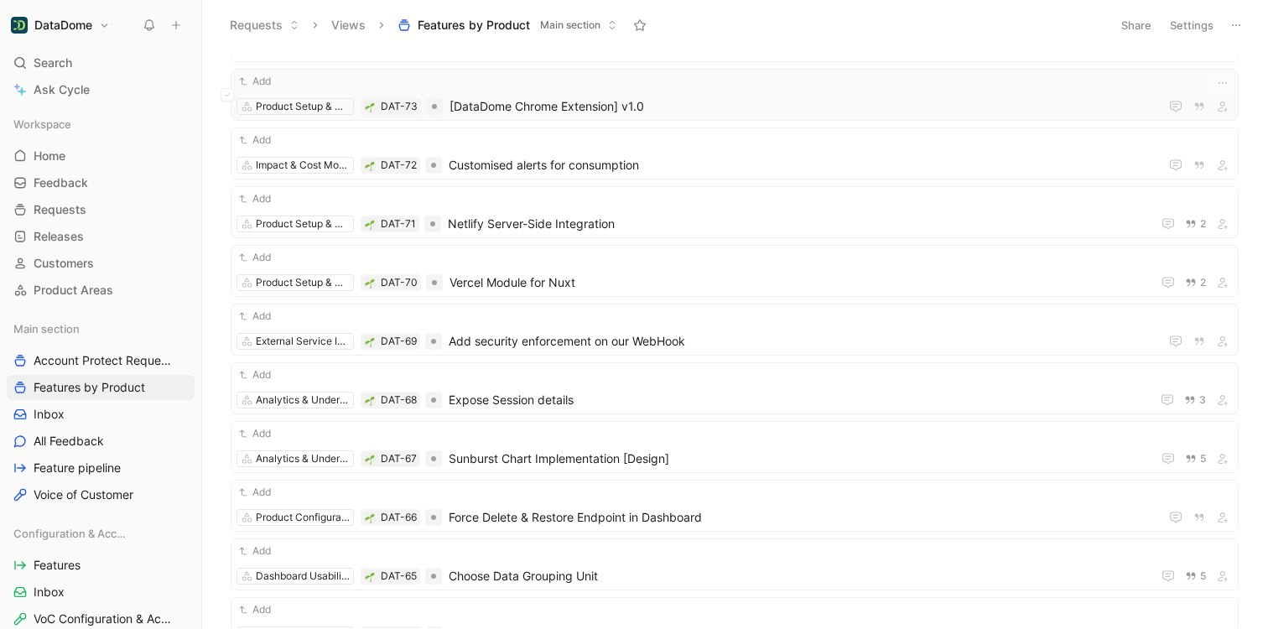
click at [480, 107] on span "[DataDome Chrome Extension] v1.0" at bounding box center [801, 106] width 703 height 20
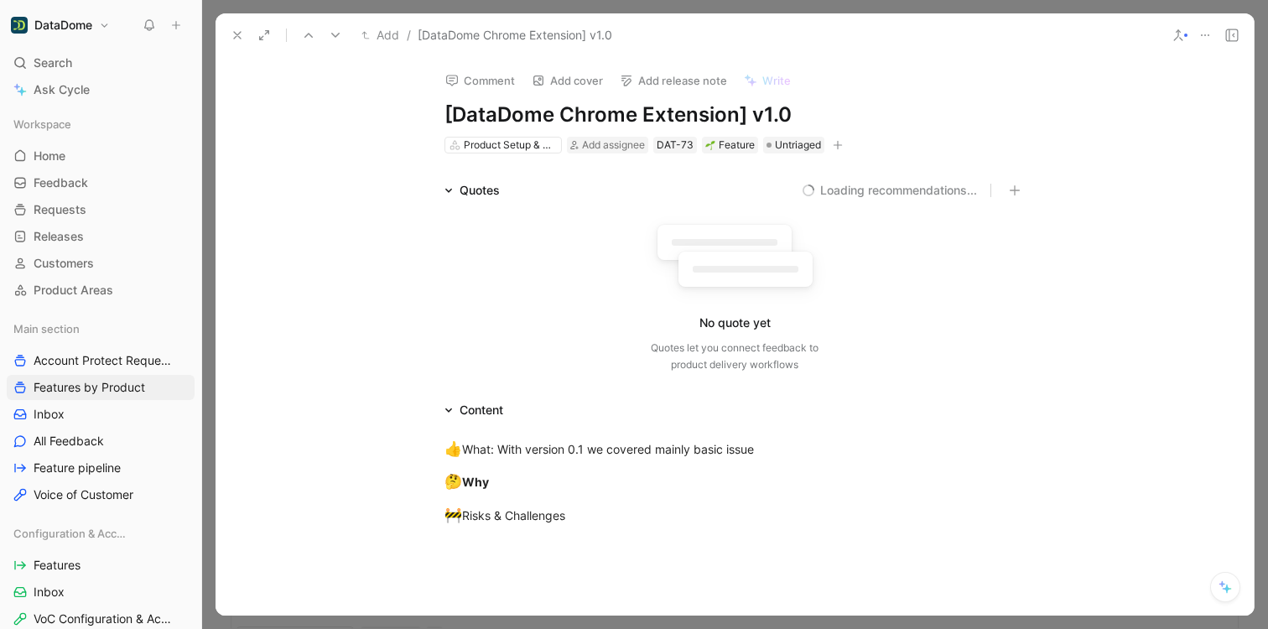
drag, startPoint x: 790, startPoint y: 117, endPoint x: 433, endPoint y: 115, distance: 357.3
click at [433, 115] on div "Comment Add cover Add release note Write [DataDome Chrome Extension] v1.0 Produ…" at bounding box center [735, 106] width 644 height 98
click at [835, 143] on icon "button" at bounding box center [838, 145] width 10 height 10
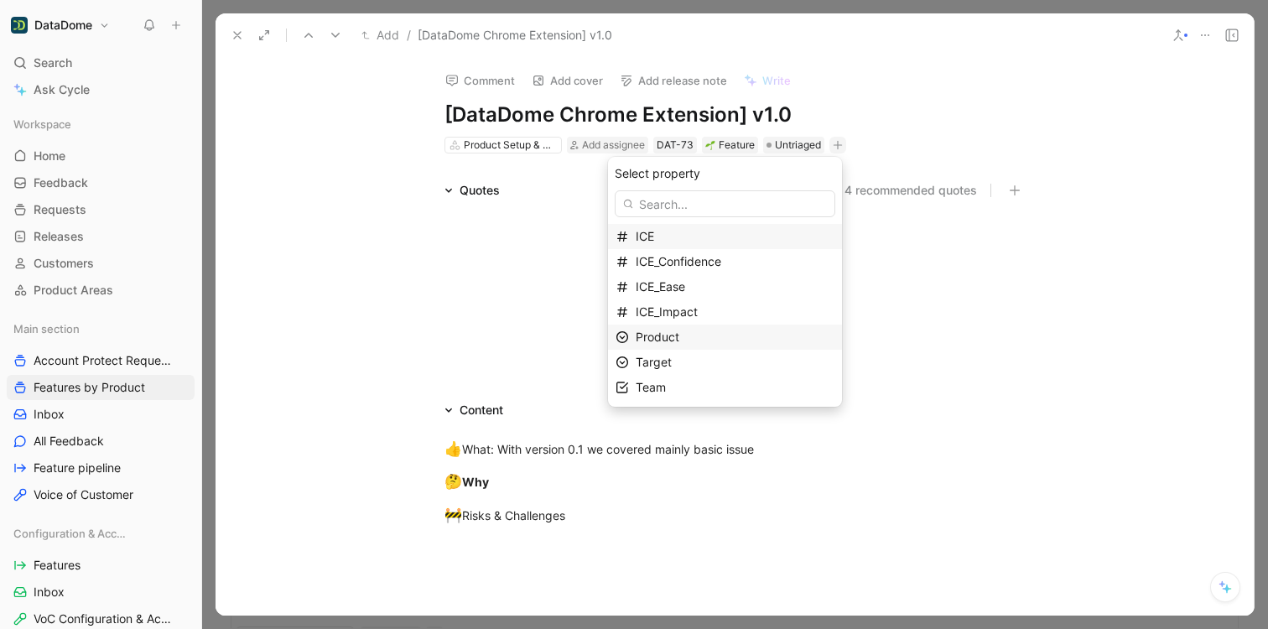
click at [679, 336] on span "Product" at bounding box center [658, 337] width 44 height 14
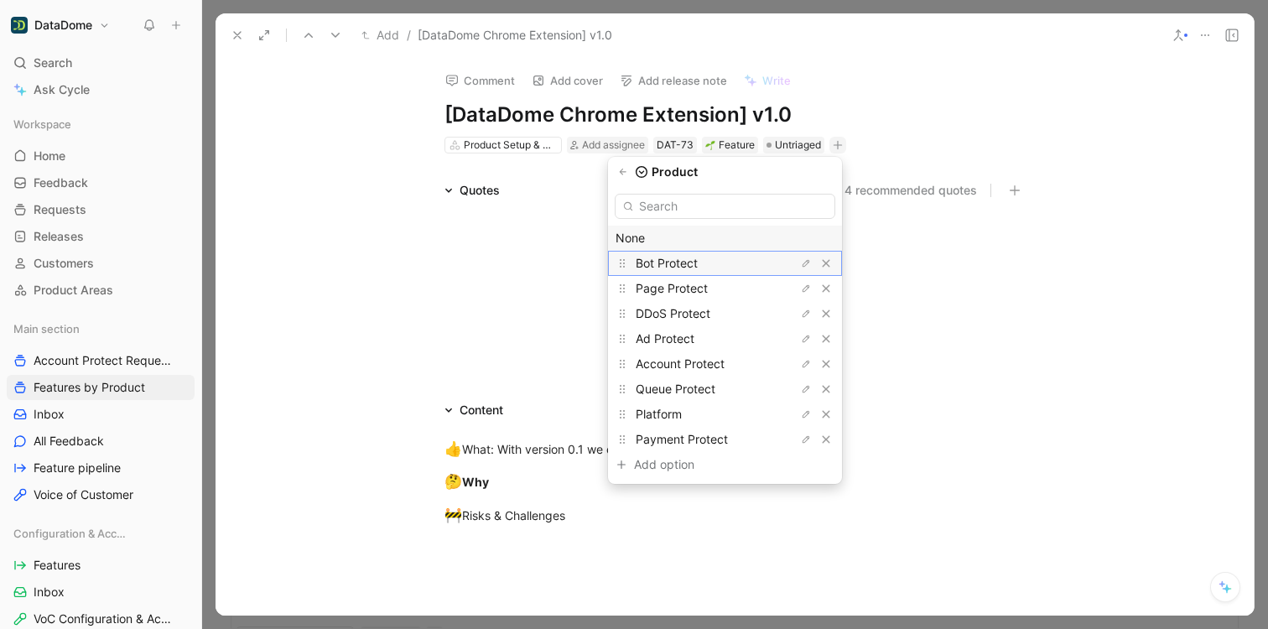
click at [688, 262] on span "Bot Protect" at bounding box center [667, 263] width 62 height 14
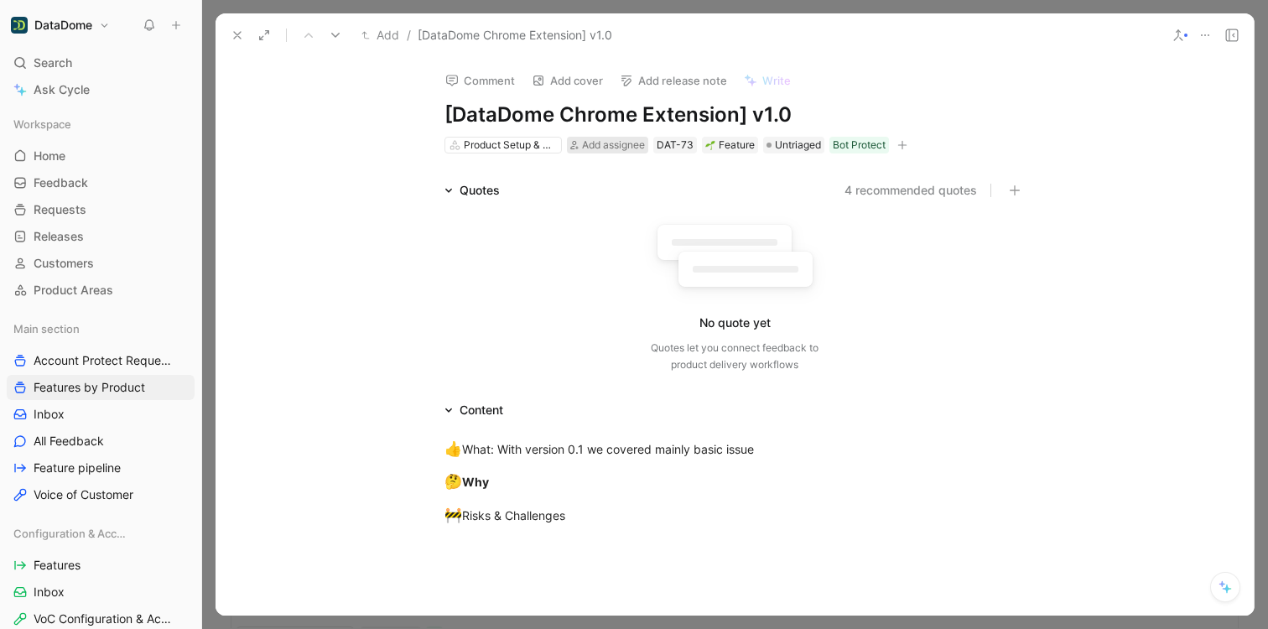
click at [596, 150] on span "Add assignee" at bounding box center [613, 144] width 63 height 13
type input "marlot"
click at [616, 208] on span "Alexandre" at bounding box center [644, 209] width 95 height 14
click at [340, 125] on div "Comment Add cover Add release note Write [DataDome Chrome Extension] v1.0 Produ…" at bounding box center [735, 336] width 1038 height 559
click at [234, 34] on icon at bounding box center [237, 35] width 13 height 13
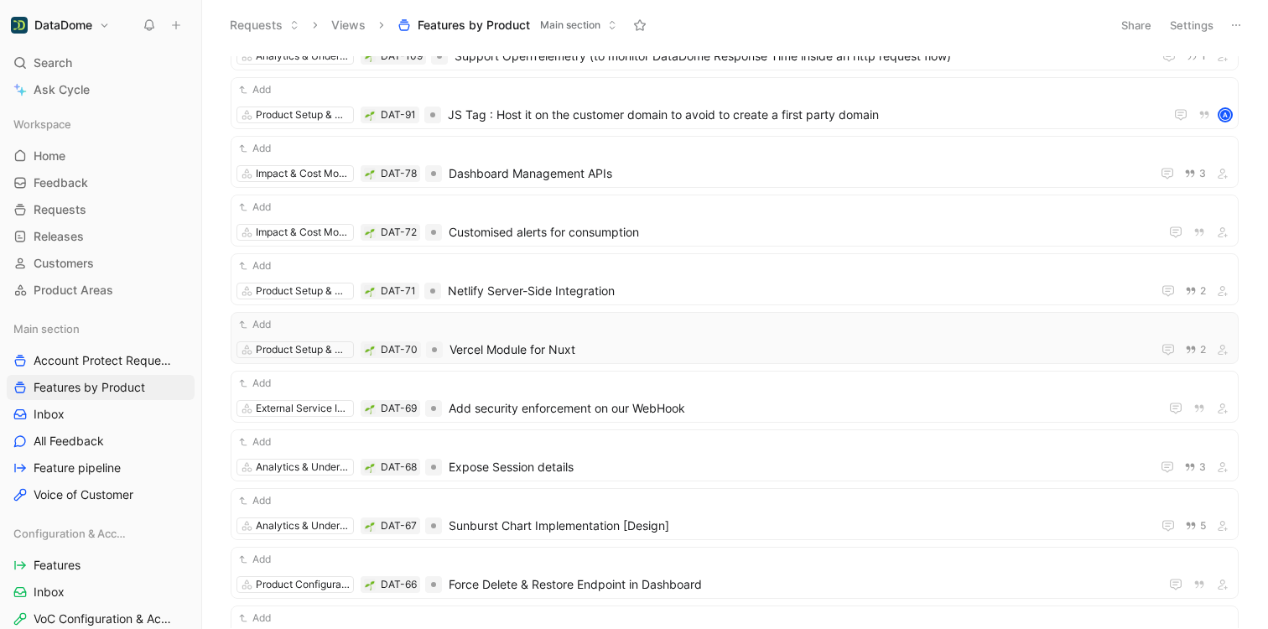
scroll to position [588, 0]
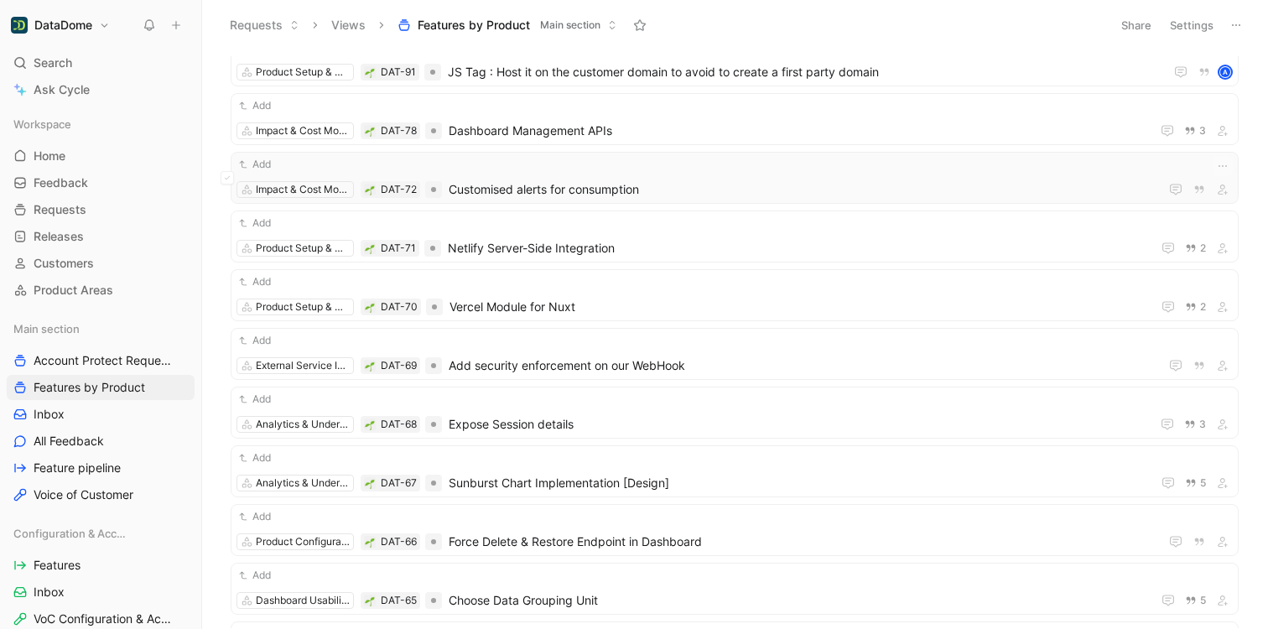
click at [601, 188] on span "Customised alerts for consumption" at bounding box center [801, 189] width 704 height 20
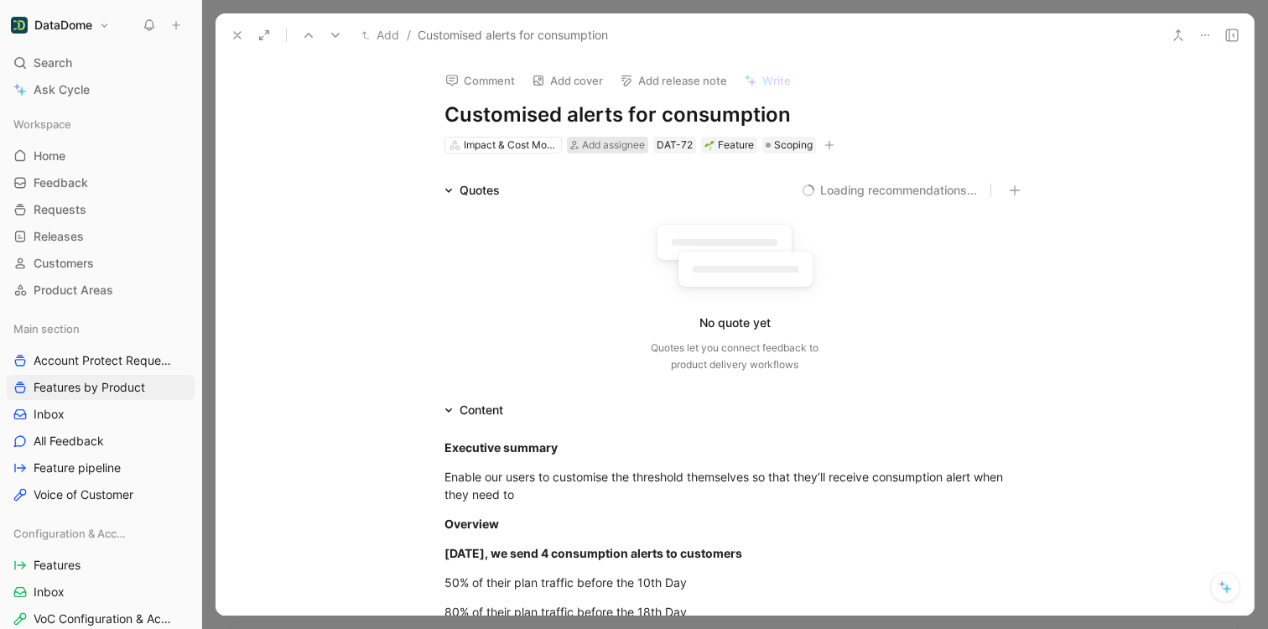
click at [592, 150] on span "Add assignee" at bounding box center [613, 144] width 63 height 13
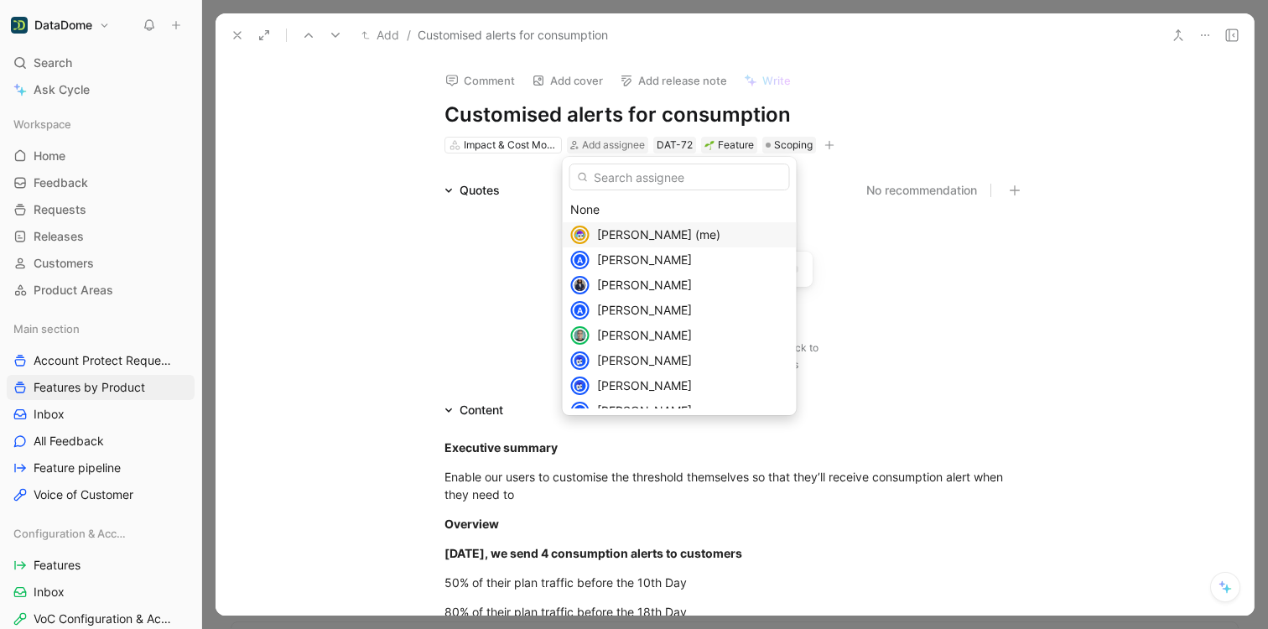
click at [619, 236] on span "[PERSON_NAME] (me)" at bounding box center [658, 234] width 123 height 14
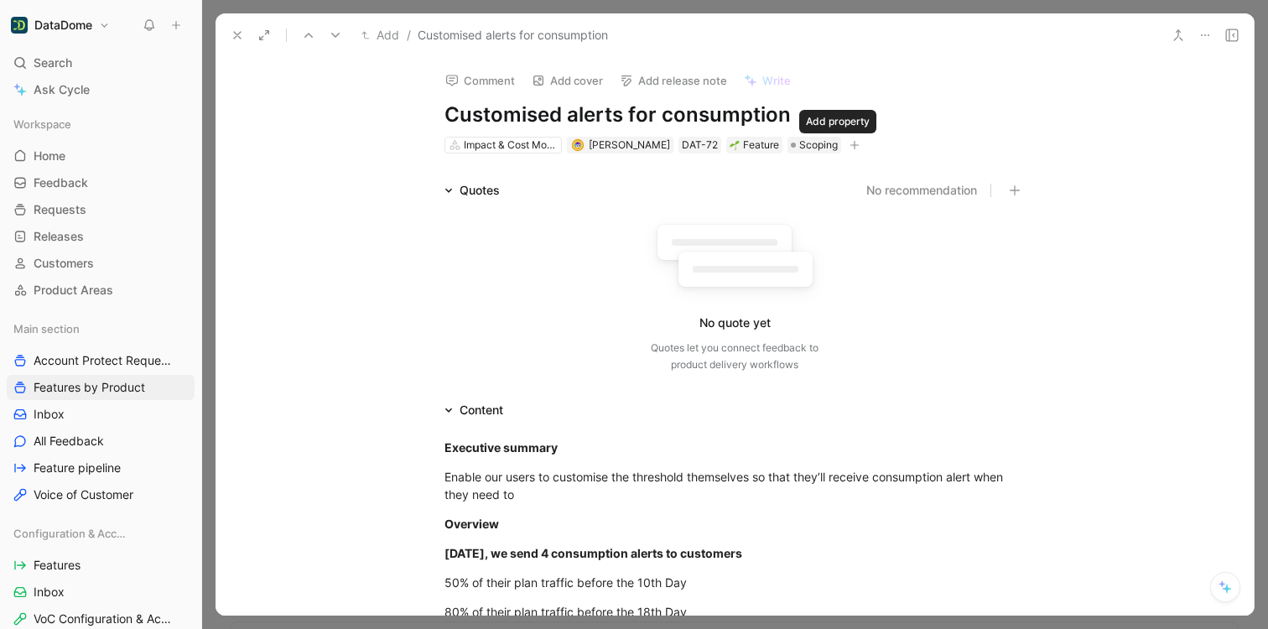
click at [850, 143] on icon "button" at bounding box center [855, 145] width 10 height 10
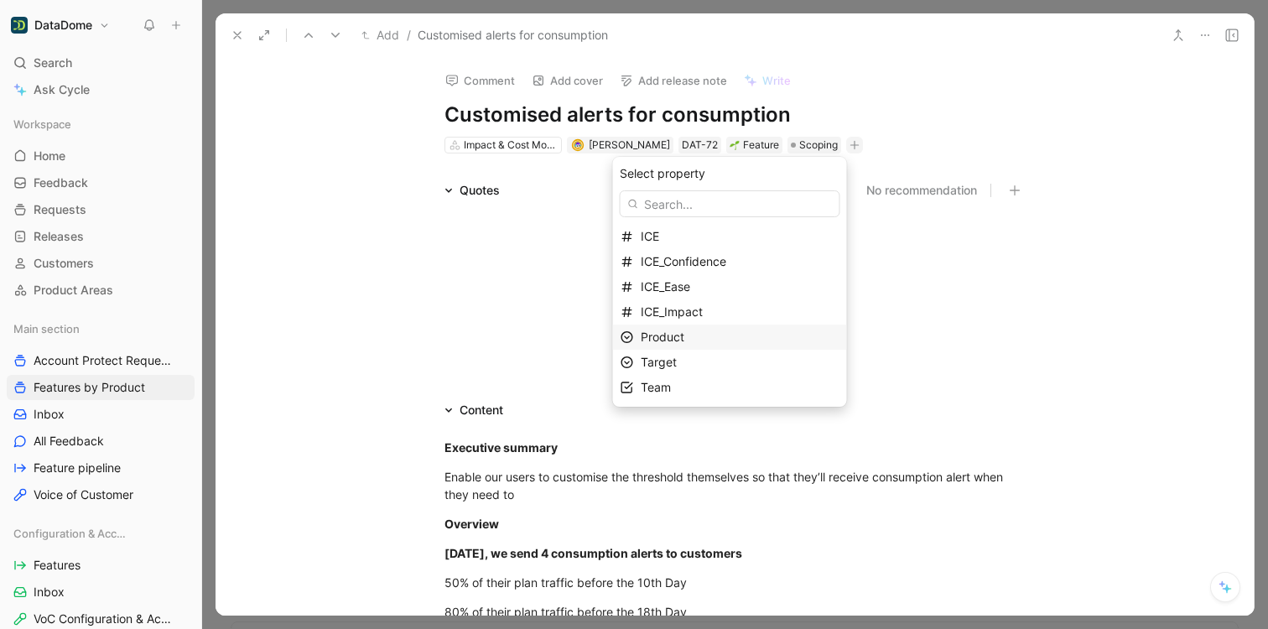
click at [700, 334] on div "Product" at bounding box center [740, 337] width 199 height 20
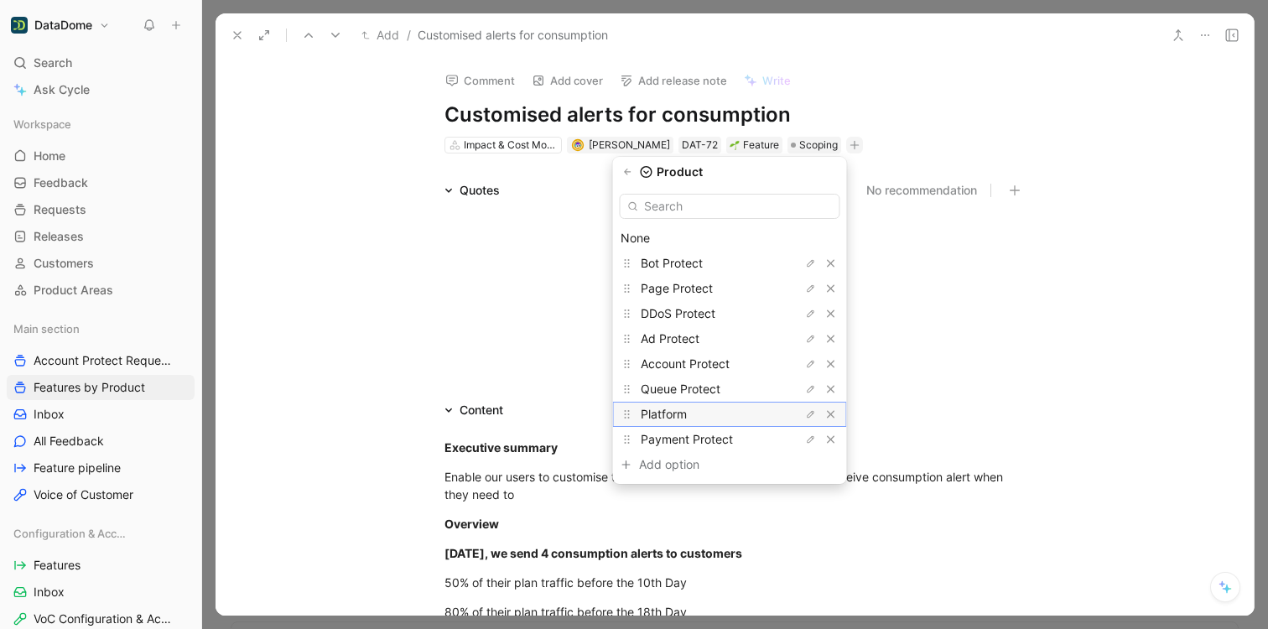
click at [687, 407] on span "Platform" at bounding box center [664, 414] width 46 height 14
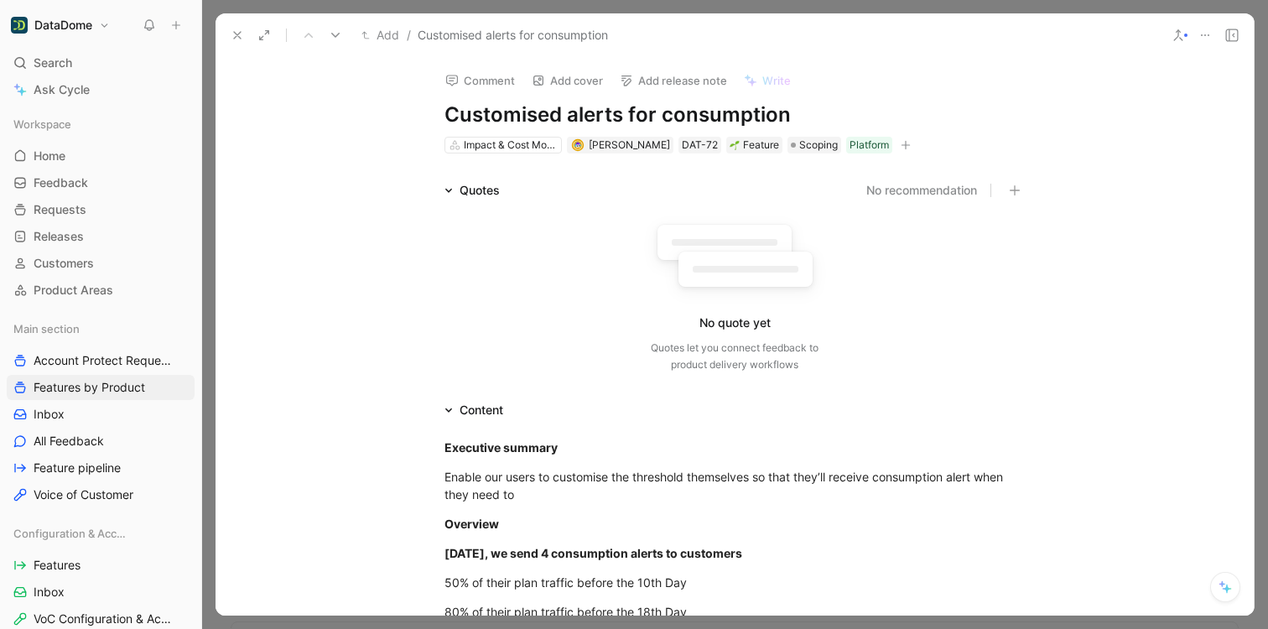
click at [231, 34] on icon at bounding box center [237, 35] width 13 height 13
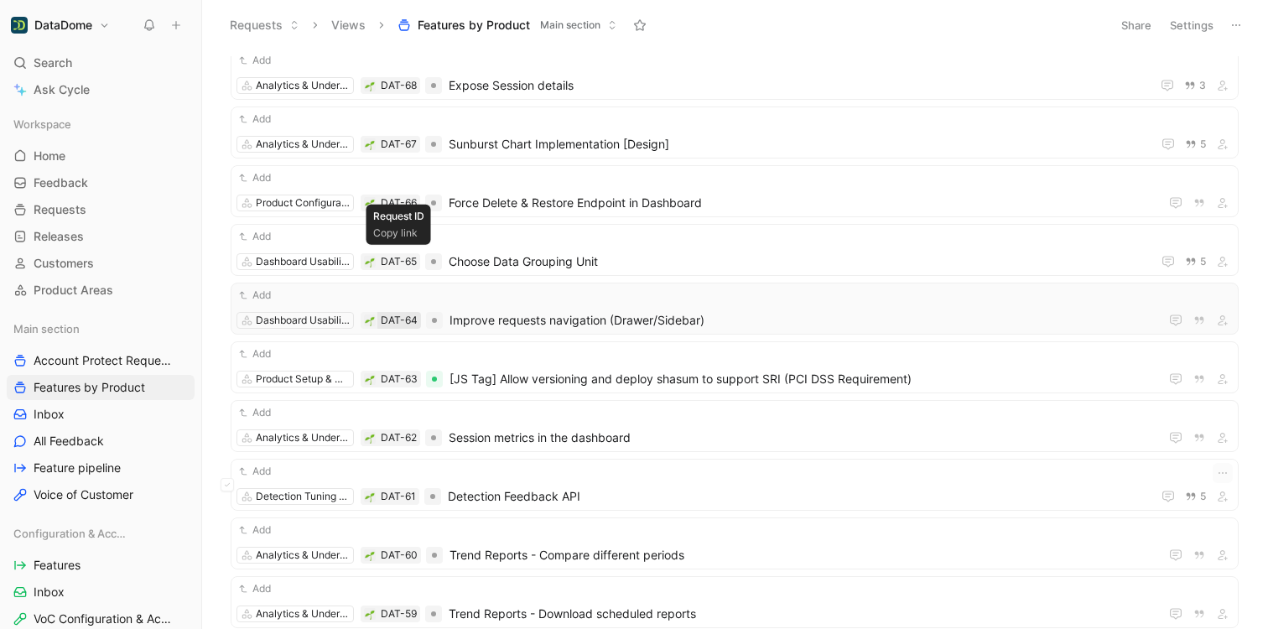
scroll to position [1054, 0]
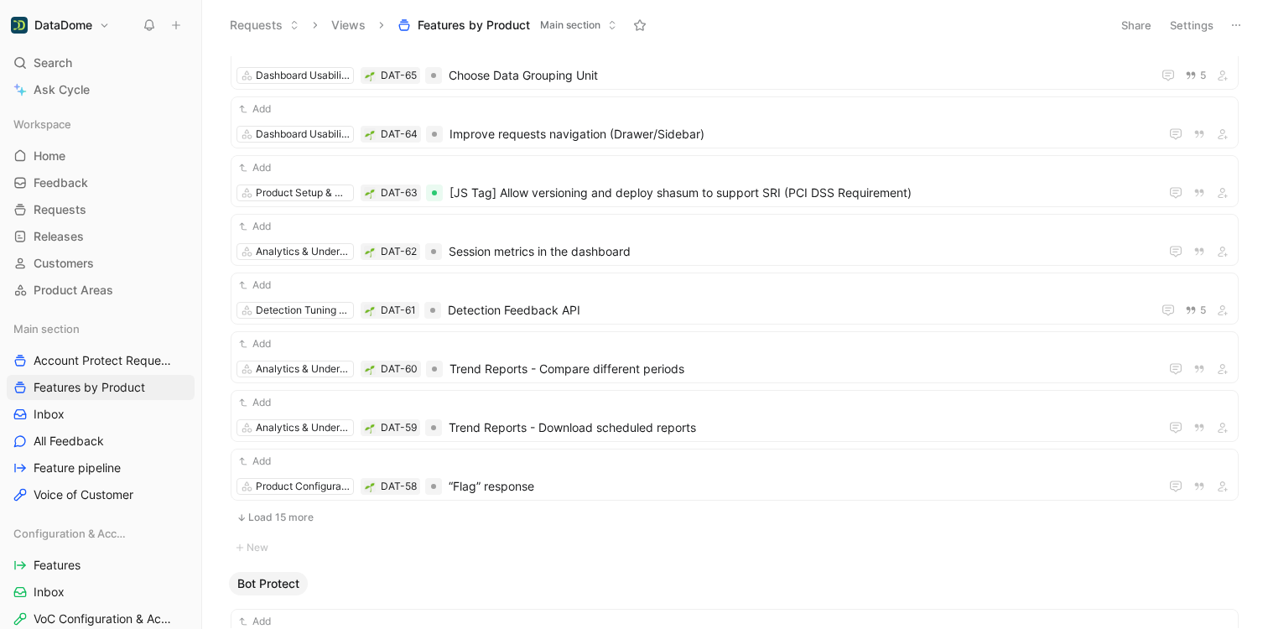
click at [273, 517] on button "Load 15 more" at bounding box center [735, 517] width 1008 height 20
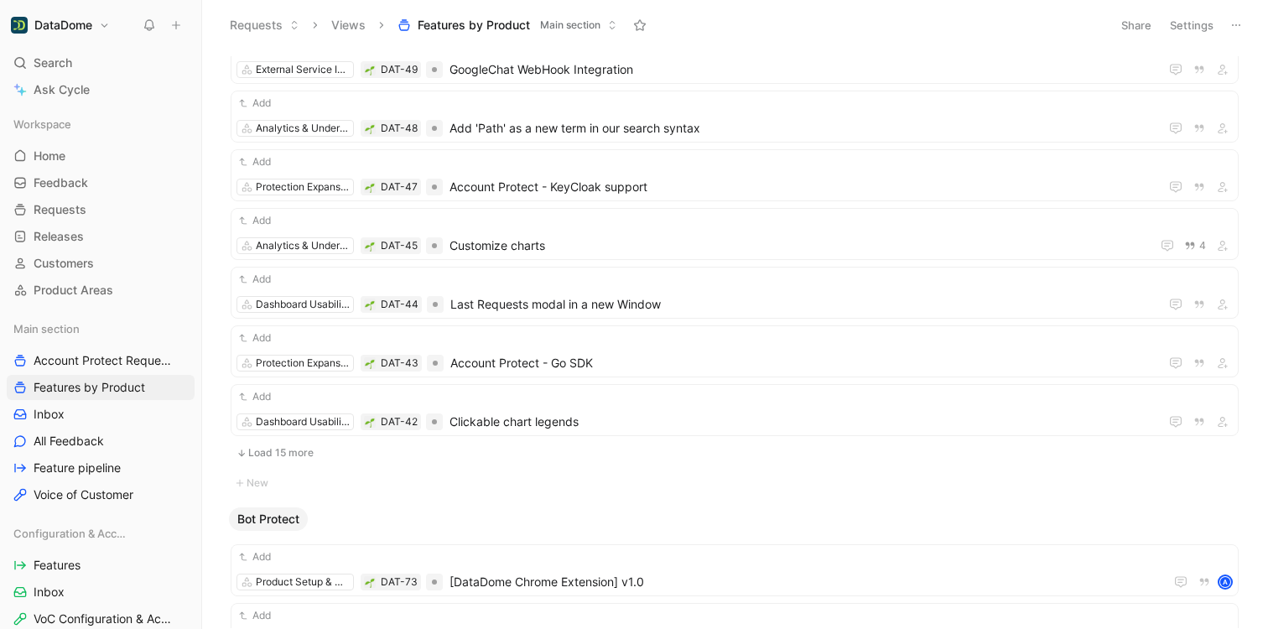
scroll to position [2098, 0]
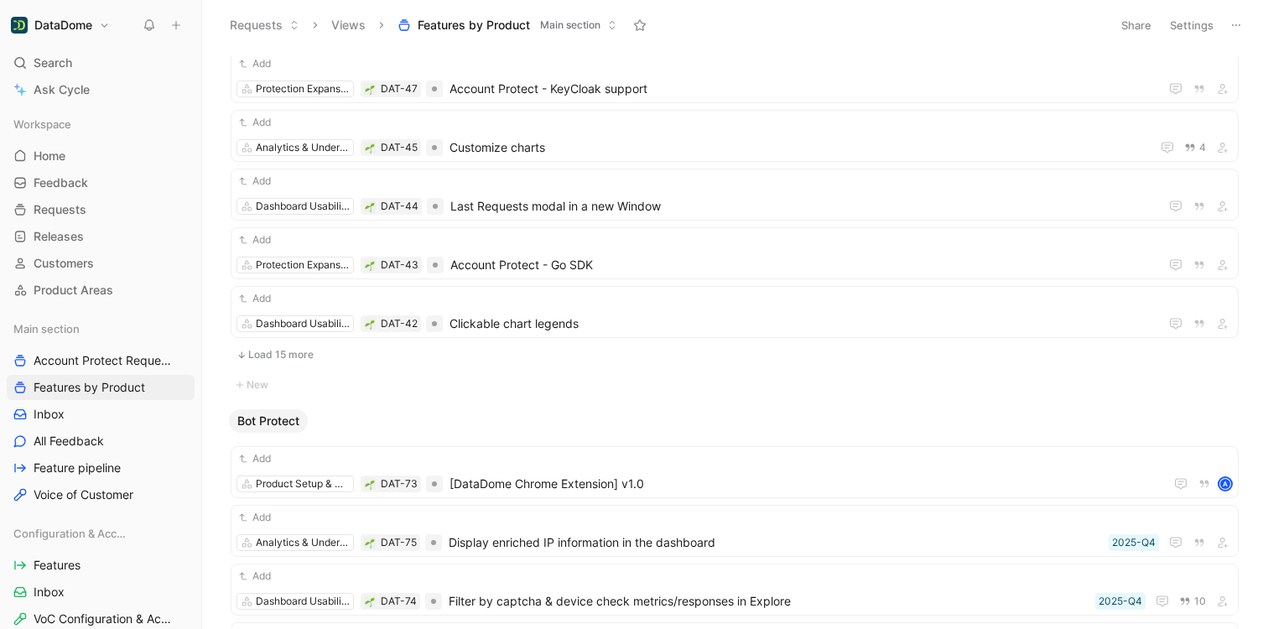
click at [280, 351] on button "Load 15 more" at bounding box center [735, 355] width 1008 height 20
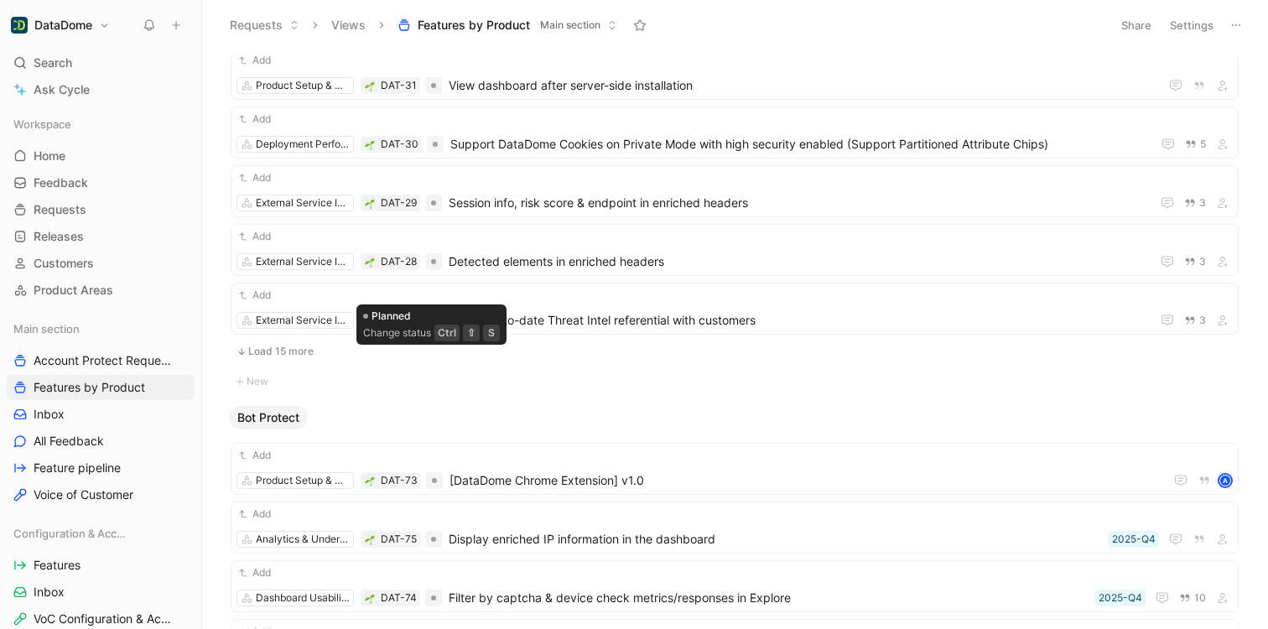
scroll to position [2960, 0]
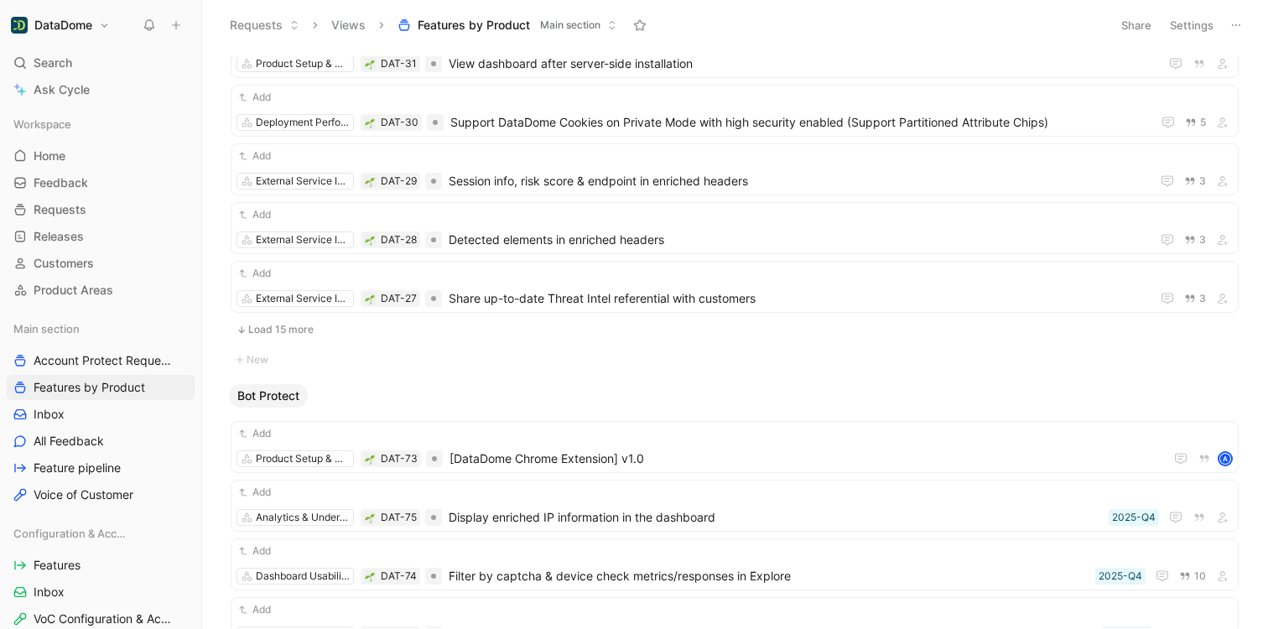
click at [292, 324] on button "Load 15 more" at bounding box center [735, 330] width 1008 height 20
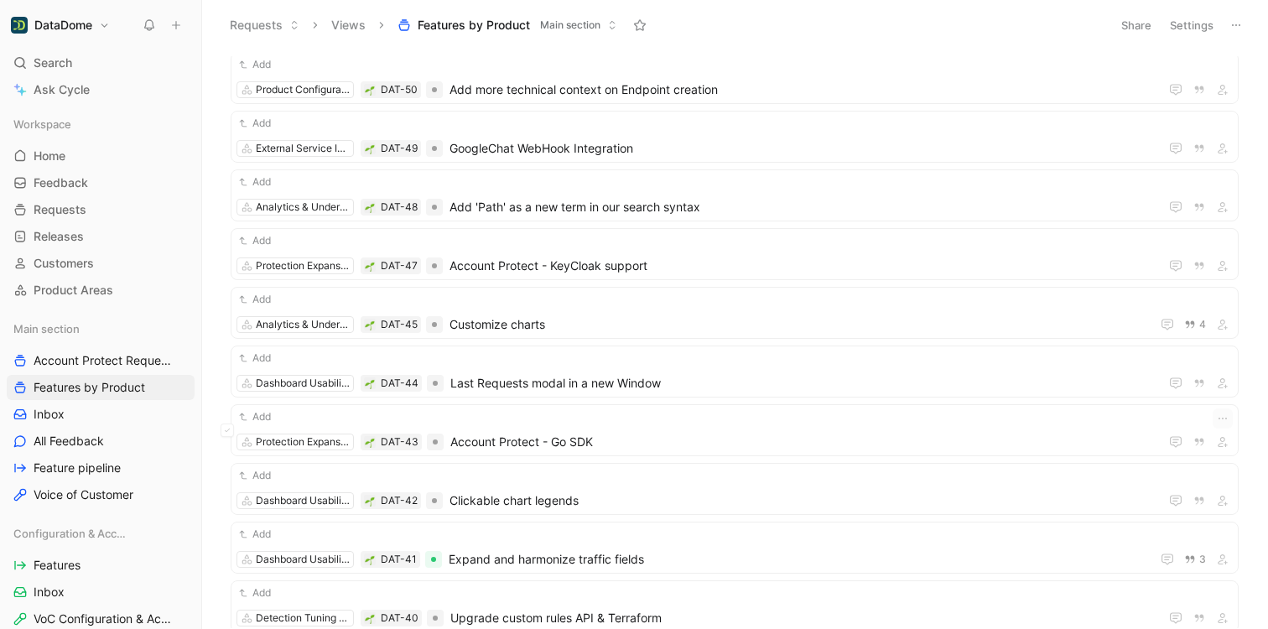
scroll to position [1880, 0]
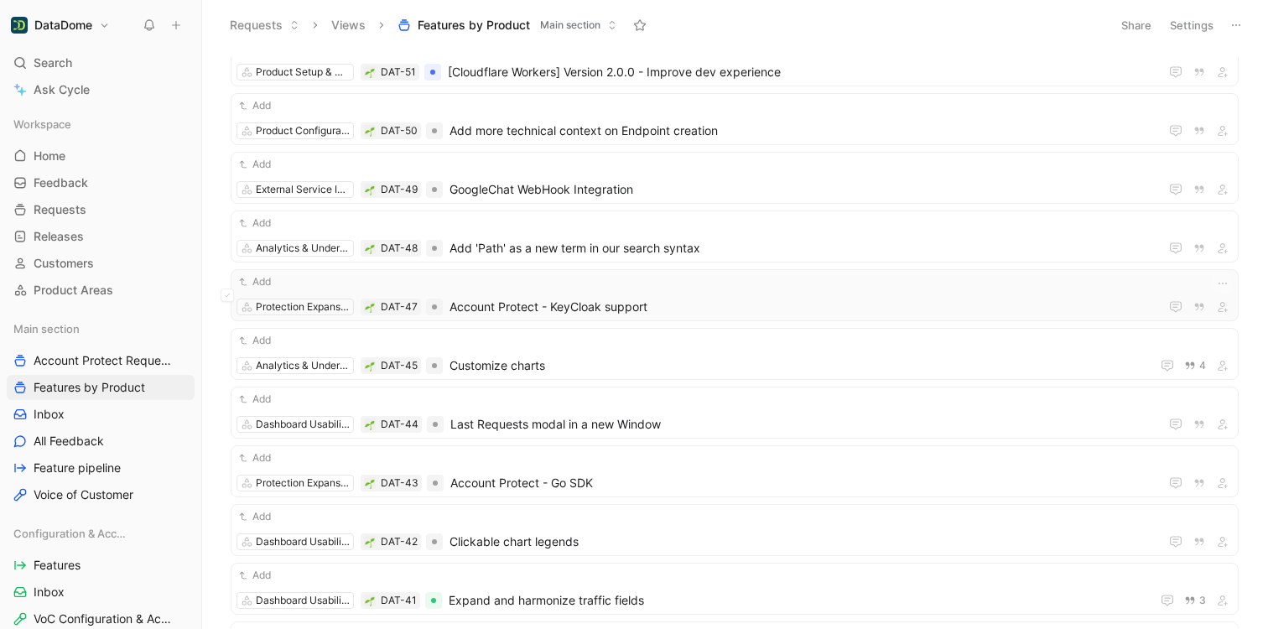
click at [579, 308] on span "Account Protect - KeyCloak support" at bounding box center [801, 307] width 703 height 20
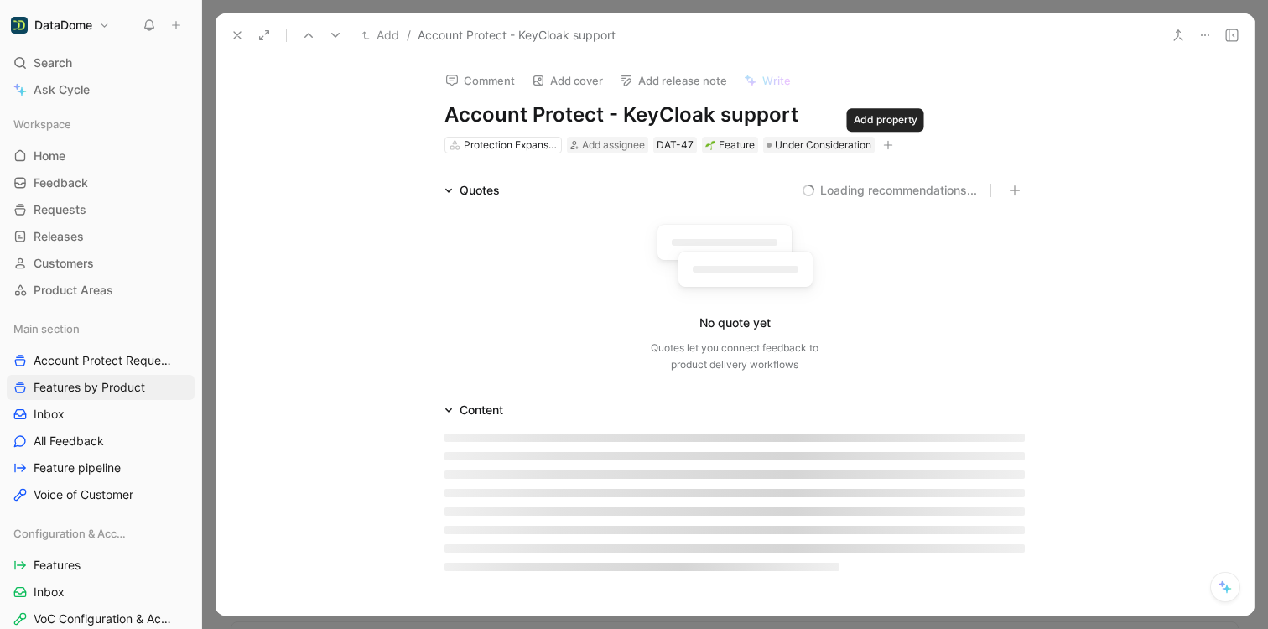
click at [887, 145] on icon "button" at bounding box center [888, 144] width 9 height 1
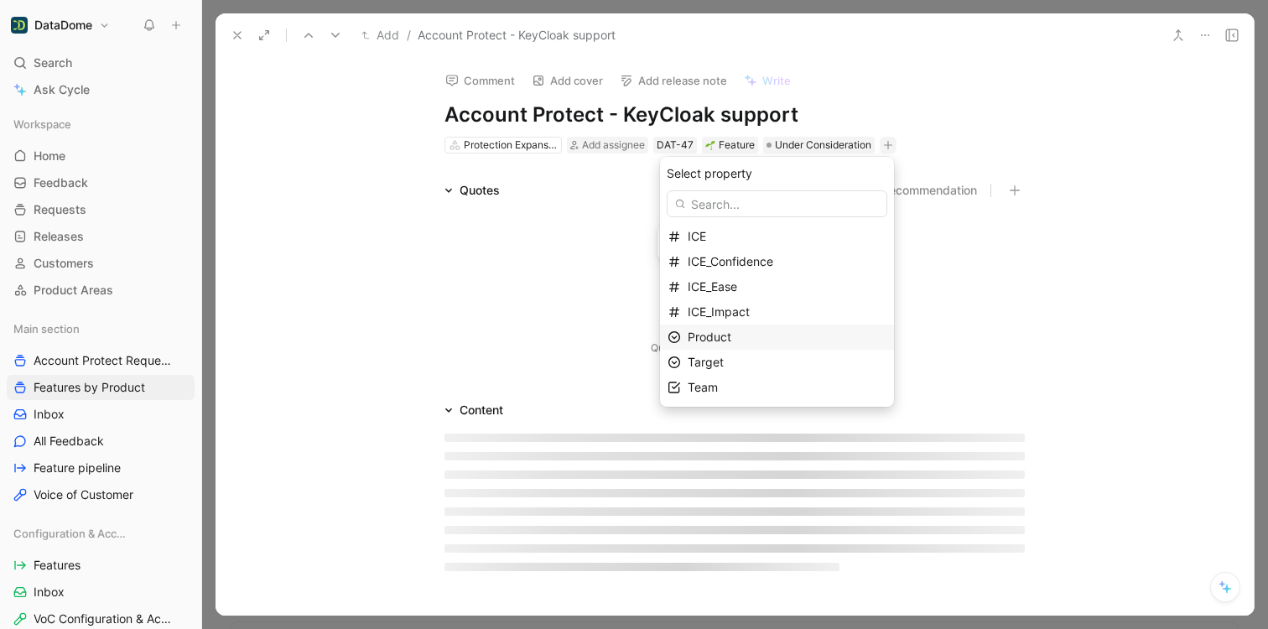
click at [731, 335] on span "Product" at bounding box center [710, 337] width 44 height 14
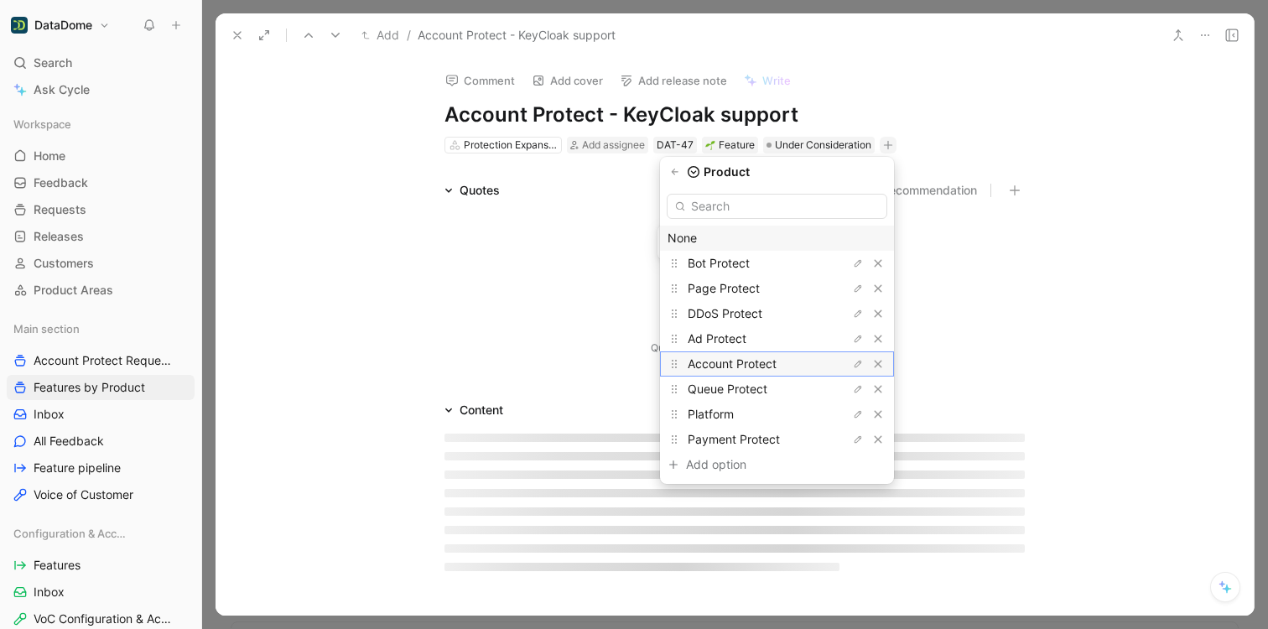
click at [737, 366] on span "Account Protect" at bounding box center [732, 363] width 89 height 14
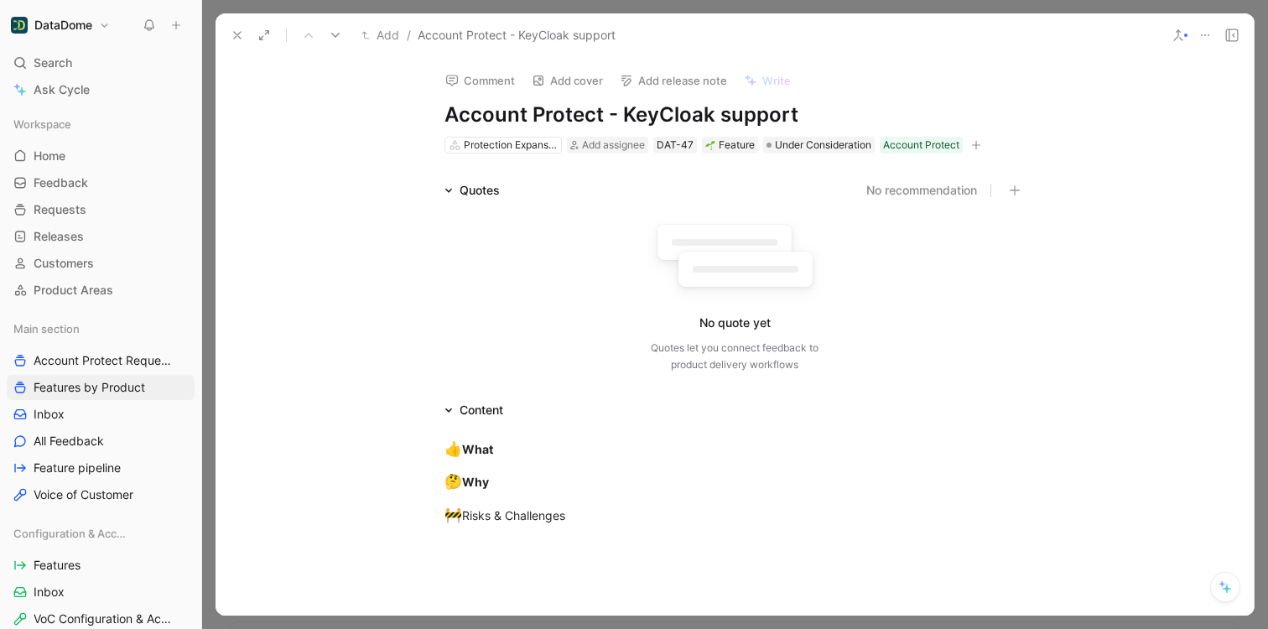
click at [240, 34] on icon at bounding box center [237, 35] width 13 height 13
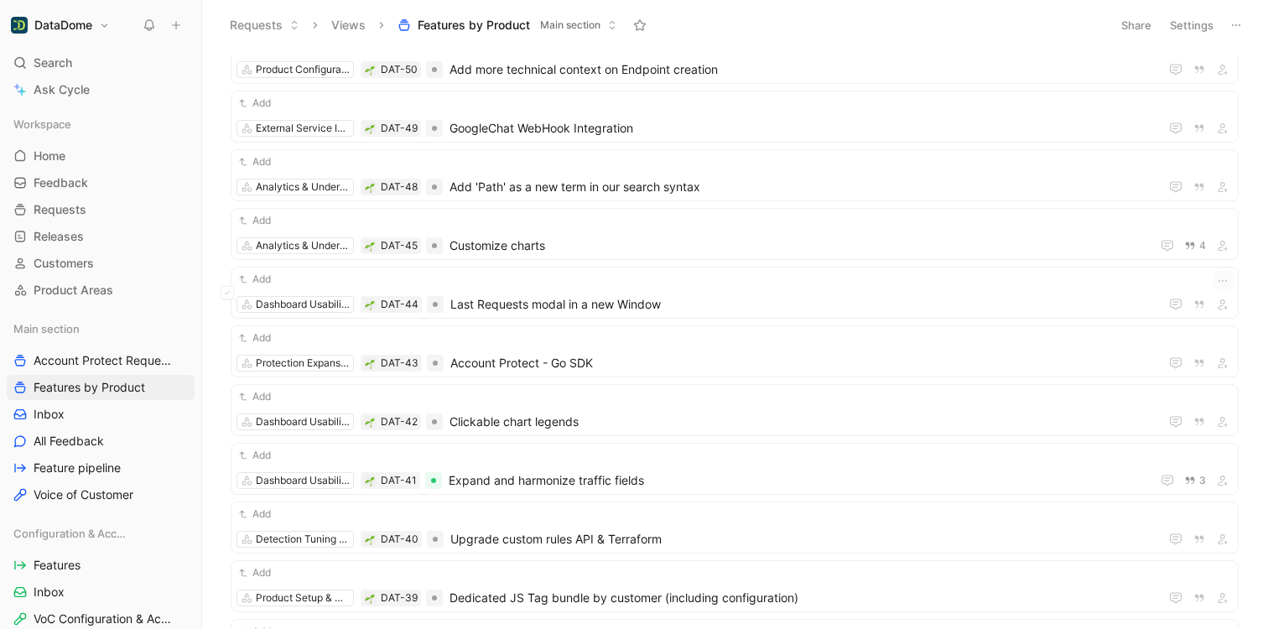
scroll to position [1969, 0]
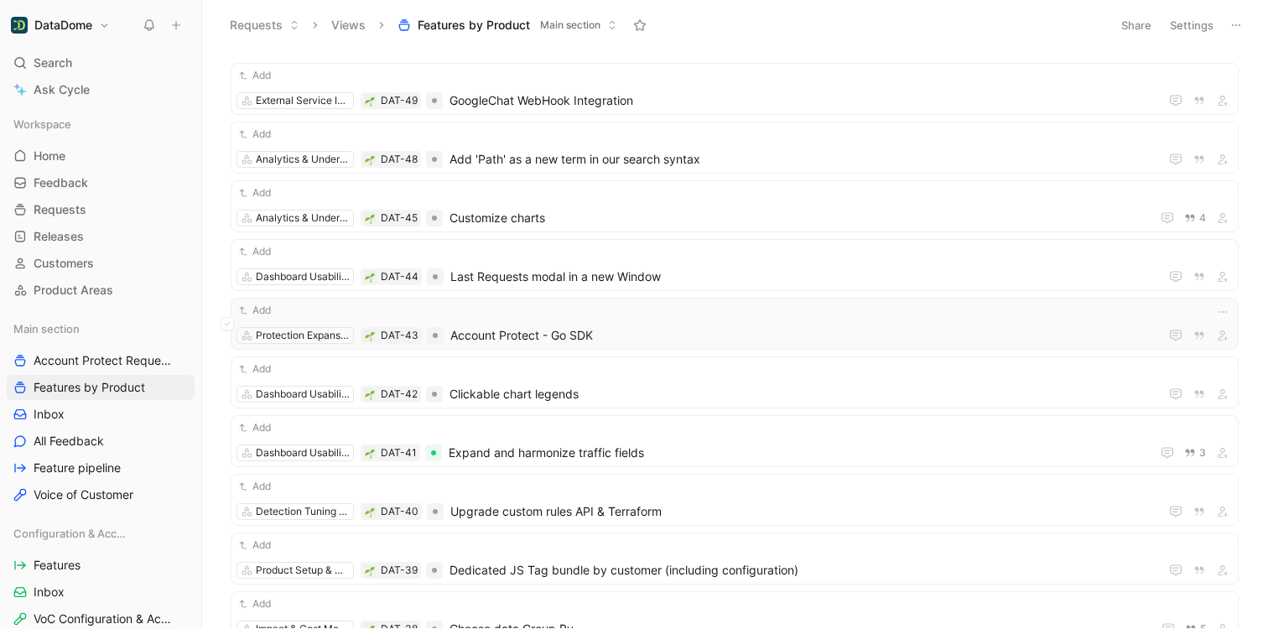
click at [615, 339] on span "Account Protect - Go SDK" at bounding box center [801, 335] width 702 height 20
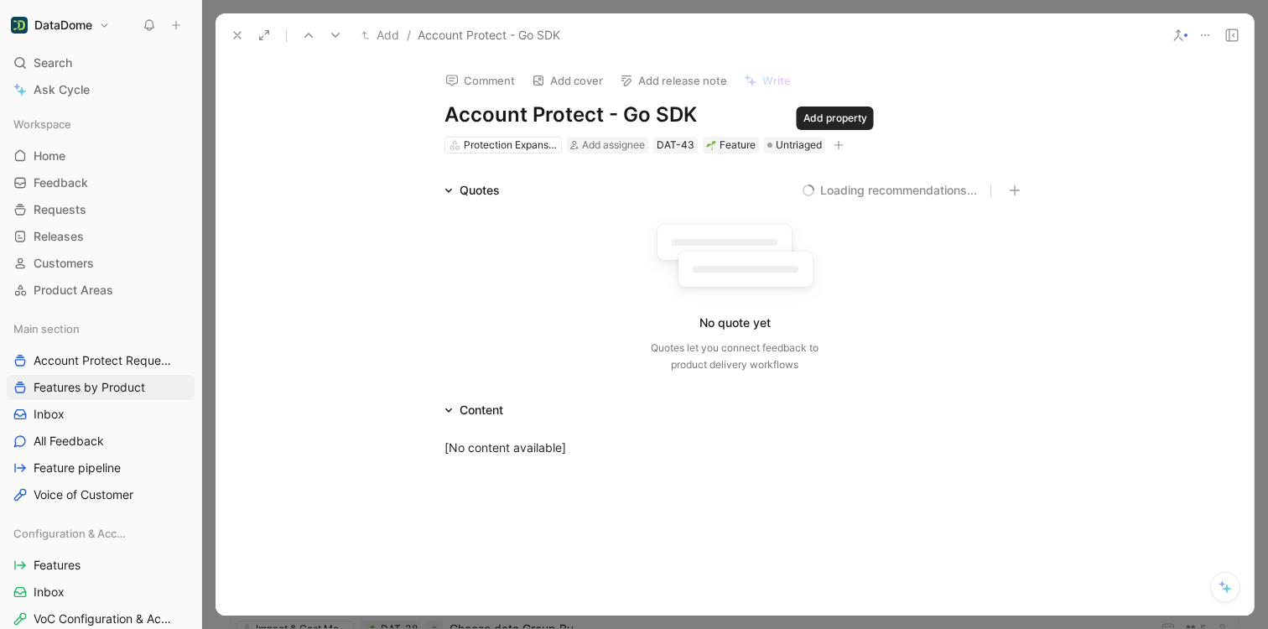
click at [838, 144] on icon "button" at bounding box center [839, 144] width 9 height 1
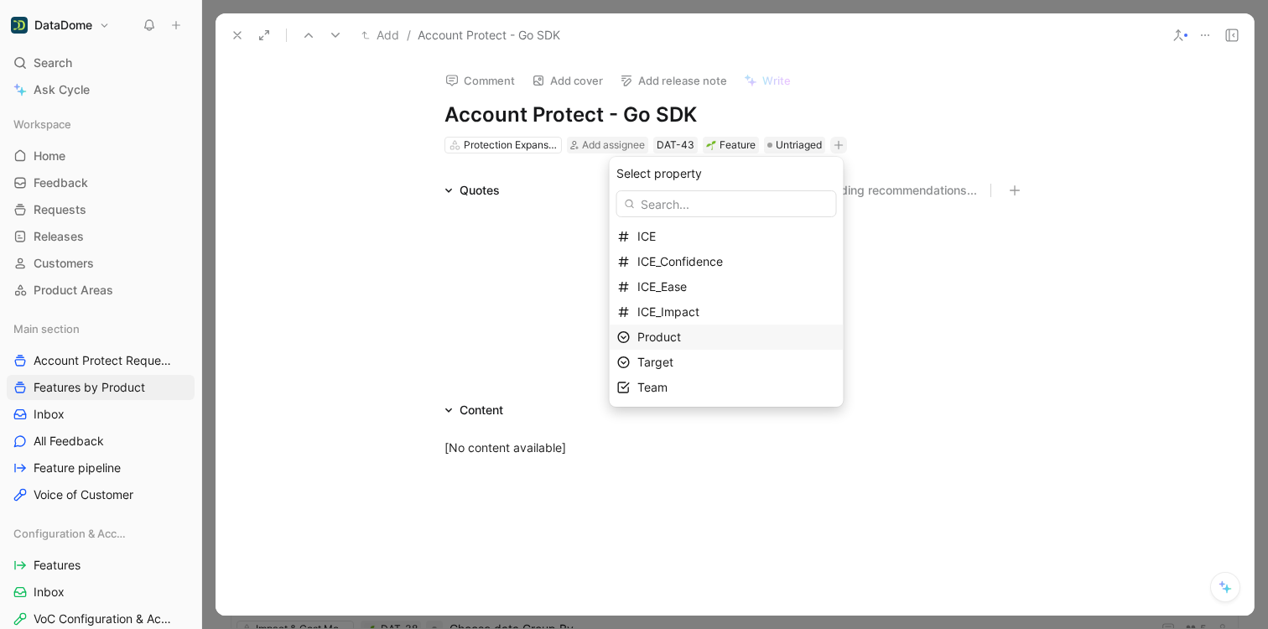
click at [679, 334] on span "Product" at bounding box center [659, 337] width 44 height 14
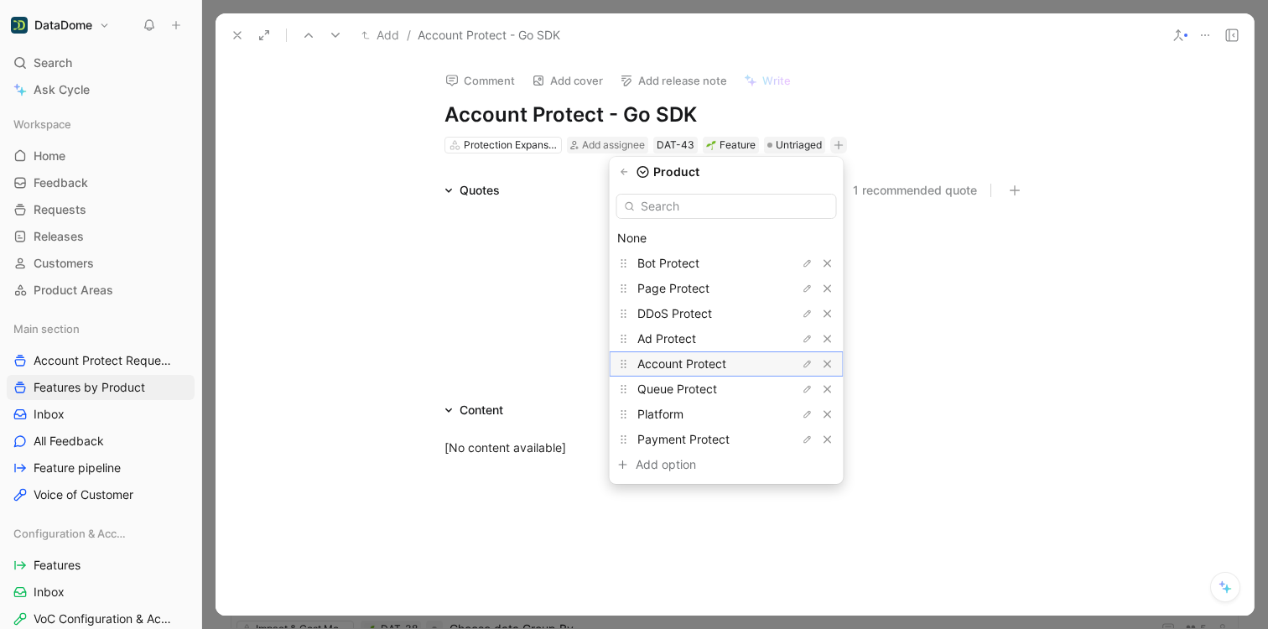
click at [692, 365] on span "Account Protect" at bounding box center [681, 363] width 89 height 14
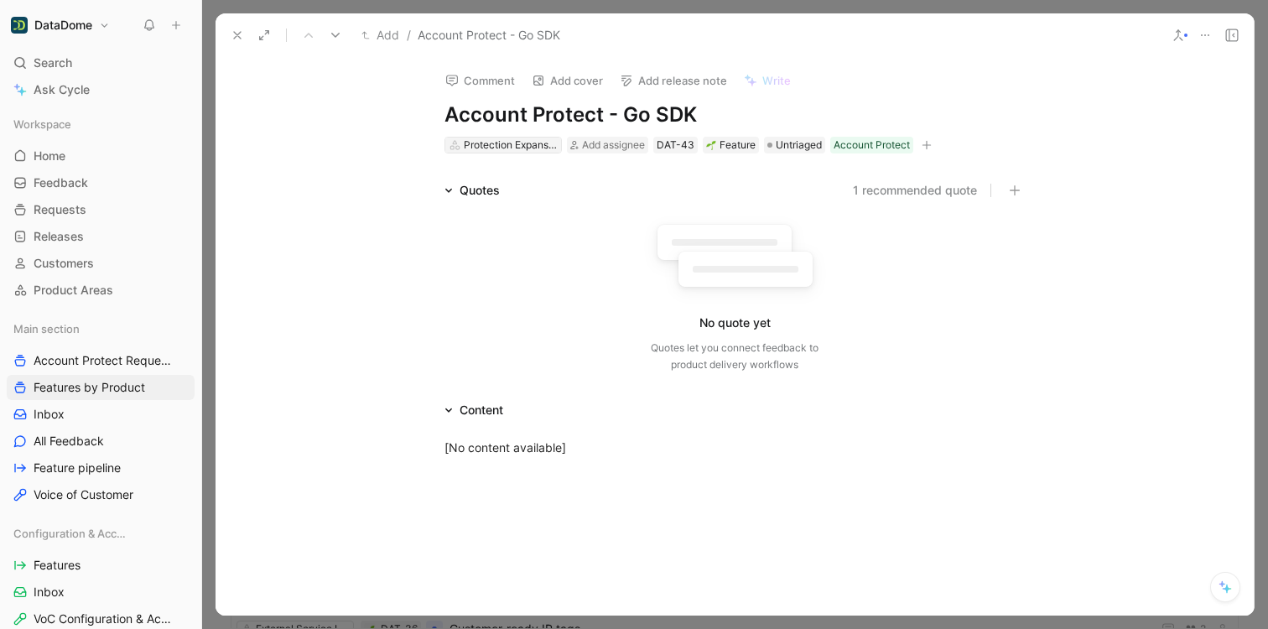
click at [486, 148] on div "Protection Expansion" at bounding box center [511, 145] width 94 height 17
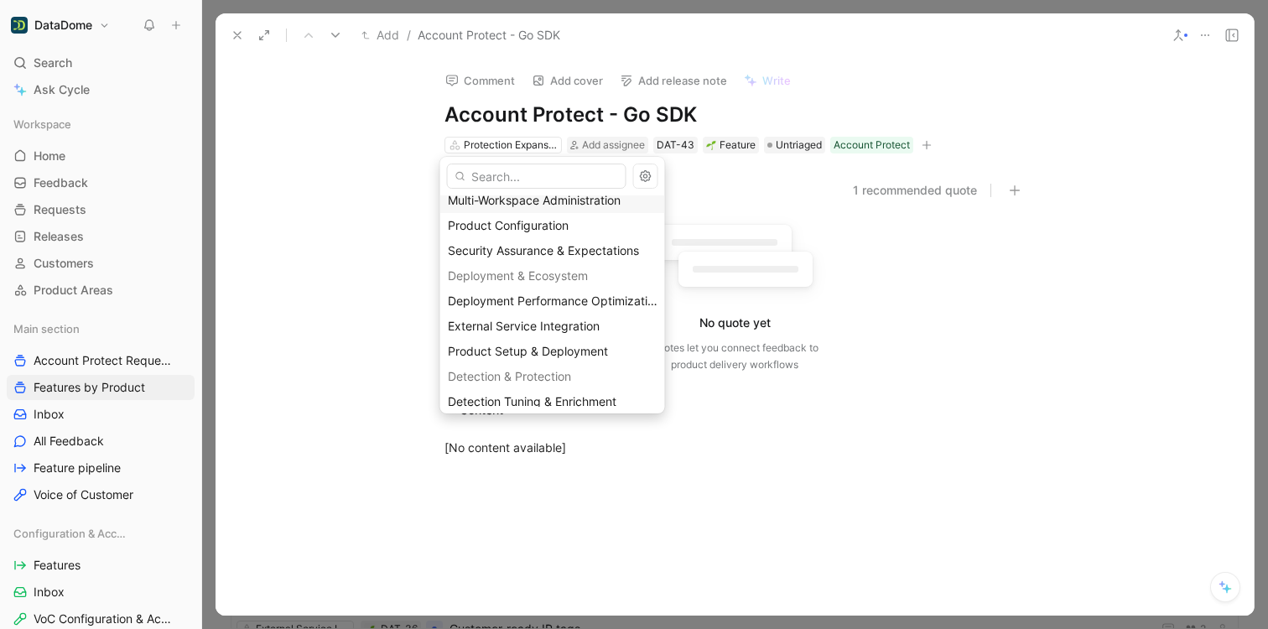
scroll to position [132, 0]
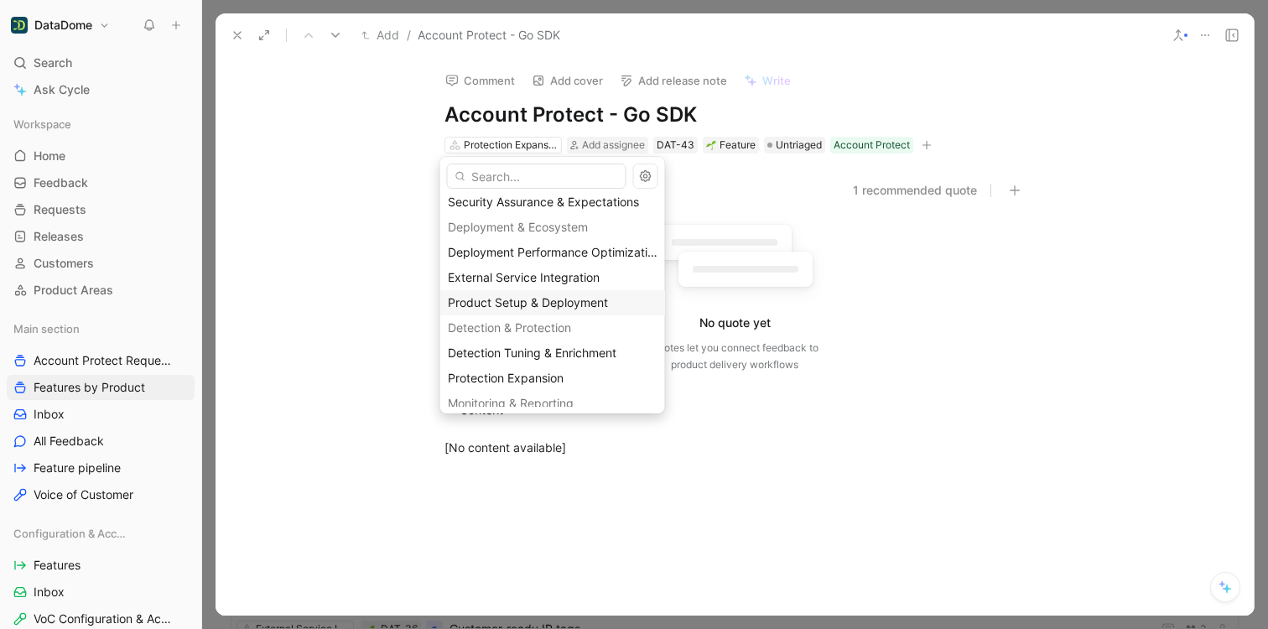
click at [537, 298] on span "Product Setup & Deployment" at bounding box center [528, 302] width 160 height 14
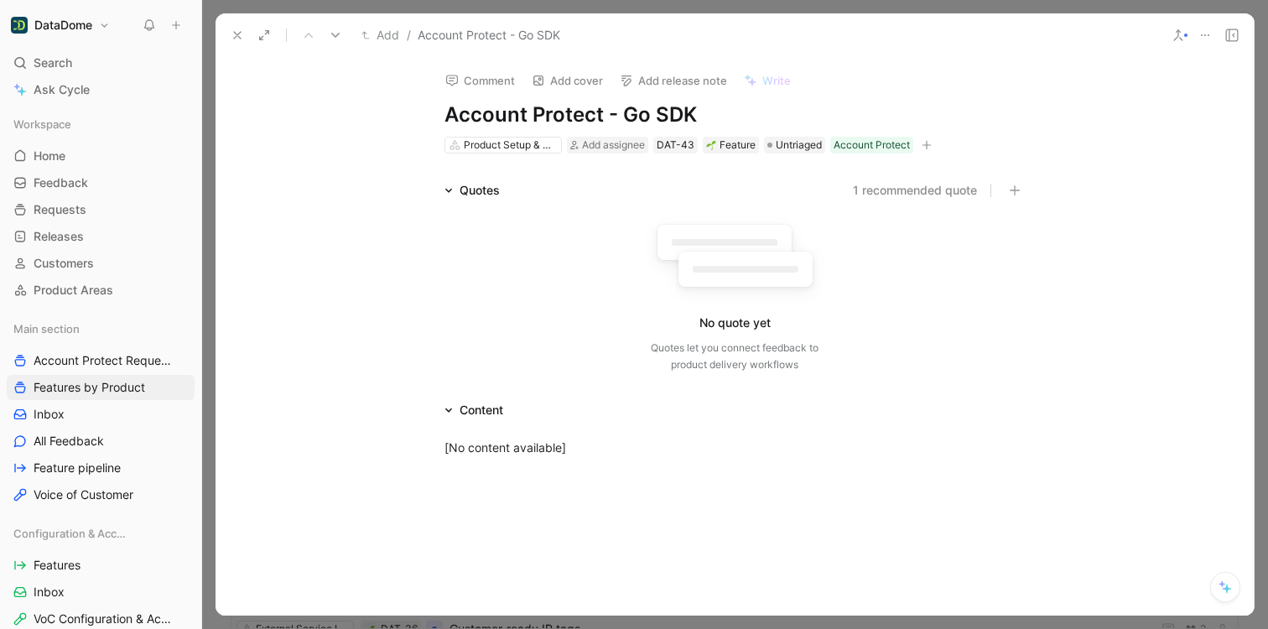
click at [290, 137] on div "Comment Add cover Add release note Write Account Protect - Go SDK Product Setup…" at bounding box center [735, 336] width 1038 height 559
click at [238, 40] on icon at bounding box center [237, 35] width 13 height 13
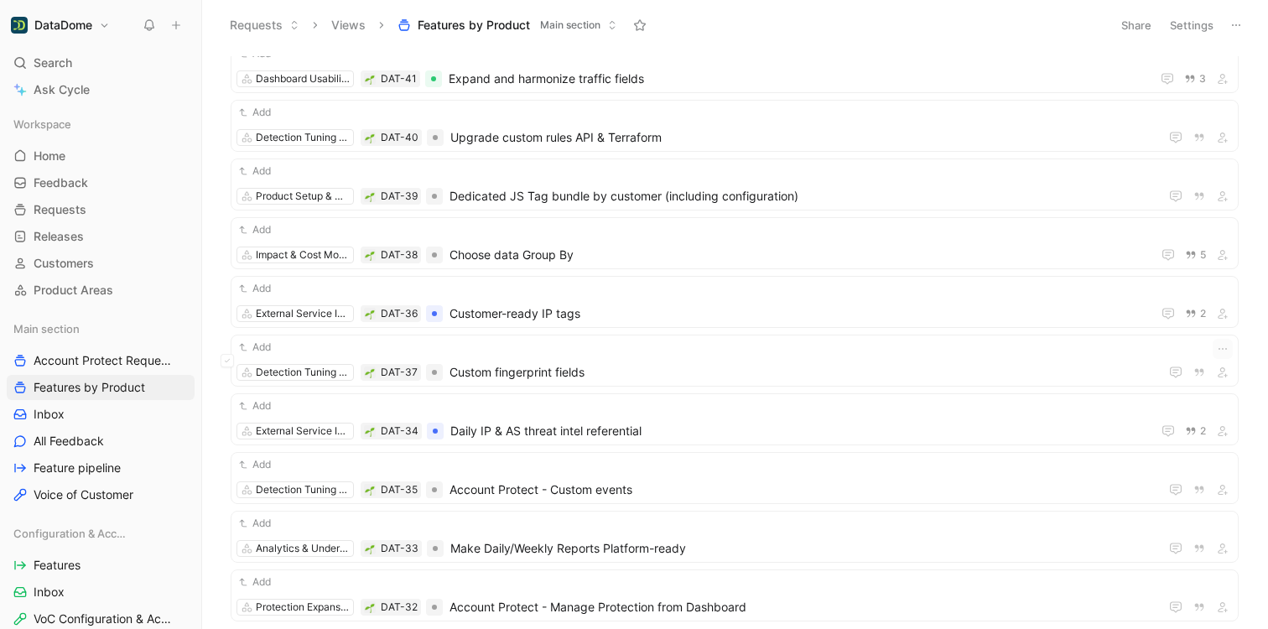
scroll to position [2309, 0]
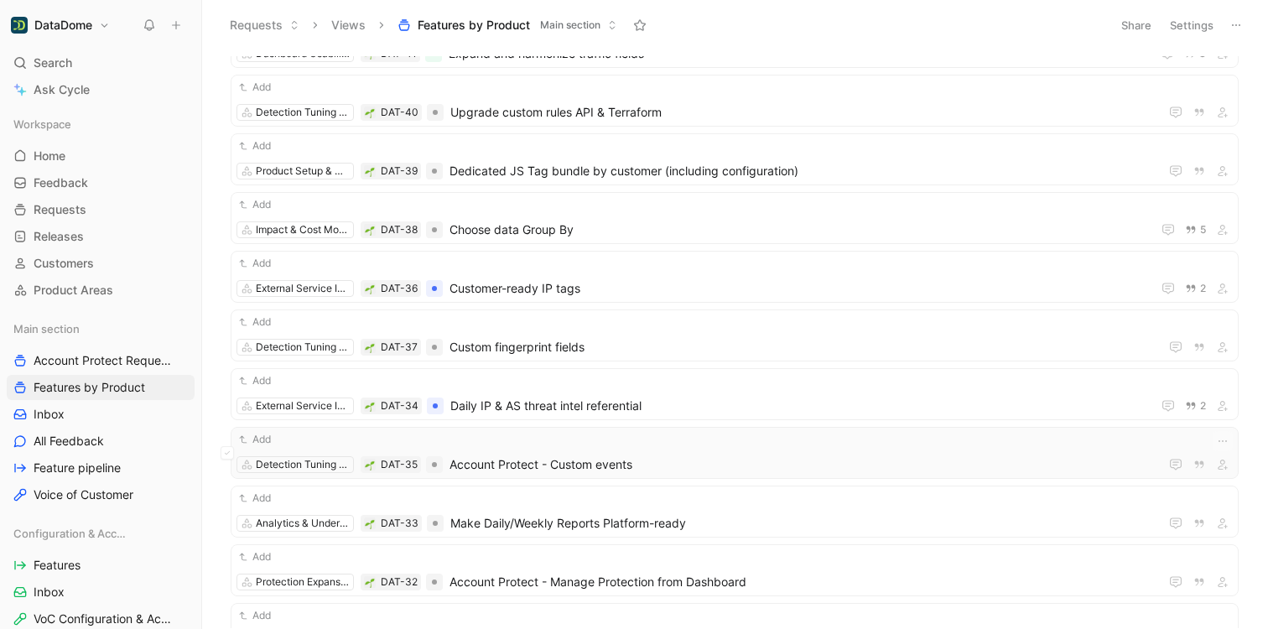
click at [538, 451] on div "Add Detection Tuning & Enrichment DAT-35 Account Protect - Custom events" at bounding box center [735, 453] width 996 height 44
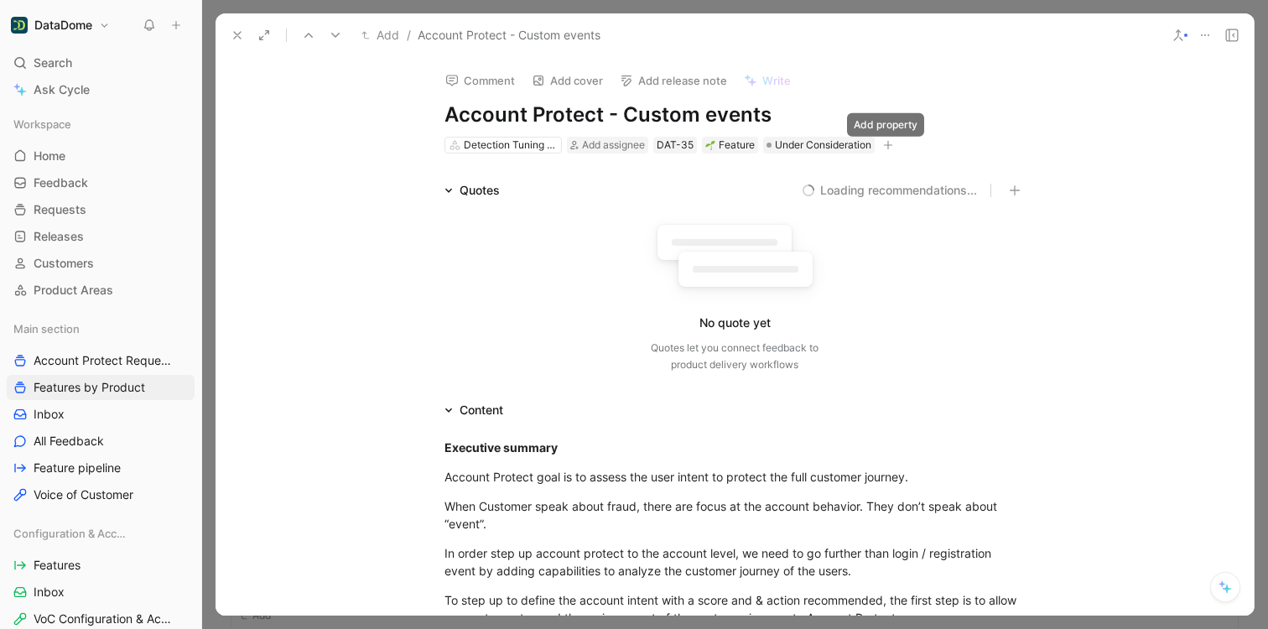
click at [887, 150] on button "button" at bounding box center [888, 145] width 17 height 17
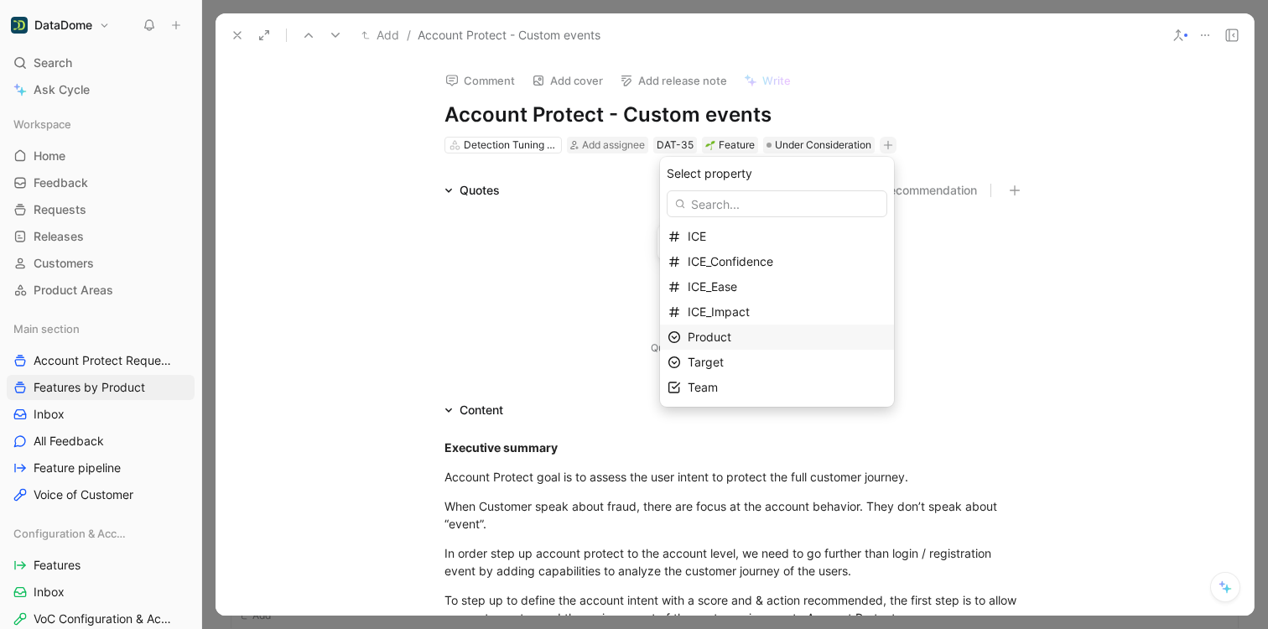
click at [730, 341] on span "Product" at bounding box center [710, 337] width 44 height 14
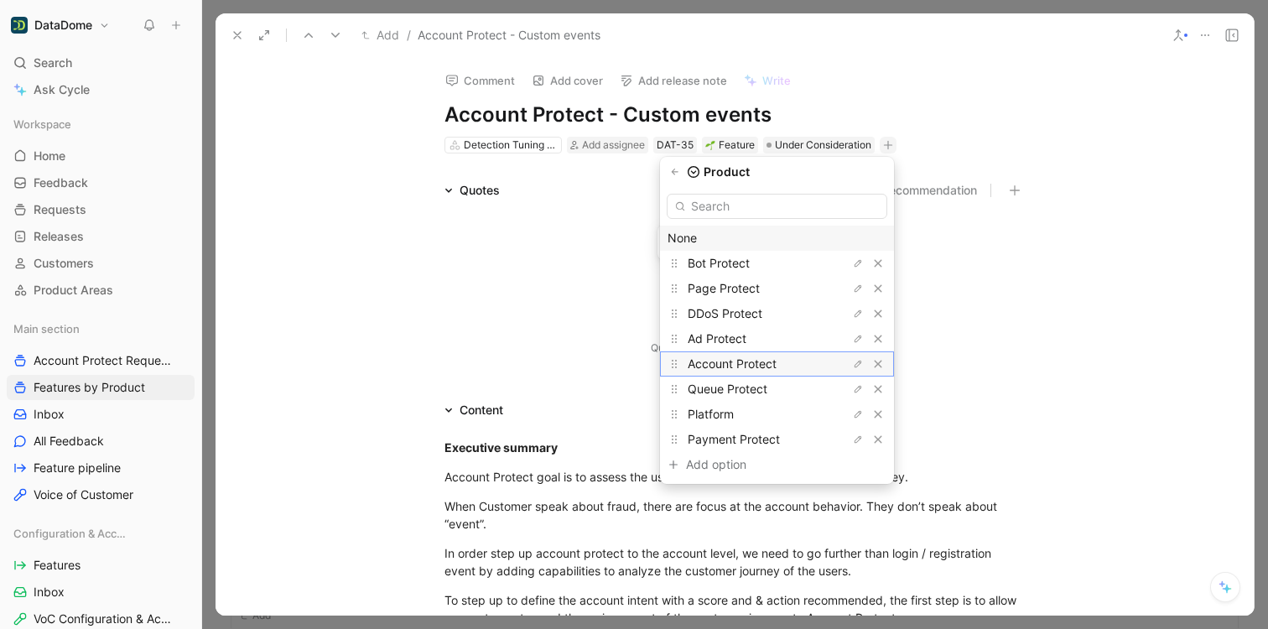
click at [740, 368] on span "Account Protect" at bounding box center [732, 363] width 89 height 14
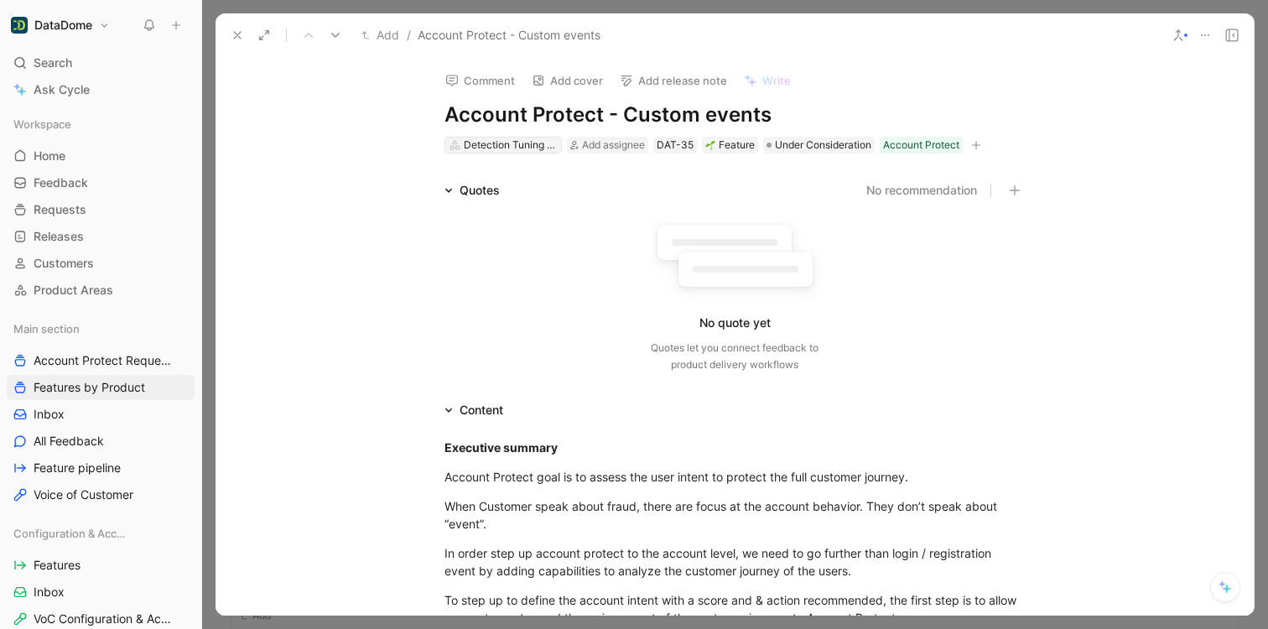
click at [501, 143] on div "Detection Tuning & Enrichment" at bounding box center [511, 145] width 94 height 17
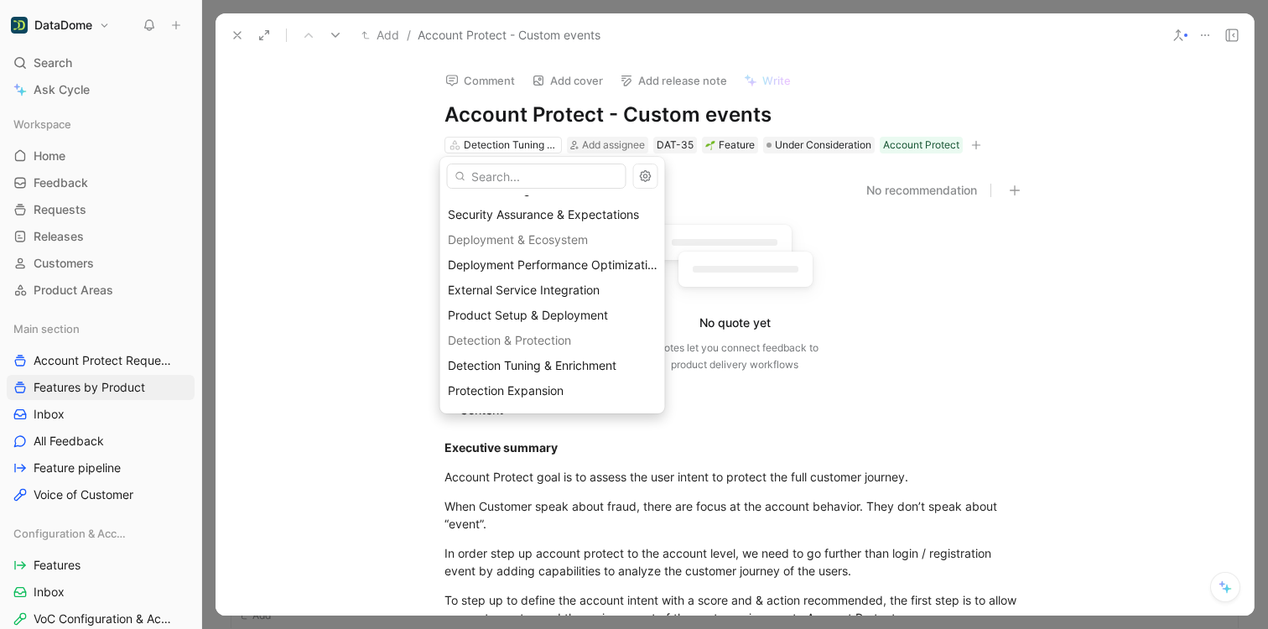
scroll to position [126, 0]
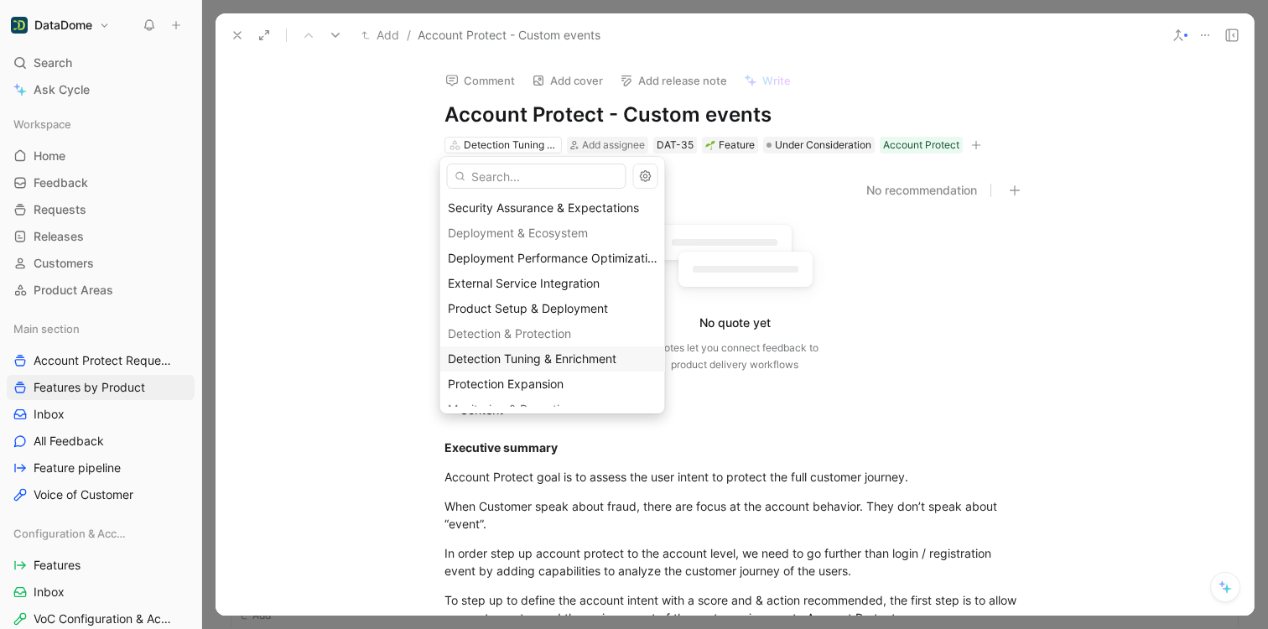
click at [543, 351] on span "Detection Tuning & Enrichment" at bounding box center [532, 358] width 169 height 14
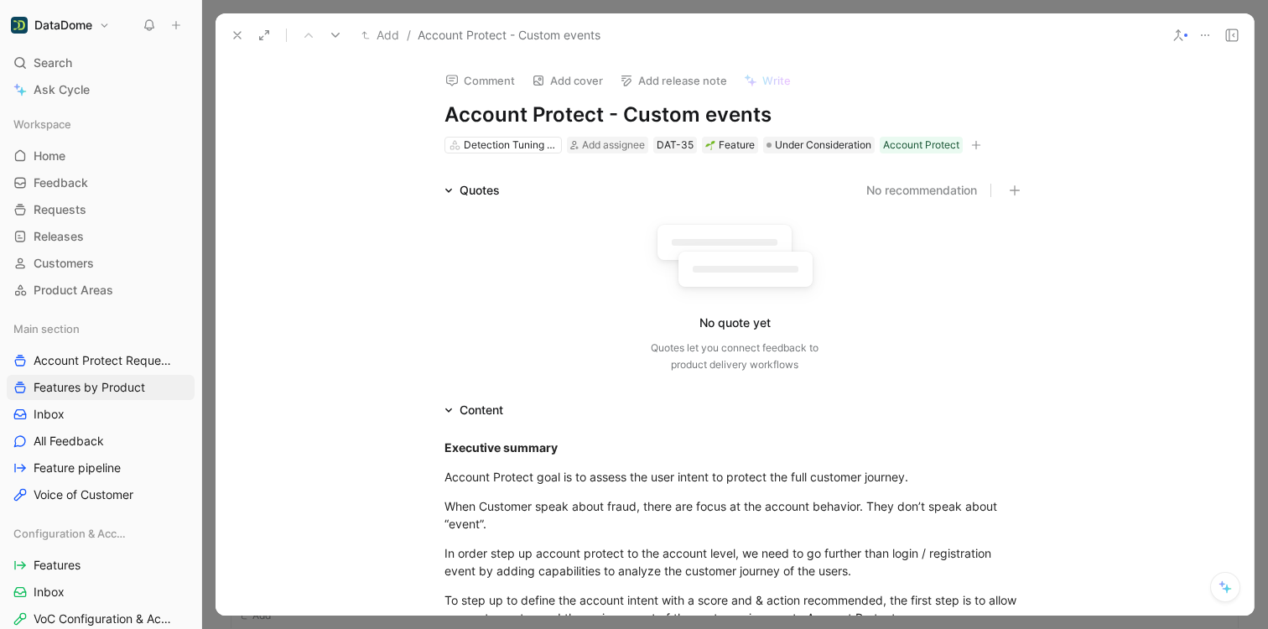
click at [237, 32] on icon at bounding box center [237, 35] width 13 height 13
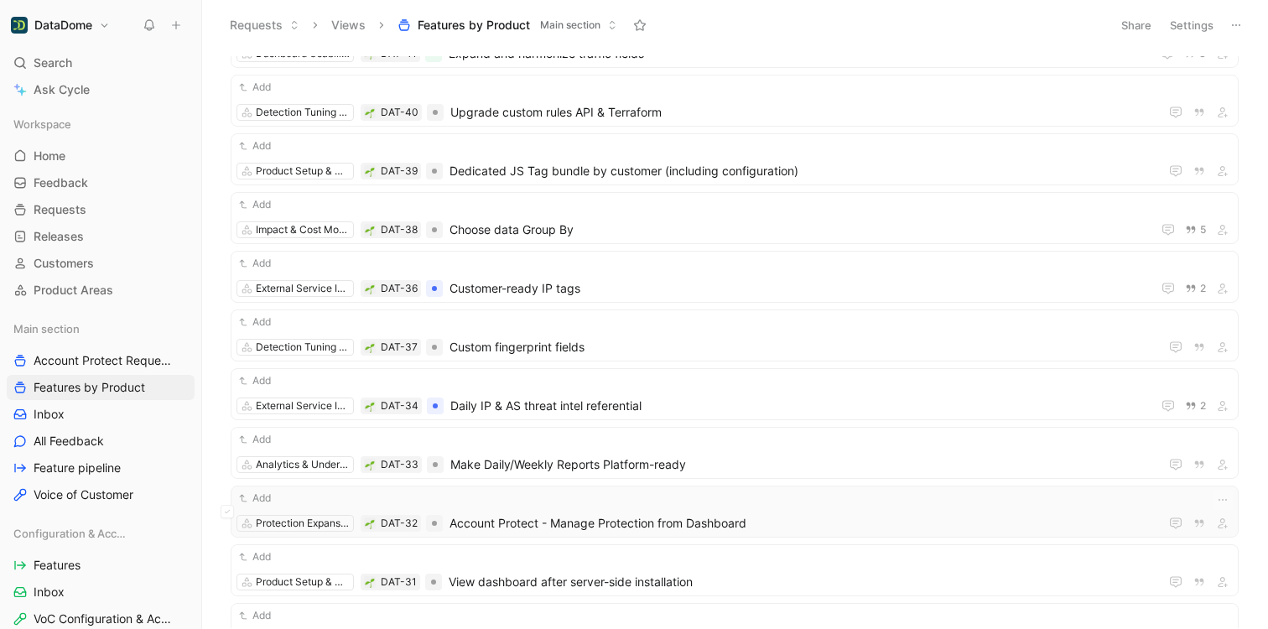
click at [685, 523] on span "Account Protect - Manage Protection from Dashboard" at bounding box center [801, 523] width 703 height 20
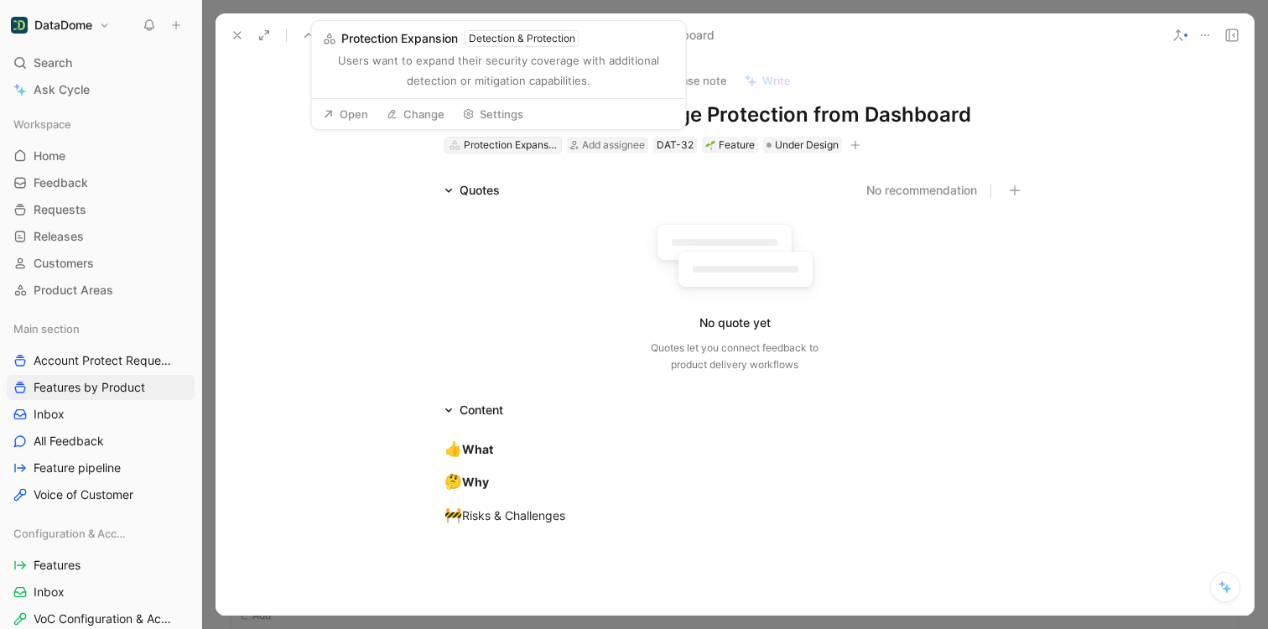
click at [522, 148] on div "Protection Expansion" at bounding box center [511, 145] width 94 height 17
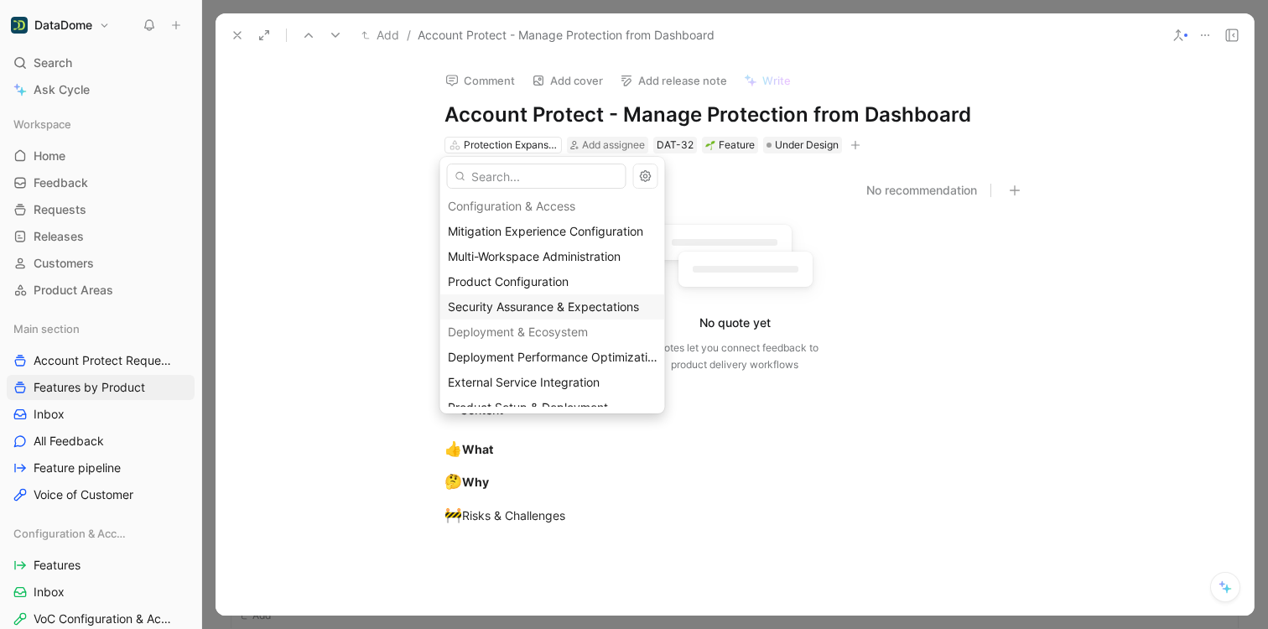
scroll to position [21, 0]
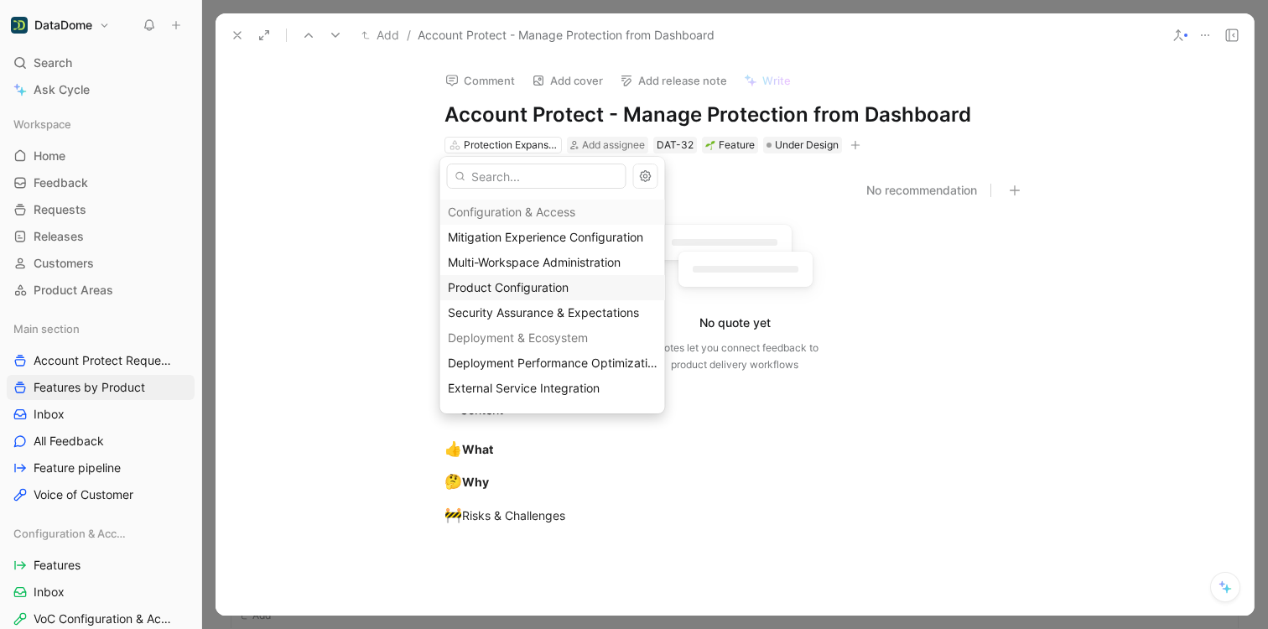
click at [559, 284] on span "Product Configuration" at bounding box center [508, 287] width 121 height 14
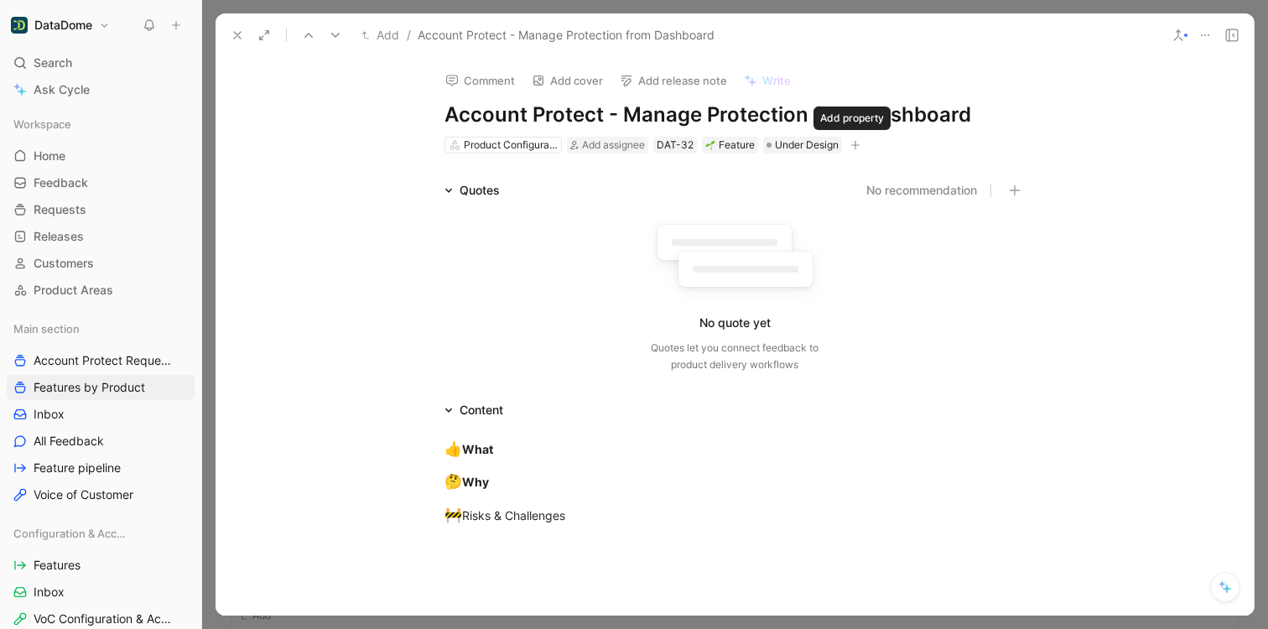
click at [856, 145] on icon "button" at bounding box center [855, 145] width 10 height 10
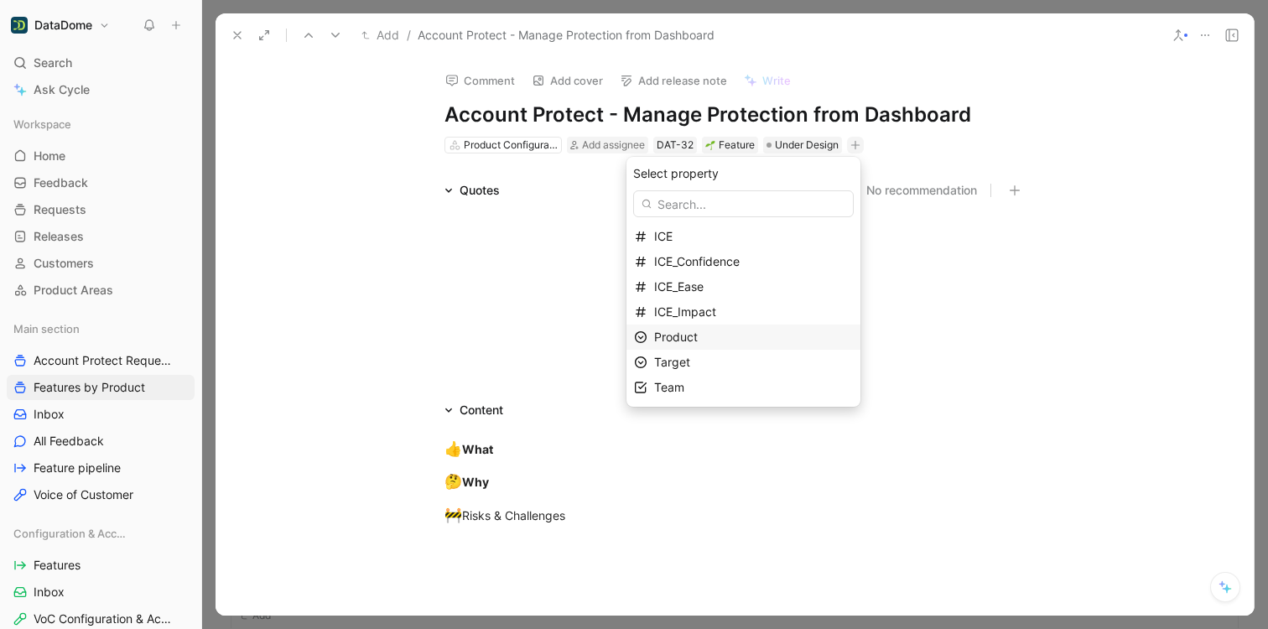
click at [718, 342] on div "Product" at bounding box center [753, 337] width 199 height 20
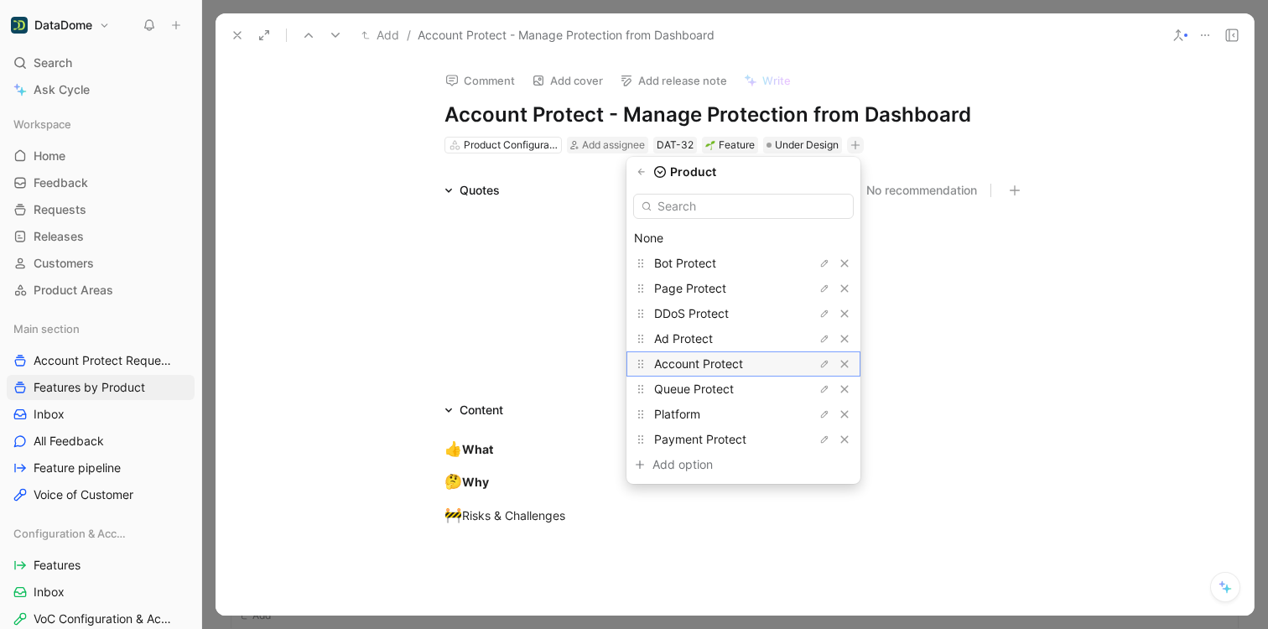
click at [714, 362] on span "Account Protect" at bounding box center [698, 363] width 89 height 14
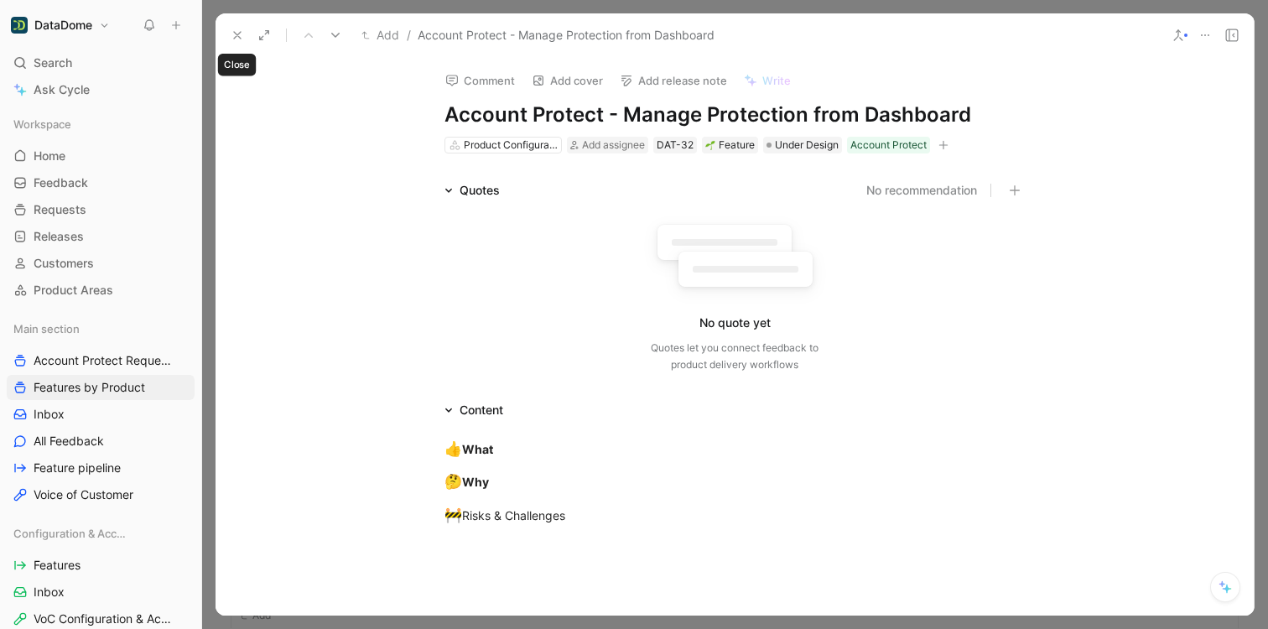
click at [240, 35] on icon at bounding box center [237, 35] width 13 height 13
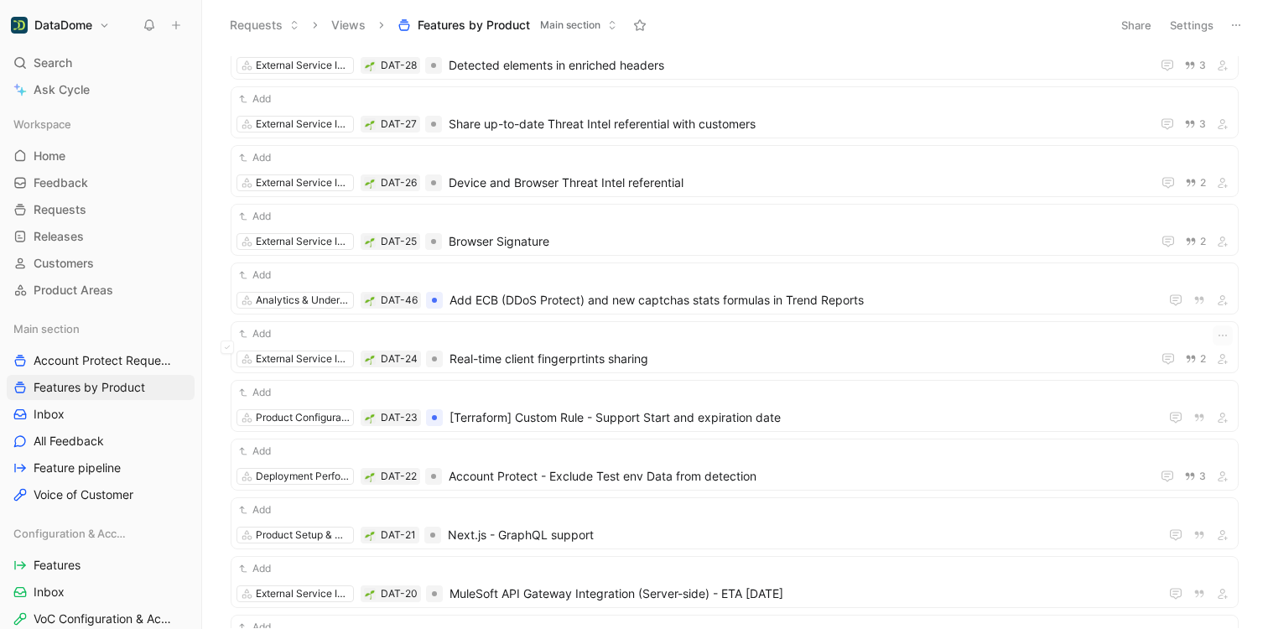
scroll to position [2923, 0]
click at [674, 457] on div "Add" at bounding box center [735, 449] width 996 height 17
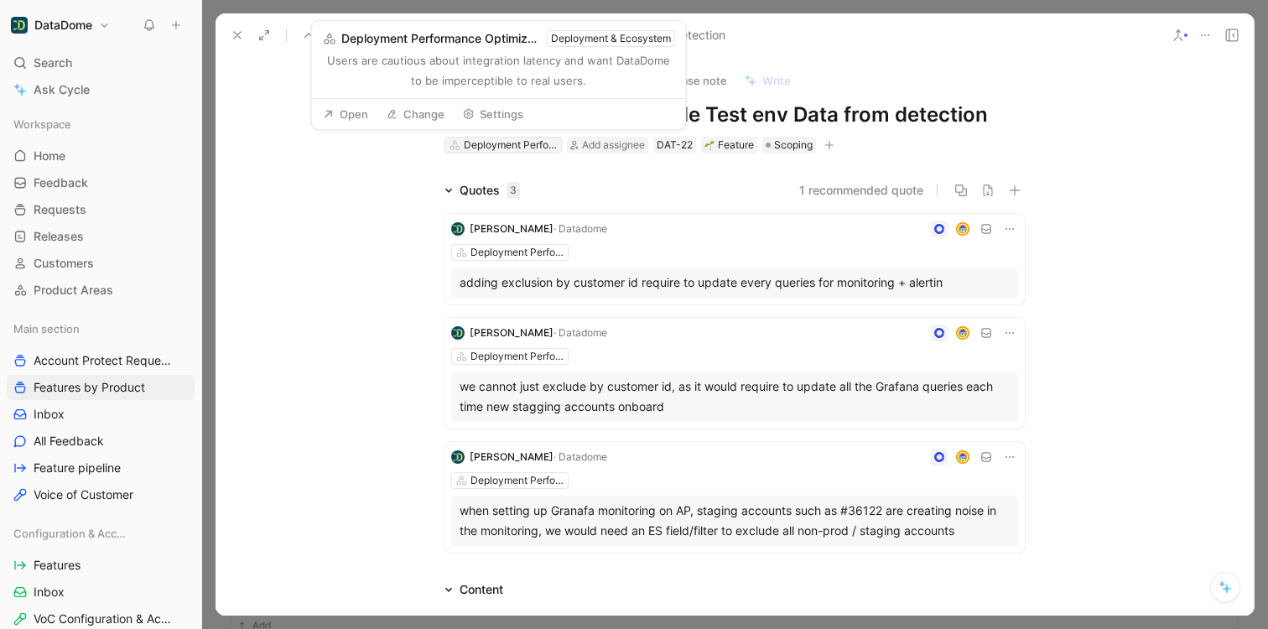
click at [529, 149] on div "Deployment Performance Optimization" at bounding box center [511, 145] width 94 height 17
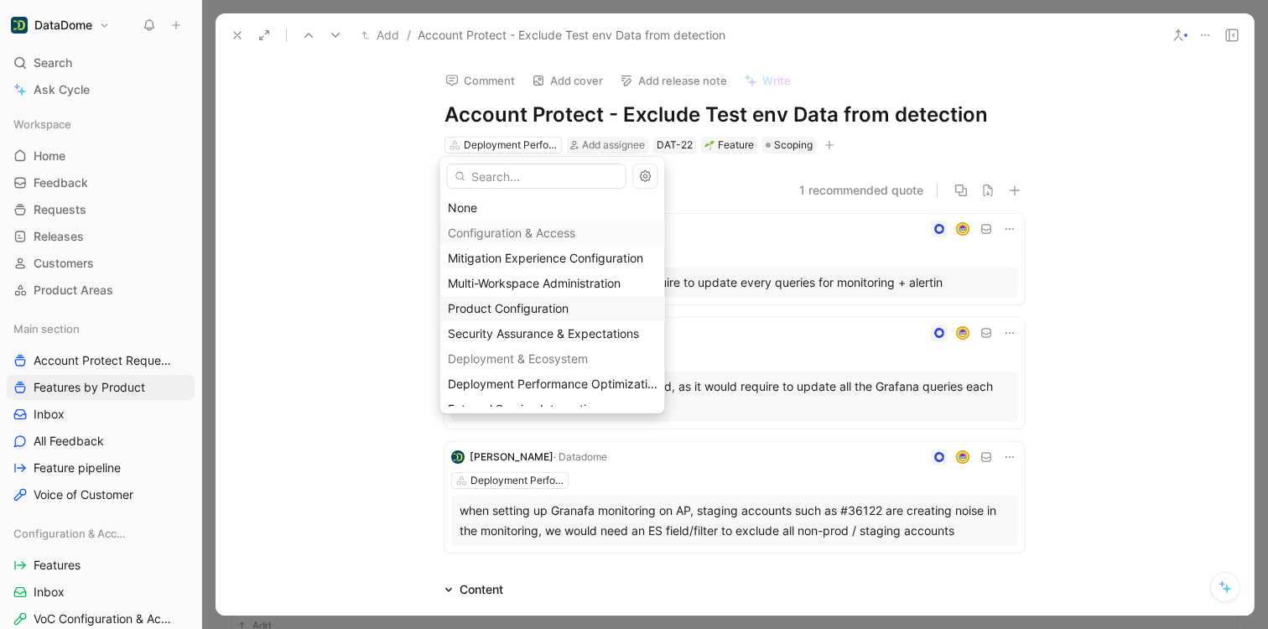
click at [518, 313] on span "Product Configuration" at bounding box center [508, 308] width 121 height 14
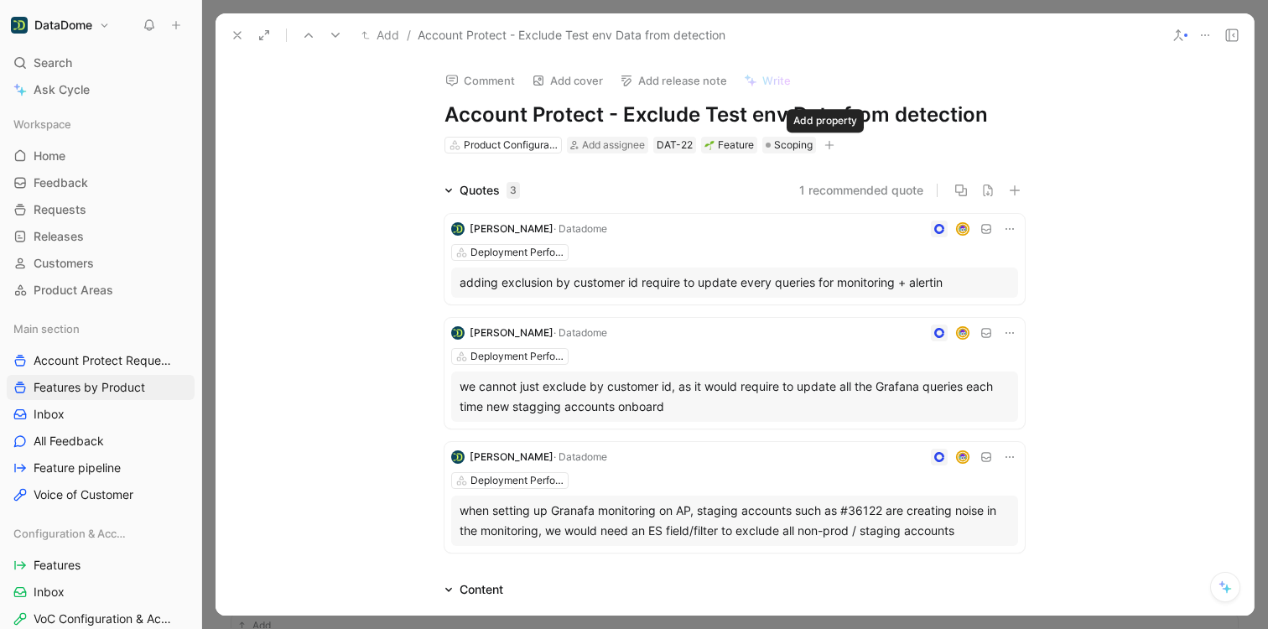
click at [824, 148] on icon "button" at bounding box center [829, 145] width 10 height 10
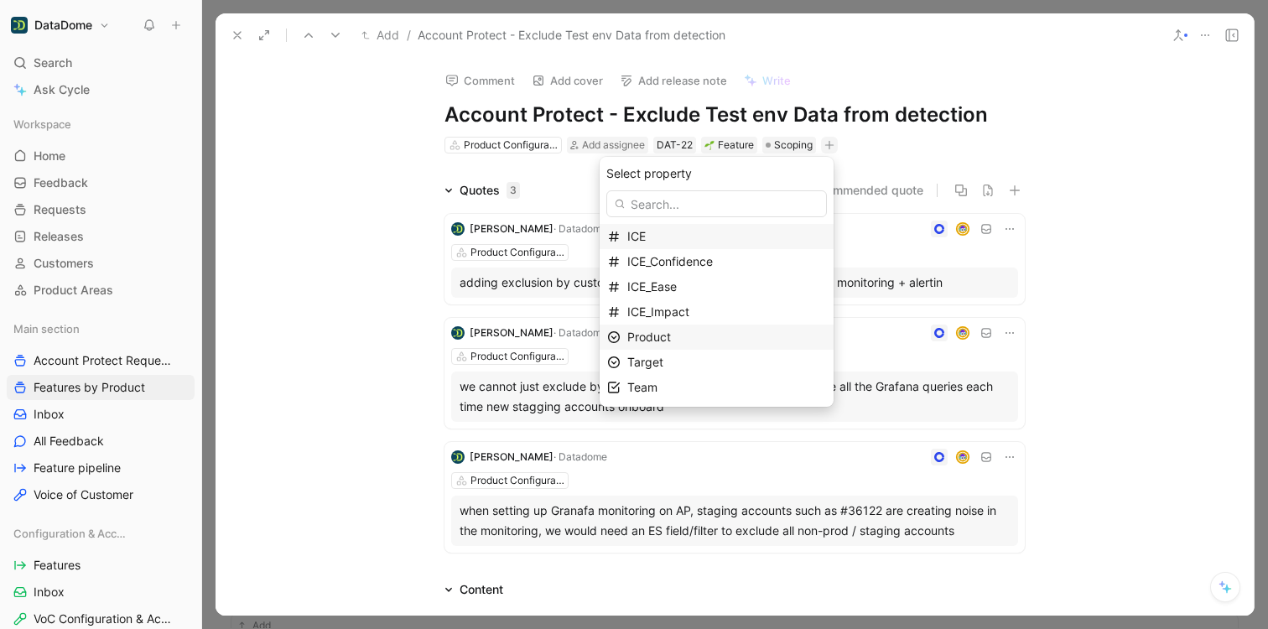
click at [671, 341] on span "Product" at bounding box center [649, 337] width 44 height 14
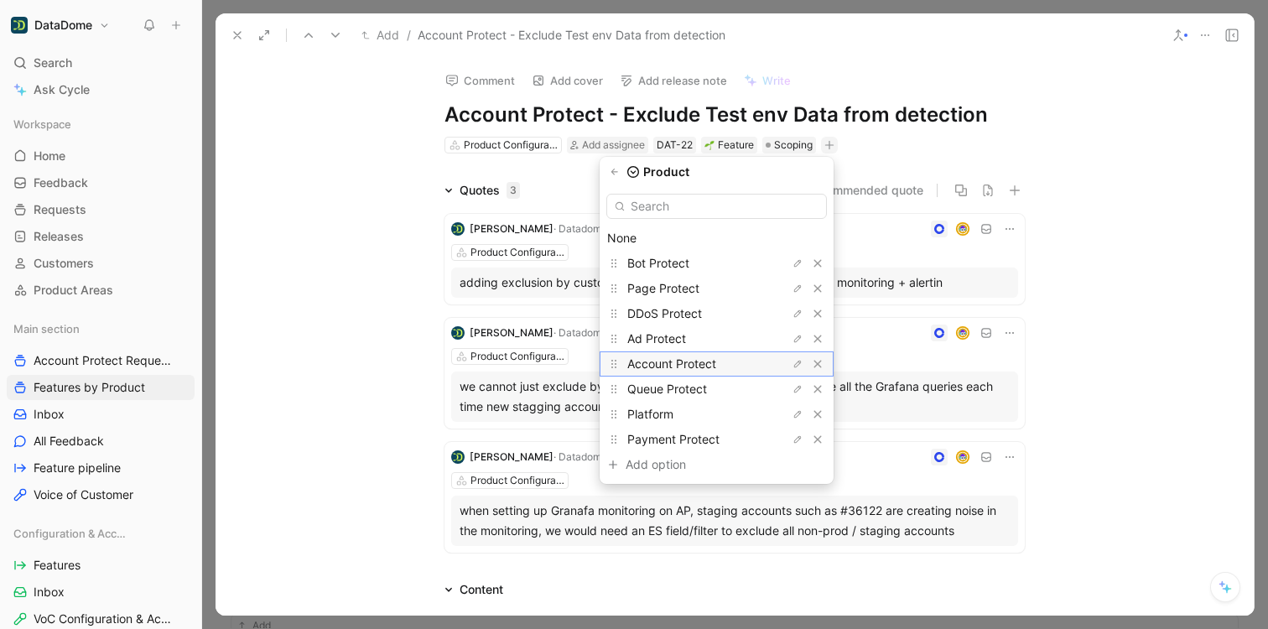
click at [680, 361] on span "Account Protect" at bounding box center [671, 363] width 89 height 14
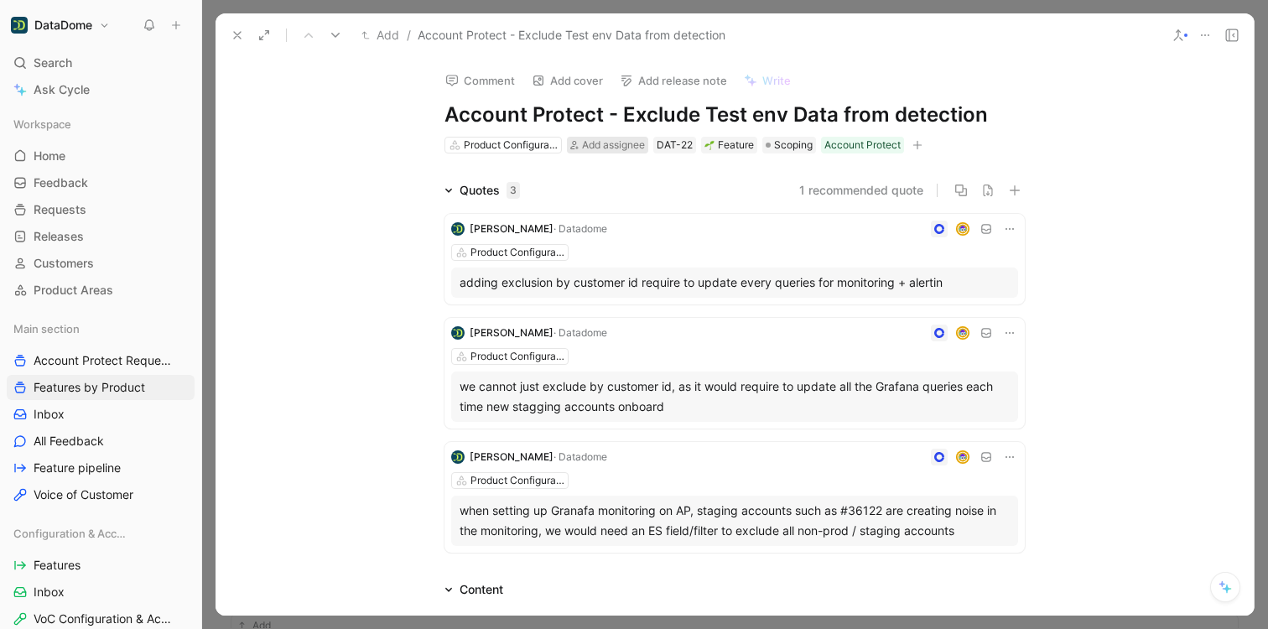
click at [610, 144] on span "Add assignee" at bounding box center [613, 144] width 63 height 13
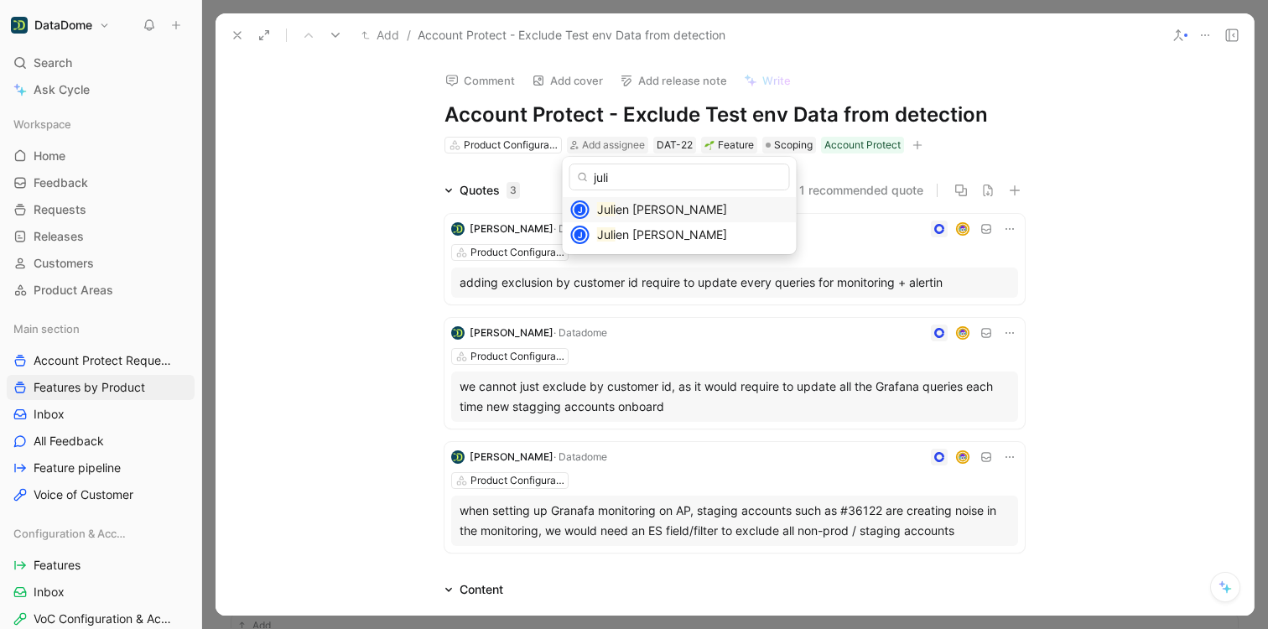
type input "juli"
click at [635, 212] on span "en Magri" at bounding box center [672, 209] width 112 height 14
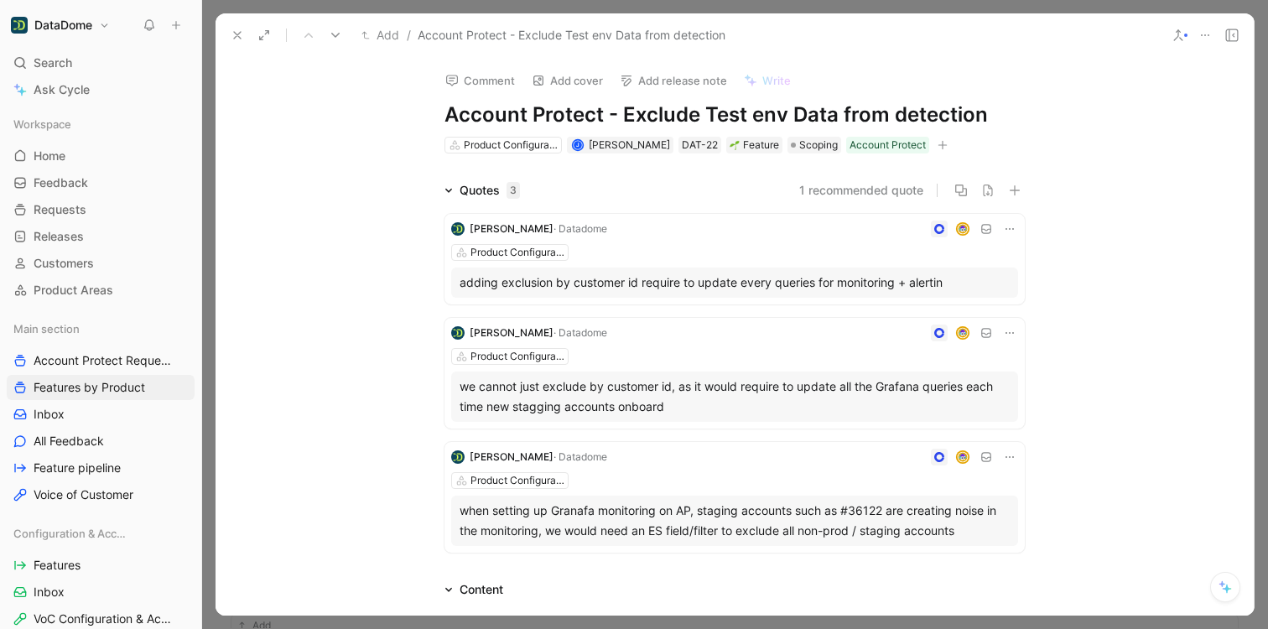
click at [392, 148] on div "Comment Add cover Add release note Write Account Protect - Exclude Test env Dat…" at bounding box center [735, 336] width 1038 height 559
click at [243, 30] on icon at bounding box center [237, 35] width 13 height 13
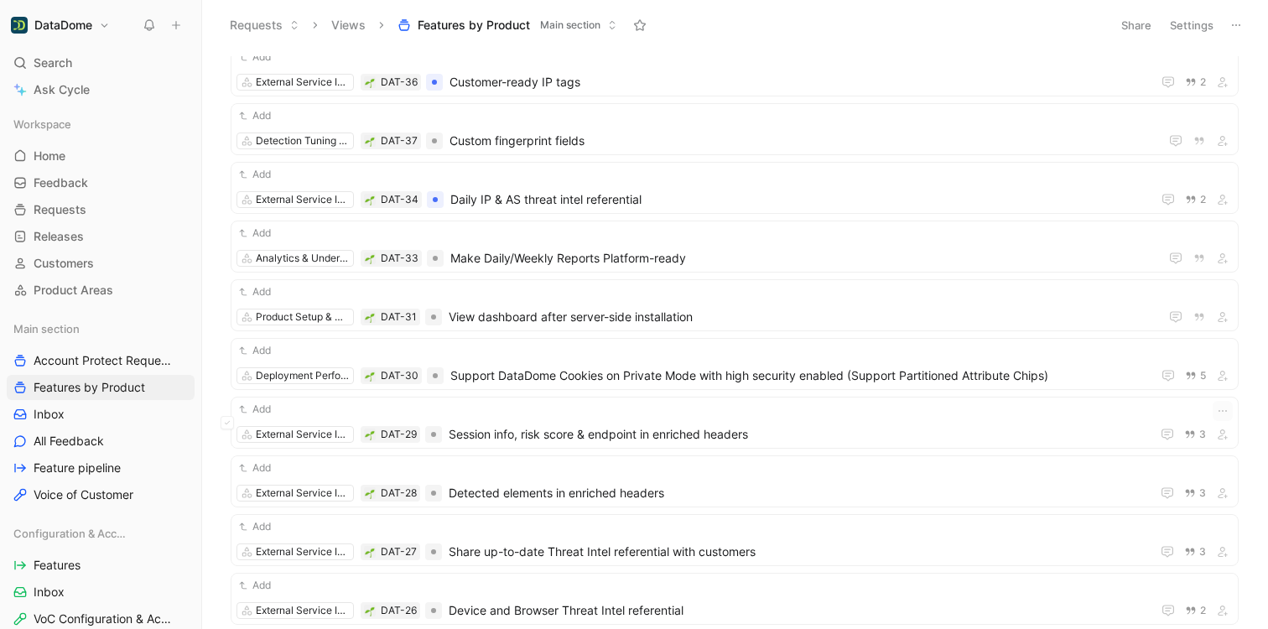
scroll to position [2479, 0]
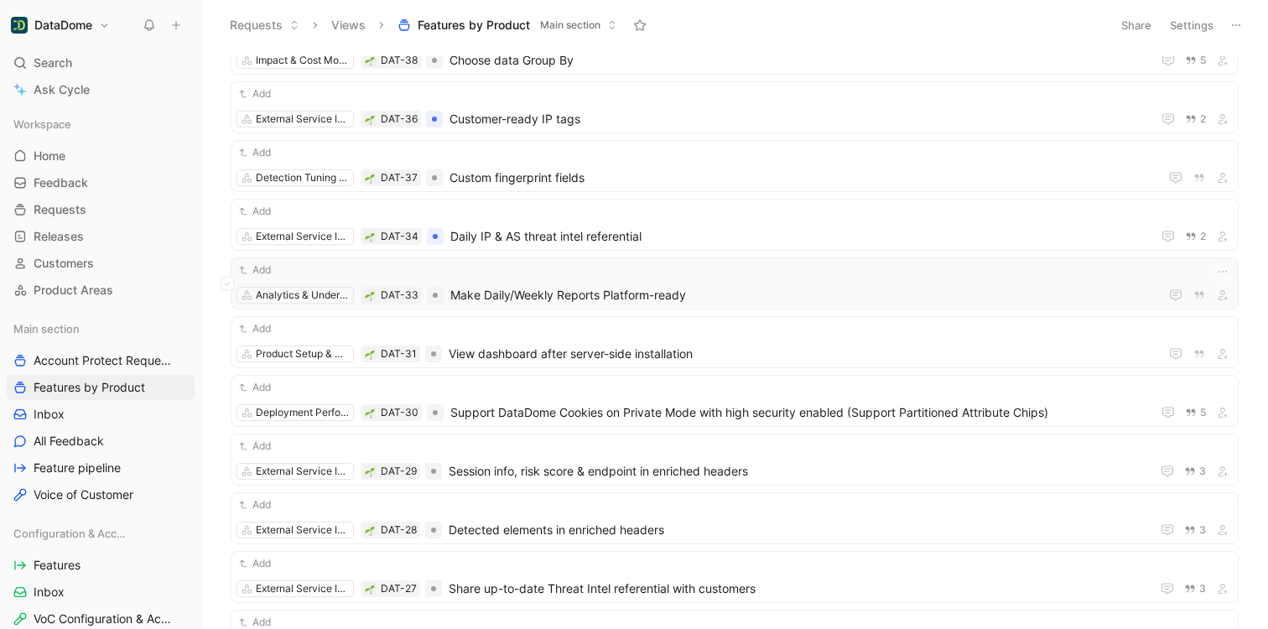
click at [619, 291] on span "Make Daily/Weekly Reports Platform-ready" at bounding box center [801, 295] width 702 height 20
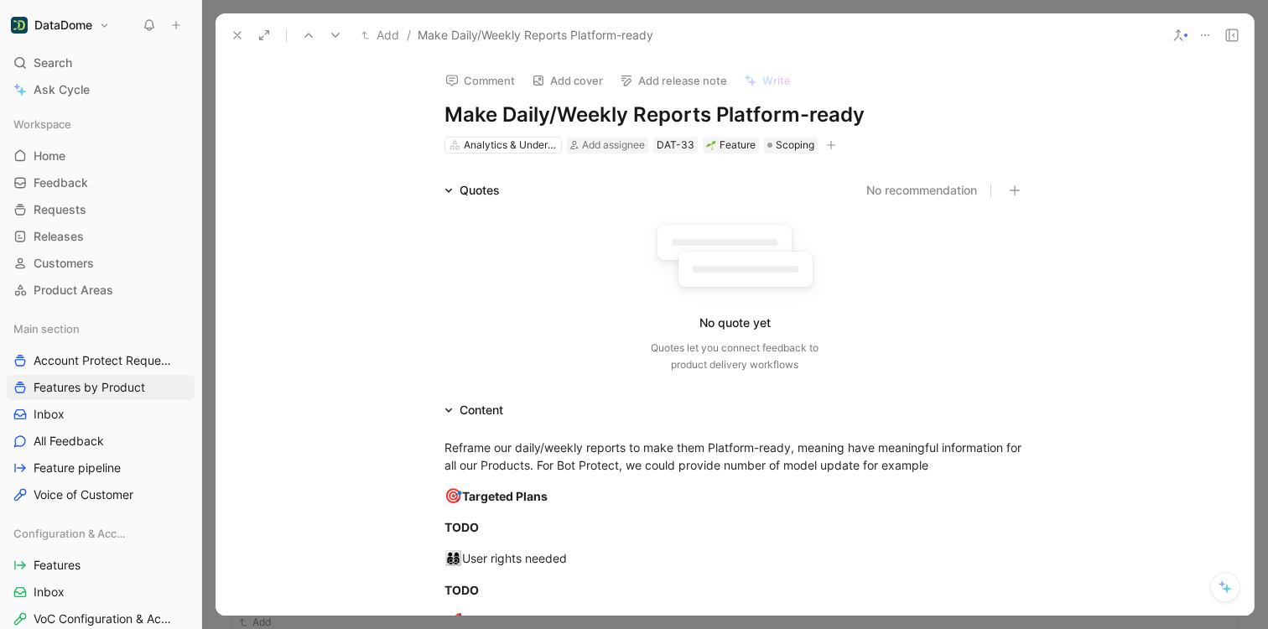
click at [834, 143] on button "button" at bounding box center [831, 145] width 17 height 17
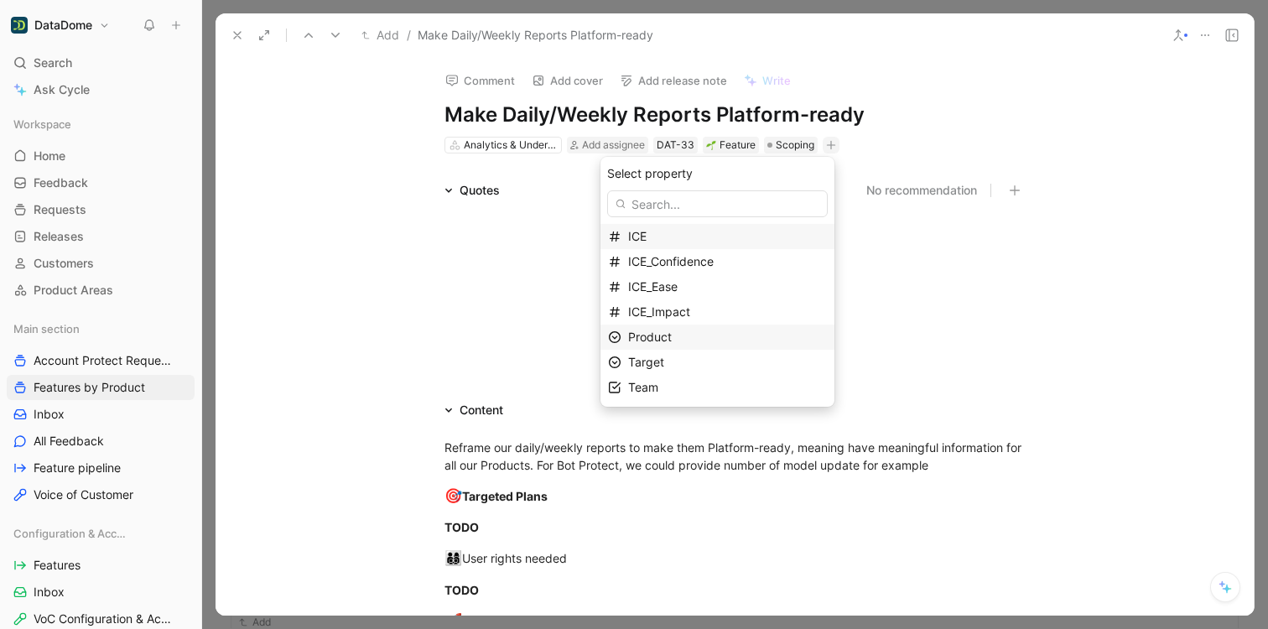
click at [670, 339] on span "Product" at bounding box center [650, 337] width 44 height 14
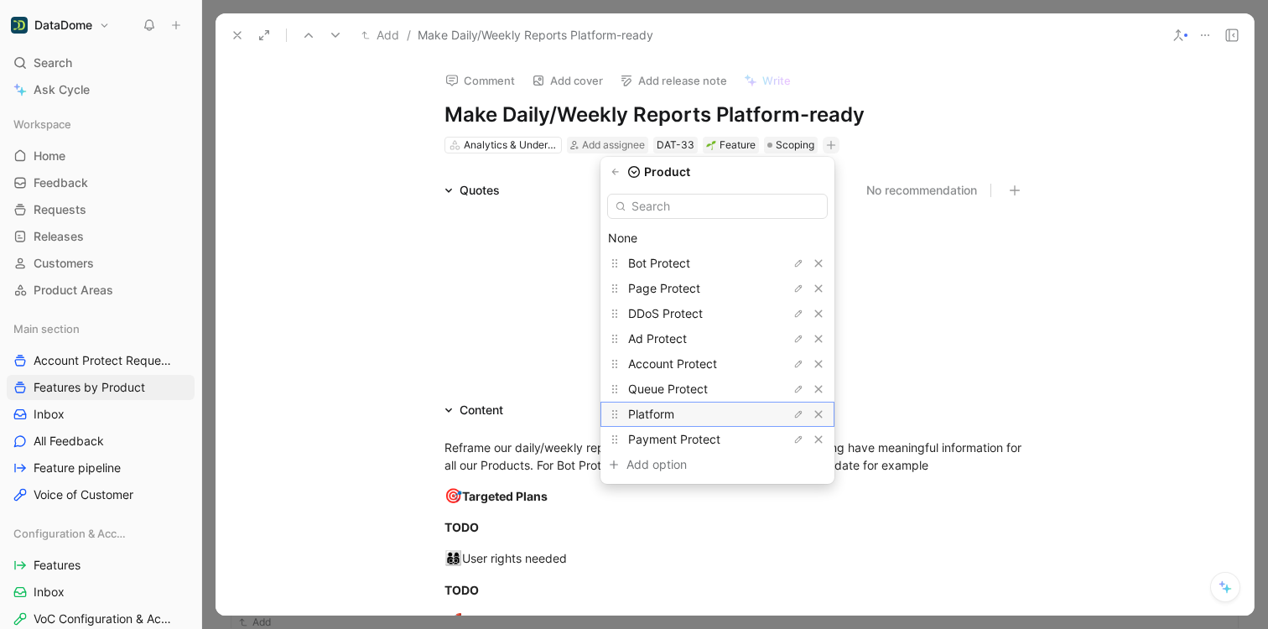
click at [666, 414] on span "Platform" at bounding box center [651, 414] width 46 height 14
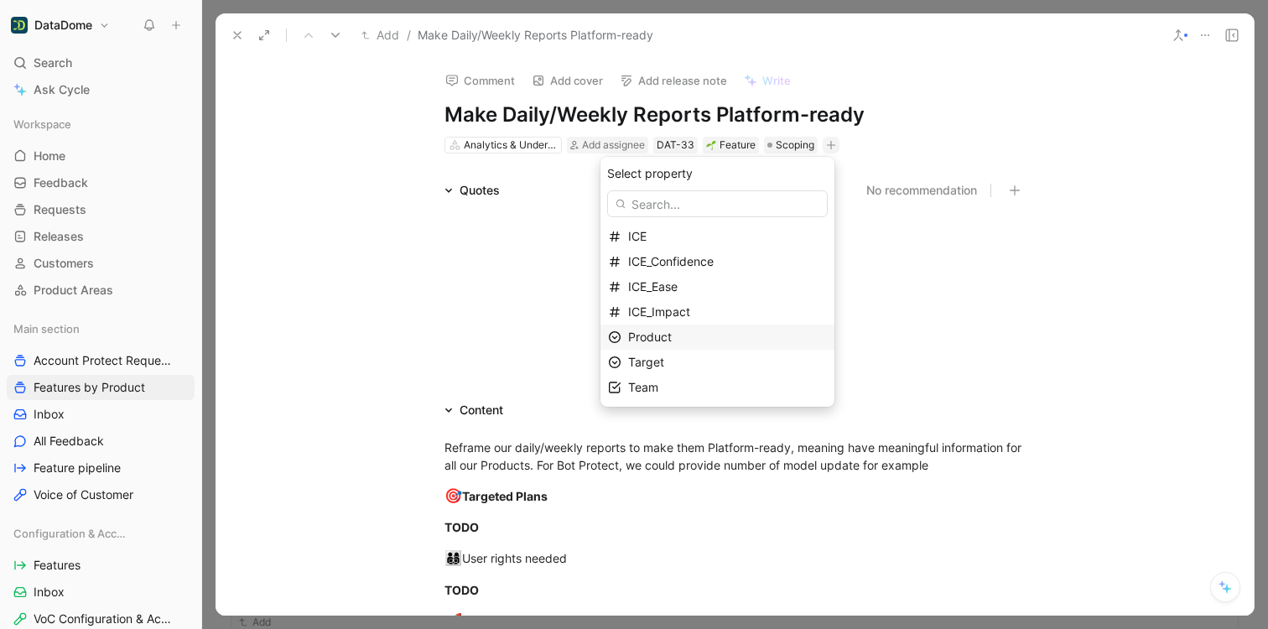
click at [667, 339] on span "Product" at bounding box center [650, 337] width 44 height 14
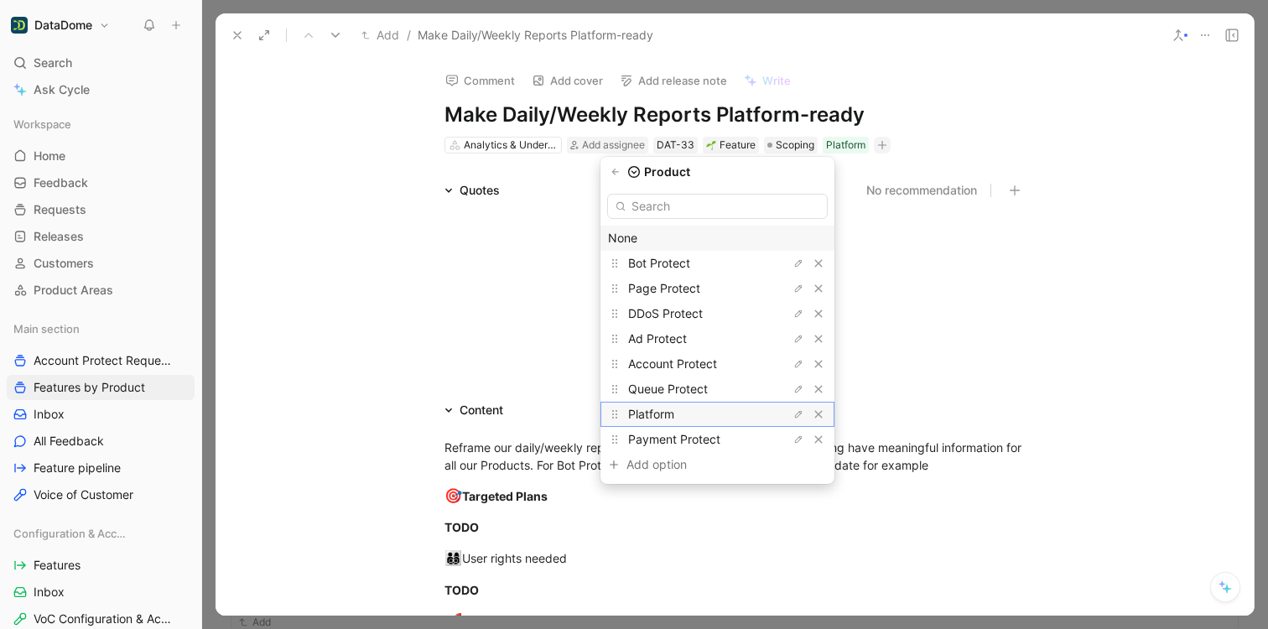
click at [669, 410] on span "Platform" at bounding box center [651, 414] width 46 height 14
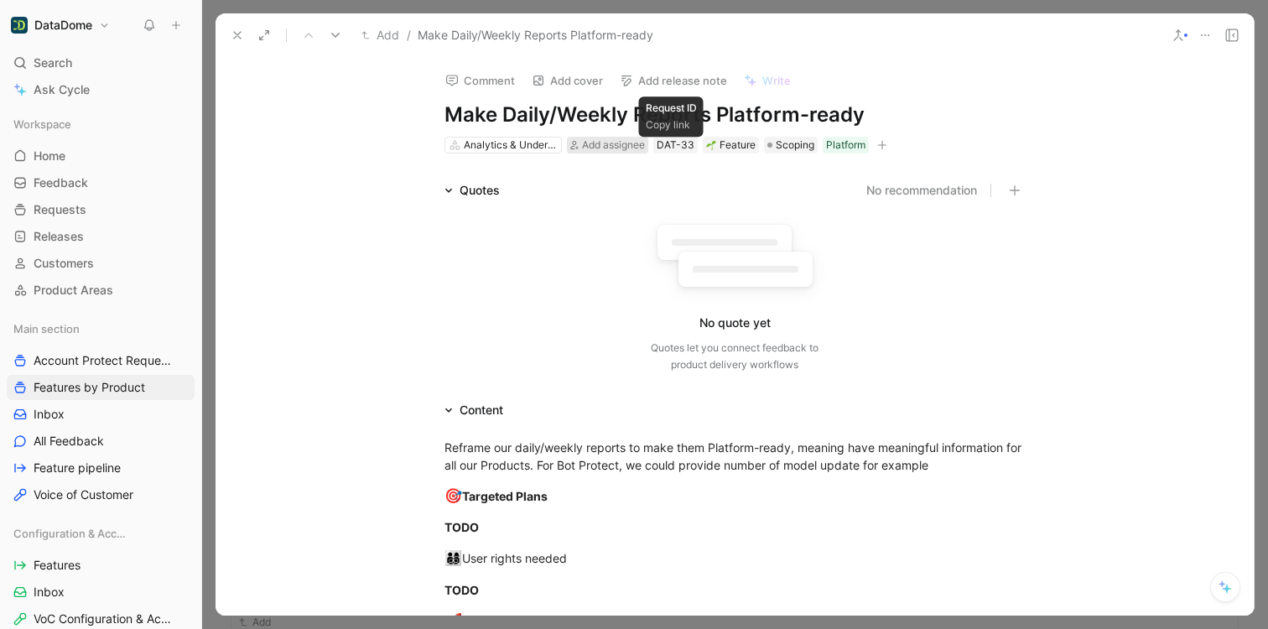
click at [596, 143] on span "Add assignee" at bounding box center [613, 144] width 63 height 13
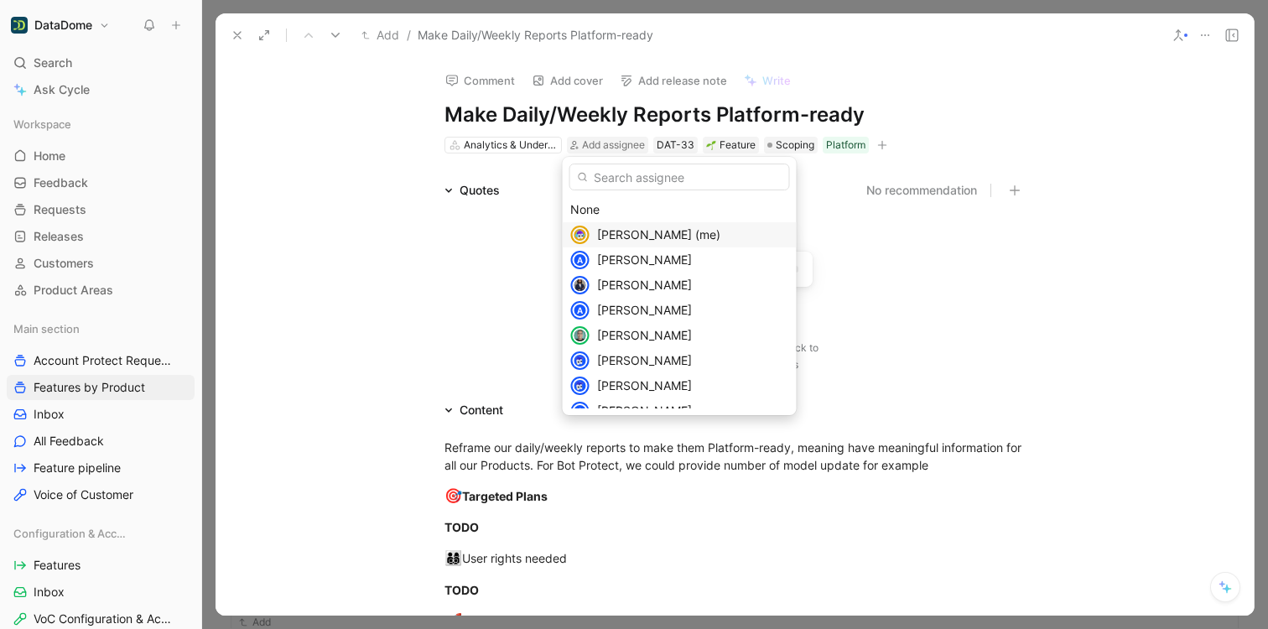
click at [629, 242] on span "[PERSON_NAME] (me)" at bounding box center [658, 234] width 123 height 14
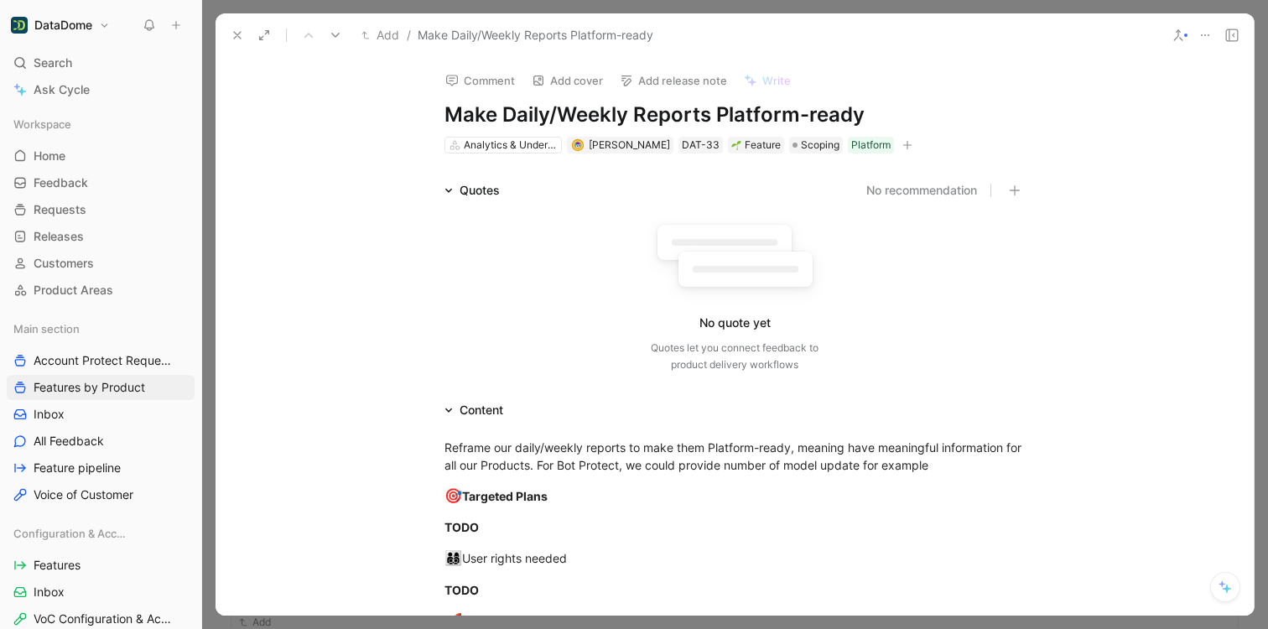
click at [307, 135] on div "Comment Add cover Add release note Write Make Daily/Weekly Reports Platform-rea…" at bounding box center [735, 336] width 1038 height 559
click at [237, 34] on icon at bounding box center [237, 35] width 13 height 13
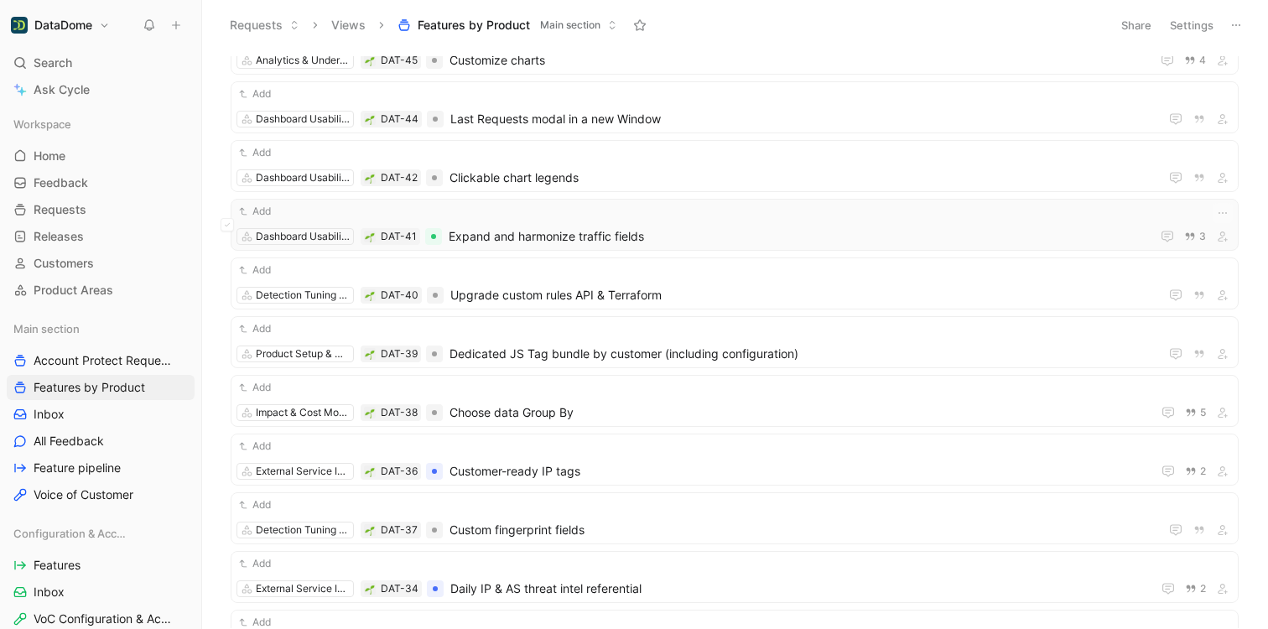
scroll to position [2121, 0]
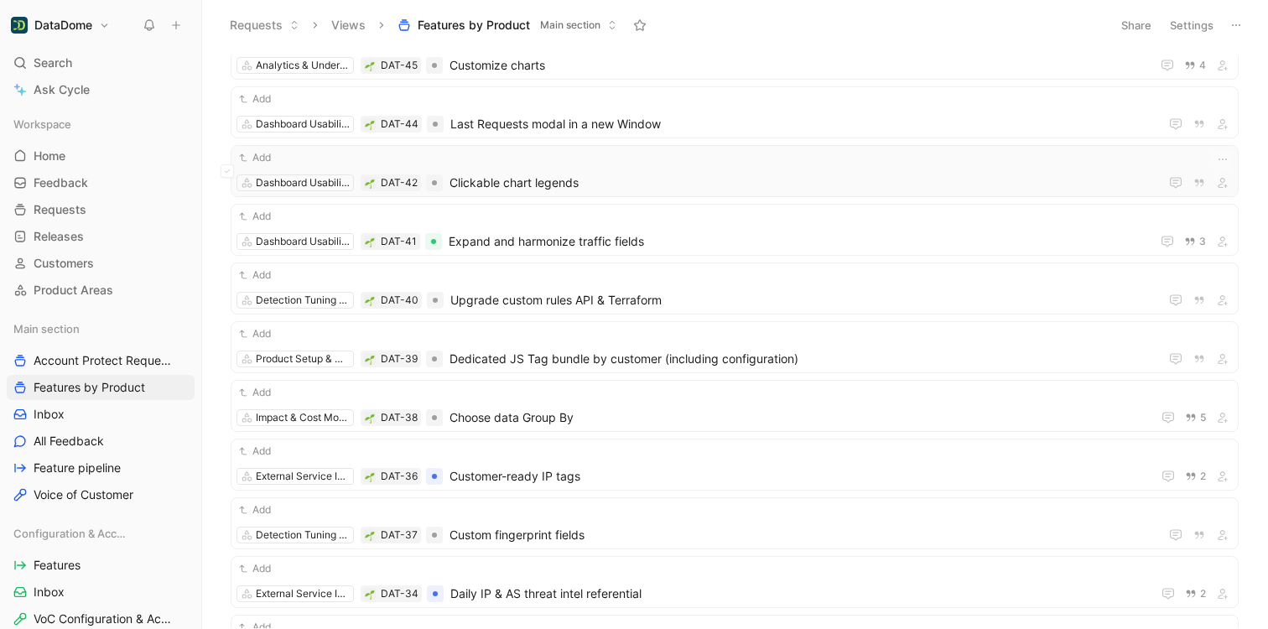
click at [564, 188] on span "Clickable chart legends" at bounding box center [801, 183] width 703 height 20
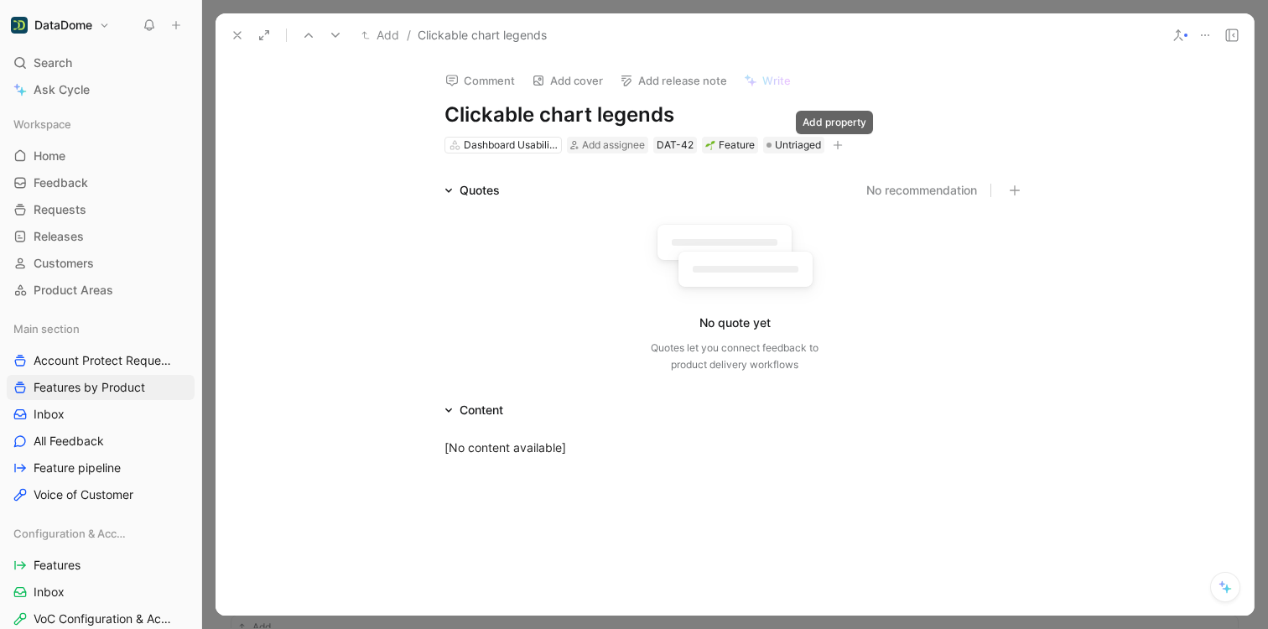
click at [833, 146] on icon "button" at bounding box center [838, 145] width 10 height 10
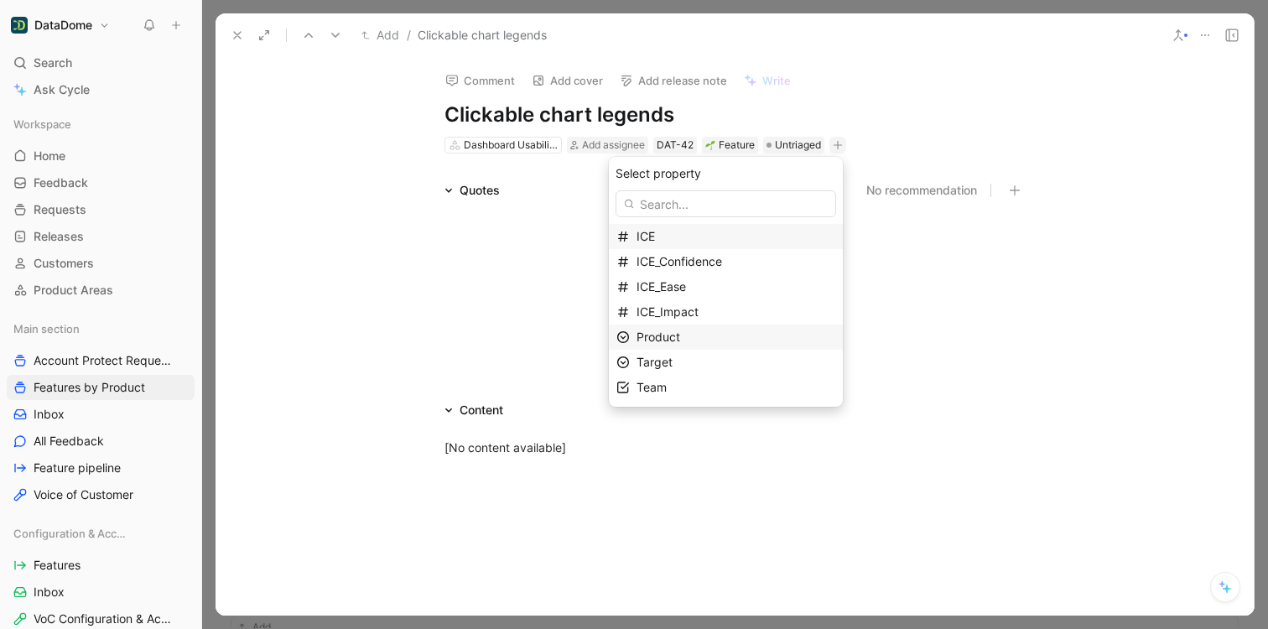
click at [678, 335] on span "Product" at bounding box center [659, 337] width 44 height 14
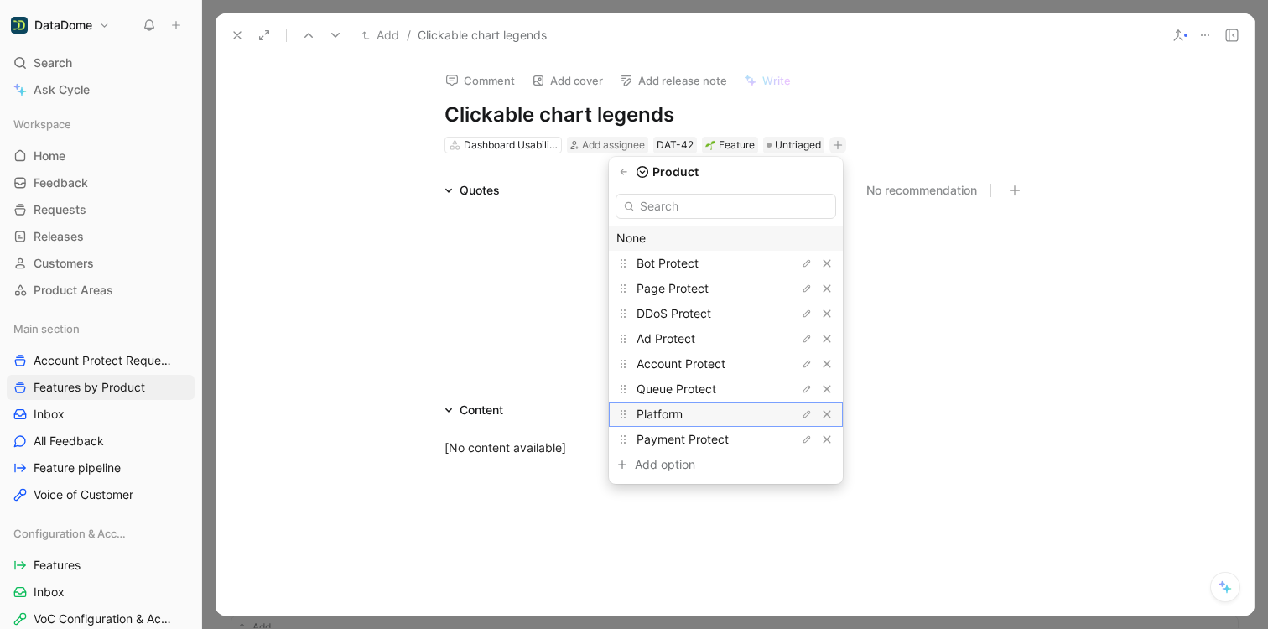
click at [674, 417] on span "Platform" at bounding box center [660, 414] width 46 height 14
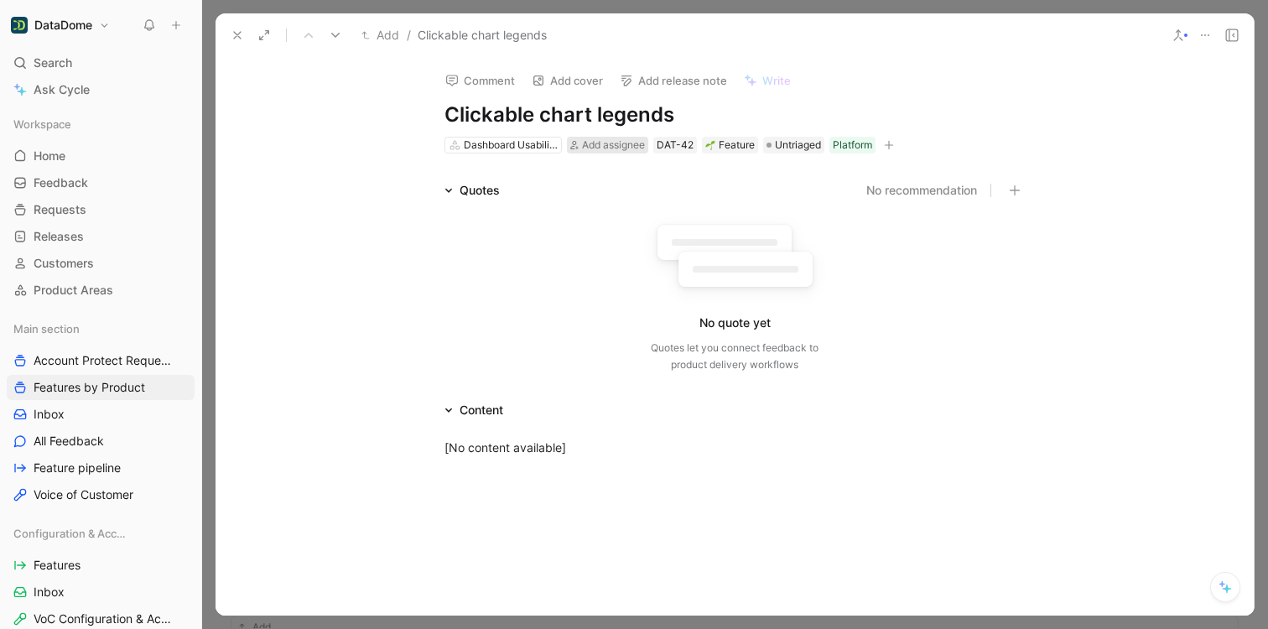
click at [621, 148] on span "Add assignee" at bounding box center [613, 144] width 63 height 13
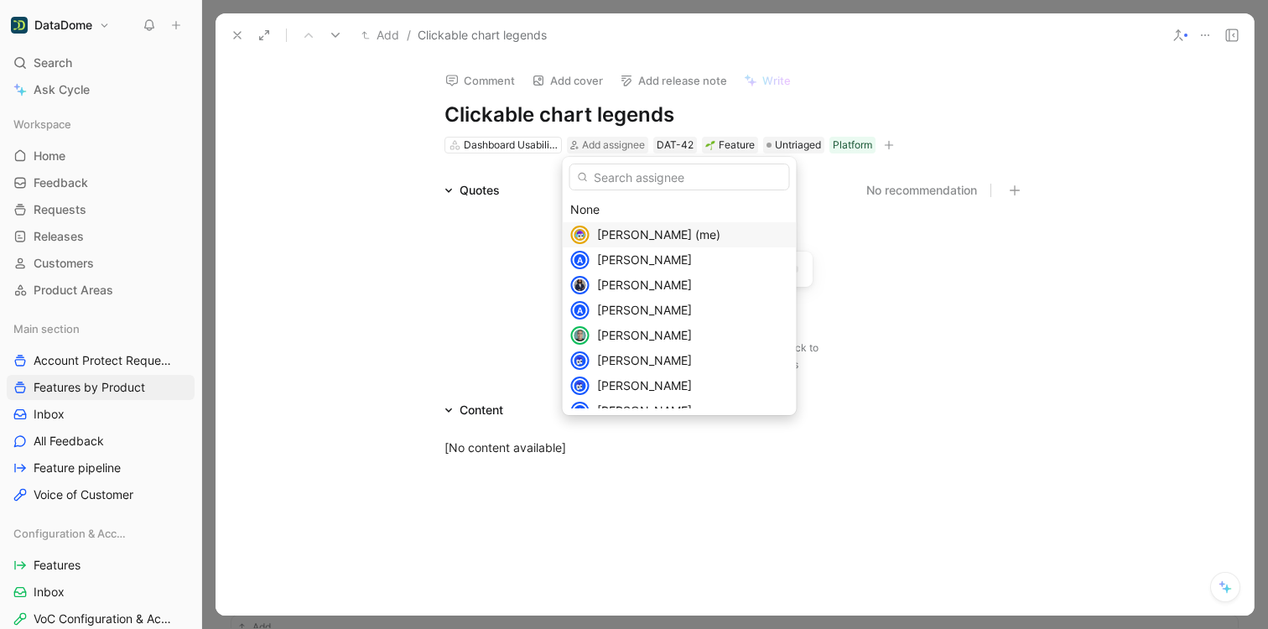
click at [633, 239] on span "[PERSON_NAME] (me)" at bounding box center [658, 234] width 123 height 14
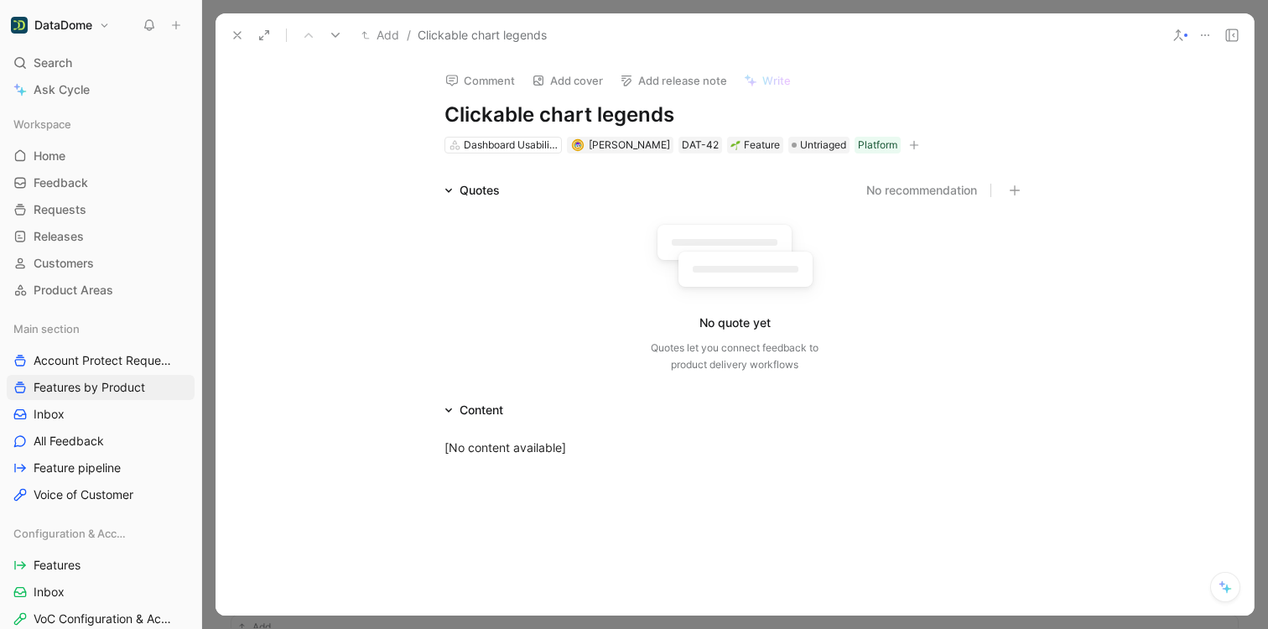
click at [344, 122] on div "Comment Add cover Add release note Write Clickable chart legends Dashboard Usab…" at bounding box center [735, 336] width 1038 height 559
drag, startPoint x: 620, startPoint y: 113, endPoint x: 444, endPoint y: 113, distance: 176.1
click at [445, 113] on h1 "Clickable chart legends" at bounding box center [735, 114] width 580 height 27
click at [240, 39] on icon at bounding box center [237, 35] width 13 height 13
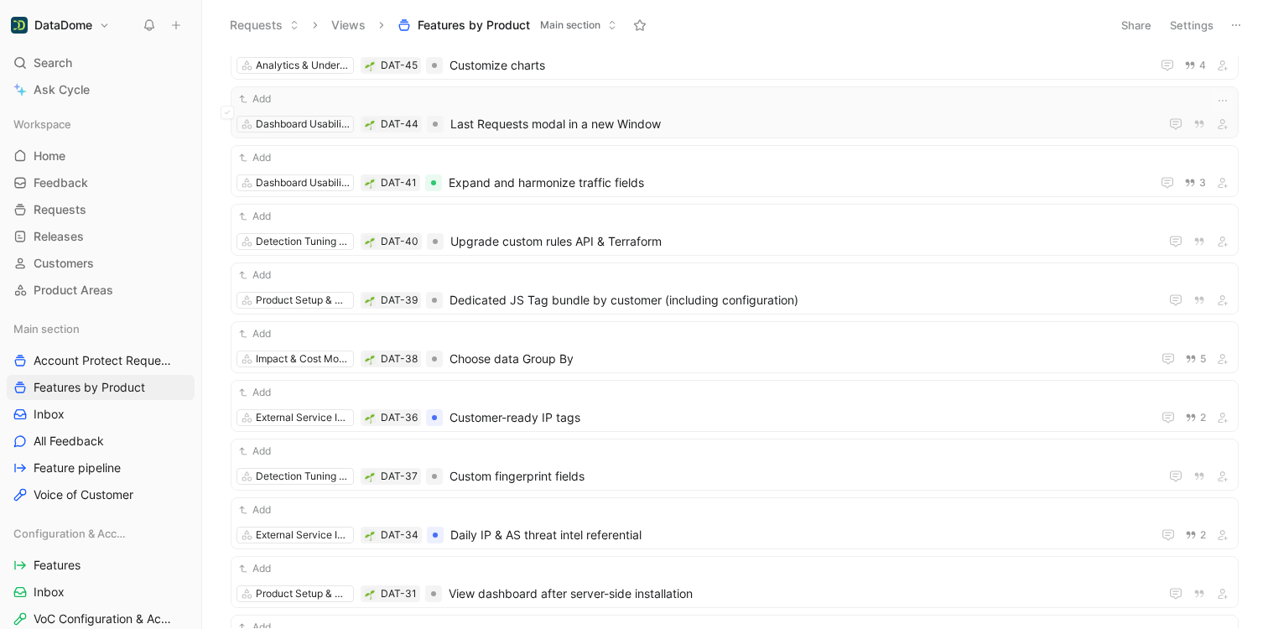
click at [554, 121] on span "Last Requests modal in a new Window" at bounding box center [801, 124] width 702 height 20
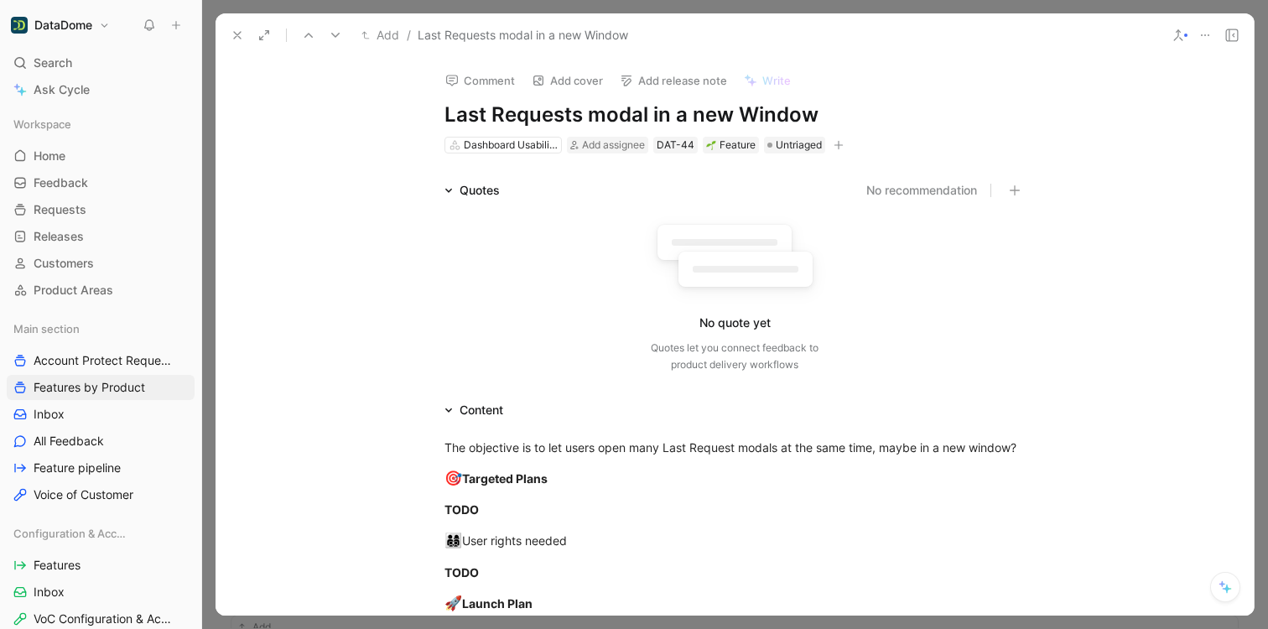
drag, startPoint x: 829, startPoint y: 116, endPoint x: 441, endPoint y: 113, distance: 387.5
click at [445, 113] on h1 "Last Requests modal in a new Window" at bounding box center [735, 114] width 580 height 27
click at [839, 144] on icon "button" at bounding box center [839, 145] width 10 height 10
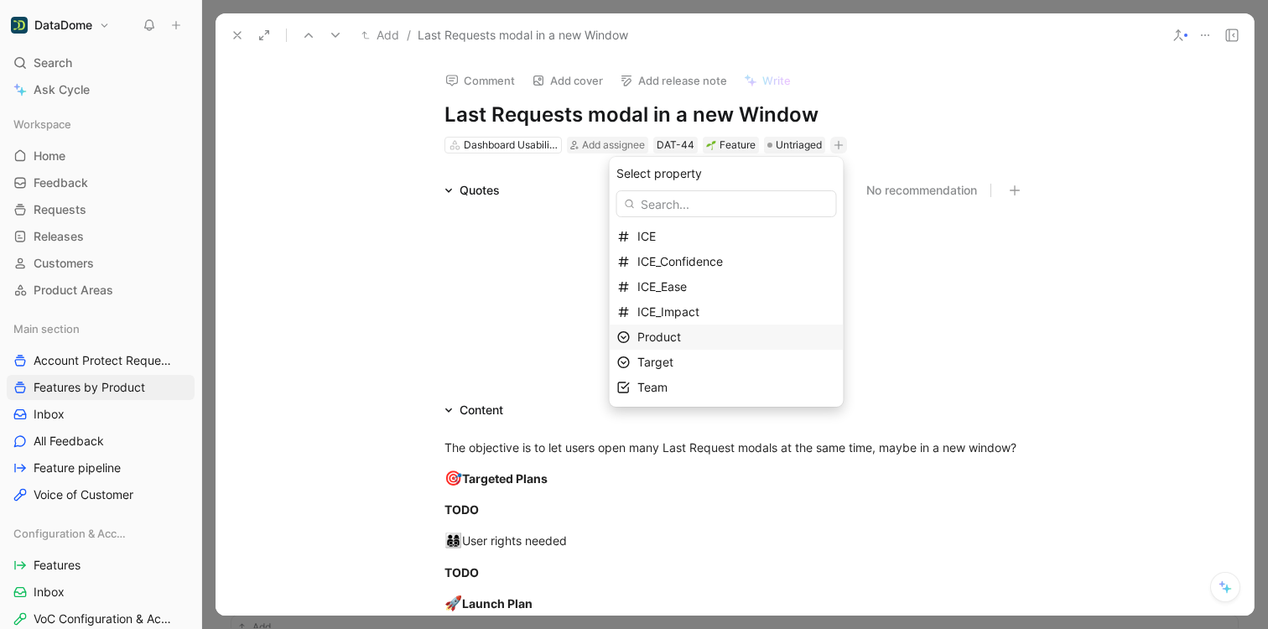
click at [673, 337] on span "Product" at bounding box center [659, 337] width 44 height 14
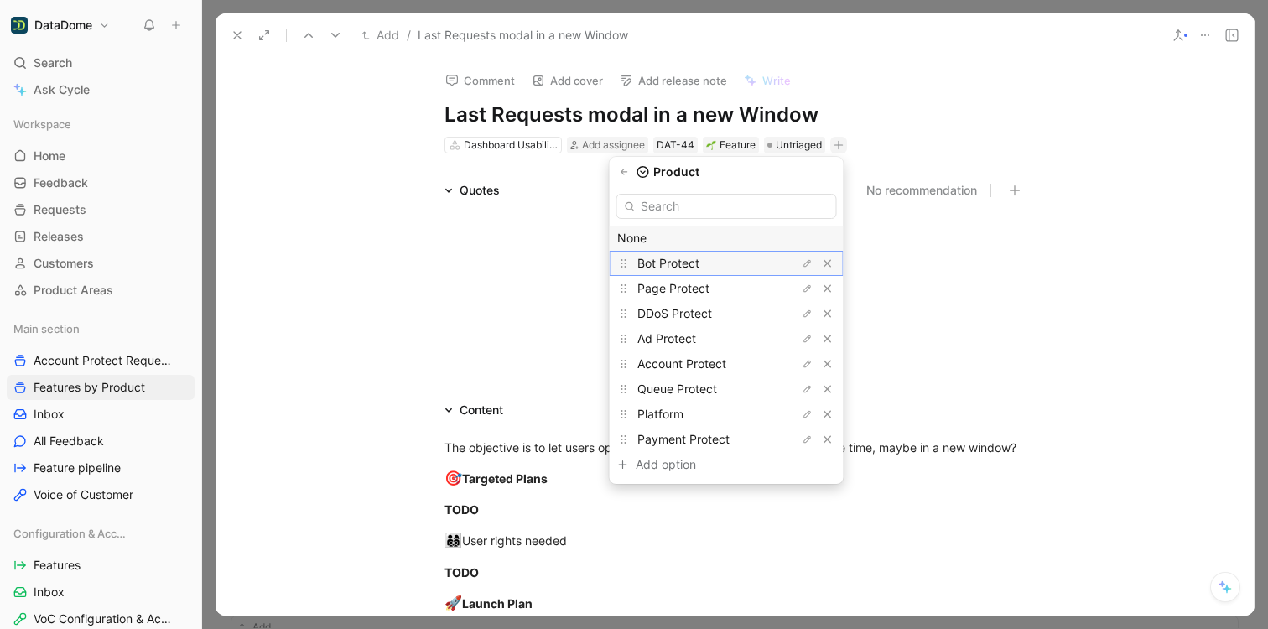
click at [676, 268] on span "Bot Protect" at bounding box center [668, 263] width 62 height 14
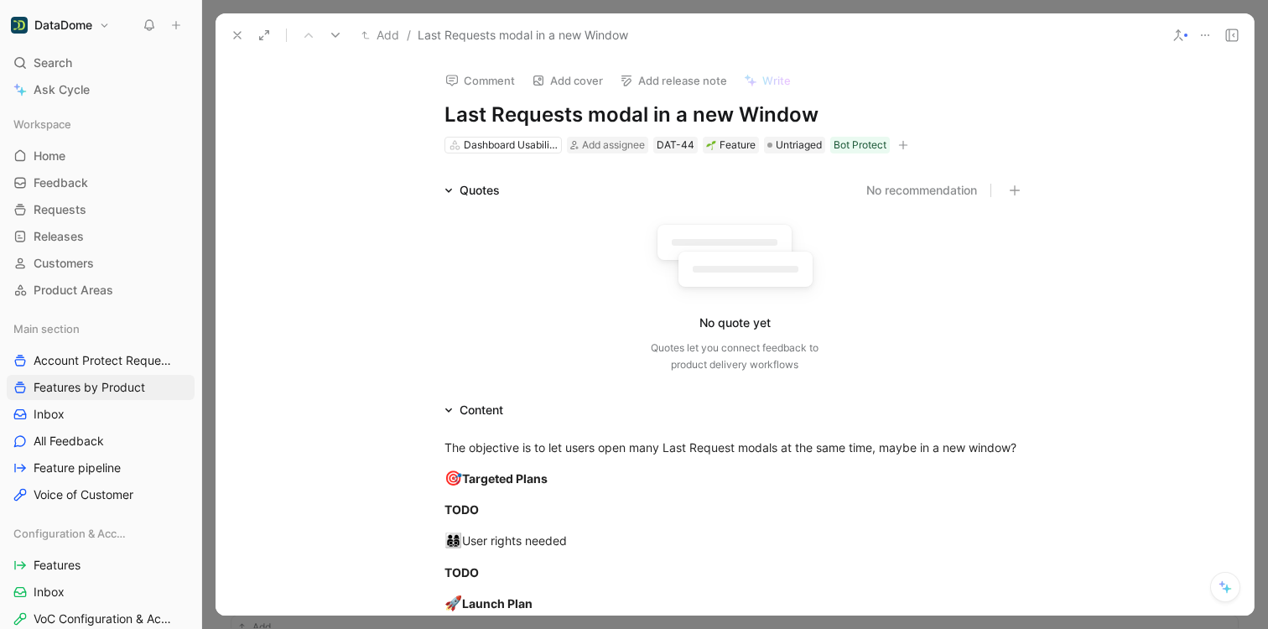
click at [244, 34] on button at bounding box center [237, 34] width 23 height 23
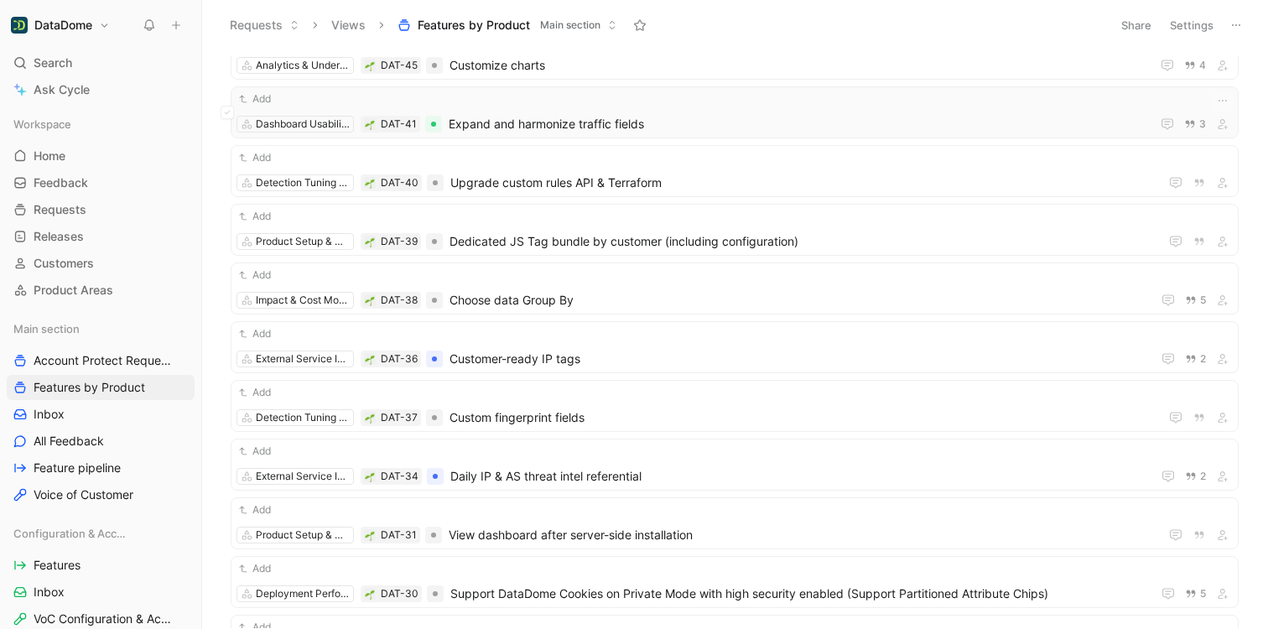
click at [532, 111] on div "Add Dashboard Usability & Efficiency DAT-41 Expand and harmonize traffic fields…" at bounding box center [735, 113] width 996 height 44
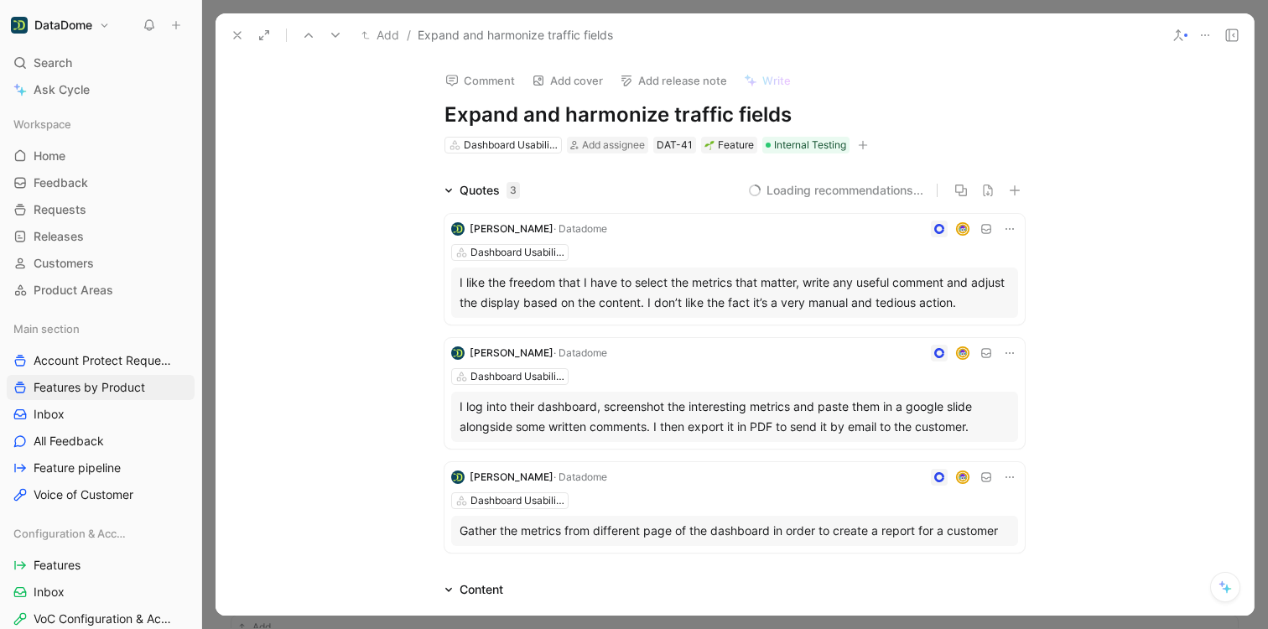
drag, startPoint x: 685, startPoint y: 111, endPoint x: 434, endPoint y: 109, distance: 250.8
click at [434, 109] on div "Comment Add cover Add release note Write Expand and harmonize traffic fields Da…" at bounding box center [735, 106] width 644 height 98
click at [865, 144] on button "button" at bounding box center [863, 145] width 17 height 17
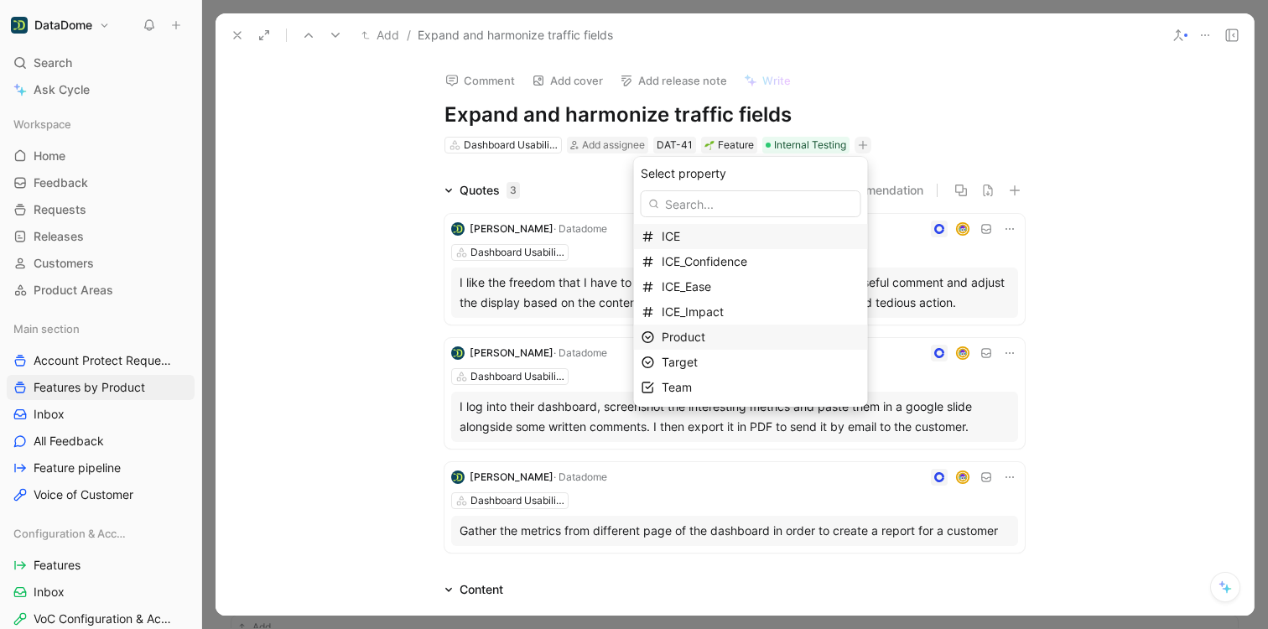
click at [736, 334] on div "Product" at bounding box center [761, 337] width 199 height 20
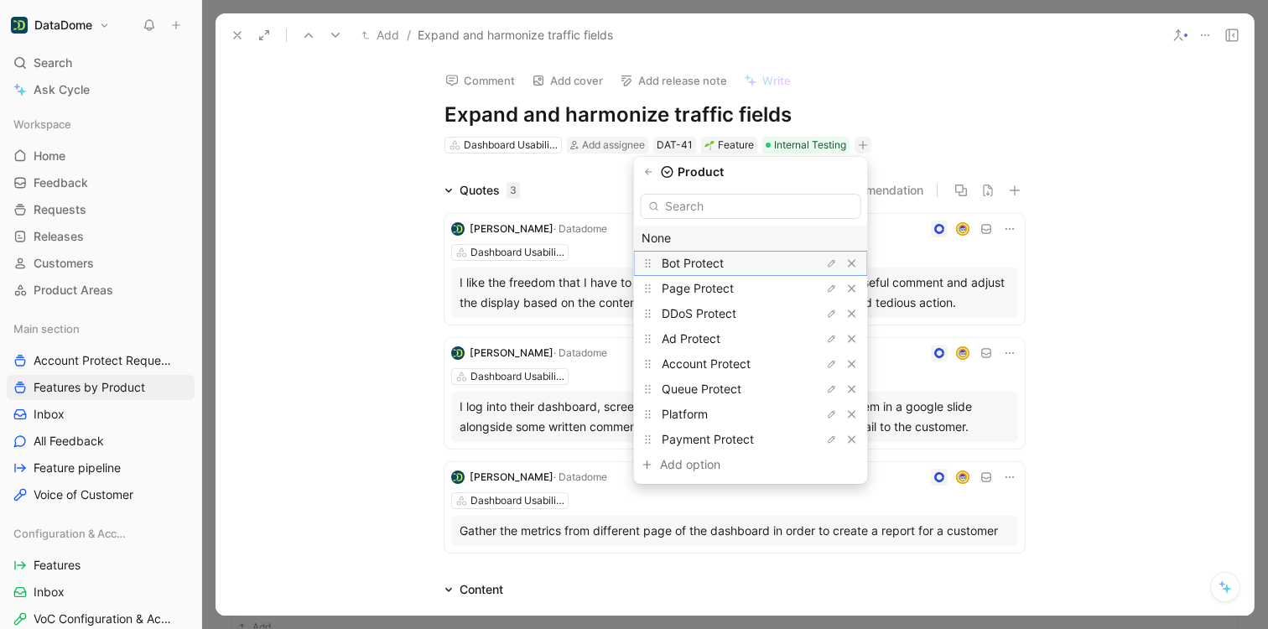
click at [710, 265] on span "Bot Protect" at bounding box center [693, 263] width 62 height 14
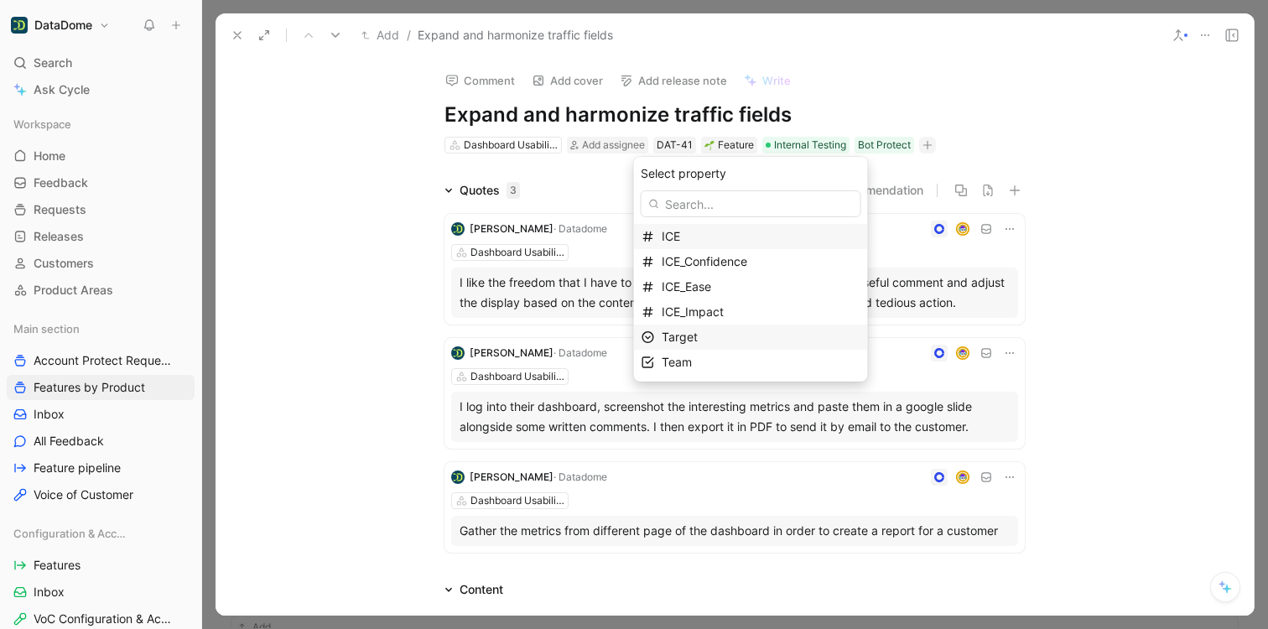
click at [698, 330] on span "Target" at bounding box center [680, 337] width 36 height 14
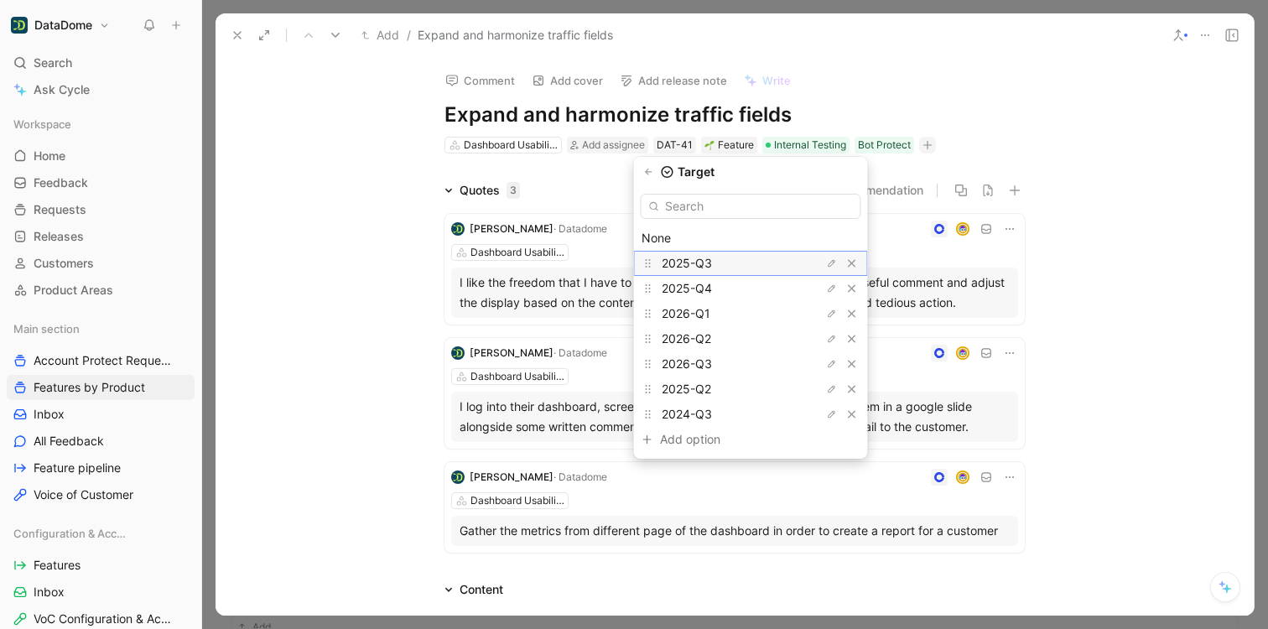
click at [710, 261] on span "2025-Q3" at bounding box center [687, 263] width 50 height 14
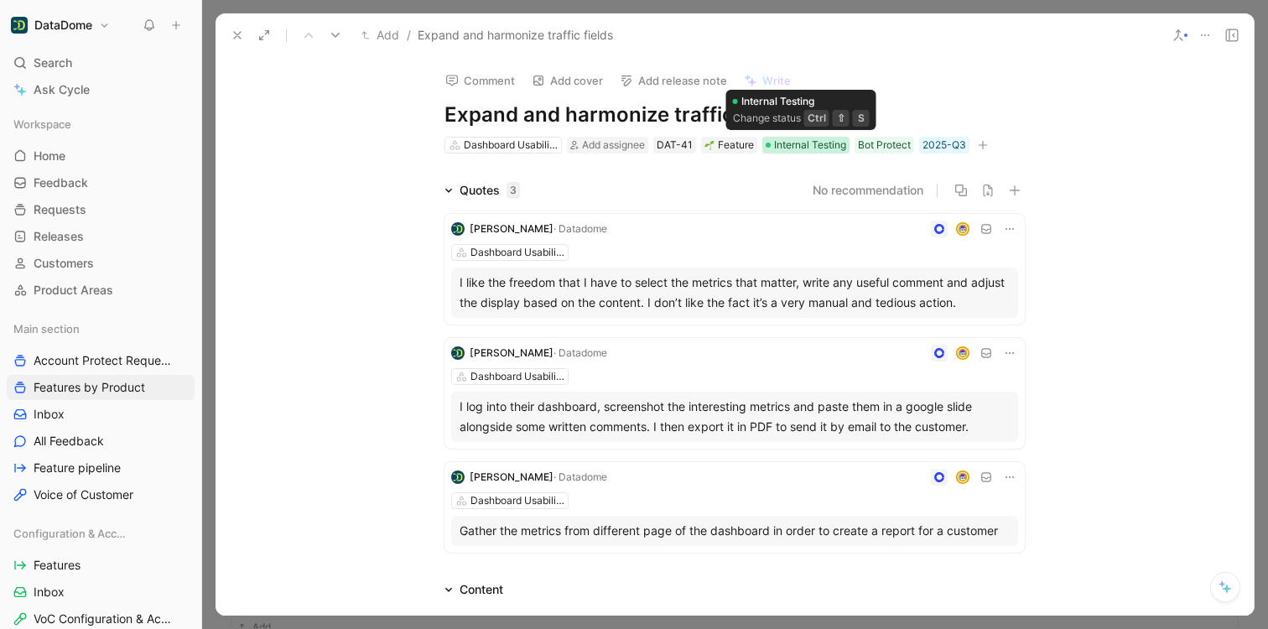
click at [809, 140] on span "Internal Testing" at bounding box center [810, 145] width 72 height 17
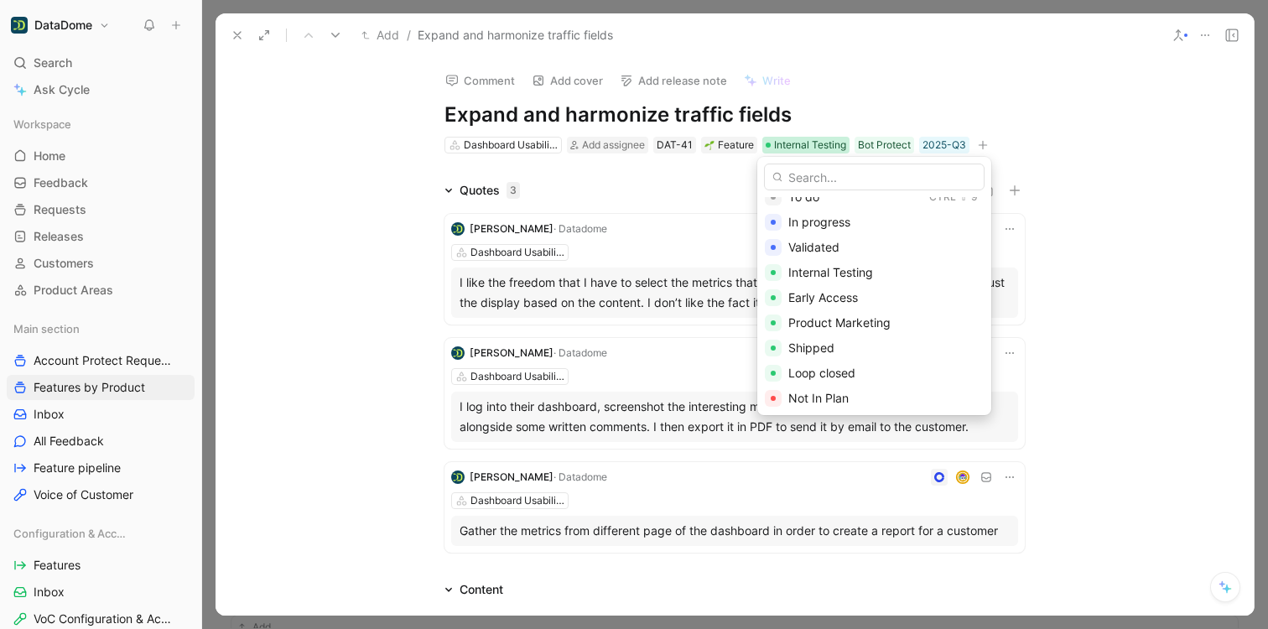
scroll to position [216, 0]
click at [829, 345] on span "Shipped" at bounding box center [811, 345] width 46 height 14
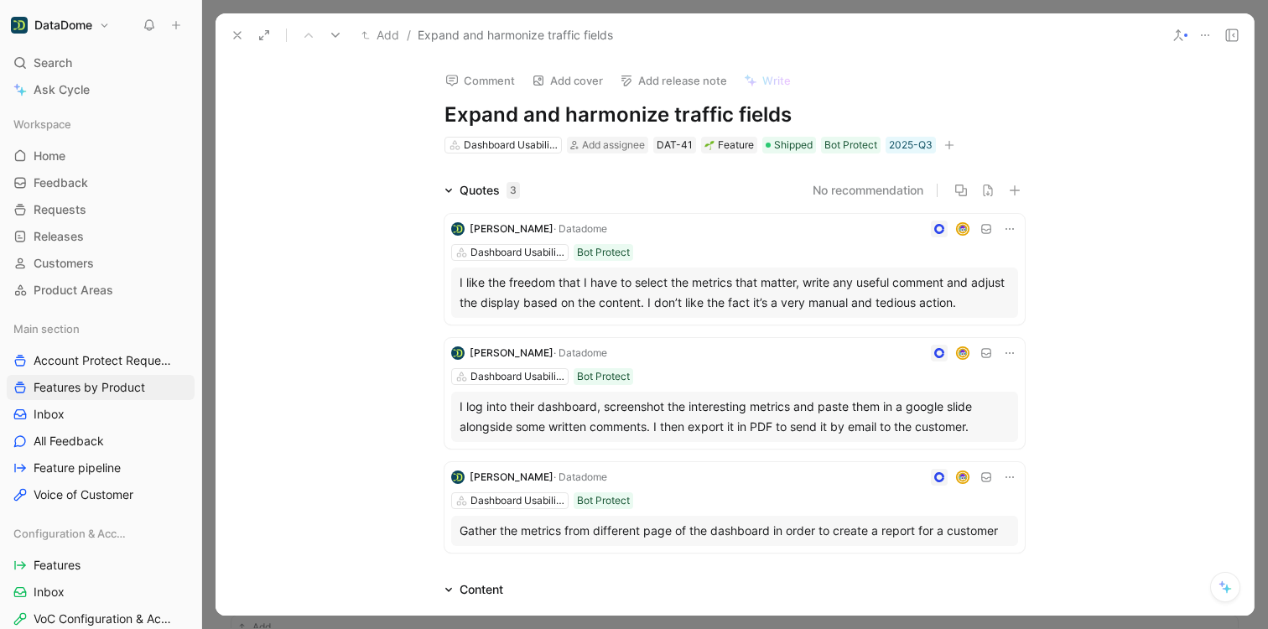
click at [237, 35] on use at bounding box center [237, 35] width 7 height 7
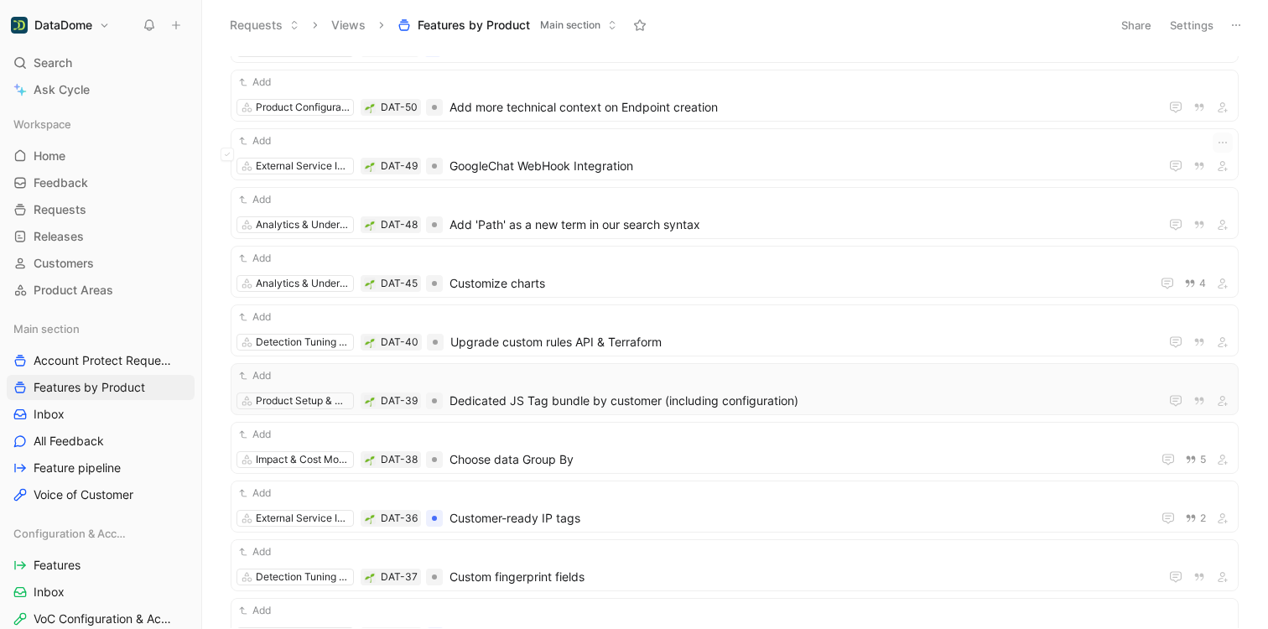
scroll to position [1899, 0]
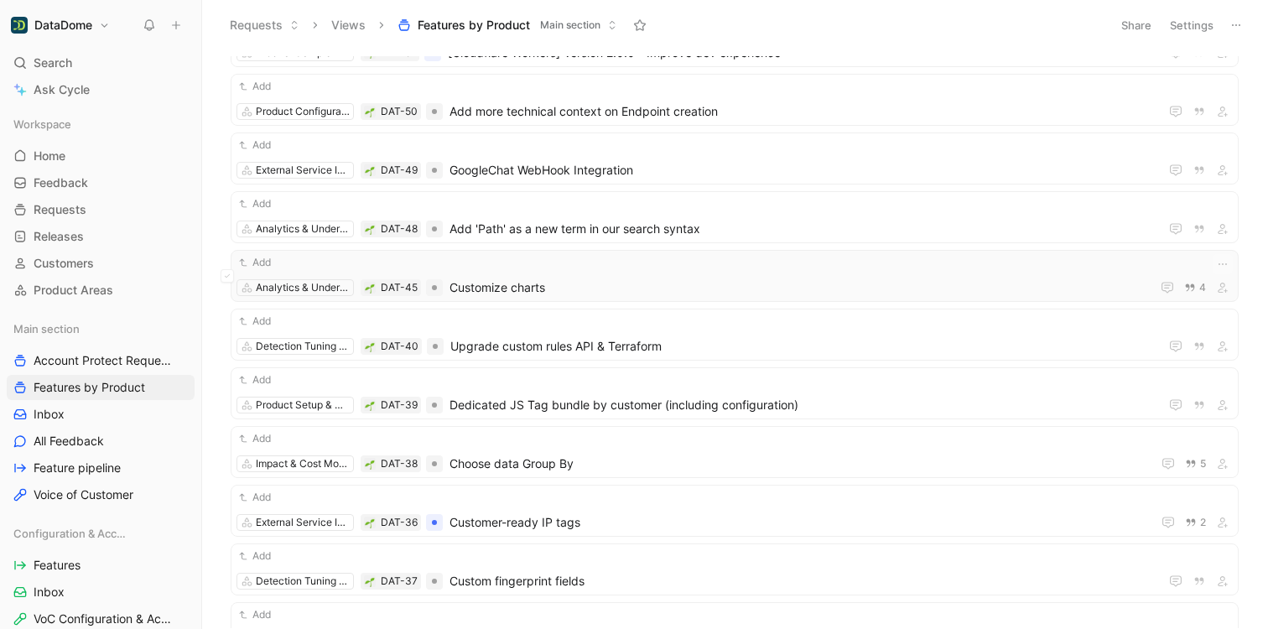
click at [538, 273] on div "Add Analytics & Understanding DAT-45 Customize charts 4" at bounding box center [735, 276] width 996 height 44
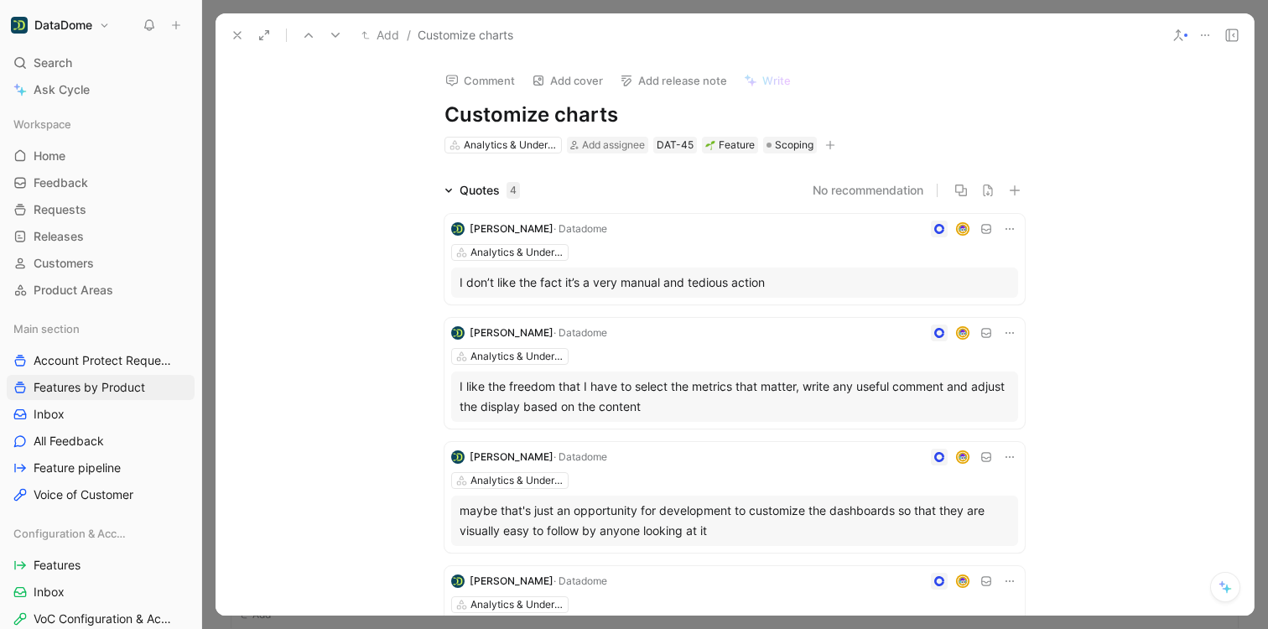
drag, startPoint x: 610, startPoint y: 117, endPoint x: 445, endPoint y: 117, distance: 164.4
click at [445, 117] on h1 "Customize charts" at bounding box center [735, 114] width 580 height 27
click at [827, 141] on icon "button" at bounding box center [830, 145] width 10 height 10
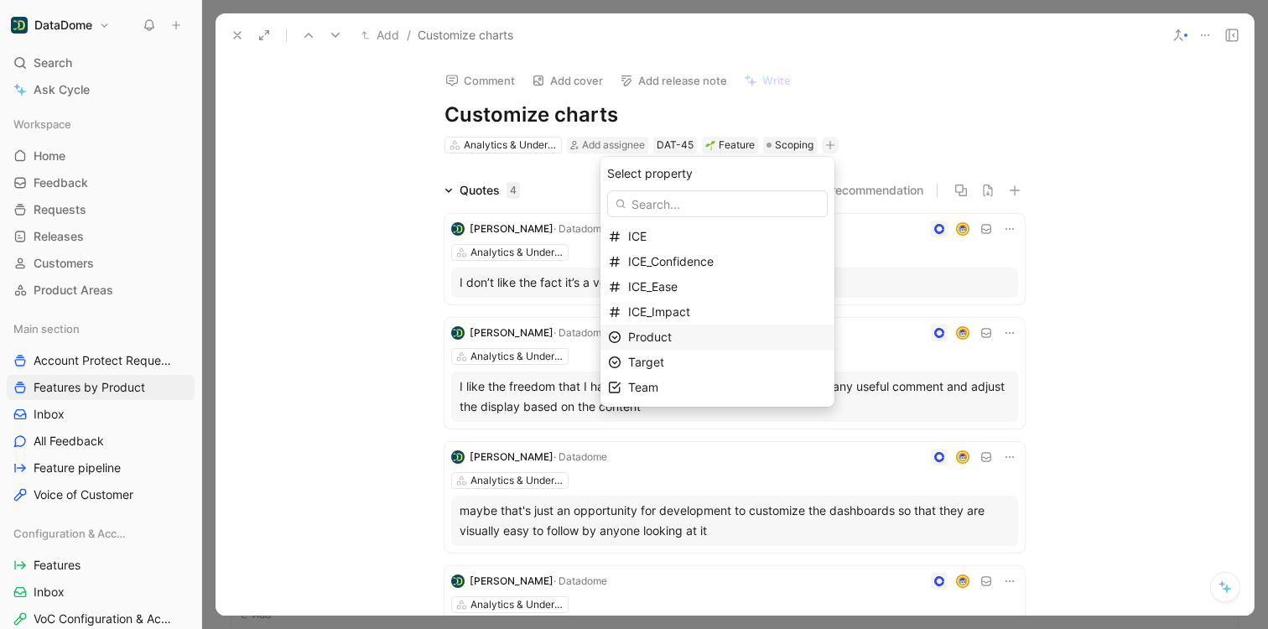
click at [670, 337] on span "Product" at bounding box center [650, 337] width 44 height 14
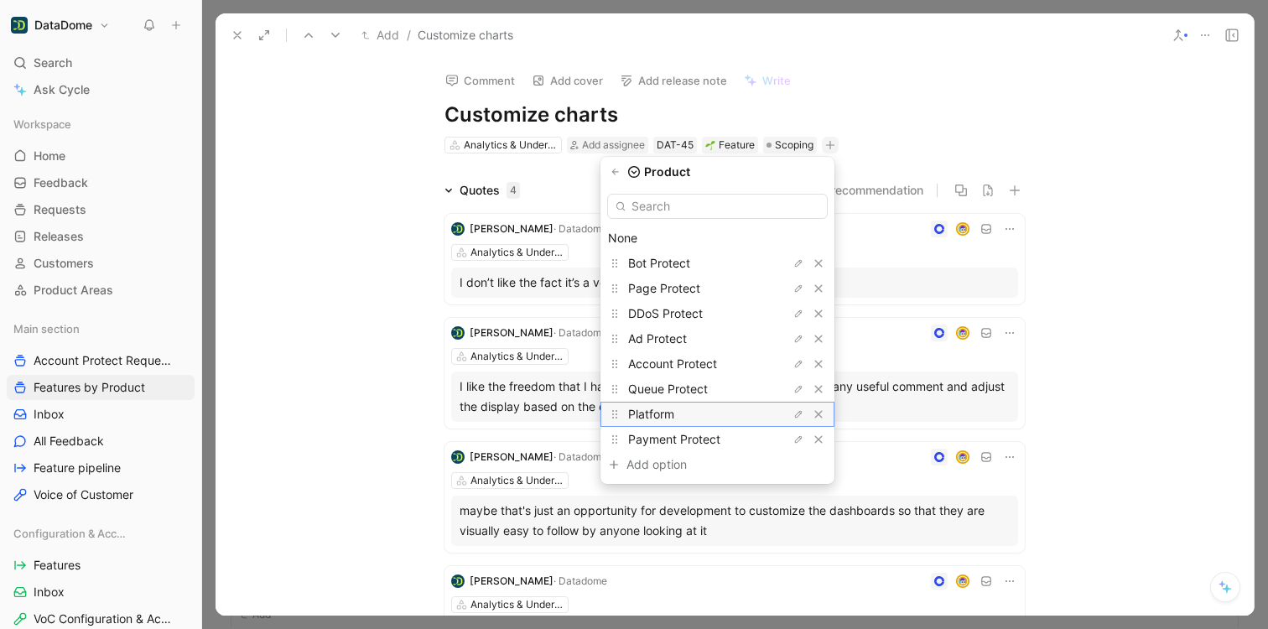
click at [666, 418] on span "Platform" at bounding box center [651, 414] width 46 height 14
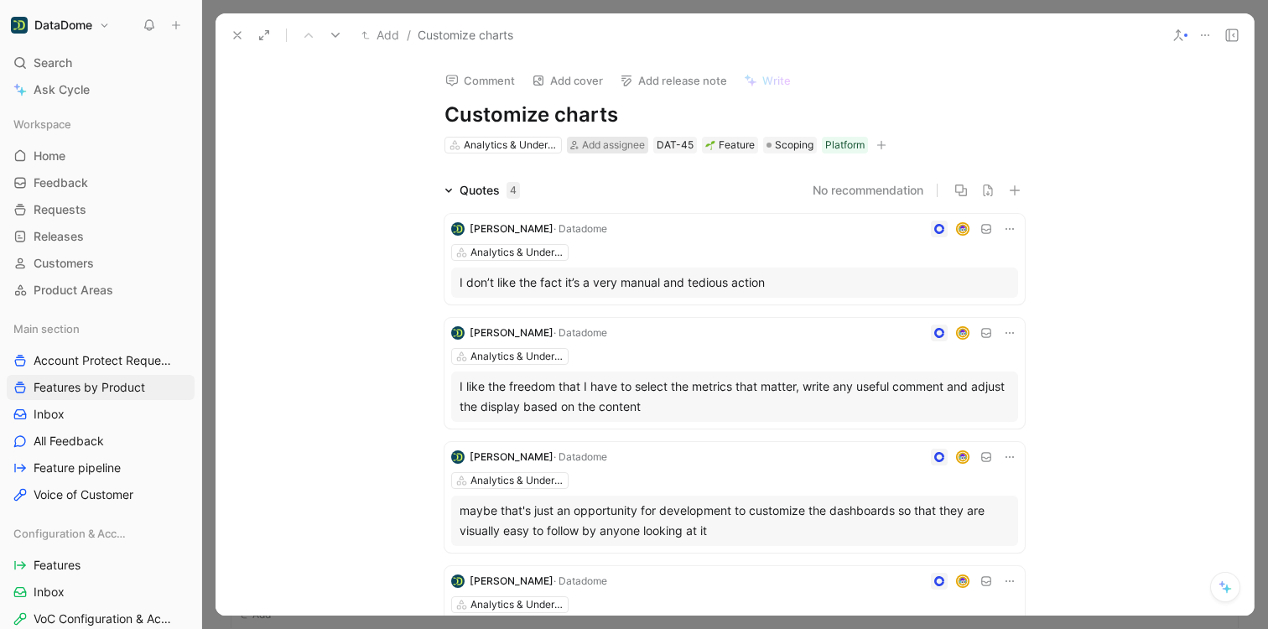
click at [622, 141] on span "Add assignee" at bounding box center [613, 144] width 63 height 13
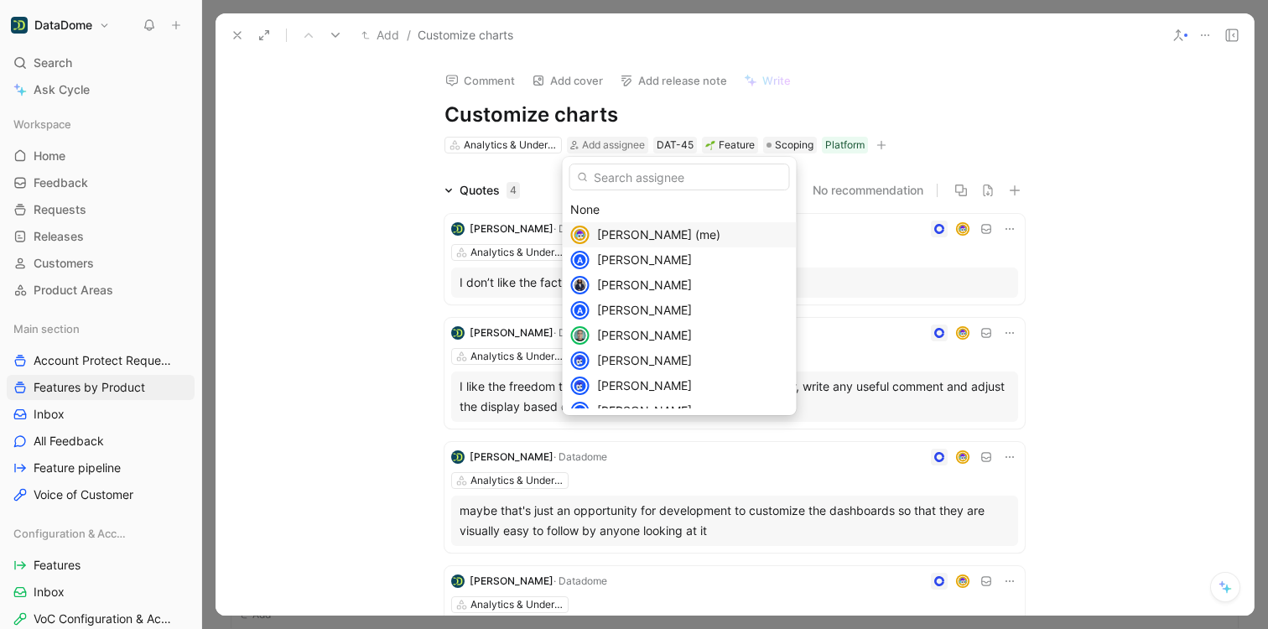
click at [611, 235] on span "[PERSON_NAME] (me)" at bounding box center [658, 234] width 123 height 14
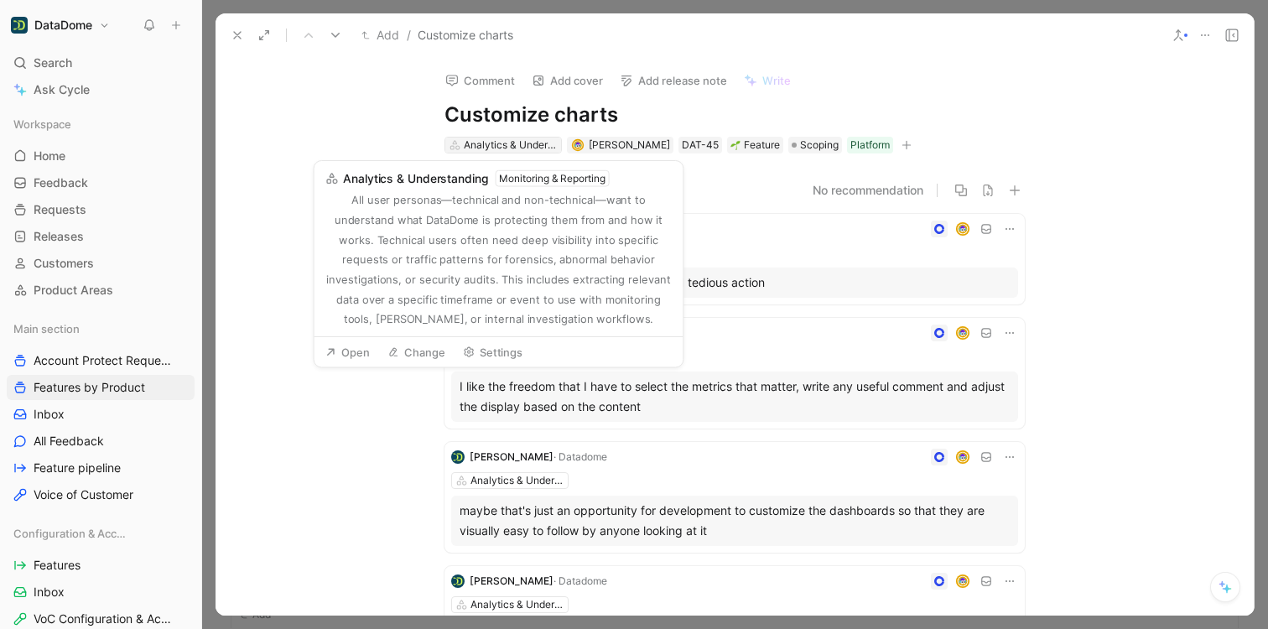
click at [511, 143] on div "Analytics & Understanding" at bounding box center [511, 145] width 94 height 17
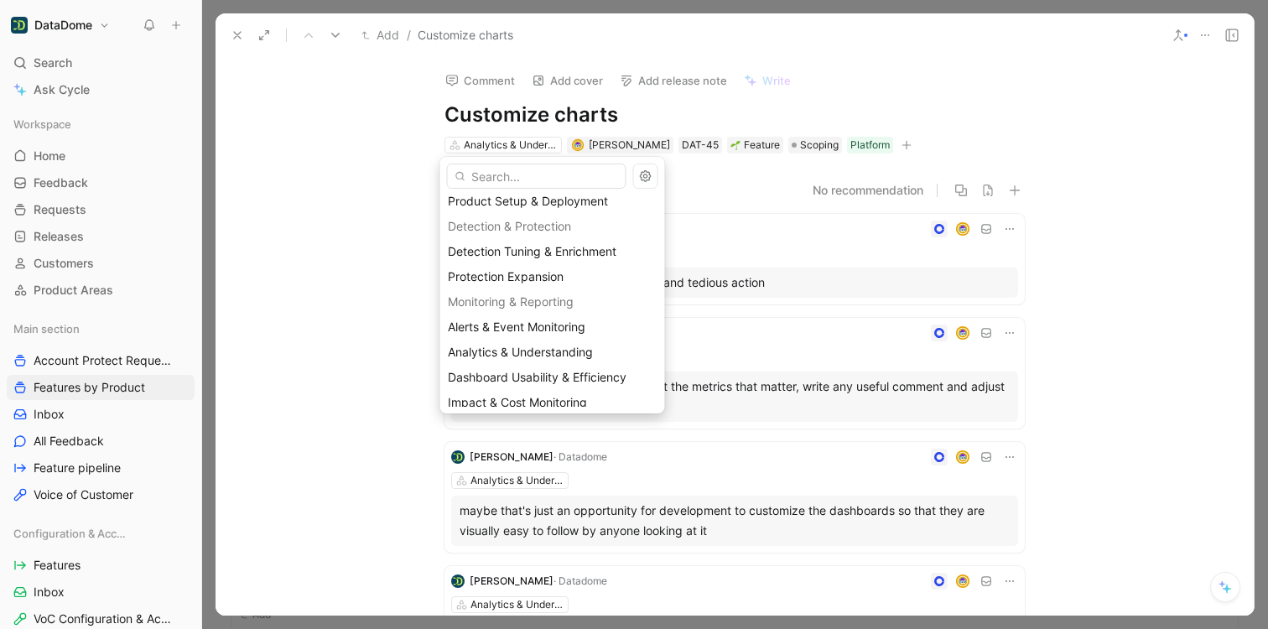
scroll to position [267, 0]
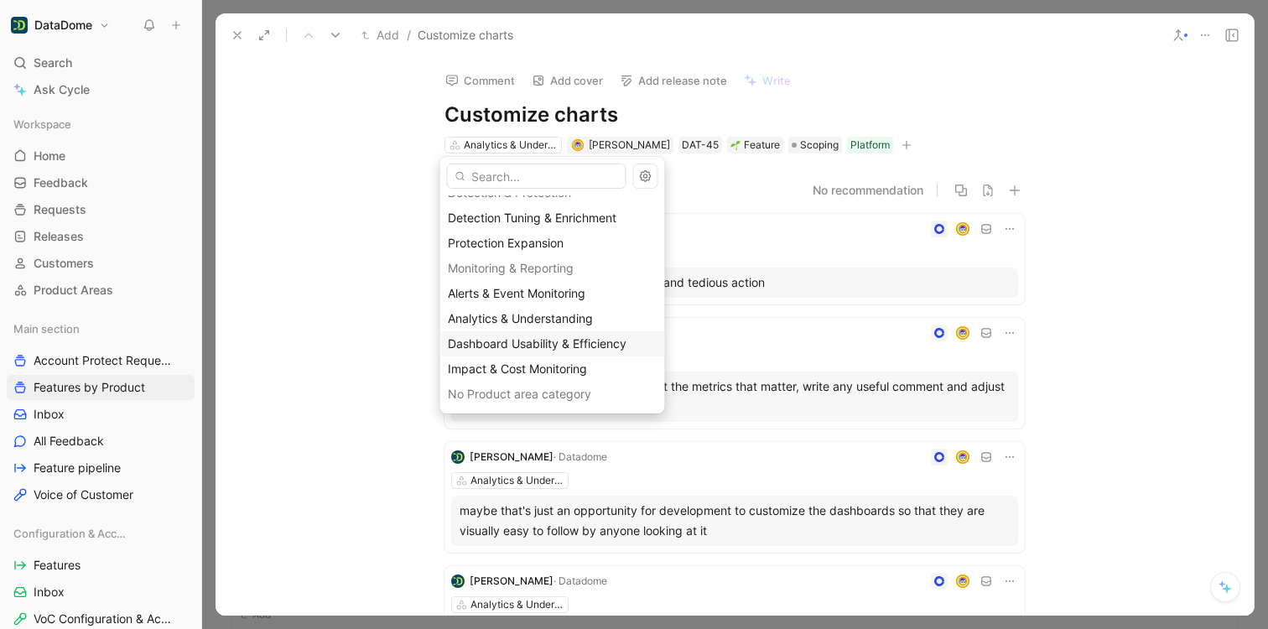
click at [554, 334] on div "Dashboard Usability & Efficiency" at bounding box center [553, 344] width 210 height 20
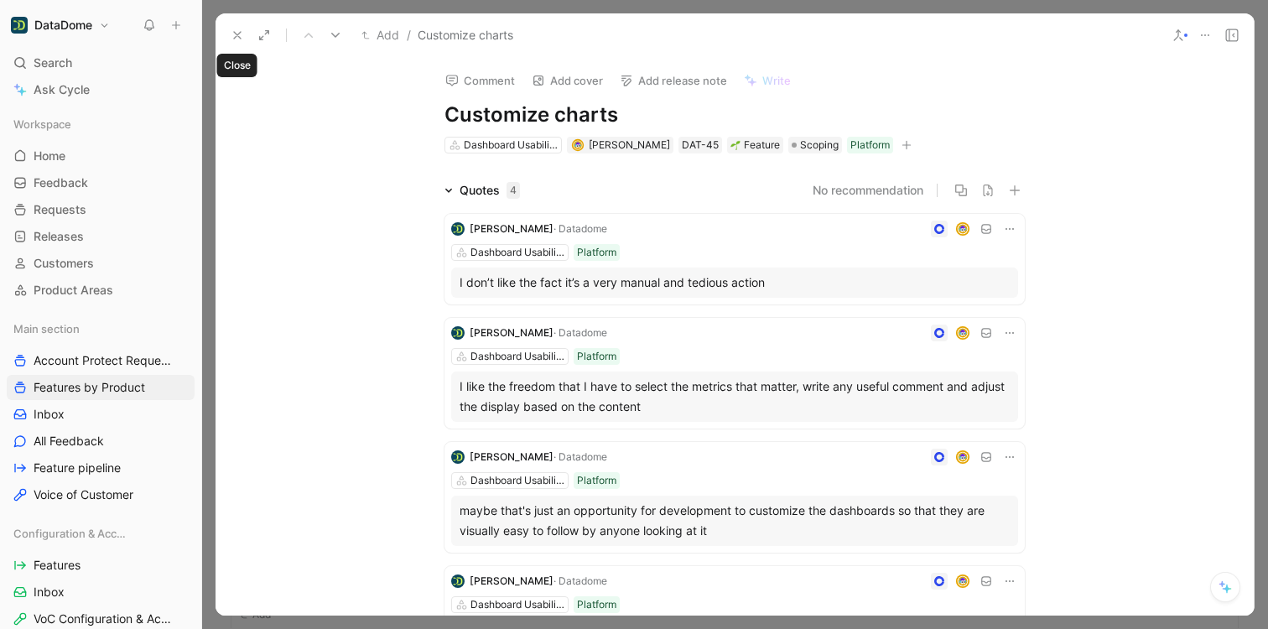
click at [235, 37] on use at bounding box center [237, 35] width 7 height 7
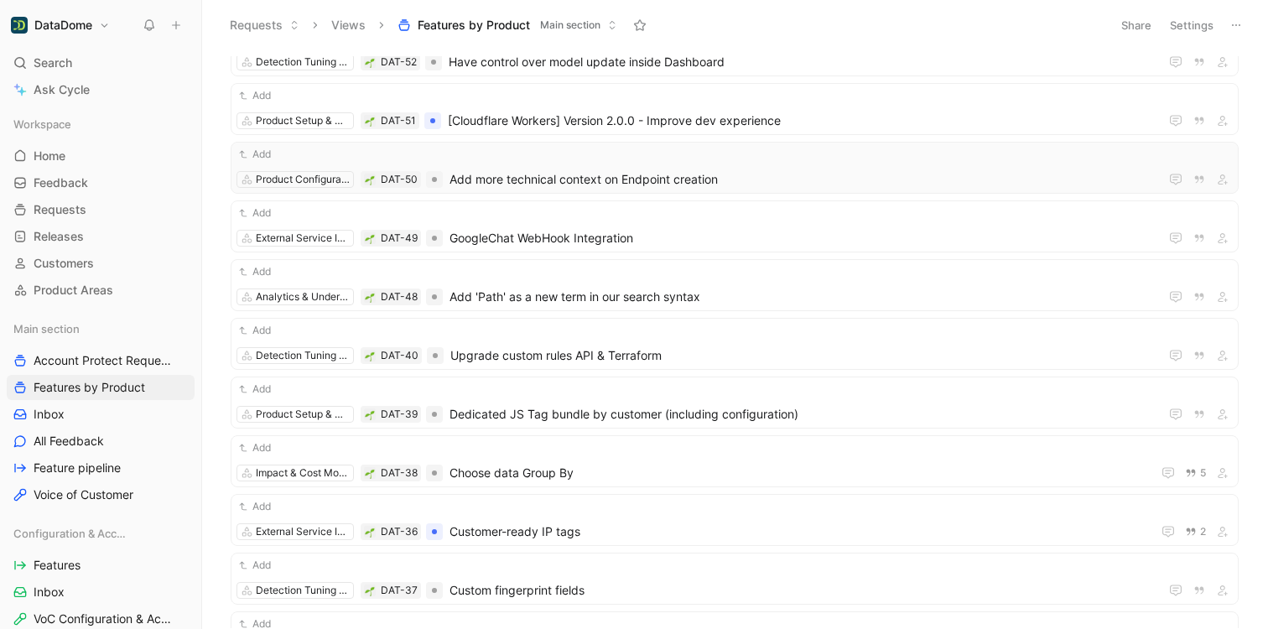
scroll to position [1818, 0]
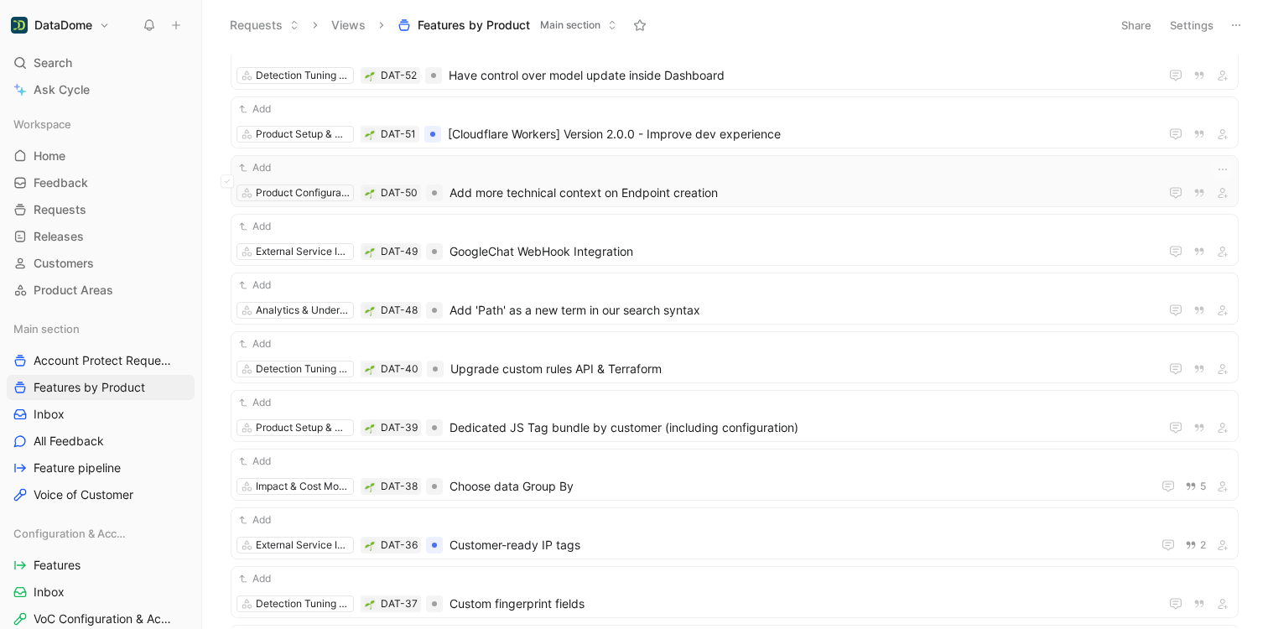
click at [669, 181] on div "Add Product Configuration DAT-50 Add more technical context on Endpoint creation" at bounding box center [735, 181] width 996 height 44
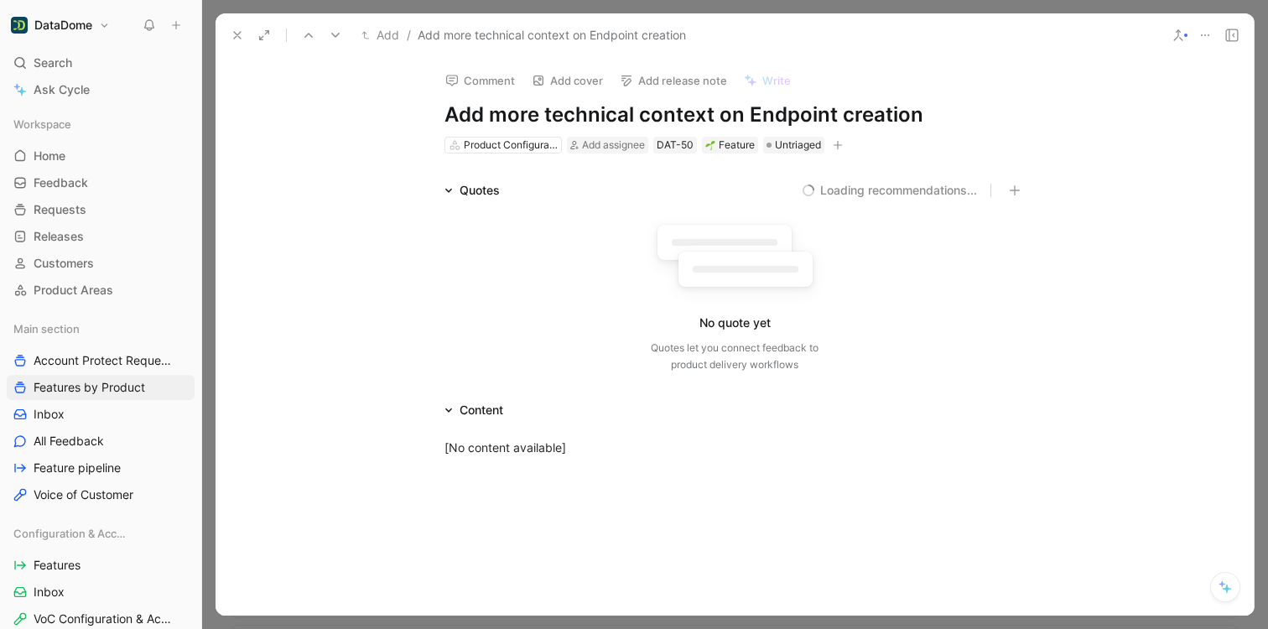
drag, startPoint x: 958, startPoint y: 113, endPoint x: 437, endPoint y: 108, distance: 520.9
click at [437, 108] on div "Comment Add cover Add release note Write Add more technical context on Endpoint…" at bounding box center [735, 106] width 644 height 98
click at [841, 141] on button "button" at bounding box center [838, 145] width 17 height 17
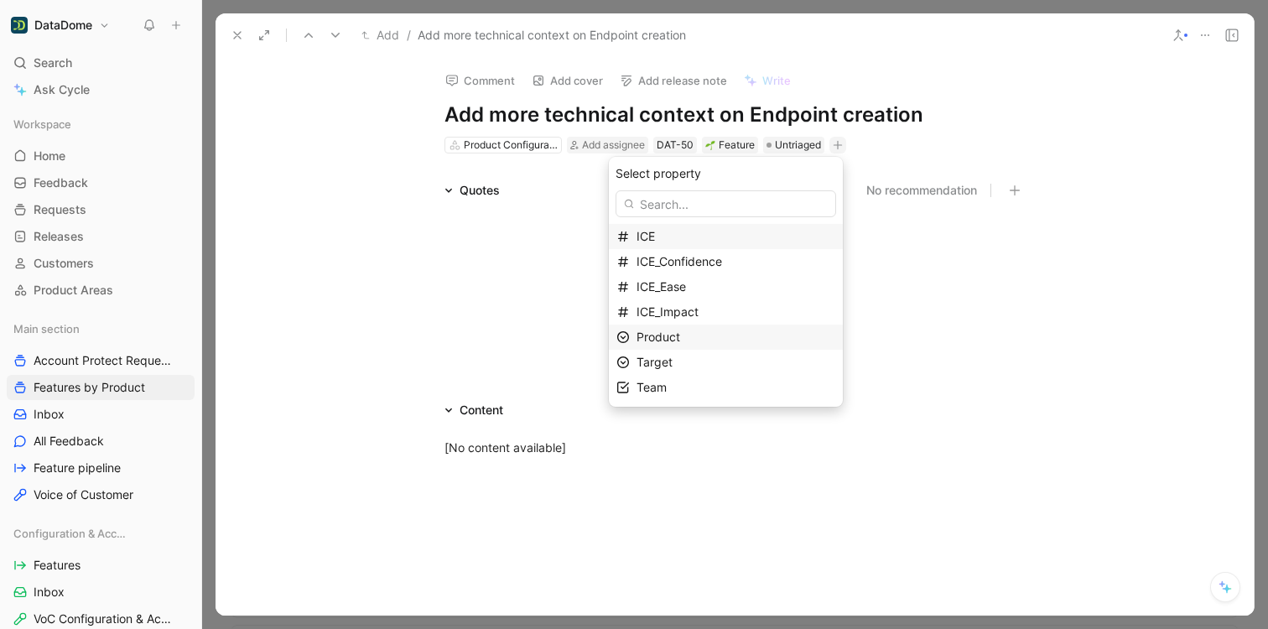
click at [705, 341] on div "Product" at bounding box center [736, 337] width 199 height 20
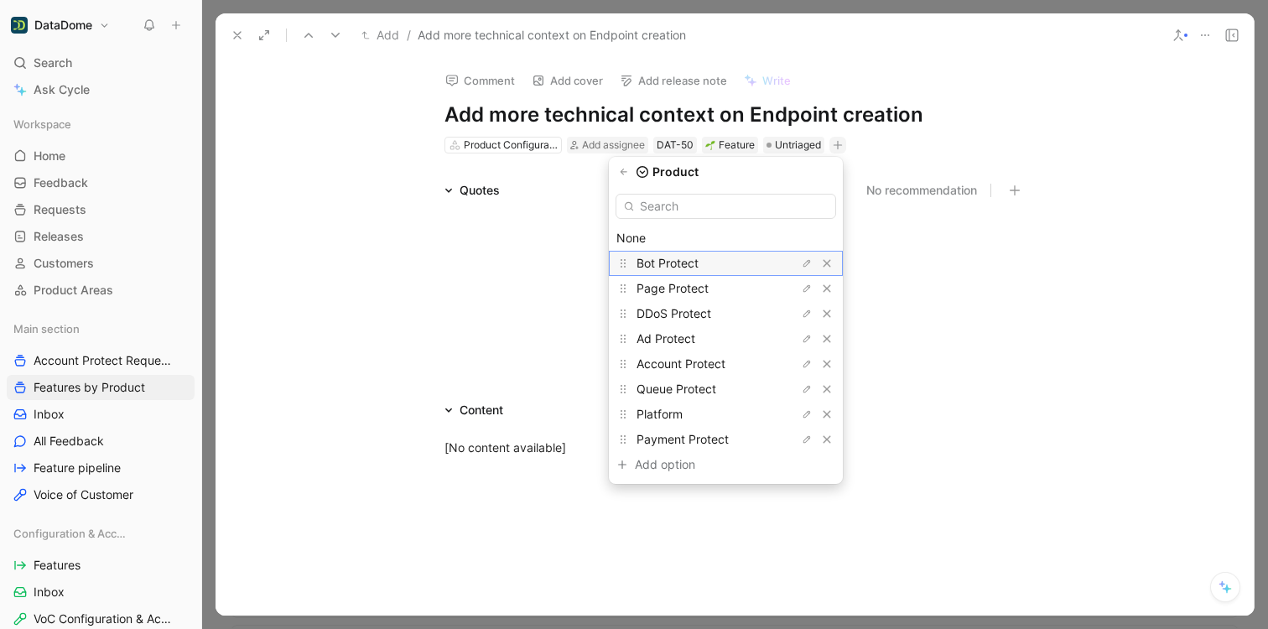
click at [697, 264] on span "Bot Protect" at bounding box center [668, 263] width 62 height 14
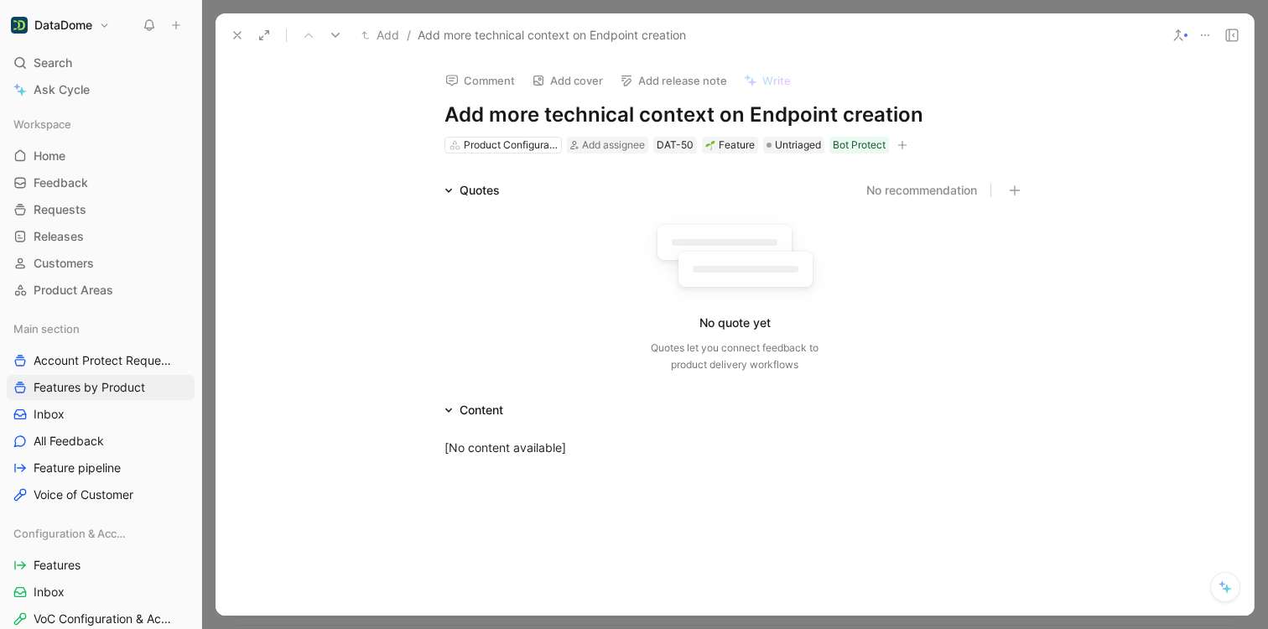
click at [237, 35] on use at bounding box center [237, 35] width 7 height 7
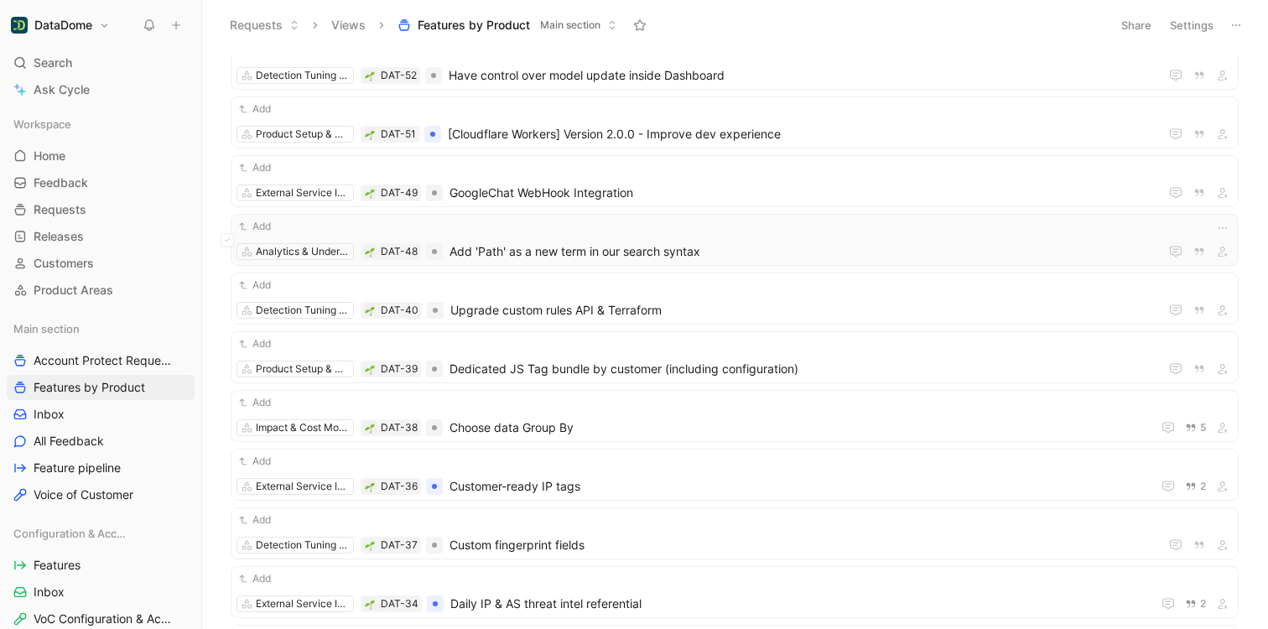
click at [464, 233] on div "Add" at bounding box center [735, 226] width 996 height 17
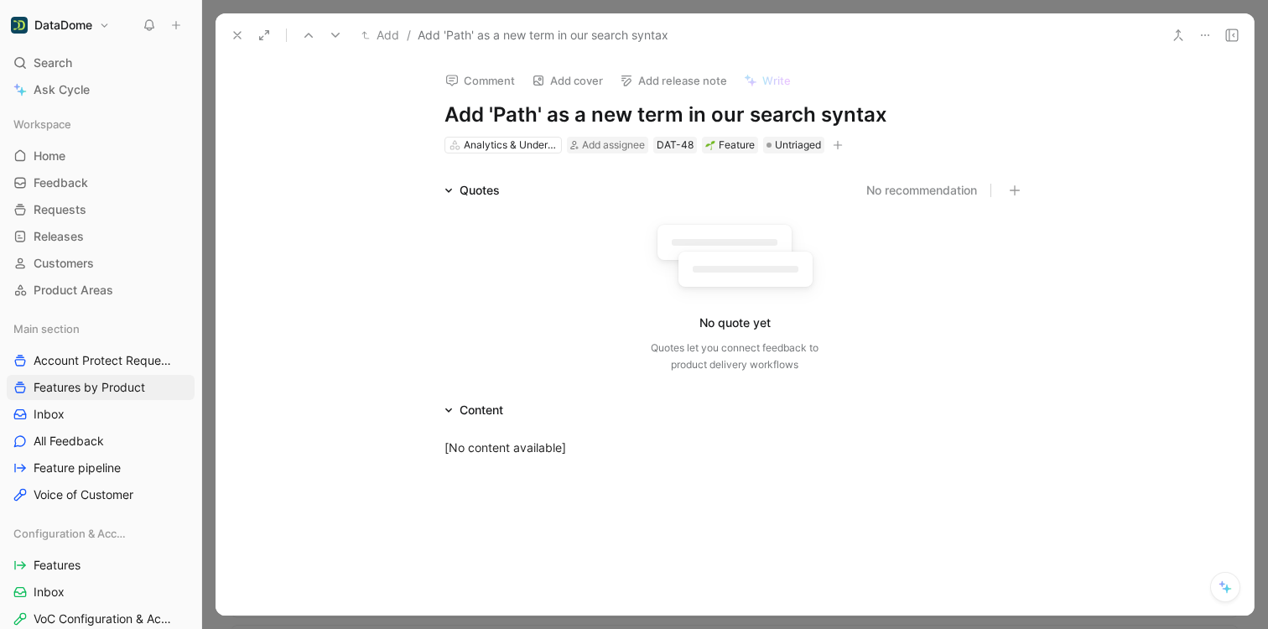
drag, startPoint x: 893, startPoint y: 121, endPoint x: 445, endPoint y: 109, distance: 448.9
click at [445, 109] on h1 "Add 'Path' as a new term in our search syntax" at bounding box center [735, 114] width 580 height 27
click at [239, 35] on icon at bounding box center [237, 35] width 13 height 13
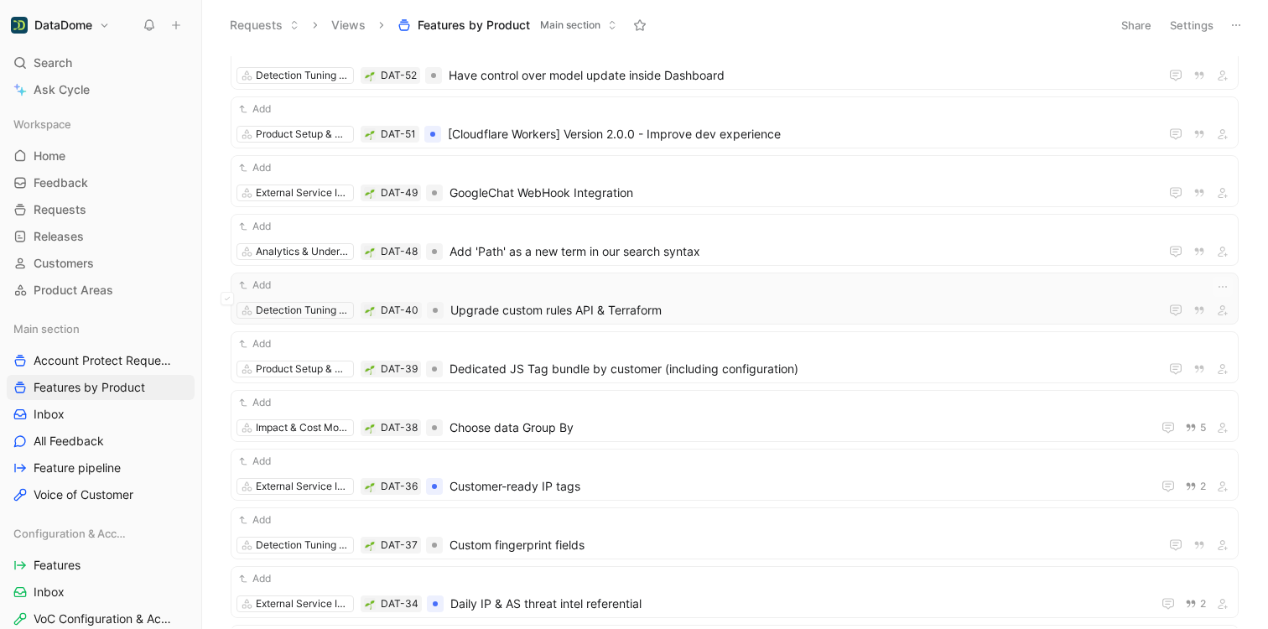
click at [679, 309] on span "Upgrade custom rules API & Terraform" at bounding box center [801, 310] width 702 height 20
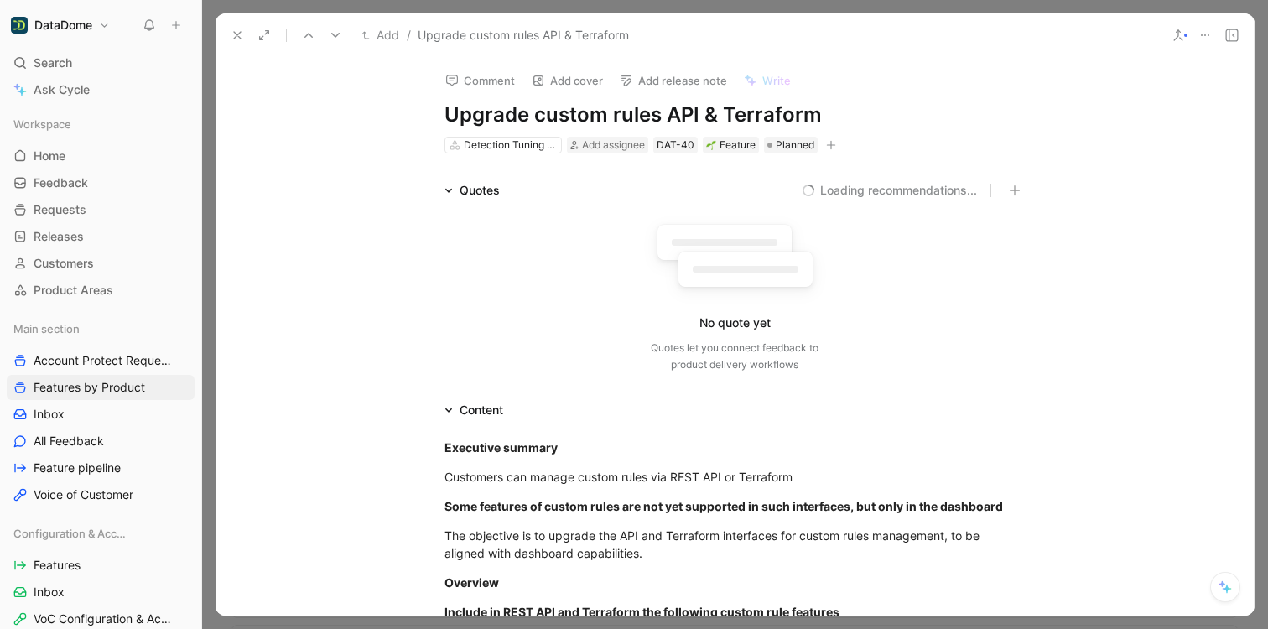
drag, startPoint x: 821, startPoint y: 117, endPoint x: 434, endPoint y: 120, distance: 386.7
click at [434, 120] on div "Comment Add cover Add release note Write Upgrade custom rules API & Terraform D…" at bounding box center [735, 106] width 644 height 98
click at [833, 144] on button "button" at bounding box center [831, 145] width 17 height 17
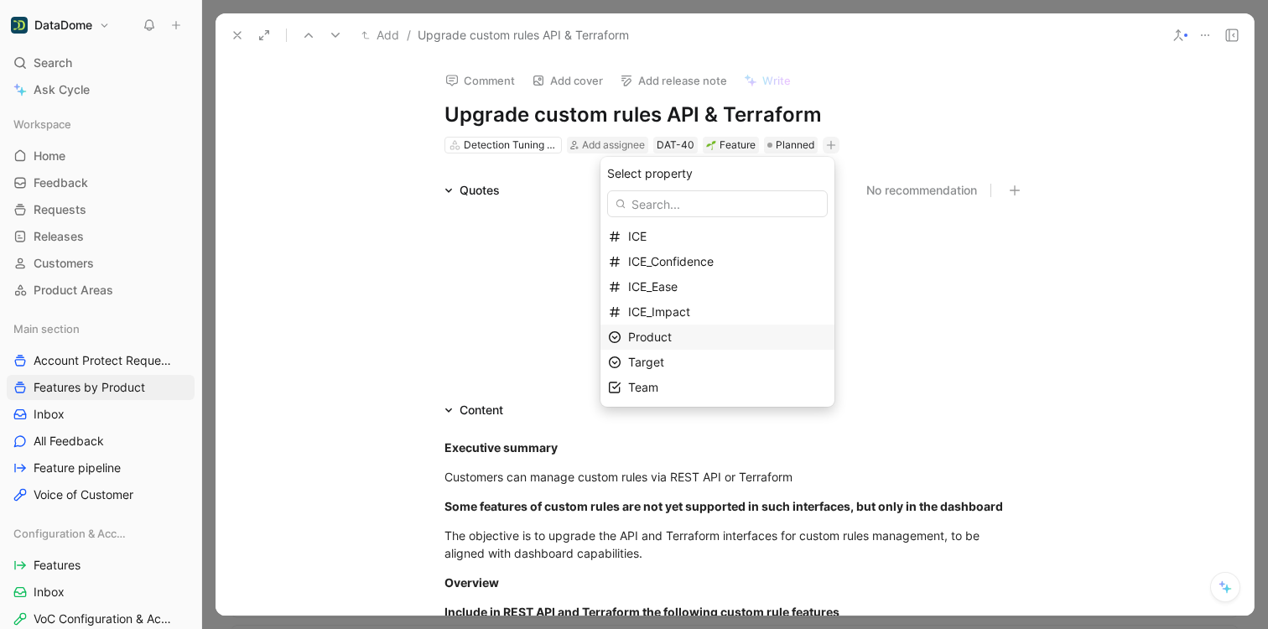
click at [695, 332] on div "Product" at bounding box center [727, 337] width 199 height 20
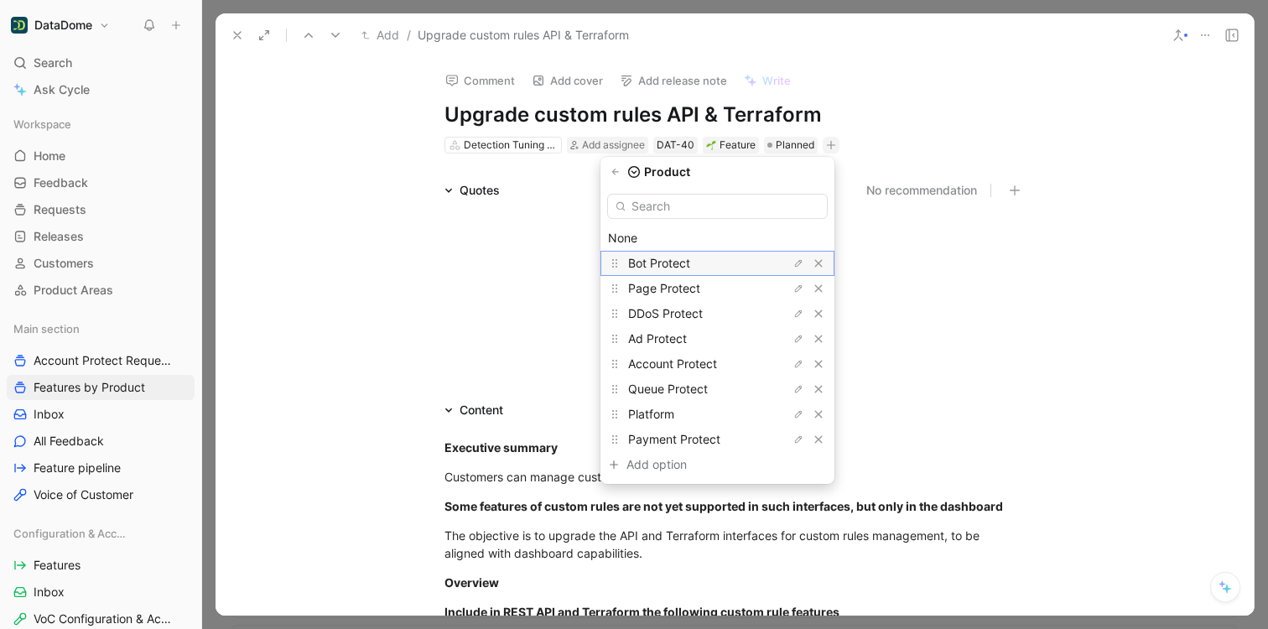
click at [675, 263] on span "Bot Protect" at bounding box center [659, 263] width 62 height 14
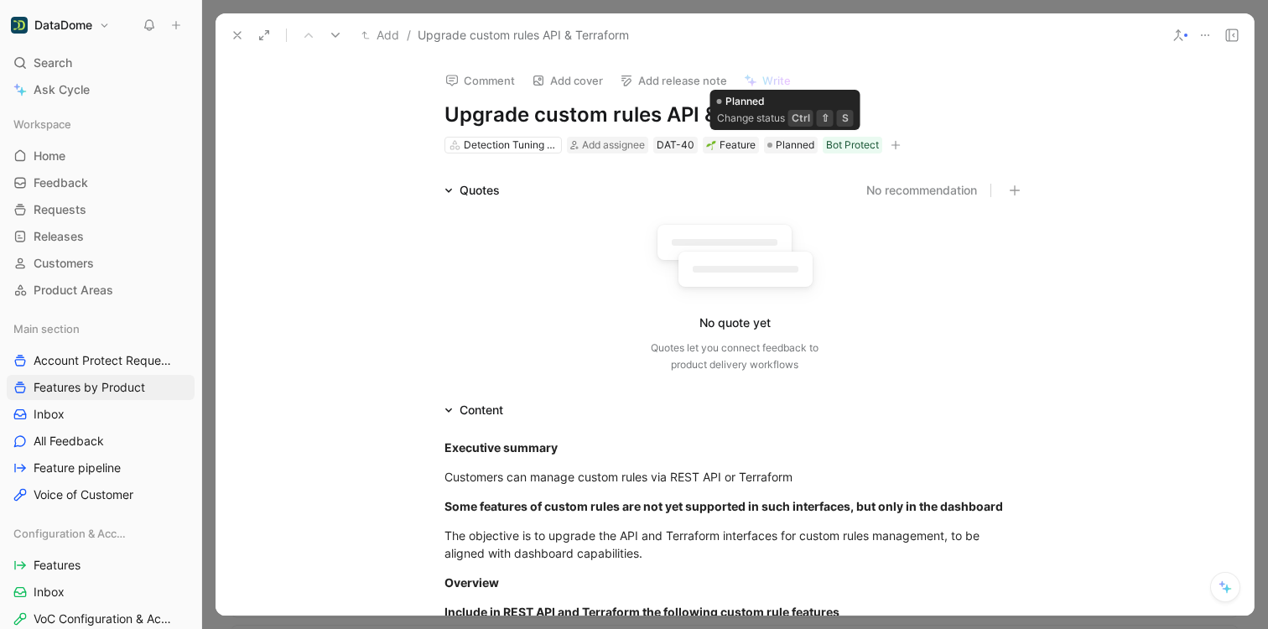
click at [790, 145] on span "Planned" at bounding box center [795, 145] width 39 height 17
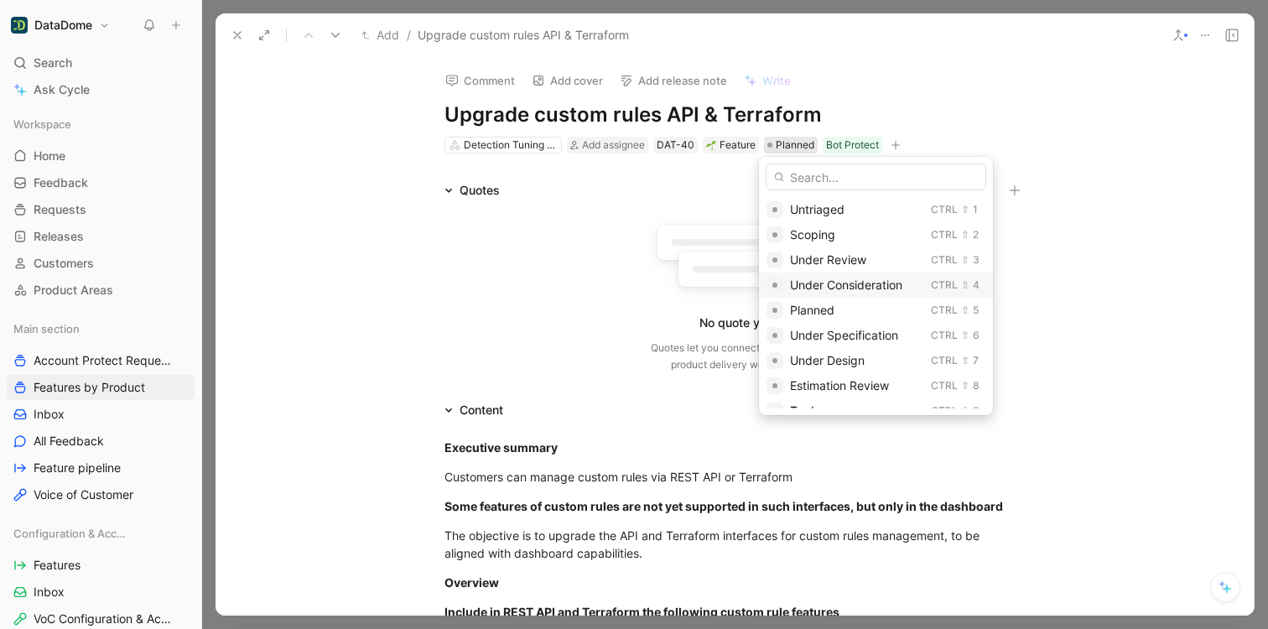
click at [829, 286] on span "Under Consideration" at bounding box center [846, 285] width 112 height 14
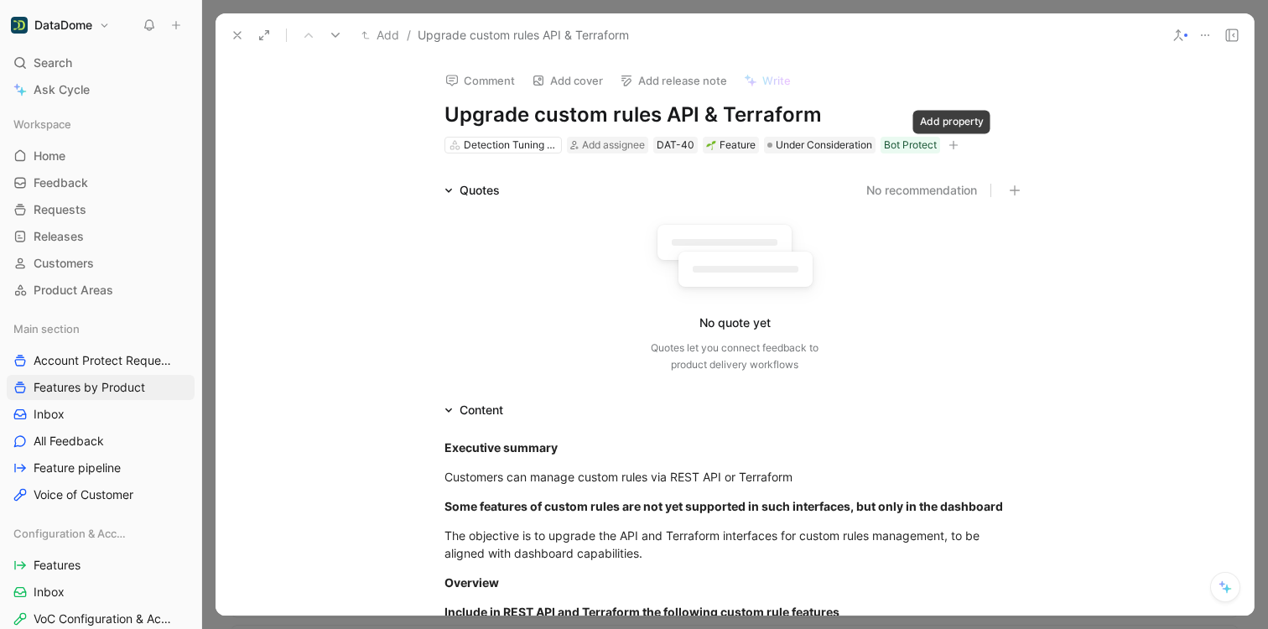
click at [952, 145] on icon "button" at bounding box center [954, 145] width 10 height 10
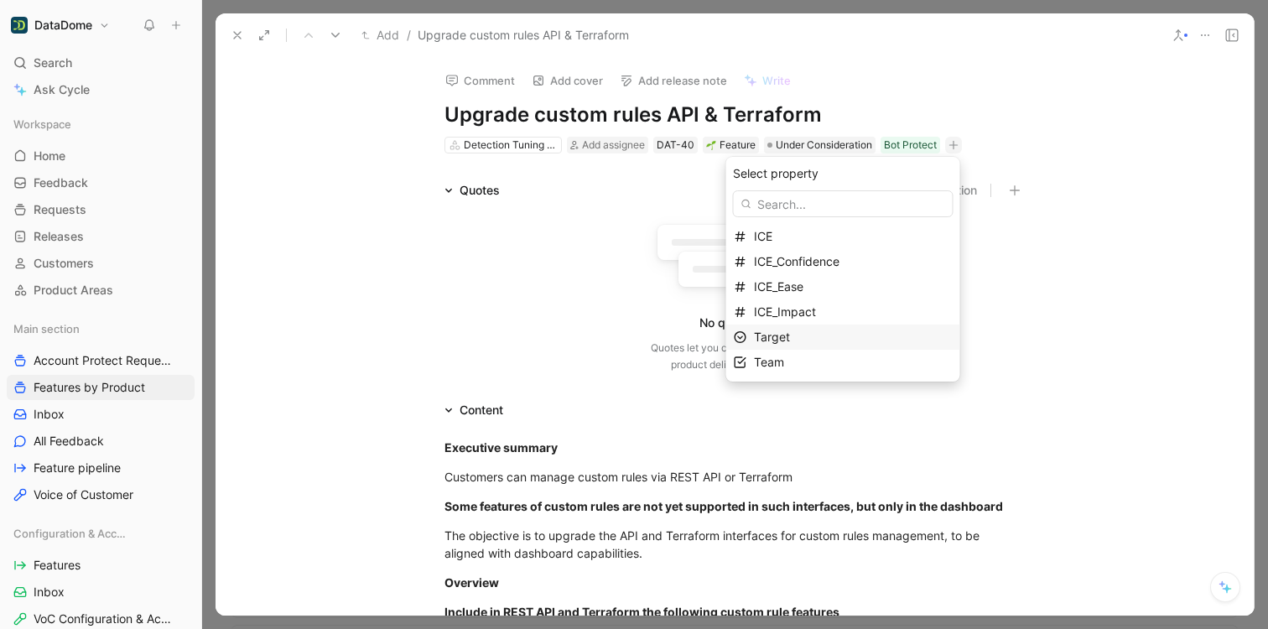
click at [790, 338] on span "Target" at bounding box center [772, 337] width 36 height 14
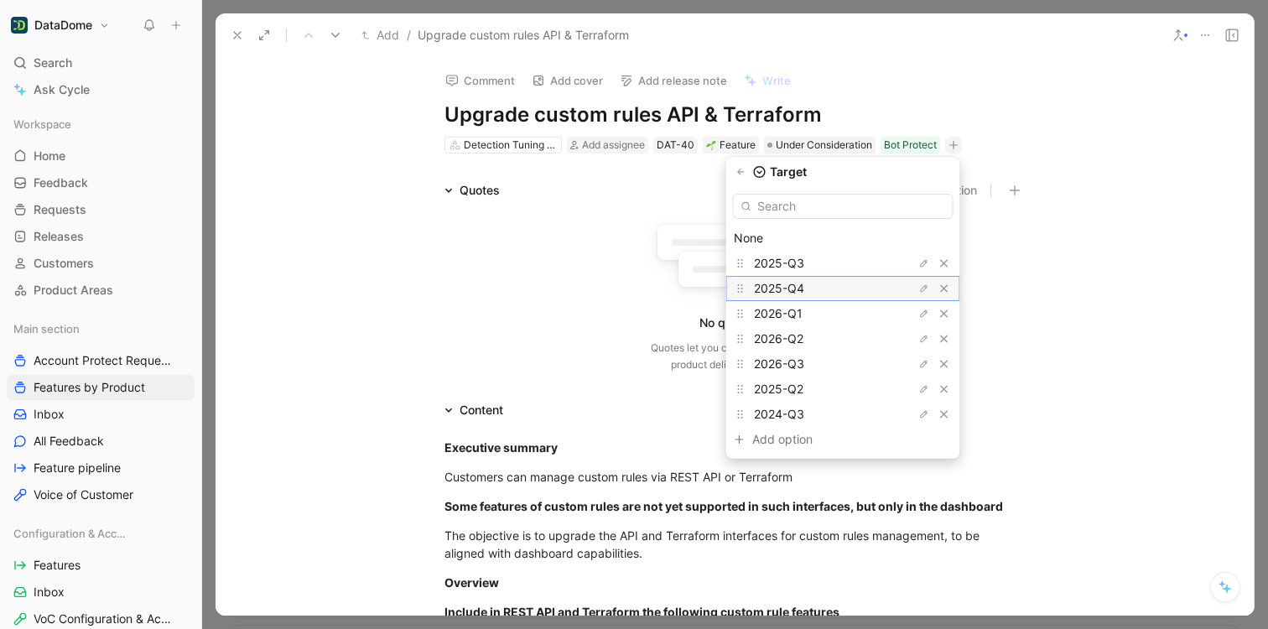
click at [804, 288] on span "2025-Q4" at bounding box center [779, 288] width 50 height 14
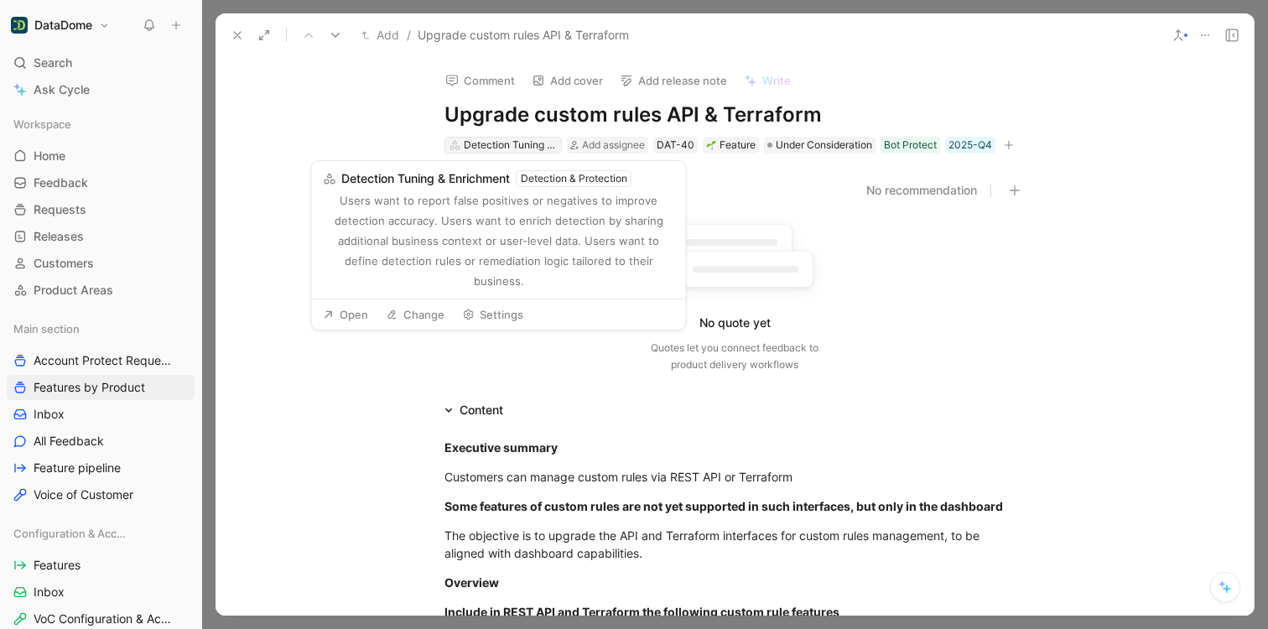
click at [523, 143] on div "Detection Tuning & Enrichment" at bounding box center [511, 145] width 94 height 17
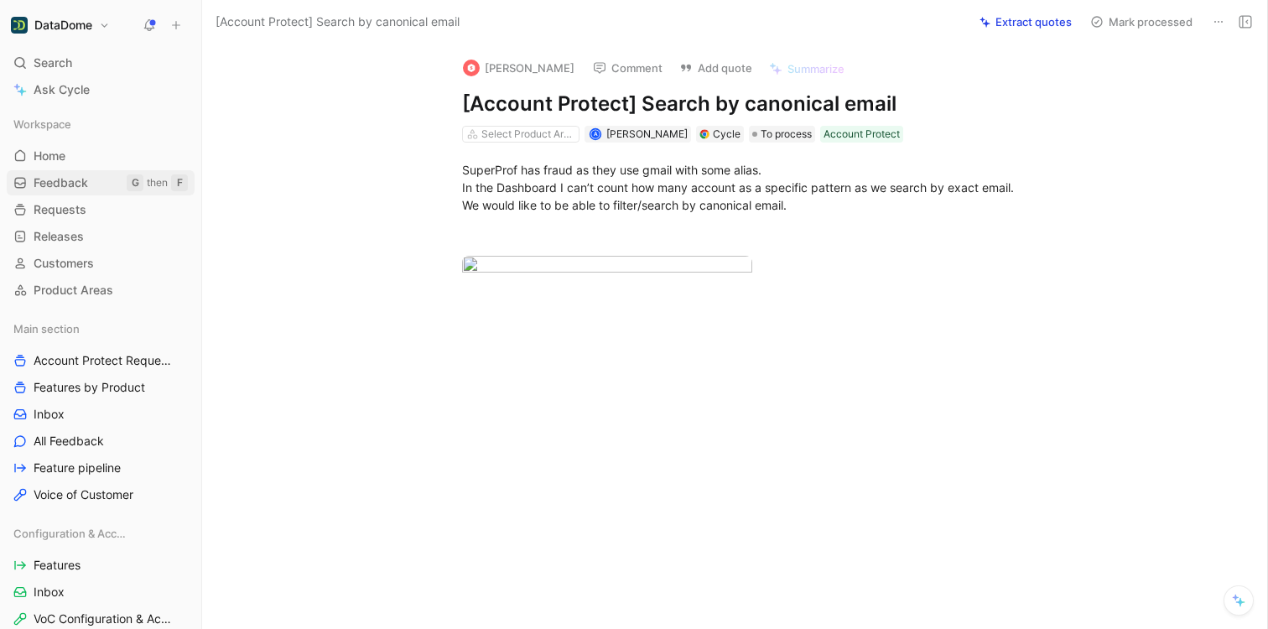
click at [58, 179] on span "Feedback" at bounding box center [61, 182] width 55 height 17
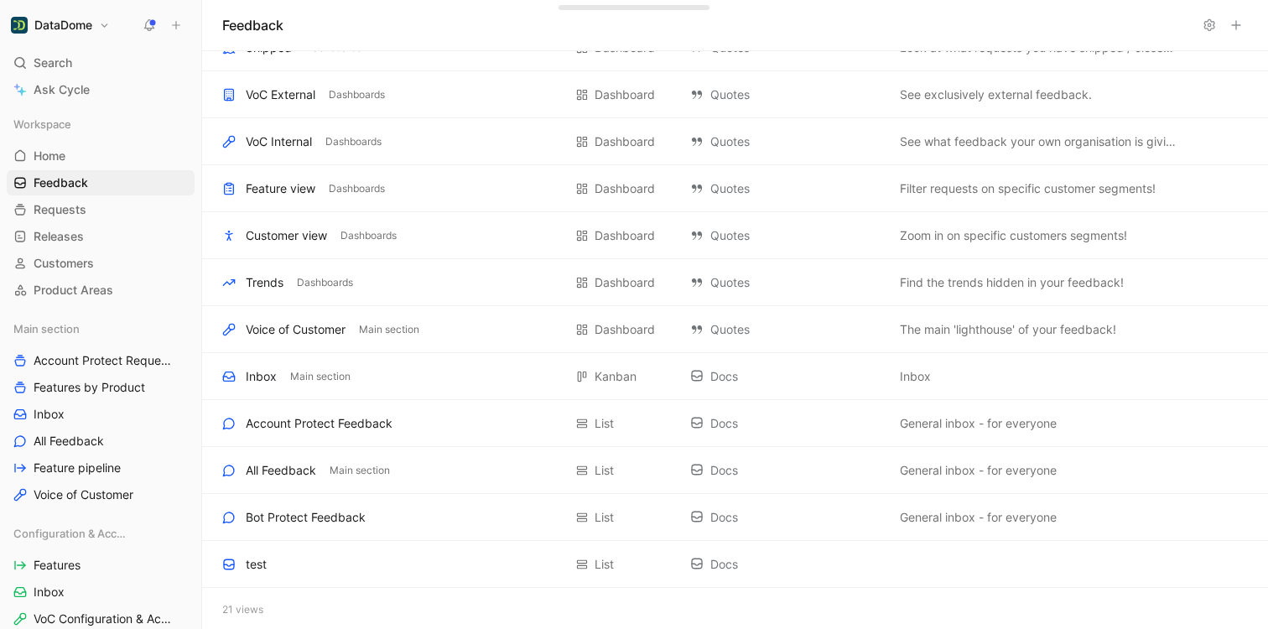
scroll to position [452, 0]
click at [308, 482] on div "All Feedback Main section List Docs General inbox - for everyone" at bounding box center [735, 468] width 1066 height 47
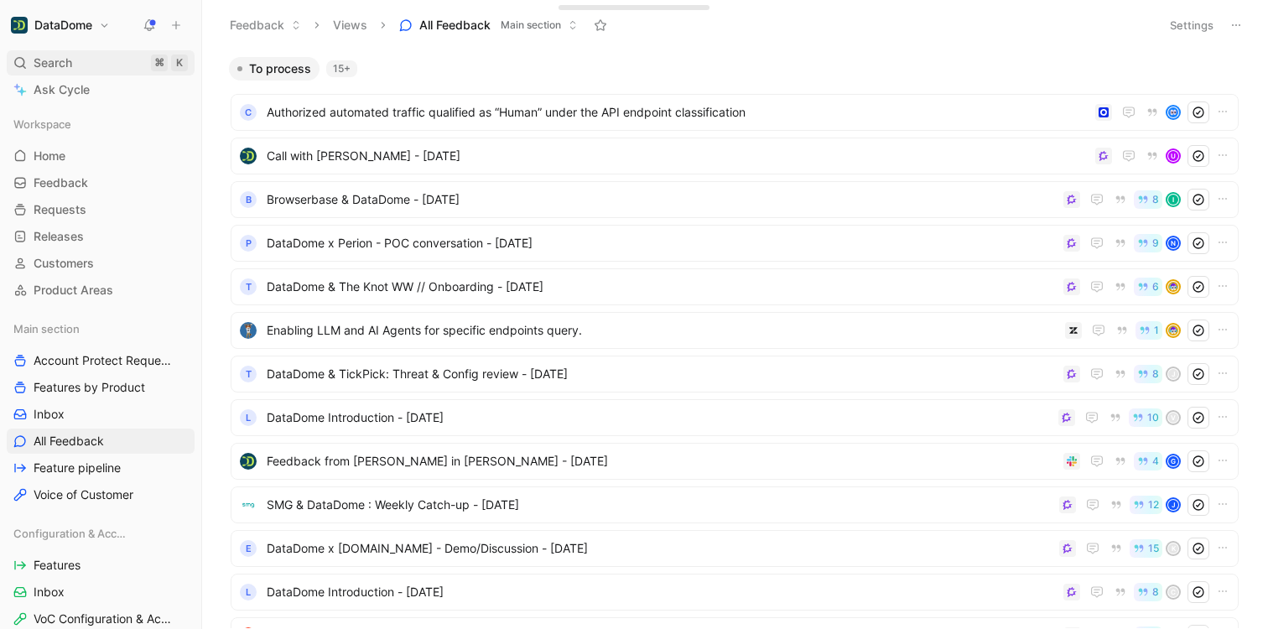
click at [87, 64] on div "Search ⌘ K" at bounding box center [101, 62] width 188 height 25
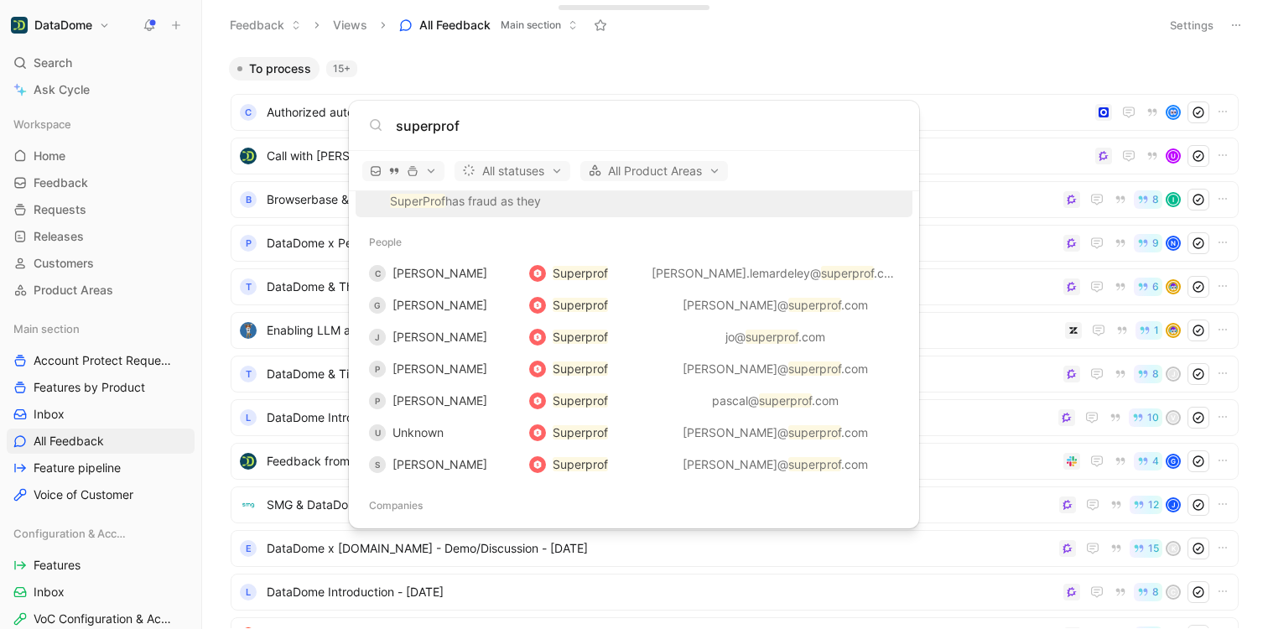
scroll to position [109, 0]
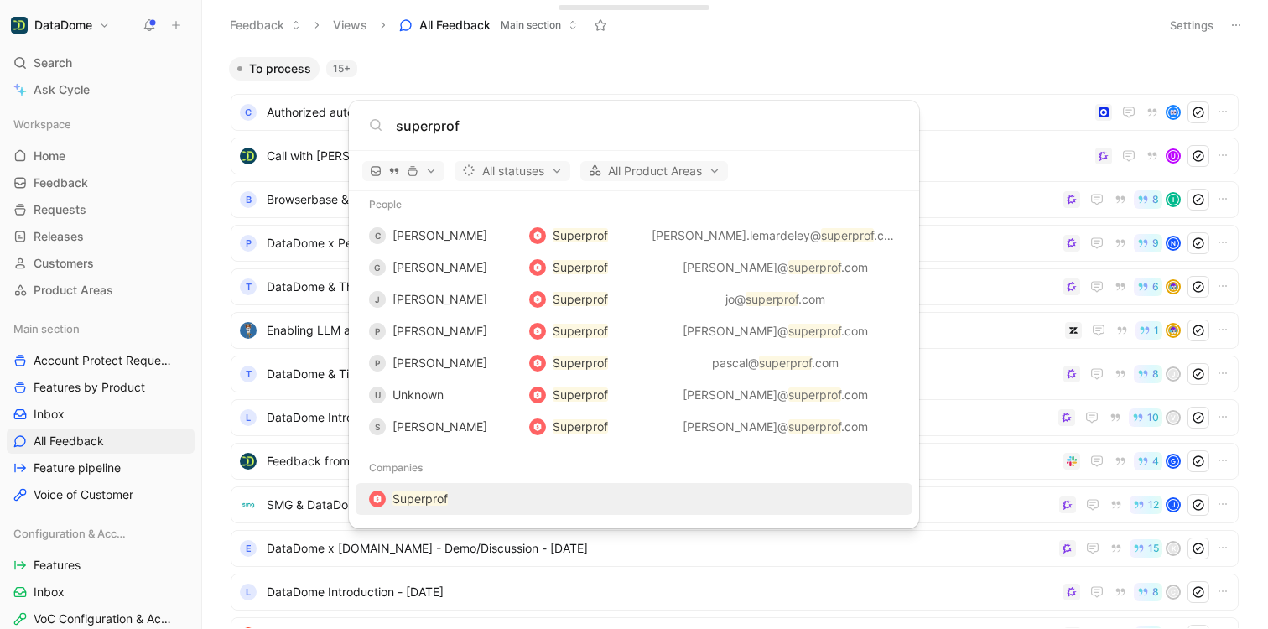
type input "superprof"
click at [421, 500] on mark "Superprof" at bounding box center [420, 499] width 55 height 14
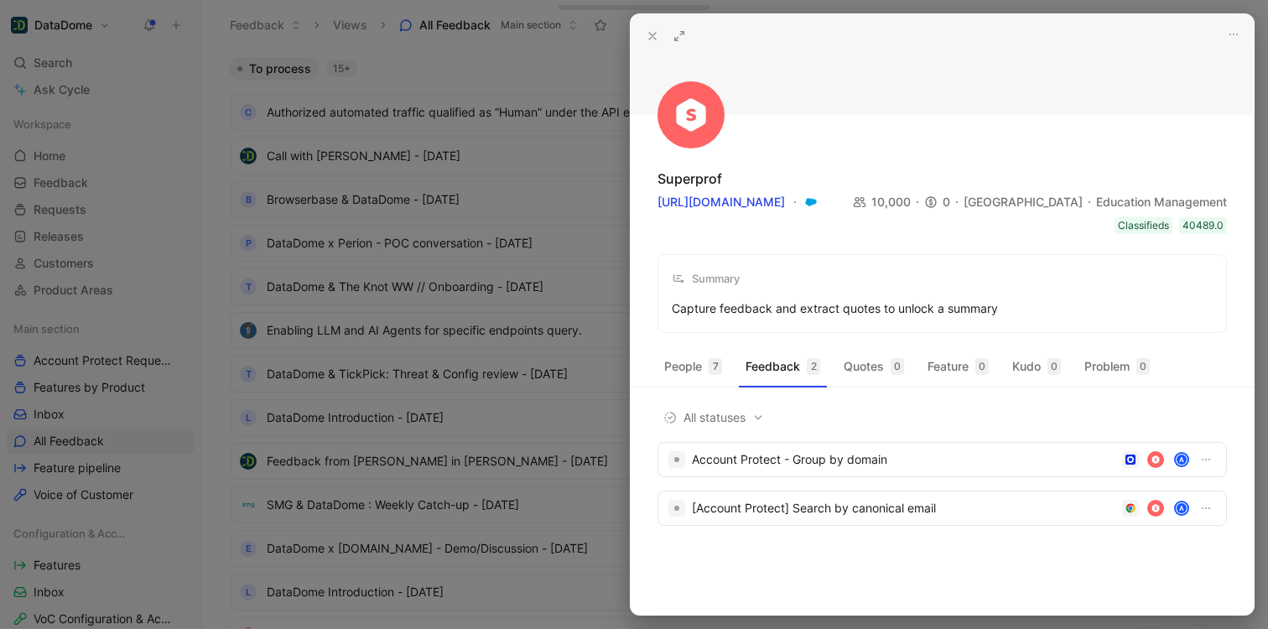
click at [653, 34] on use at bounding box center [652, 36] width 7 height 7
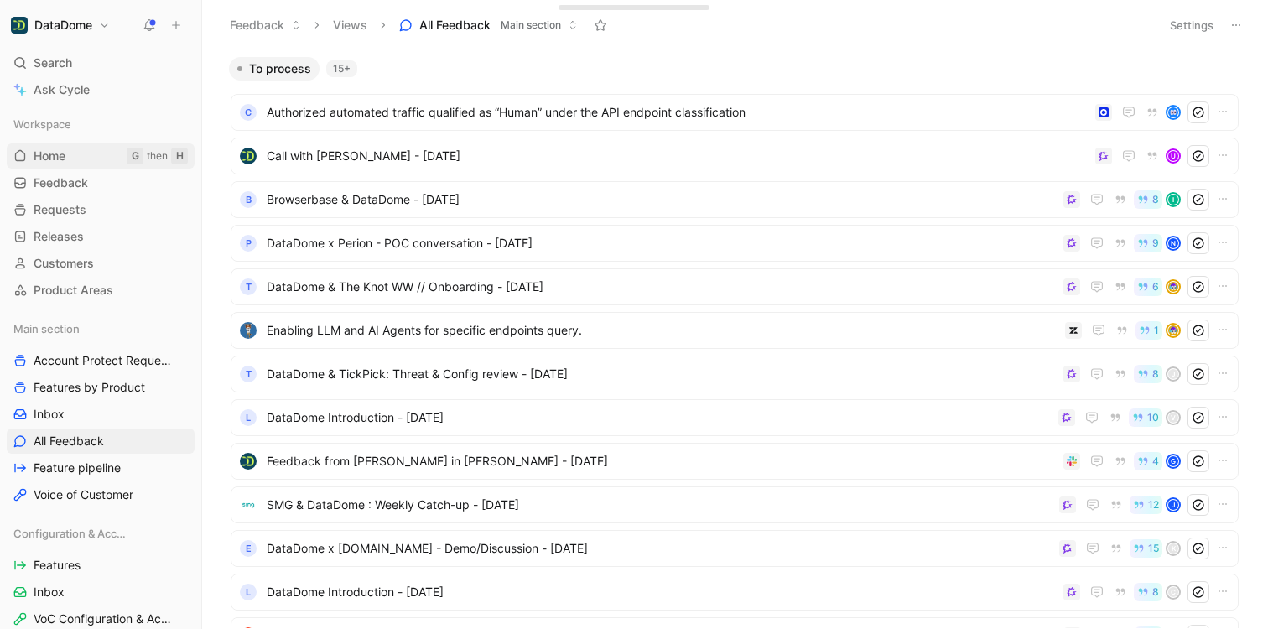
click at [68, 159] on link "Home G then H" at bounding box center [101, 155] width 188 height 25
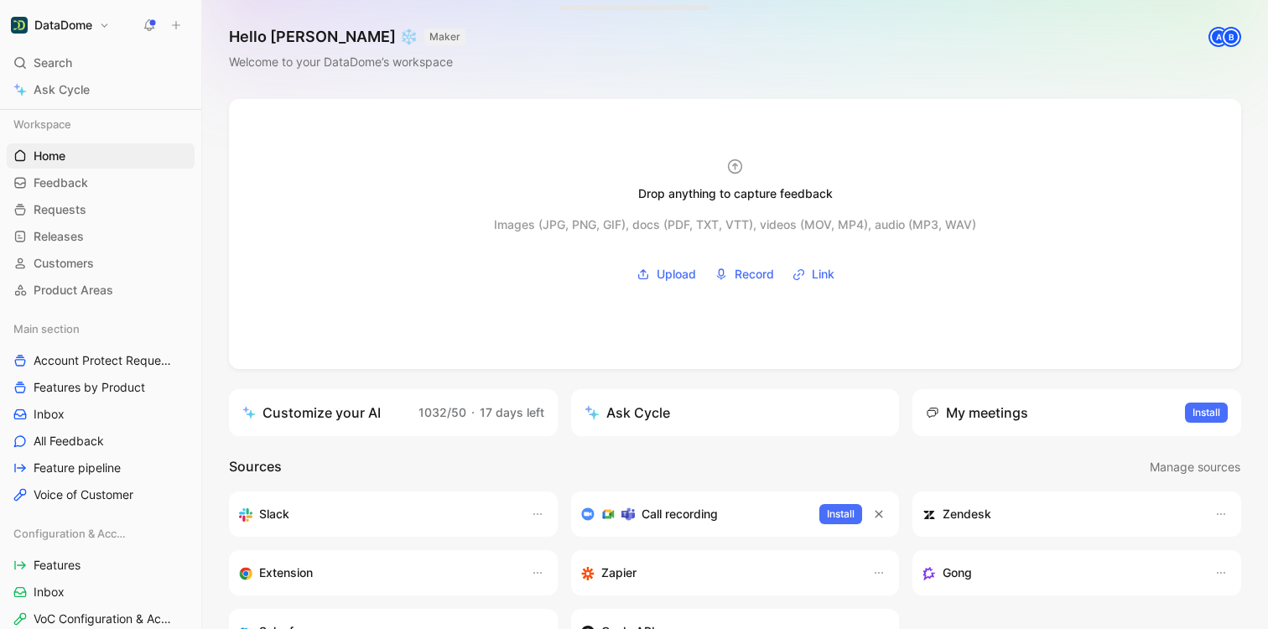
scroll to position [3, 0]
click at [48, 69] on span "Search" at bounding box center [53, 63] width 39 height 20
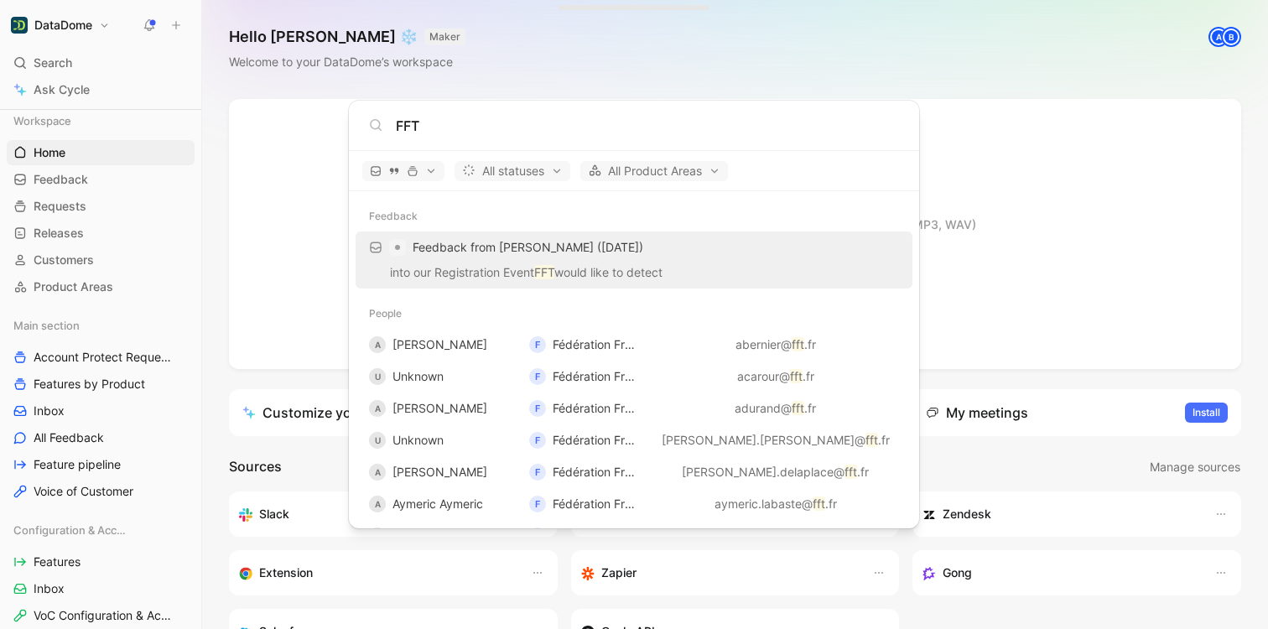
type input "FFT"
click at [465, 248] on span "Feedback from Thomas Floremont (Aug 26, 2025)" at bounding box center [528, 247] width 231 height 14
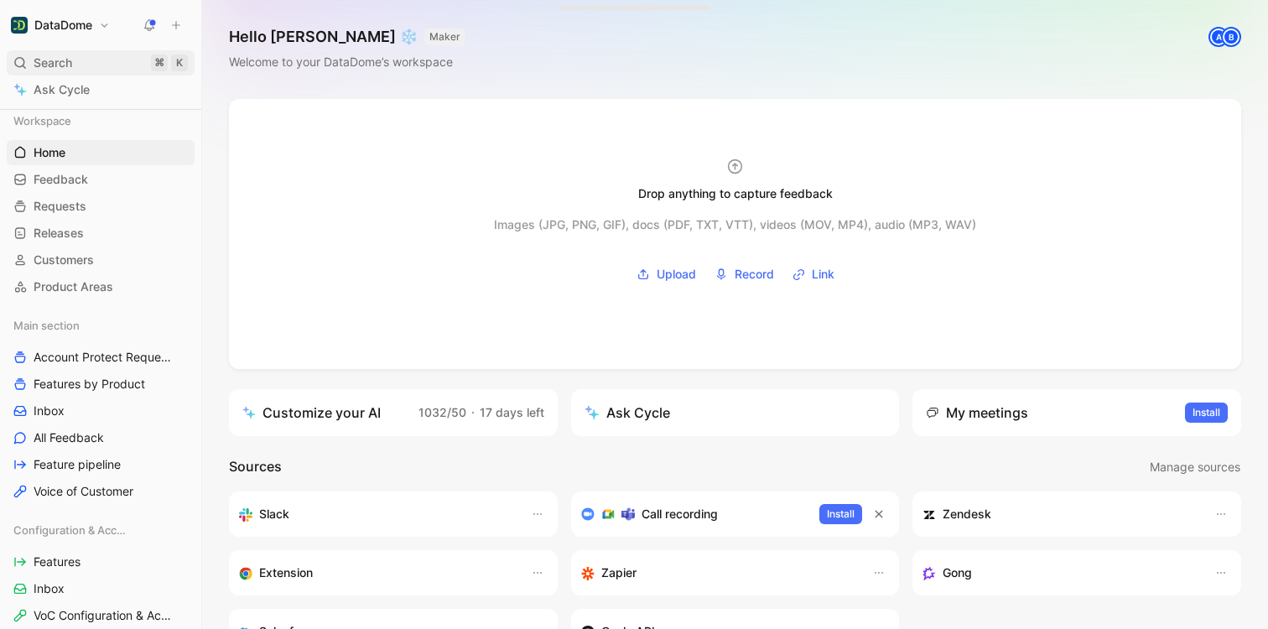
click at [66, 55] on span "Search" at bounding box center [53, 63] width 39 height 20
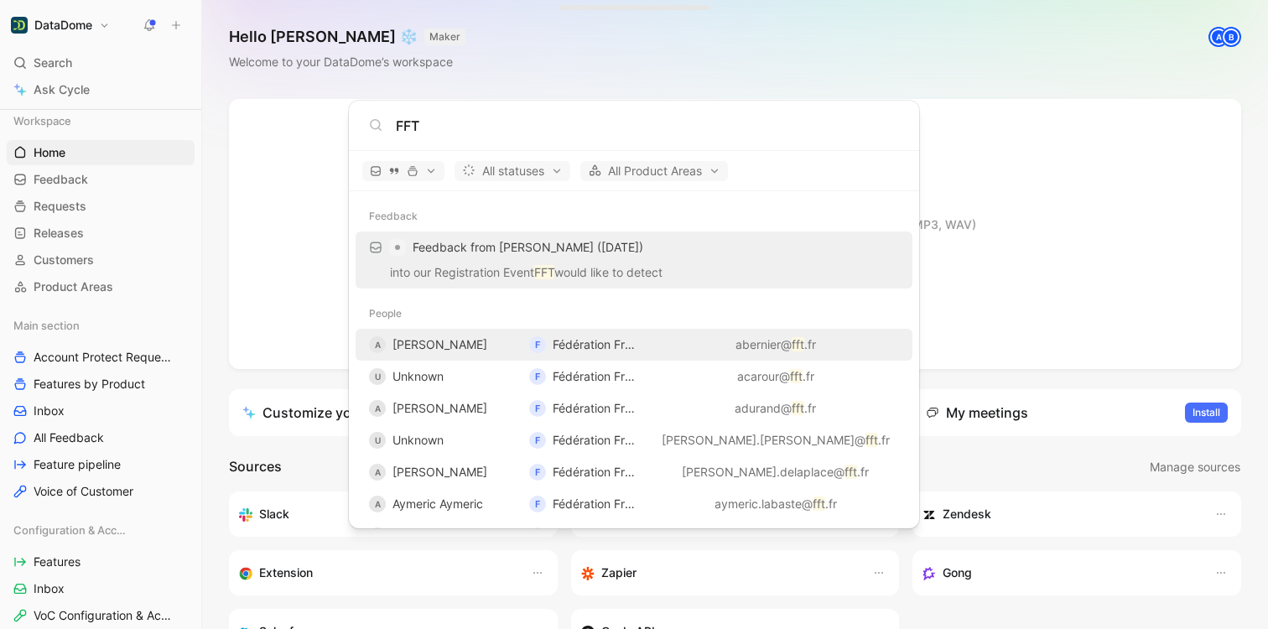
type input "FFT"
click at [598, 342] on span "Fédération Française de Tennis" at bounding box center [638, 344] width 170 height 14
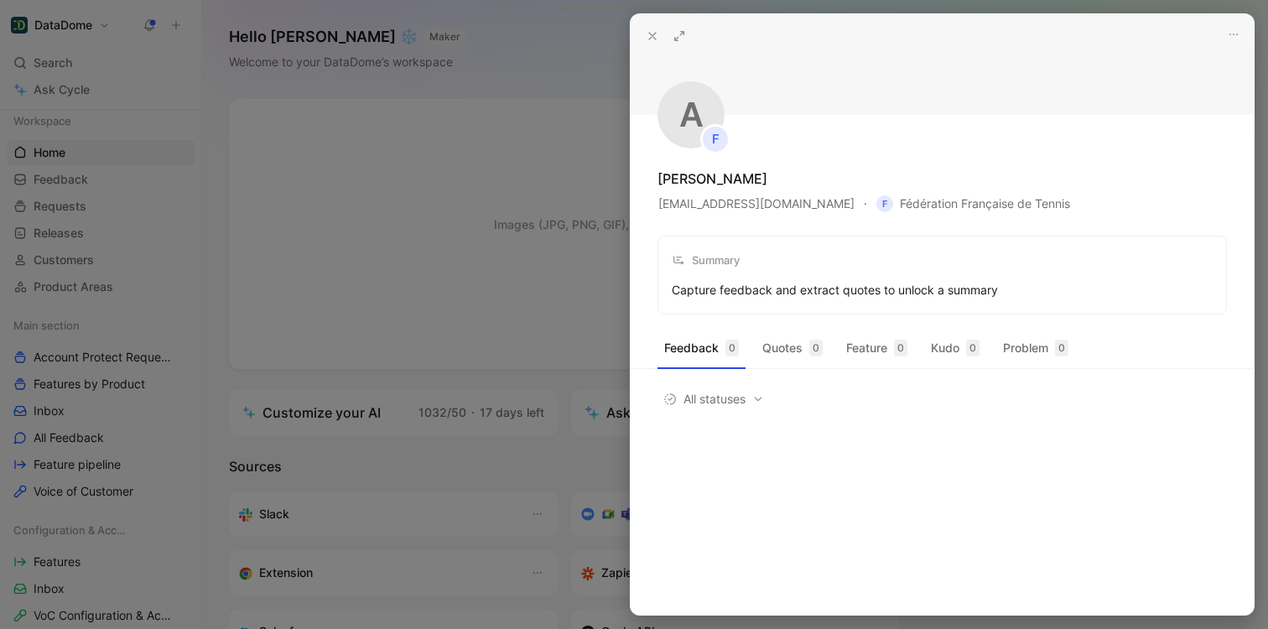
click at [647, 34] on icon at bounding box center [652, 35] width 13 height 13
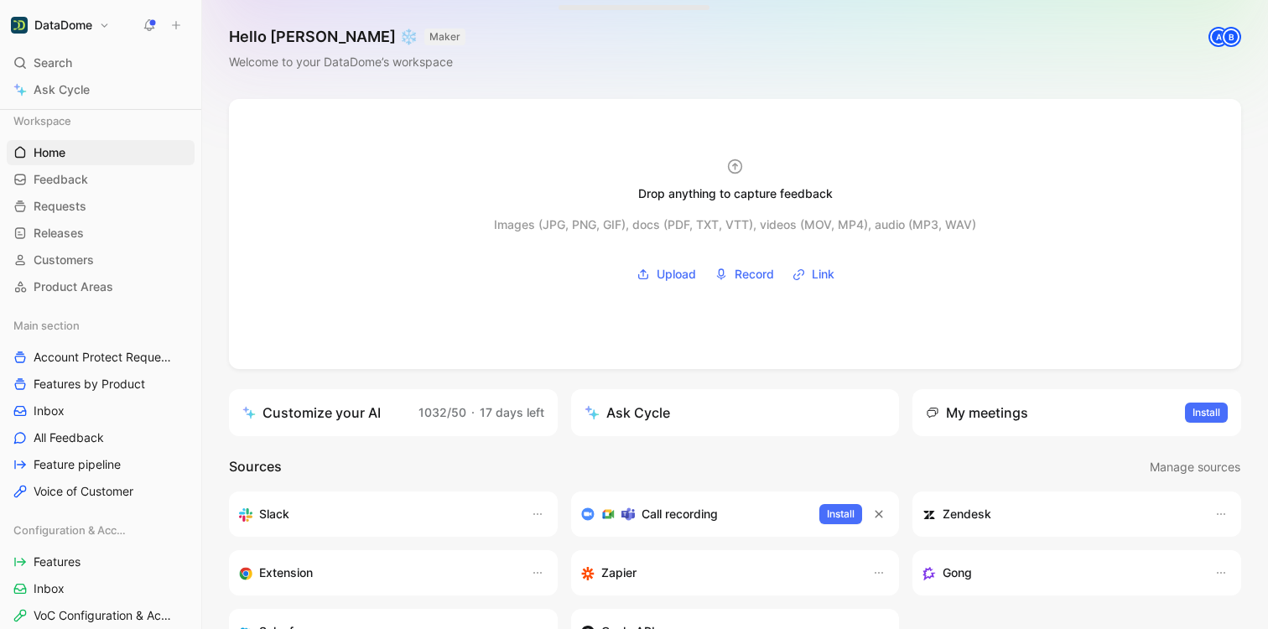
click at [656, 67] on div "Hello Maxime ❄️ MAKER Welcome to your DataDome’s workspace A B" at bounding box center [735, 49] width 1066 height 99
click at [75, 181] on span "Feedback" at bounding box center [61, 179] width 55 height 17
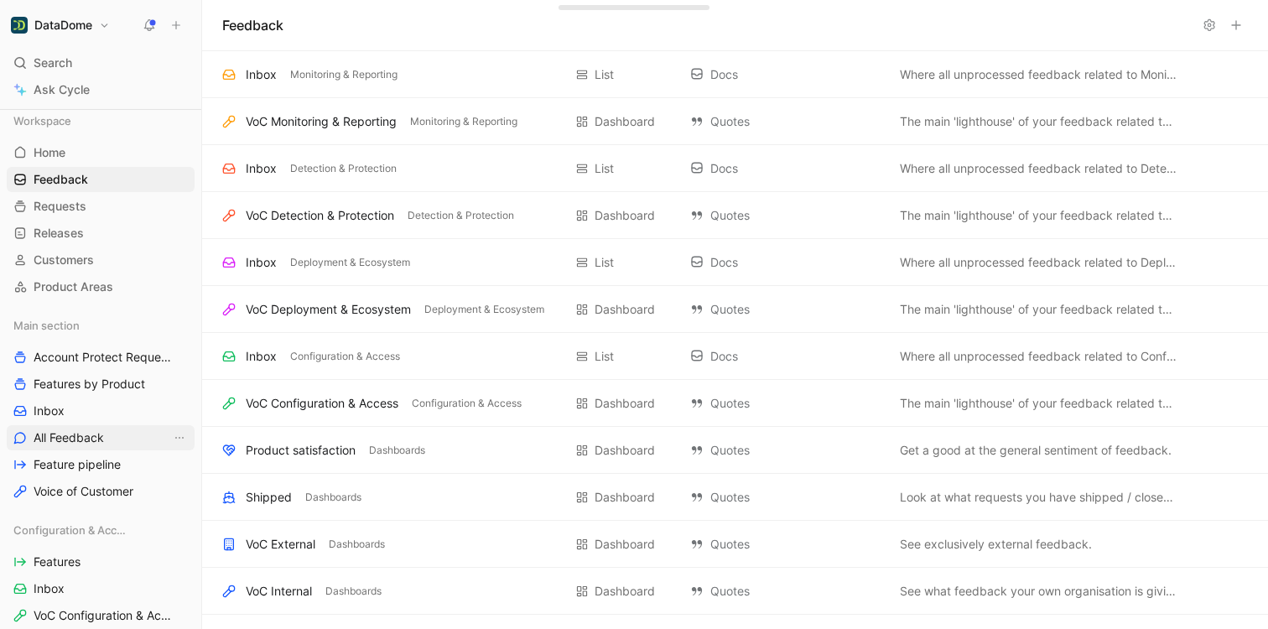
click at [84, 443] on span "All Feedback" at bounding box center [69, 437] width 70 height 17
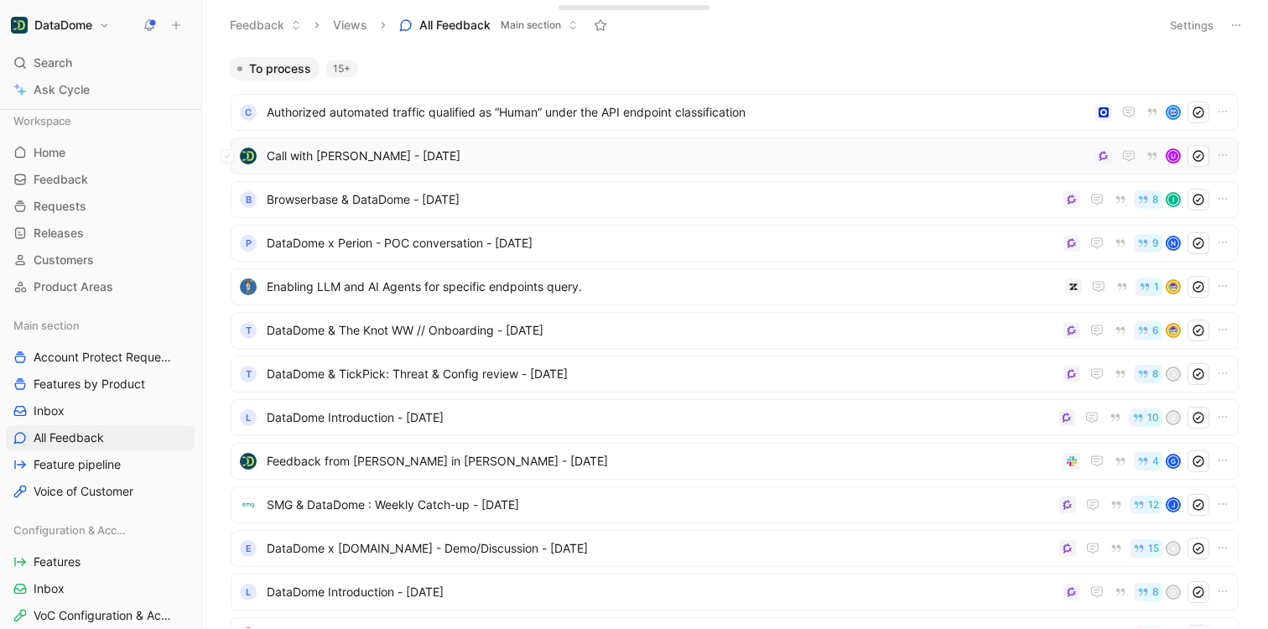
click at [387, 146] on span "Call with Axel Schmidt - 8/27/2025" at bounding box center [678, 156] width 822 height 20
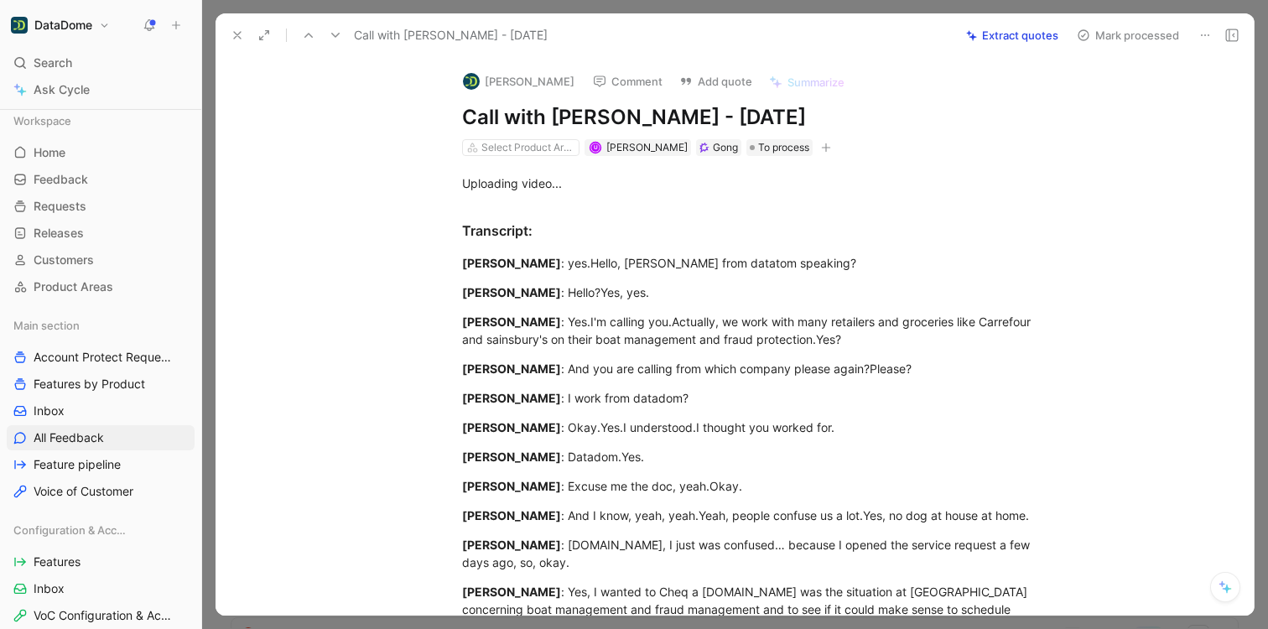
click at [234, 29] on icon at bounding box center [237, 35] width 13 height 13
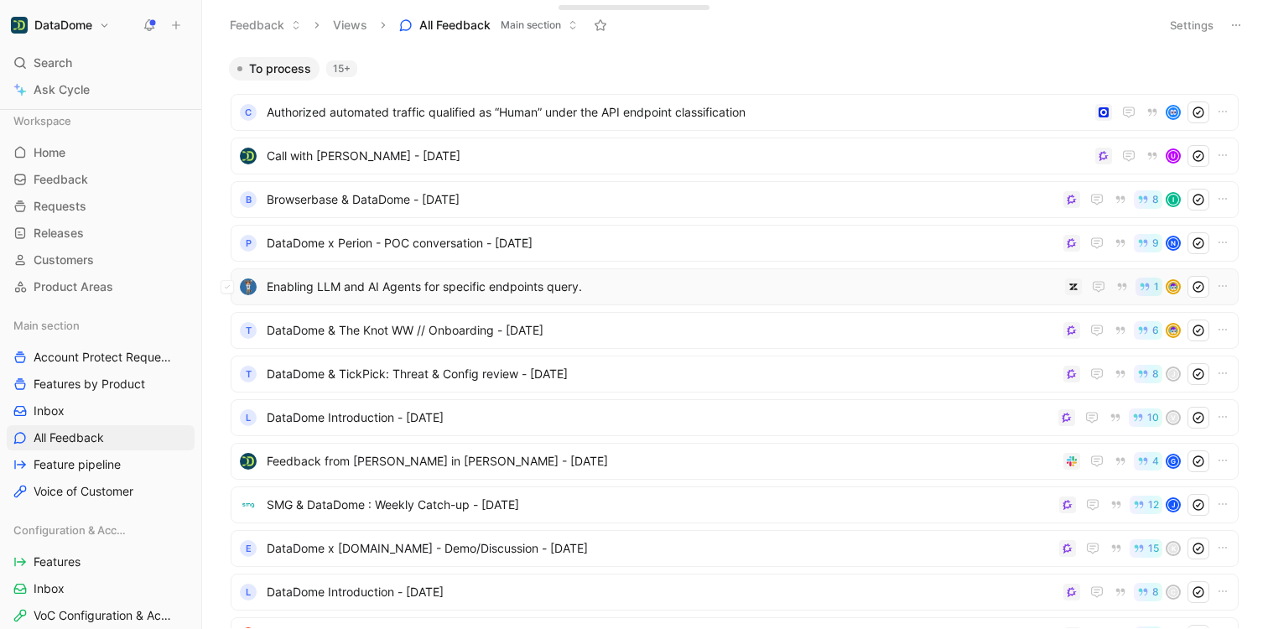
click at [356, 282] on span "Enabling LLM and AI Agents for specific endpoints query." at bounding box center [663, 287] width 792 height 20
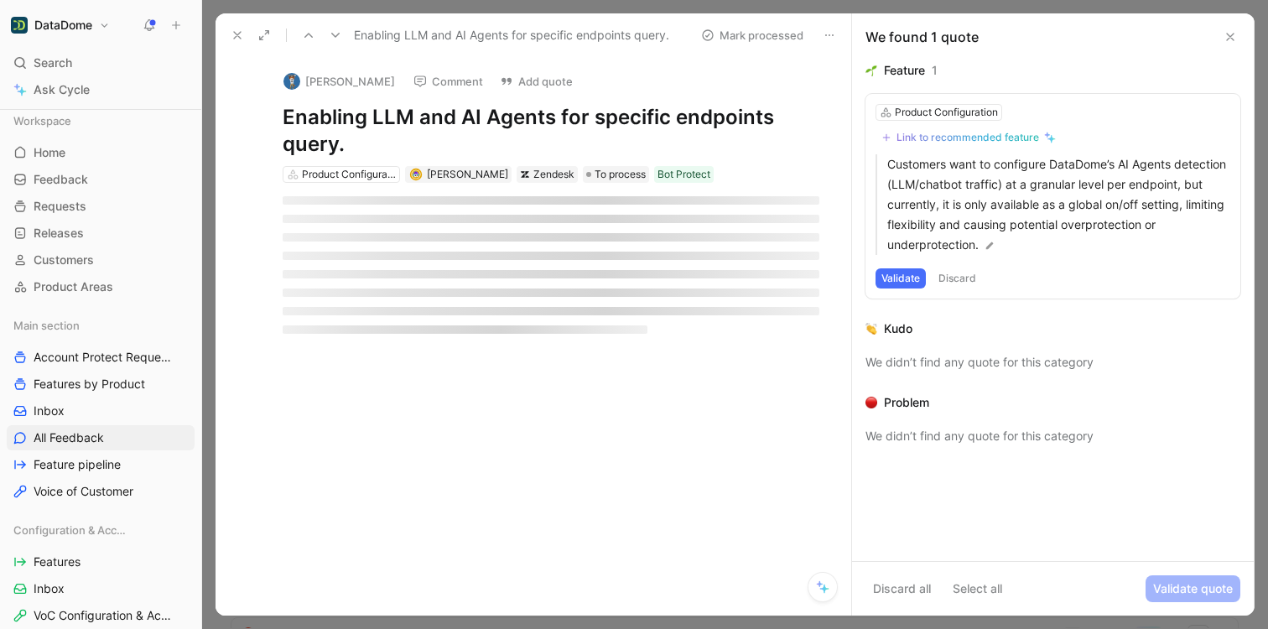
click at [231, 32] on icon at bounding box center [237, 35] width 13 height 13
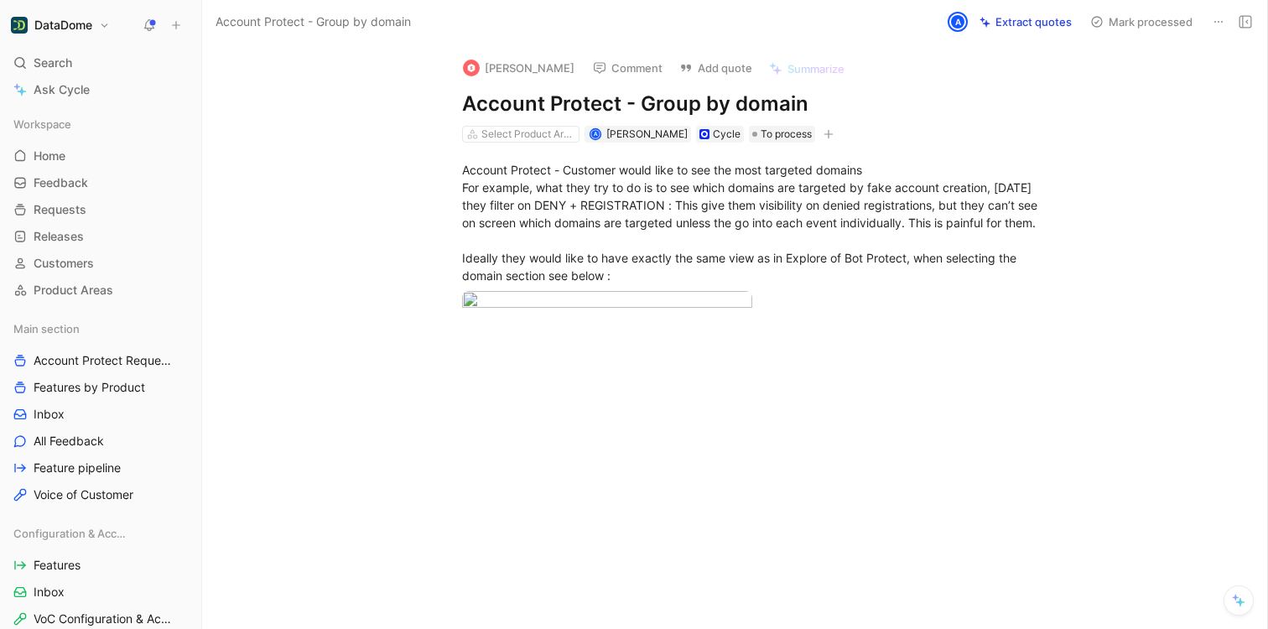
click at [820, 134] on button "button" at bounding box center [828, 134] width 17 height 17
click at [821, 131] on button "button" at bounding box center [828, 134] width 17 height 17
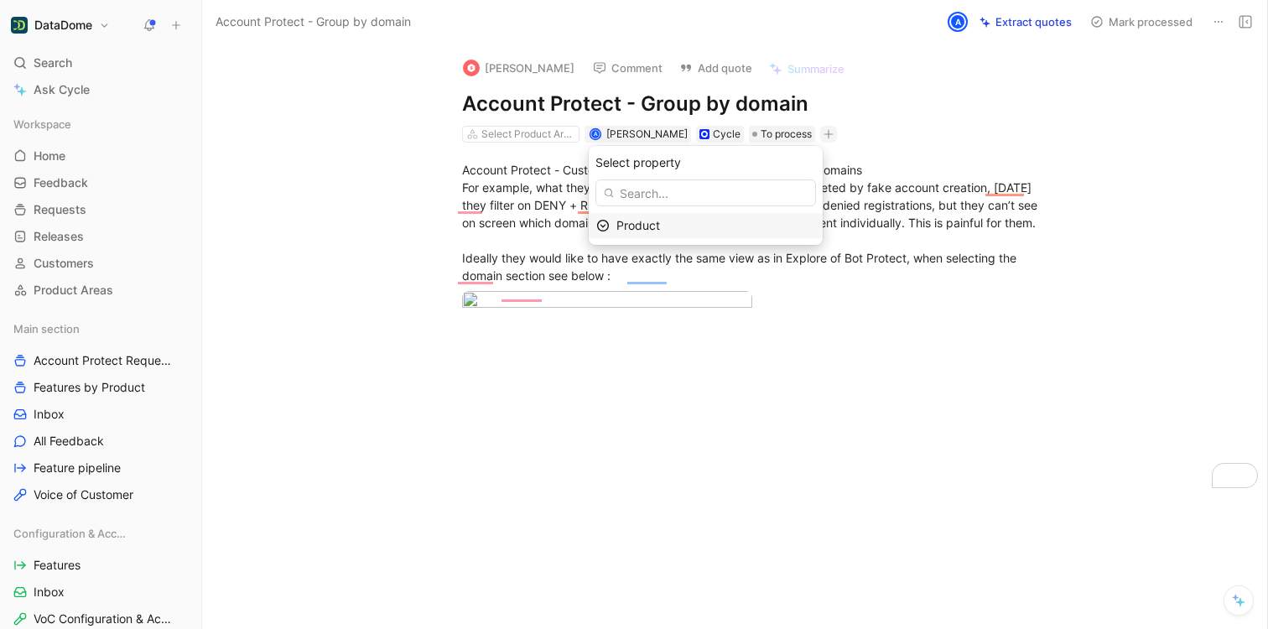
click at [636, 226] on span "Product" at bounding box center [638, 225] width 44 height 14
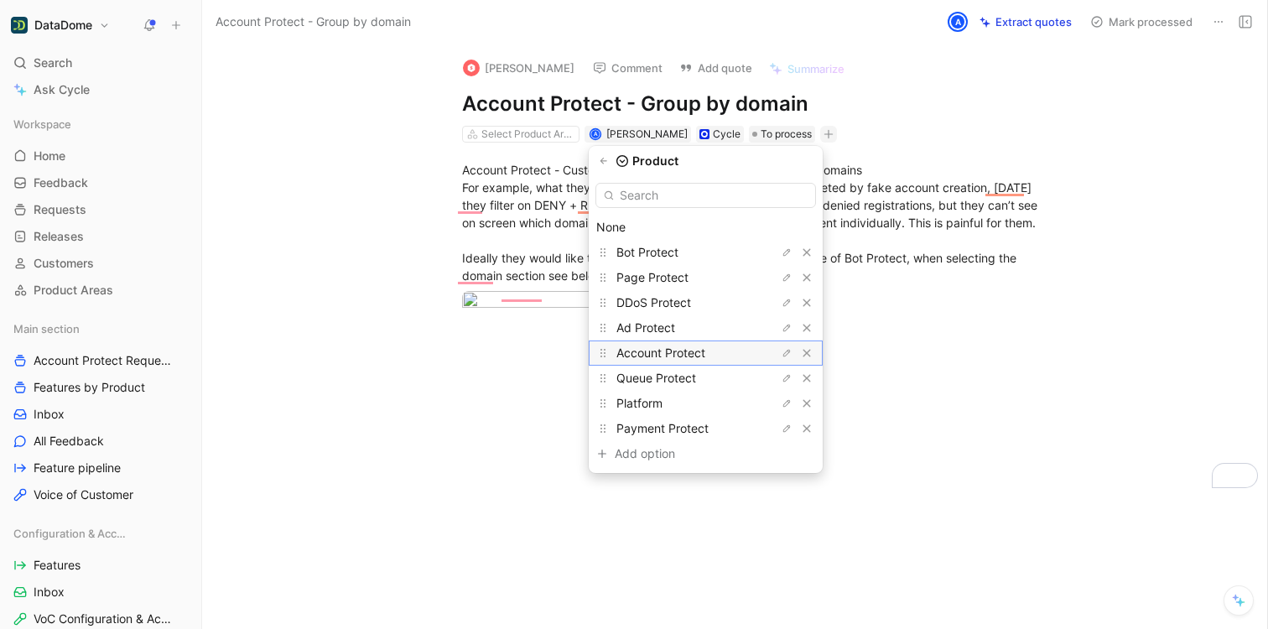
click at [674, 352] on span "Account Protect" at bounding box center [660, 353] width 89 height 14
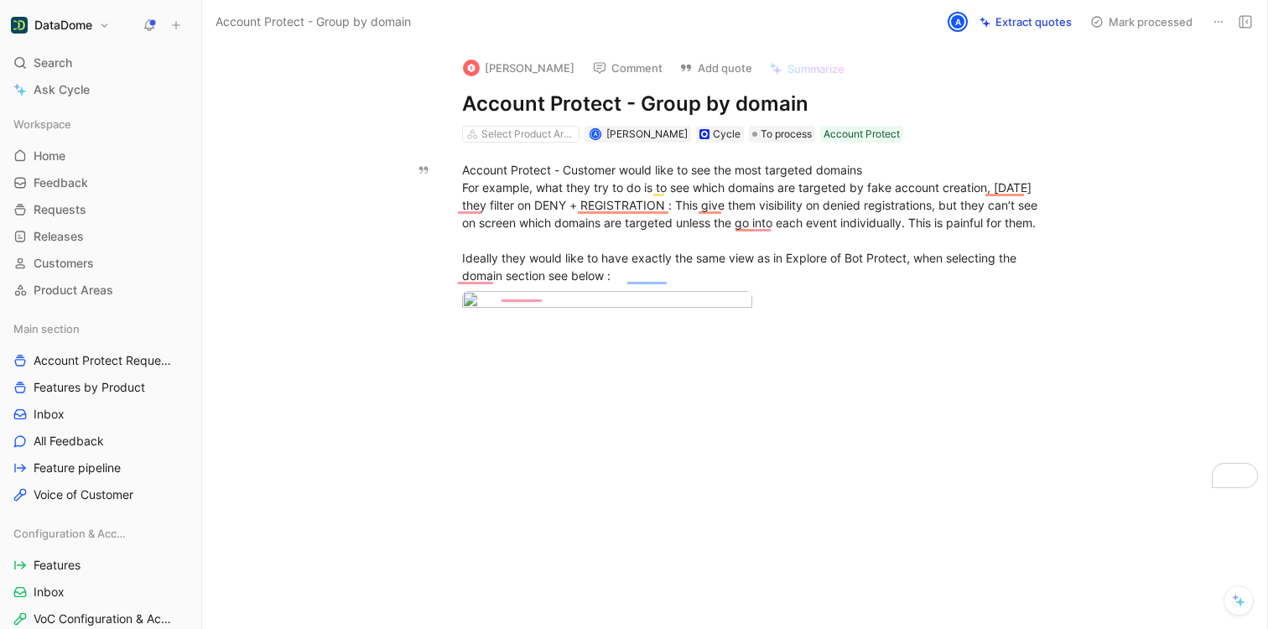
click at [1251, 25] on use at bounding box center [1246, 22] width 12 height 12
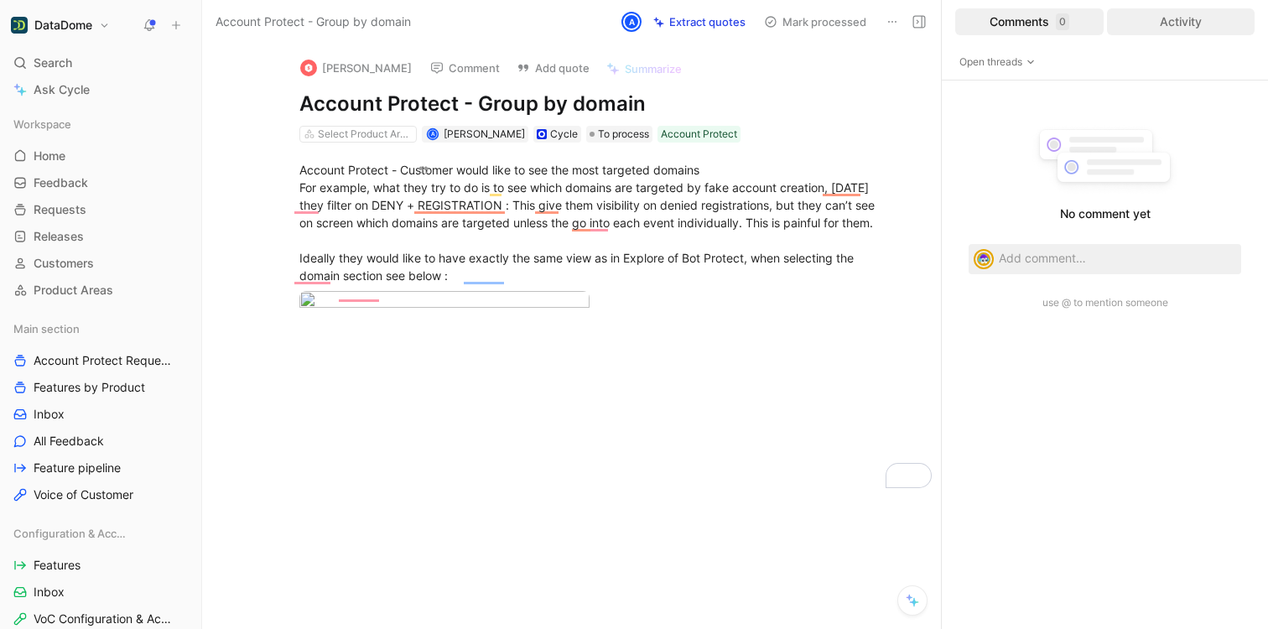
click at [1199, 21] on div "Activity" at bounding box center [1181, 21] width 148 height 27
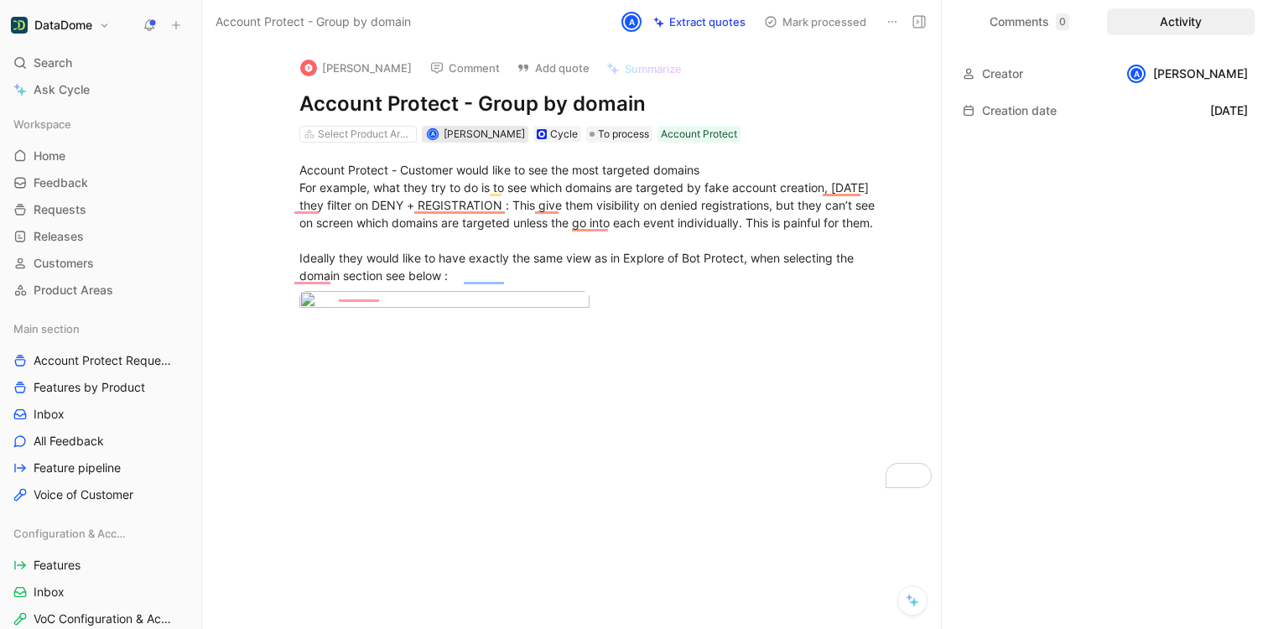
click at [501, 138] on span "[PERSON_NAME]" at bounding box center [484, 133] width 81 height 13
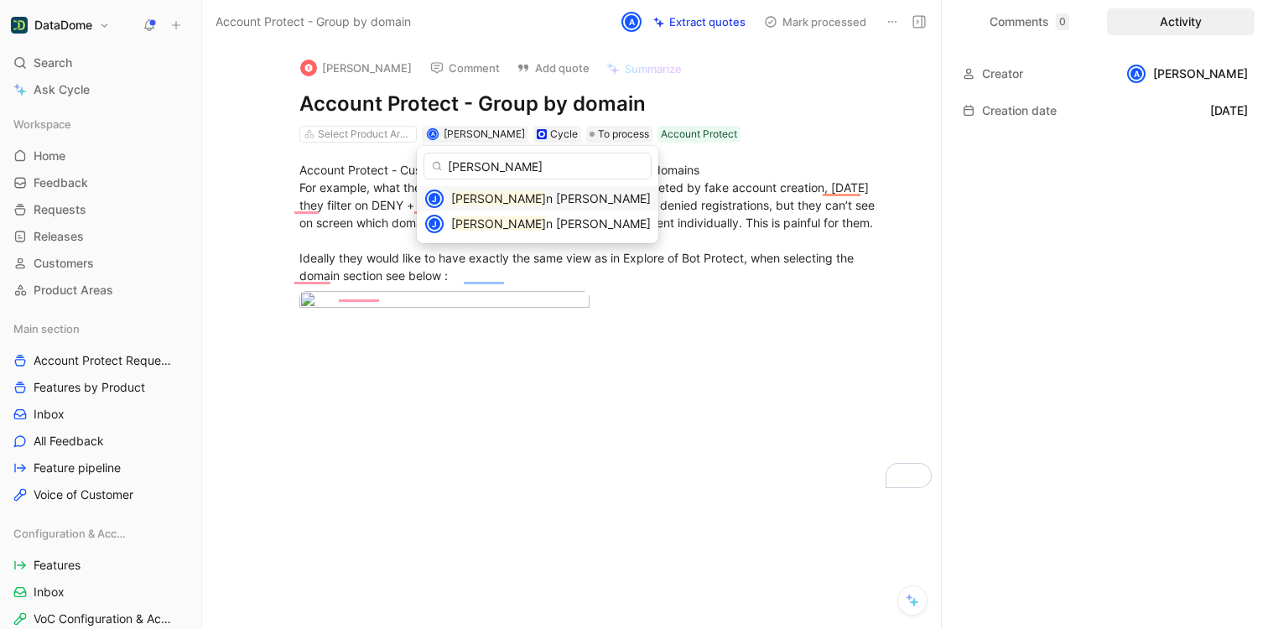
type input "[PERSON_NAME]"
click at [546, 205] on span "n [PERSON_NAME]" at bounding box center [598, 198] width 105 height 14
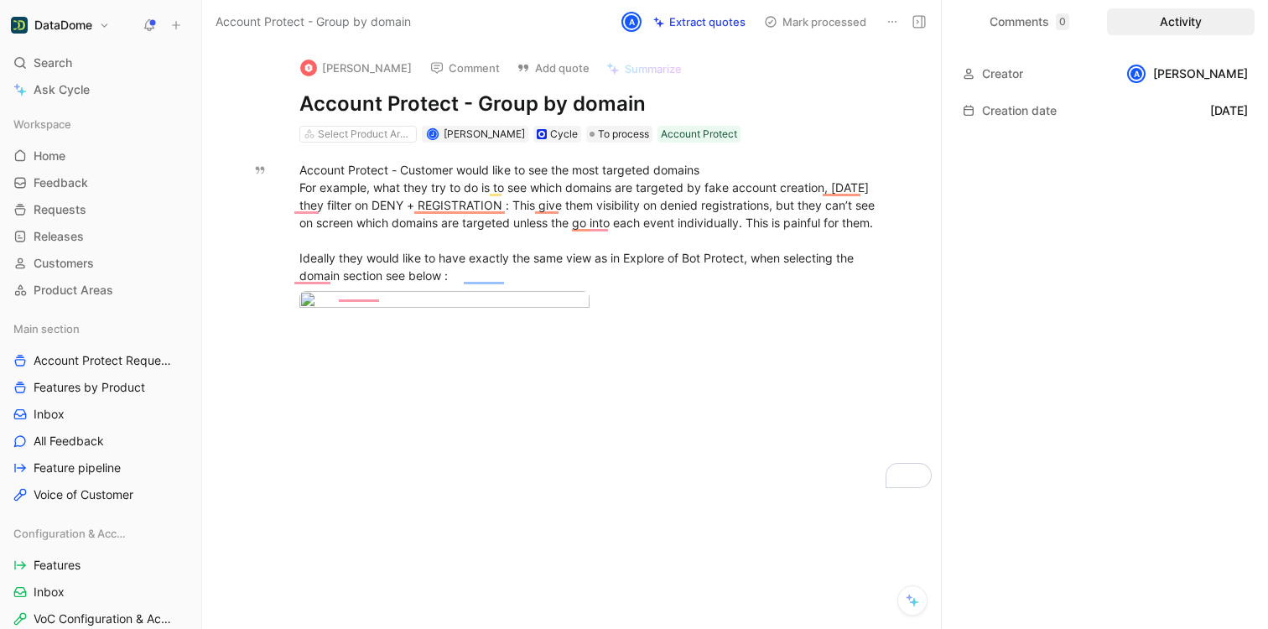
click at [926, 17] on button at bounding box center [919, 21] width 23 height 23
